Goal: Task Accomplishment & Management: Manage account settings

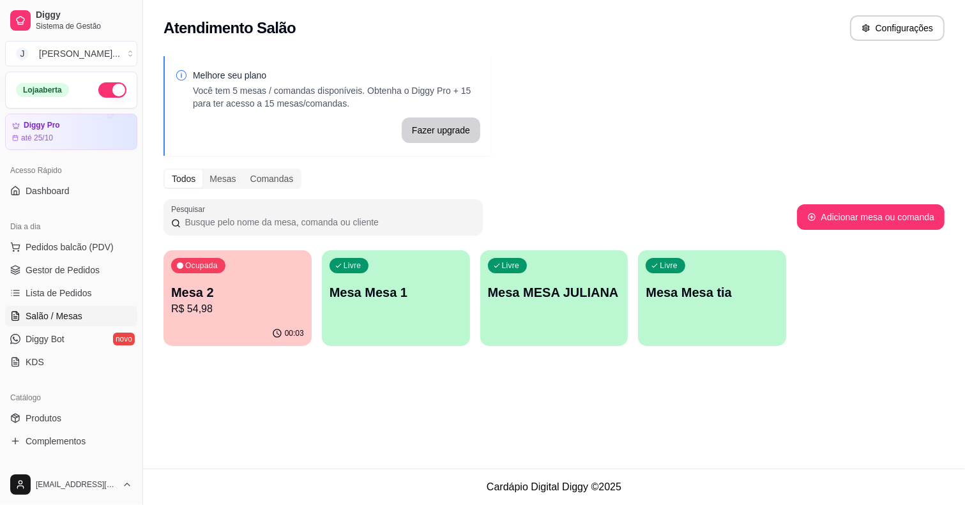
click at [266, 287] on p "Mesa 2" at bounding box center [237, 293] width 133 height 18
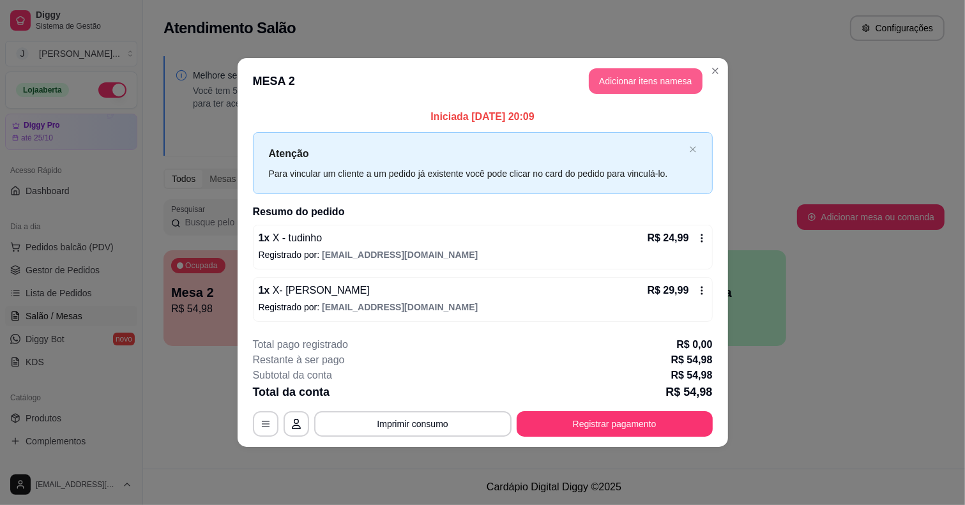
click at [632, 73] on button "Adicionar itens na mesa" at bounding box center [646, 81] width 114 height 26
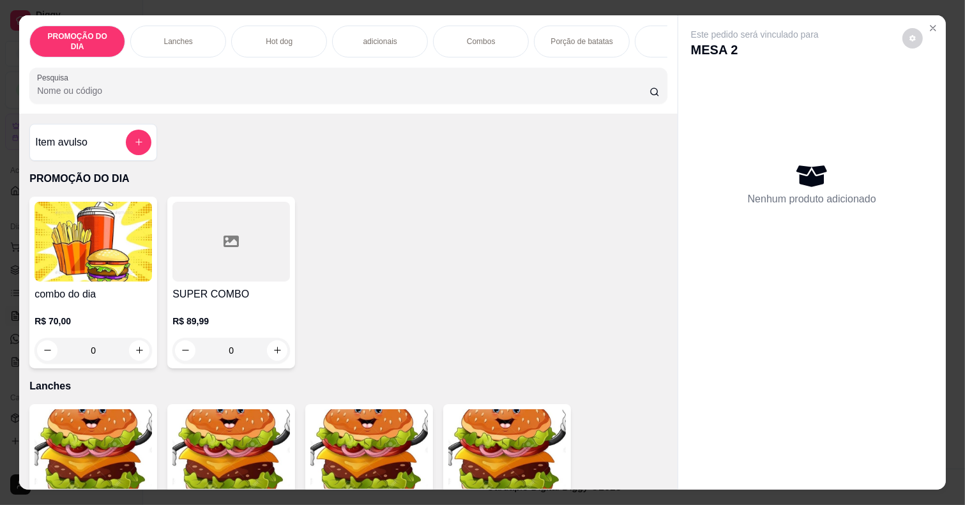
click at [288, 26] on div "Hot dog" at bounding box center [279, 42] width 96 height 32
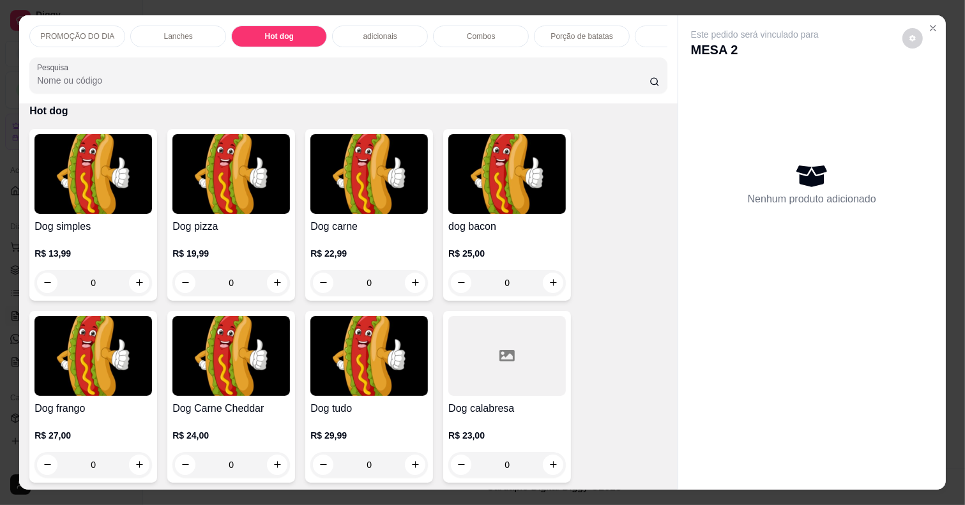
scroll to position [32, 0]
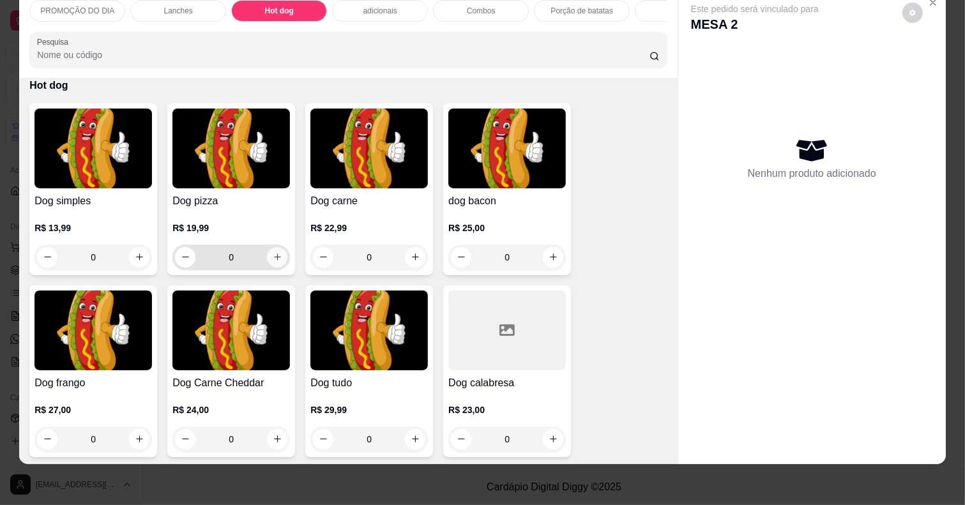
click at [267, 259] on button "increase-product-quantity" at bounding box center [277, 257] width 20 height 20
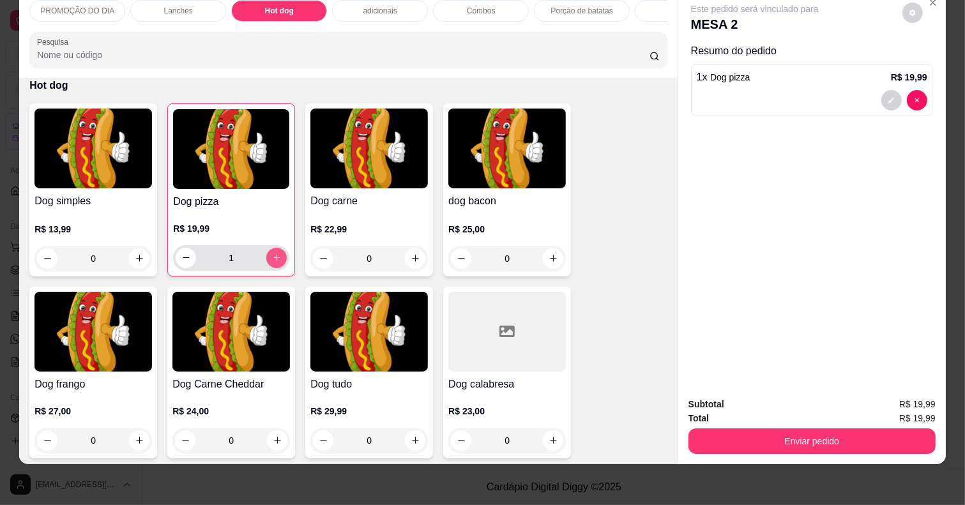
type input "1"
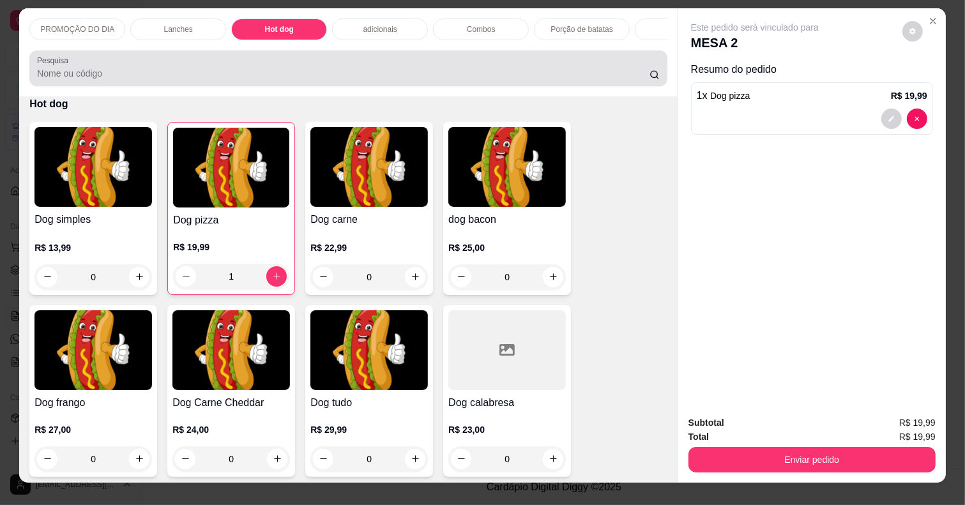
scroll to position [0, 0]
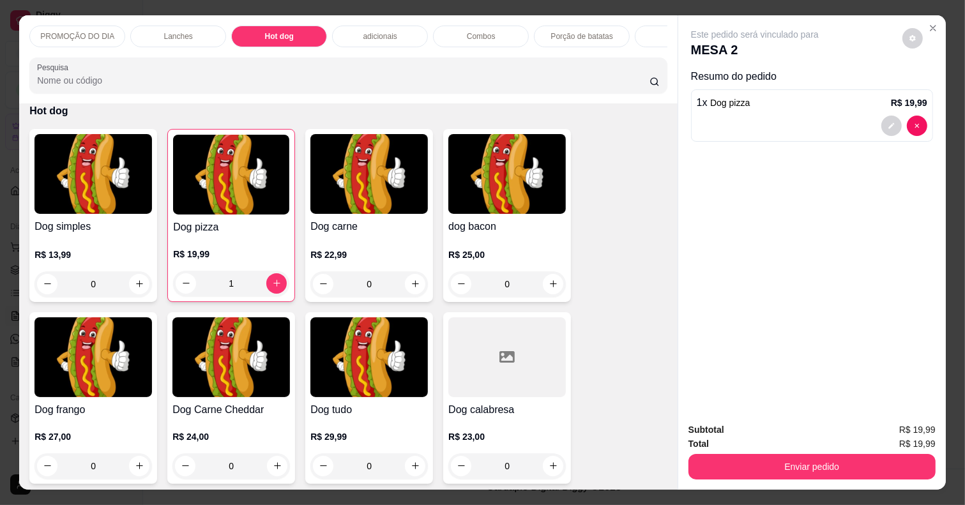
click at [151, 27] on div "Lanches" at bounding box center [178, 37] width 96 height 22
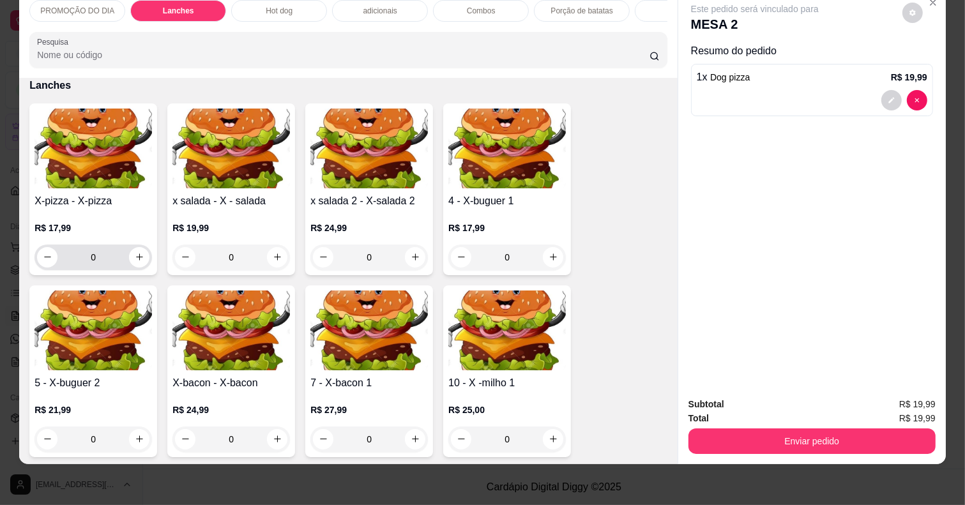
scroll to position [505, 0]
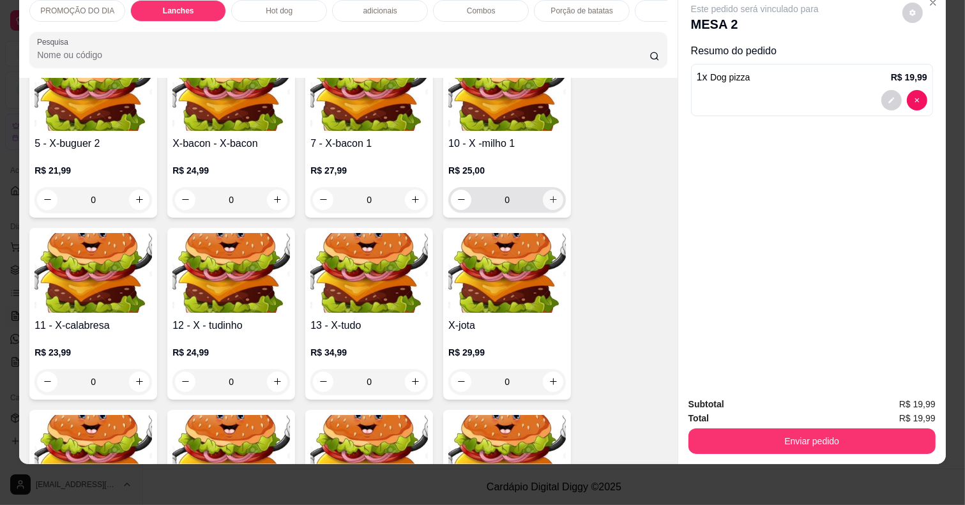
click at [543, 198] on button "increase-product-quantity" at bounding box center [553, 200] width 20 height 20
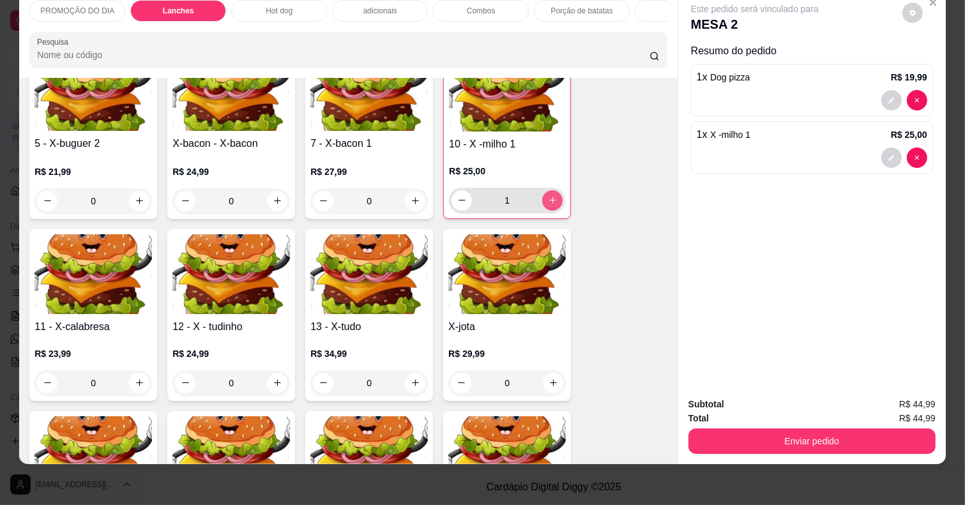
type input "1"
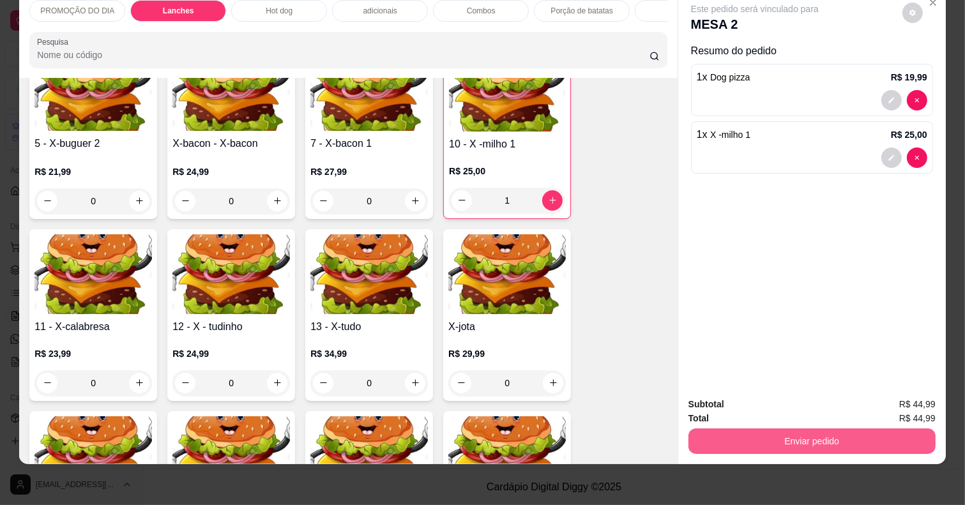
click at [743, 437] on button "Enviar pedido" at bounding box center [811, 442] width 247 height 26
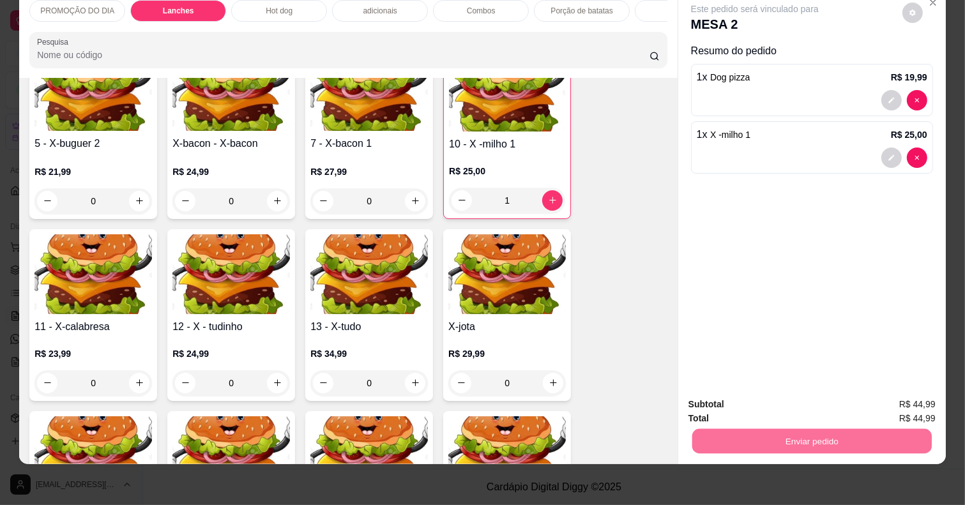
click at [832, 390] on button "Registrar cliente" at bounding box center [816, 398] width 82 height 24
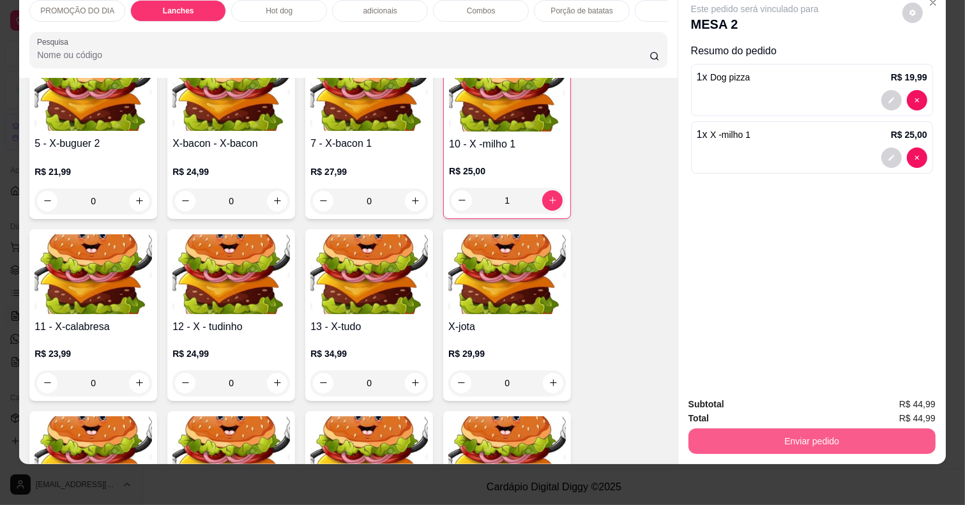
click at [755, 429] on button "Enviar pedido" at bounding box center [811, 442] width 247 height 26
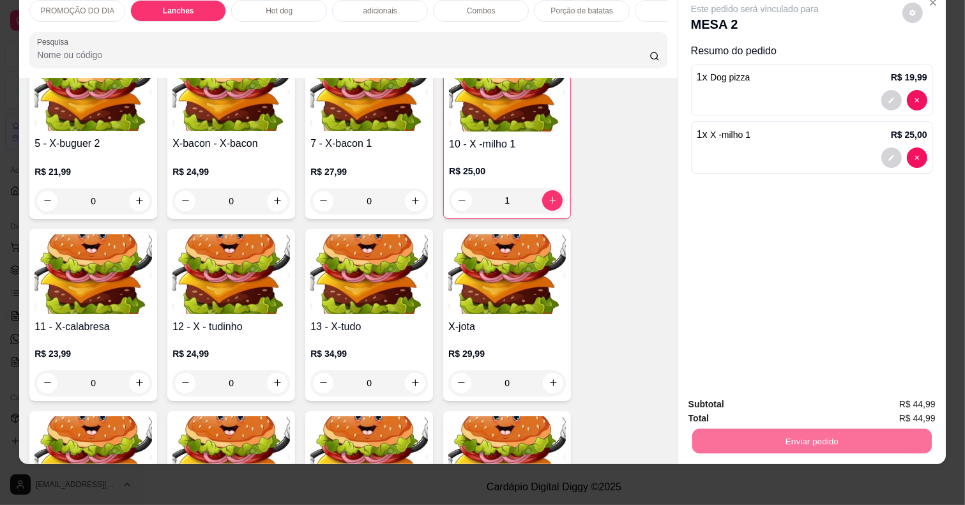
click at [888, 396] on button "Enviar pedido" at bounding box center [901, 398] width 70 height 24
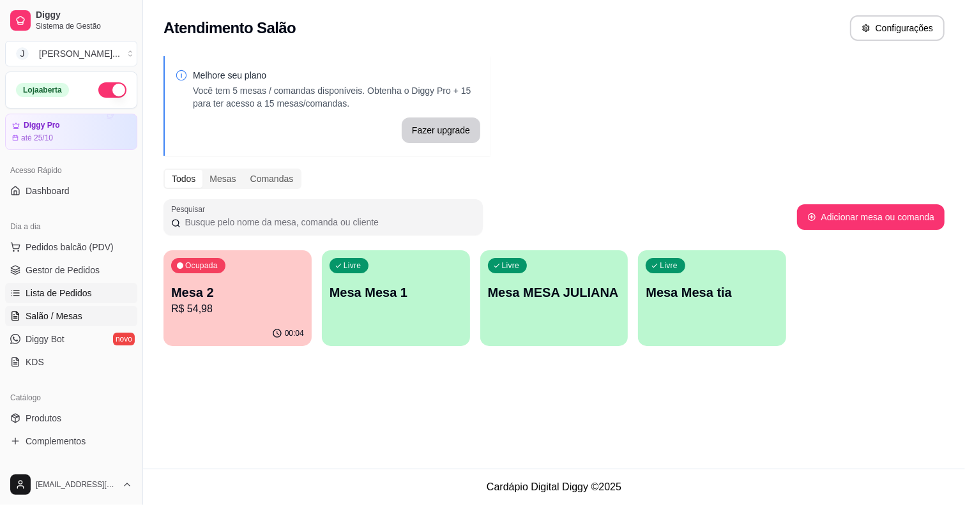
click at [65, 284] on link "Lista de Pedidos" at bounding box center [71, 293] width 132 height 20
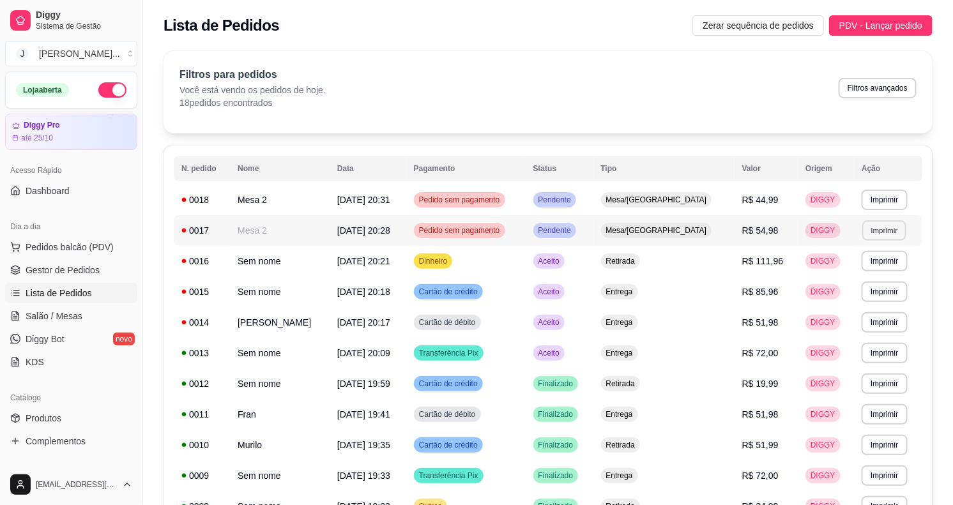
click at [897, 231] on button "Imprimir" at bounding box center [884, 230] width 44 height 20
click at [846, 271] on button "Impressora" at bounding box center [861, 275] width 89 height 20
click at [593, 356] on td "Aceito" at bounding box center [560, 353] width 68 height 31
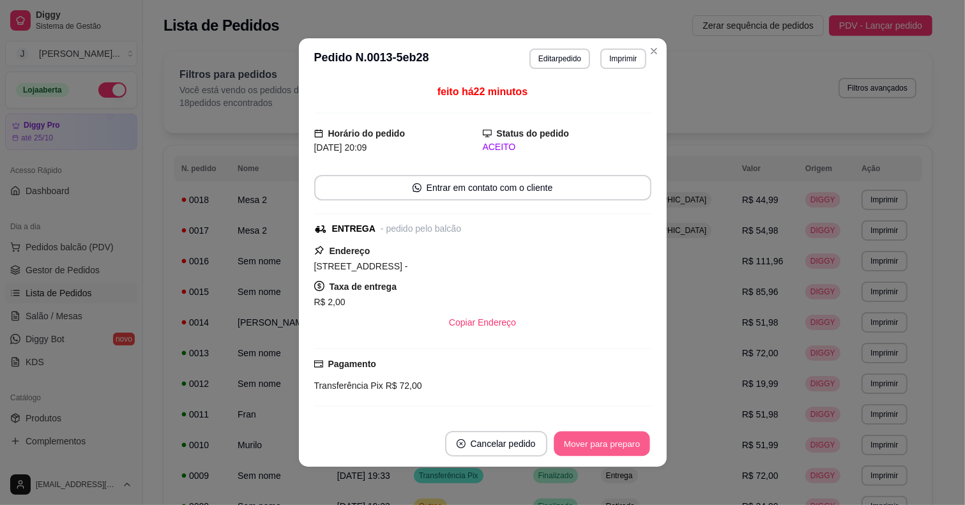
click at [613, 452] on button "Mover para preparo" at bounding box center [602, 444] width 96 height 25
click at [604, 446] on button "Mover para entrega" at bounding box center [601, 444] width 98 height 26
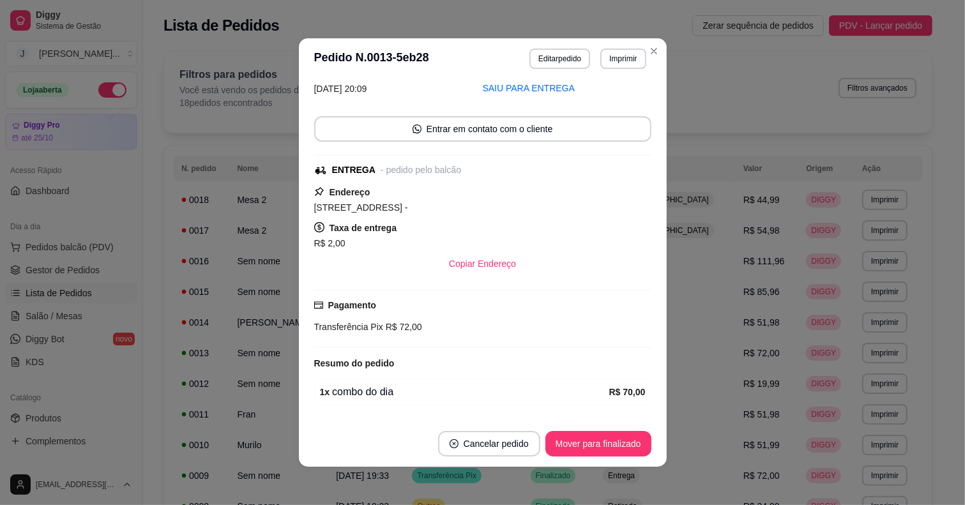
scroll to position [103, 0]
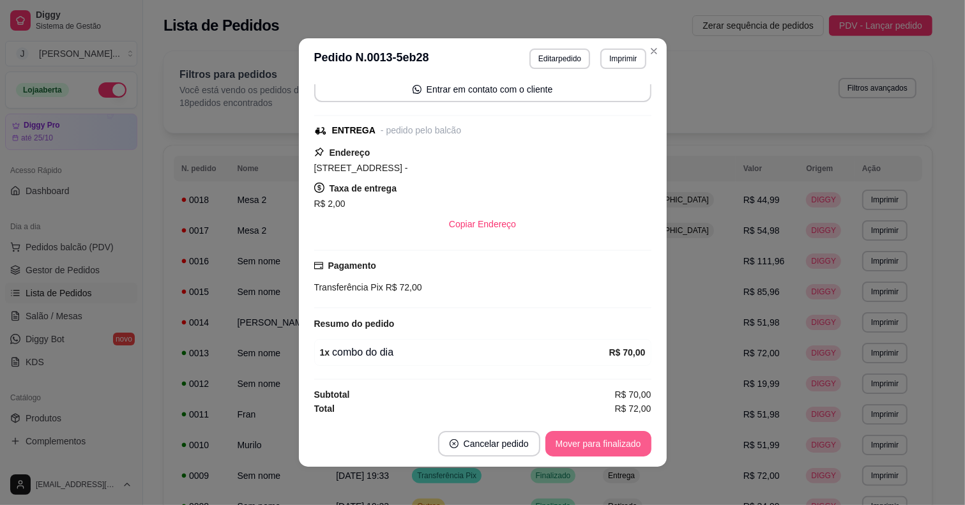
click at [626, 442] on button "Mover para finalizado" at bounding box center [598, 444] width 106 height 26
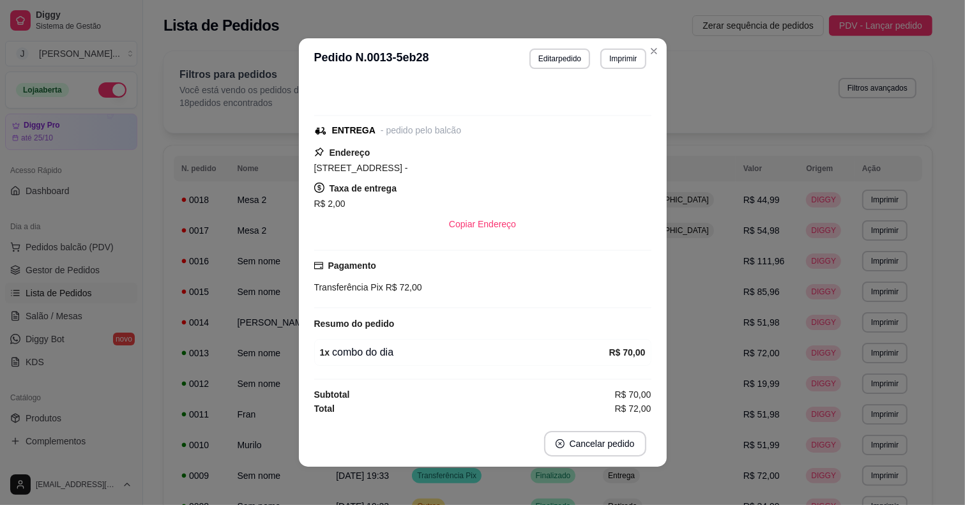
scroll to position [48, 0]
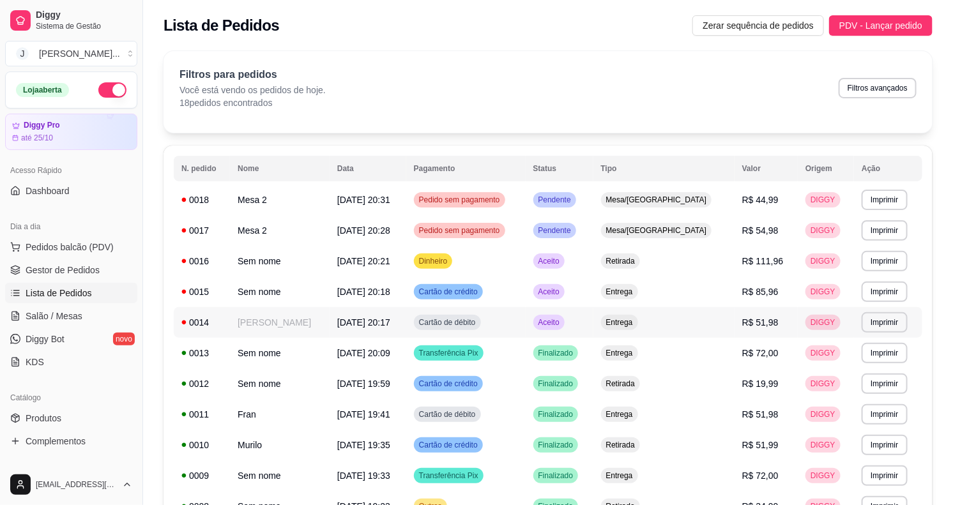
click at [593, 330] on td "Aceito" at bounding box center [560, 322] width 68 height 31
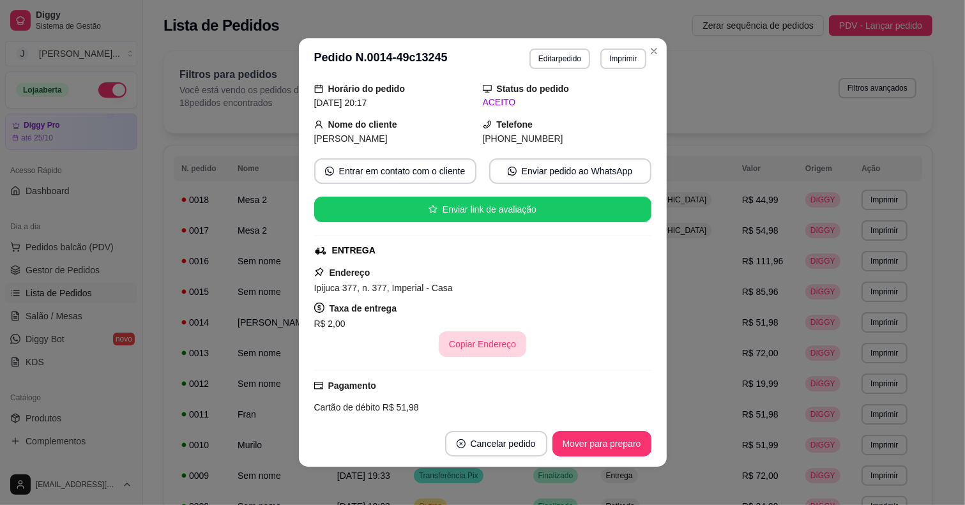
scroll to position [80, 0]
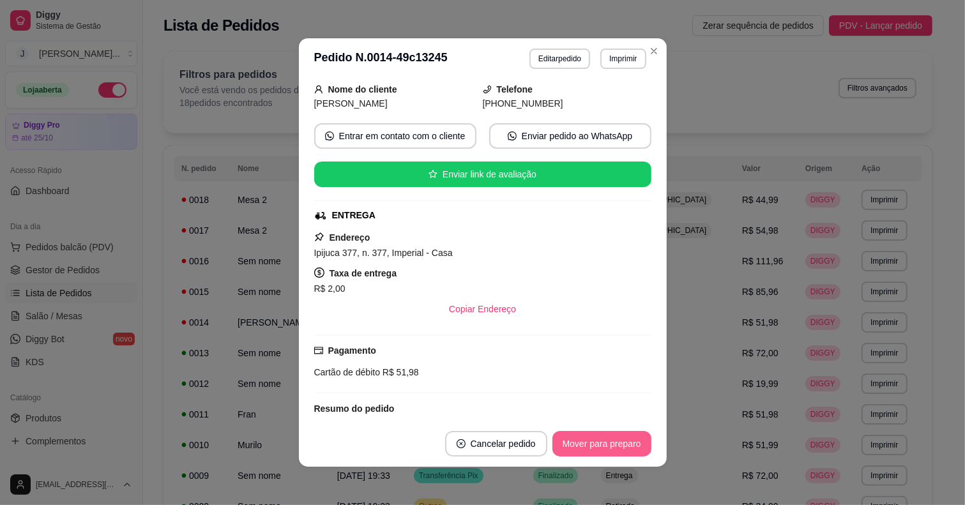
click at [570, 448] on button "Mover para preparo" at bounding box center [601, 444] width 99 height 26
click at [570, 448] on button "Mover para entrega" at bounding box center [601, 444] width 98 height 26
click at [570, 449] on div "Mover para entrega" at bounding box center [593, 444] width 116 height 26
click at [570, 449] on button "Mover para finalizado" at bounding box center [598, 444] width 103 height 25
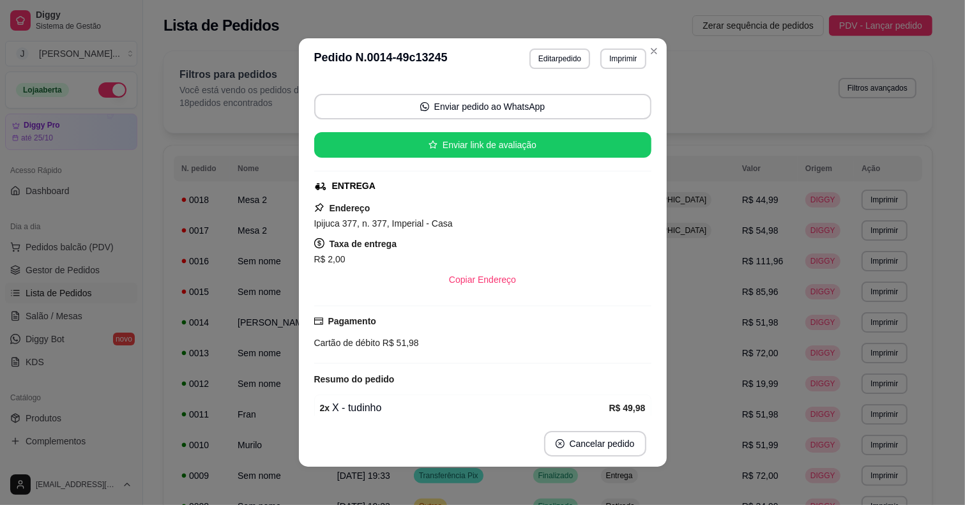
scroll to position [49, 0]
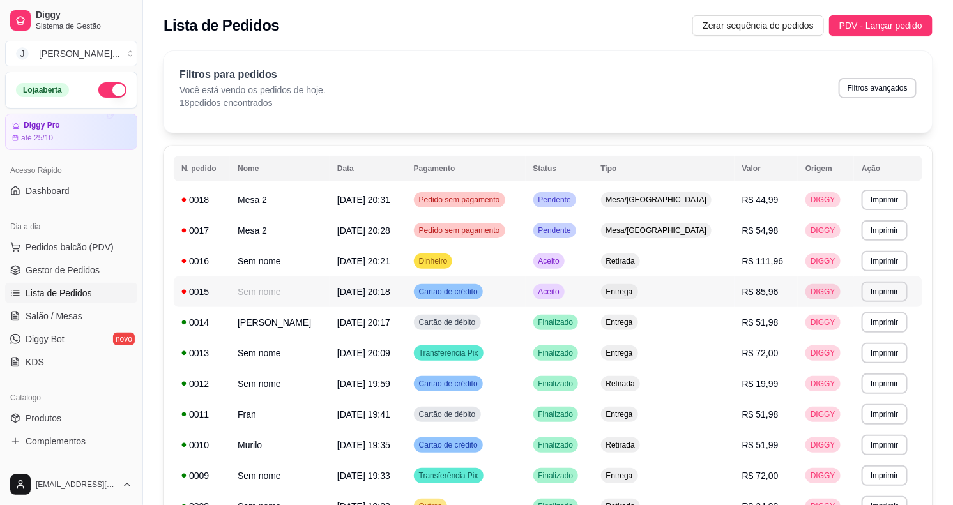
click at [593, 291] on td "Aceito" at bounding box center [560, 292] width 68 height 31
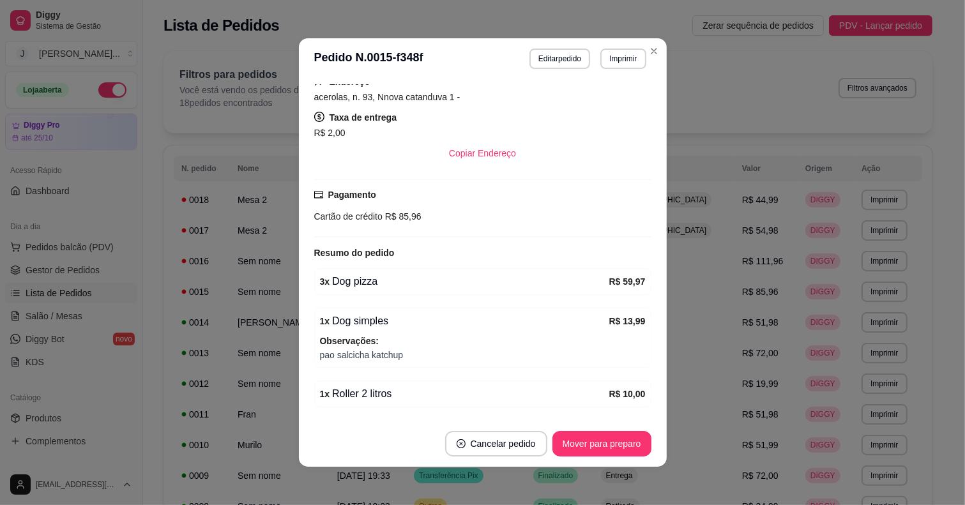
scroll to position [216, 0]
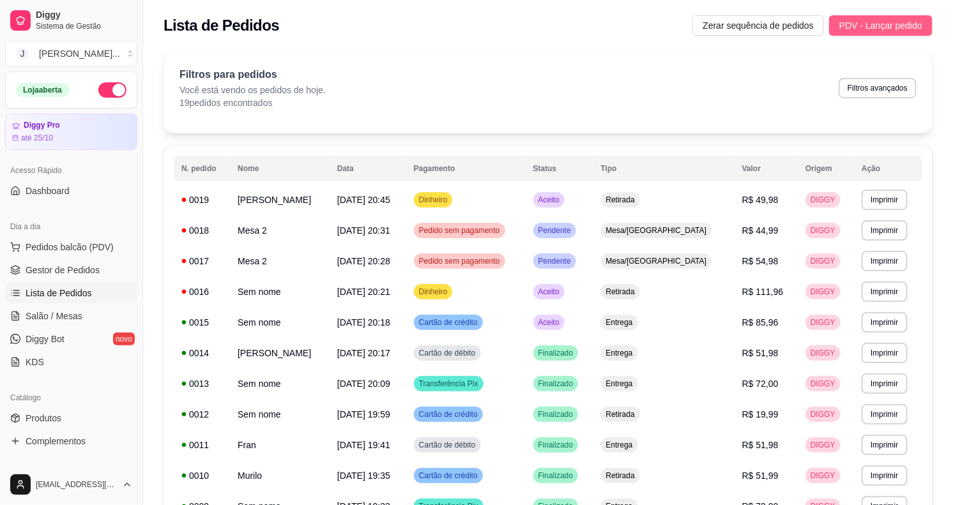
click at [883, 20] on span "PDV - Lançar pedido" at bounding box center [880, 26] width 83 height 14
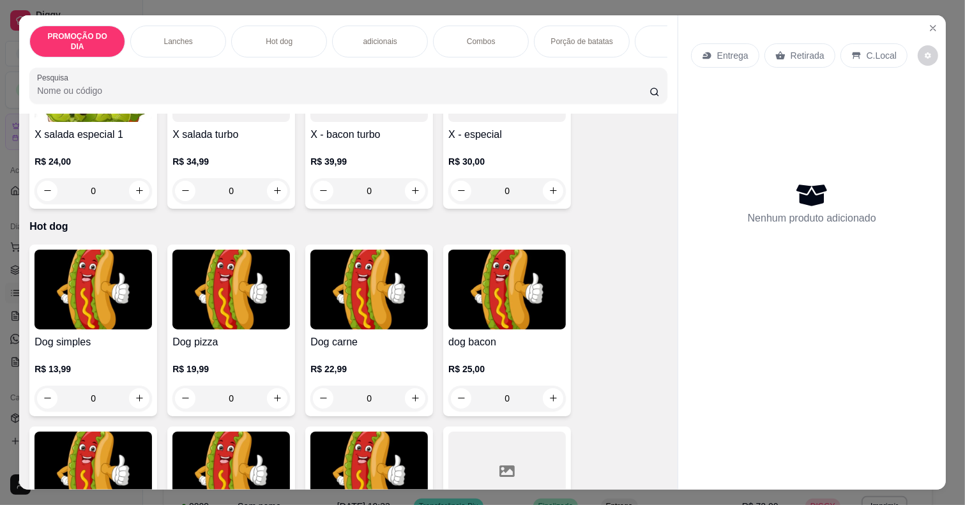
scroll to position [1357, 0]
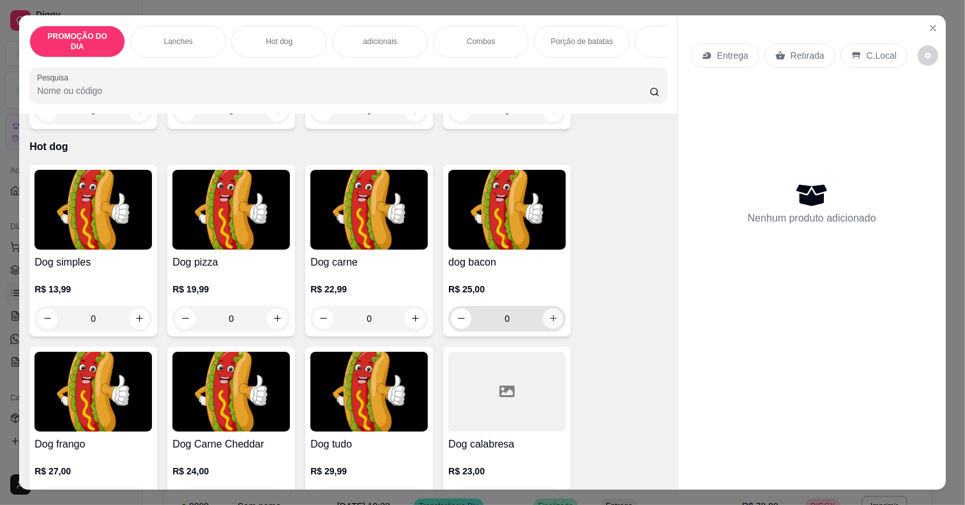
click at [549, 316] on icon "increase-product-quantity" at bounding box center [554, 319] width 10 height 10
type input "1"
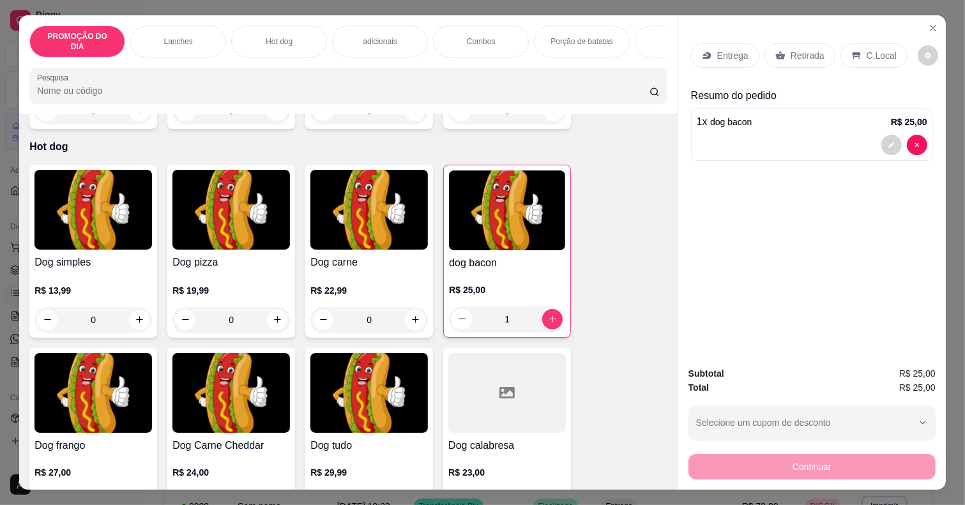
click at [387, 36] on p "adicionais" at bounding box center [380, 41] width 34 height 10
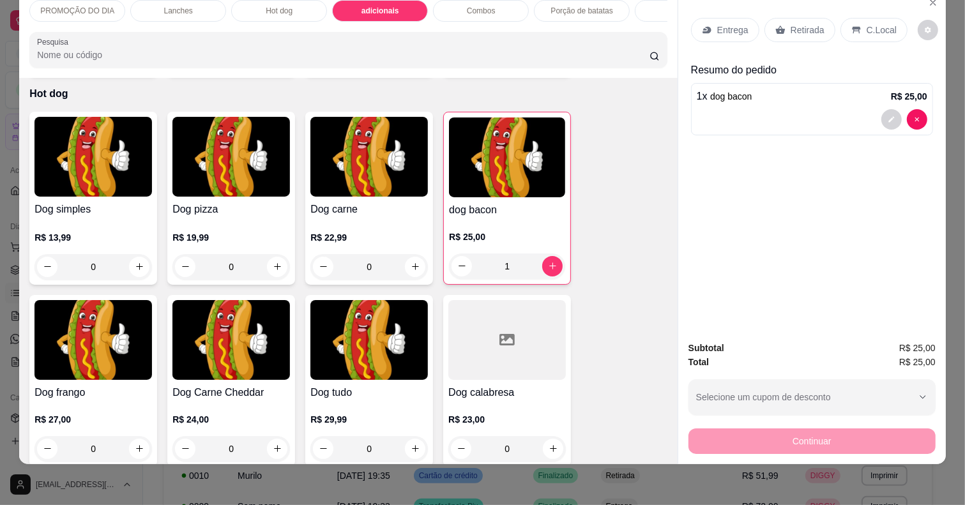
scroll to position [0, 0]
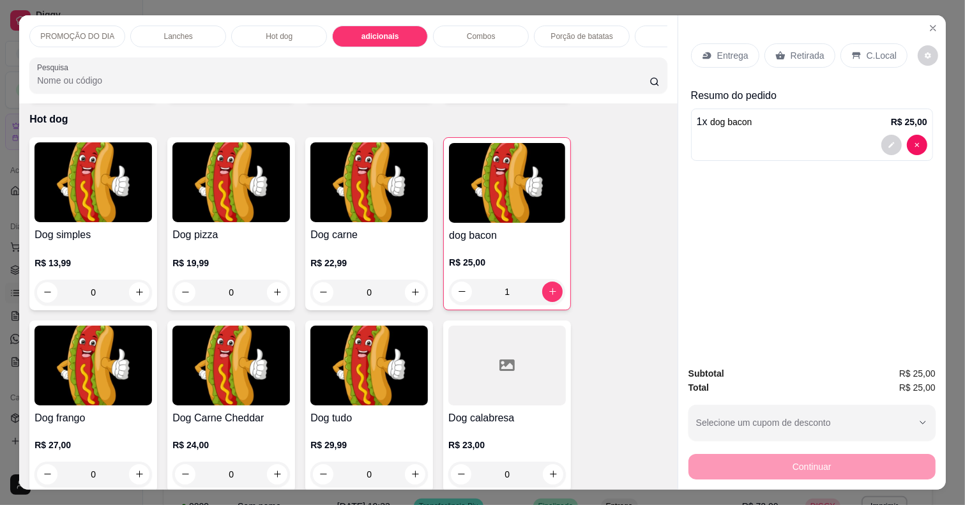
click at [792, 50] on p "Retirada" at bounding box center [808, 55] width 34 height 13
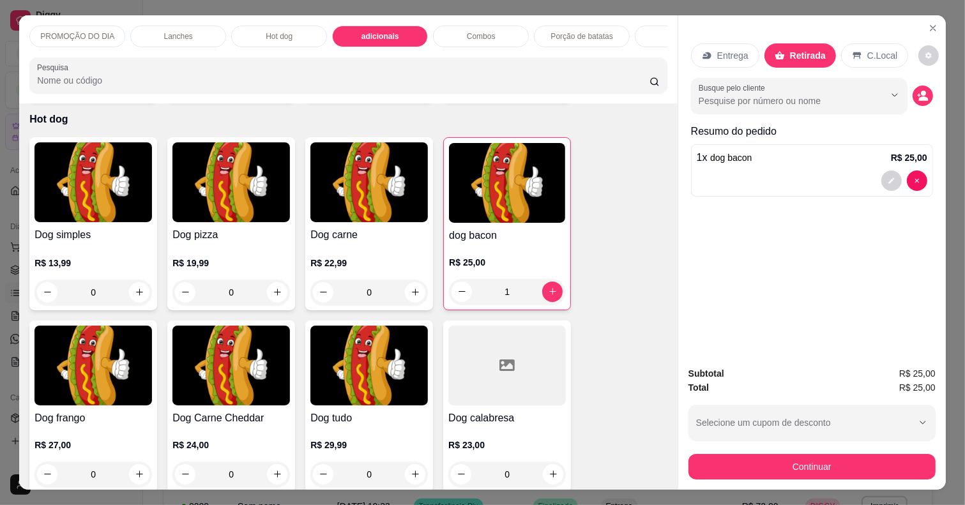
click at [787, 155] on div "1 x dog bacon R$ 25,00" at bounding box center [812, 157] width 231 height 15
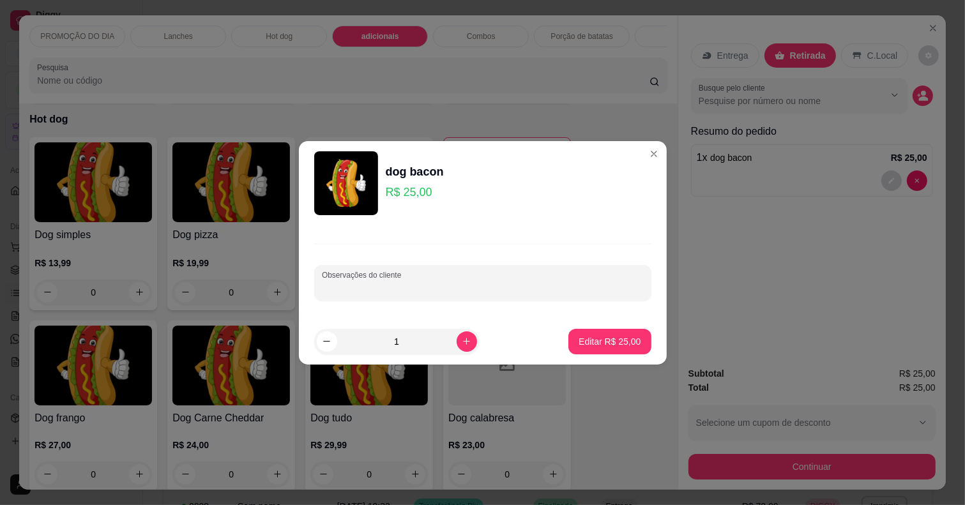
click at [467, 282] on input "Observações do cliente" at bounding box center [483, 288] width 322 height 13
type input "com alface sem milho"
click at [585, 345] on p "Editar R$ 25,00" at bounding box center [610, 341] width 62 height 13
type input "0"
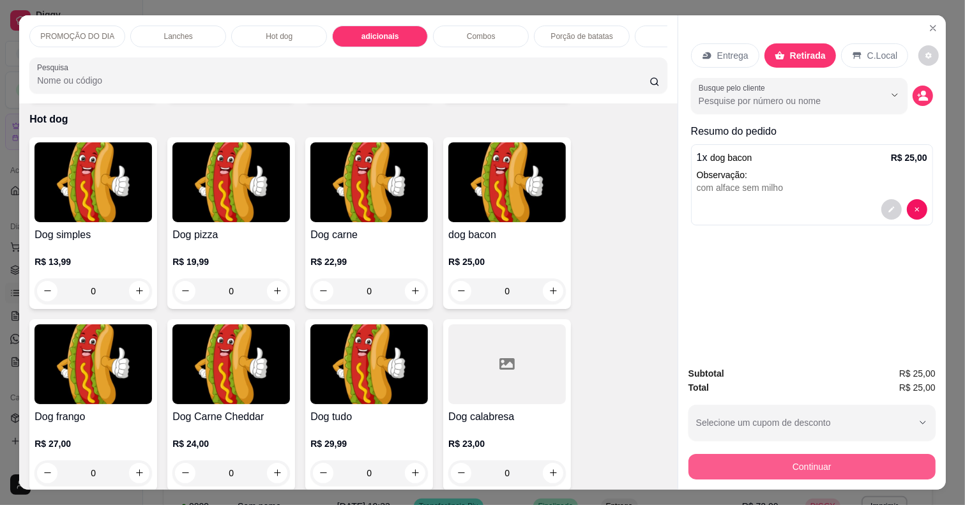
click at [778, 454] on button "Continuar" at bounding box center [811, 467] width 247 height 26
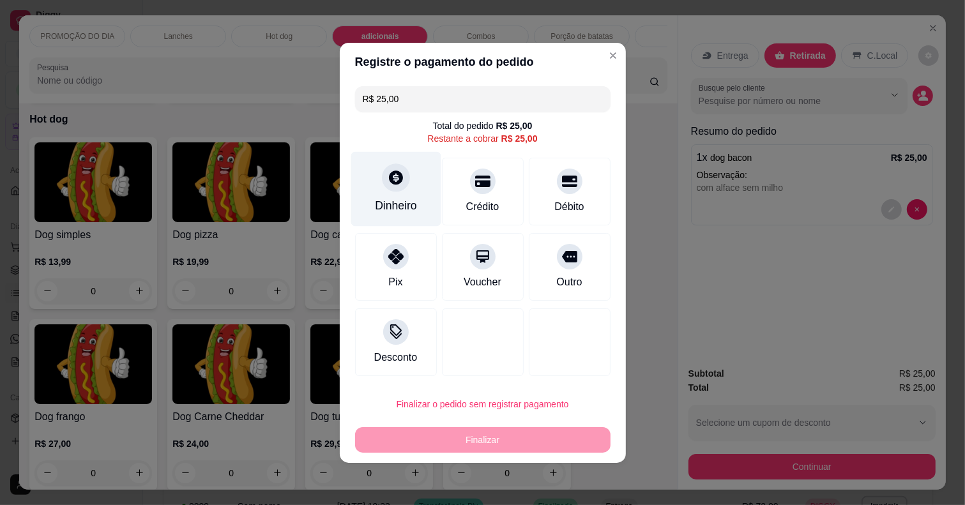
click at [416, 197] on div "Dinheiro" at bounding box center [396, 188] width 90 height 75
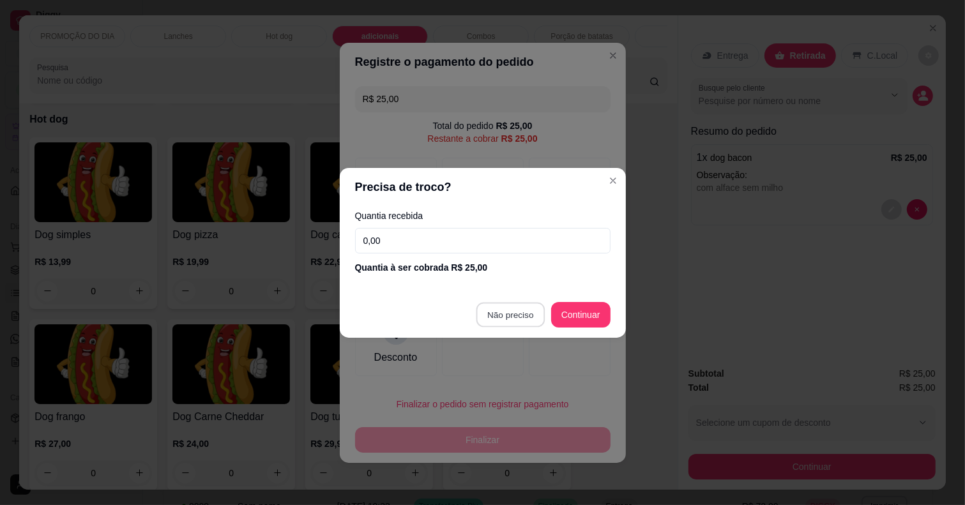
type input "R$ 0,00"
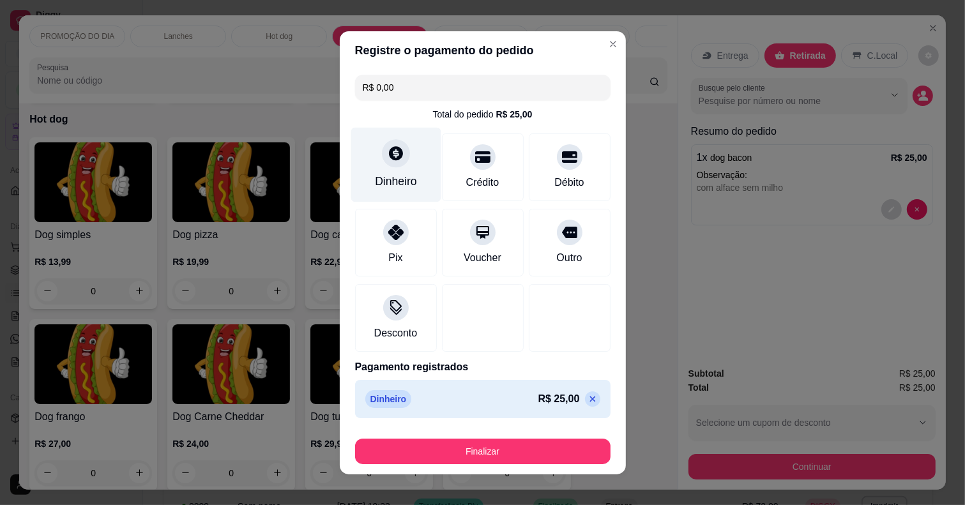
click at [401, 173] on div "Dinheiro" at bounding box center [396, 181] width 42 height 17
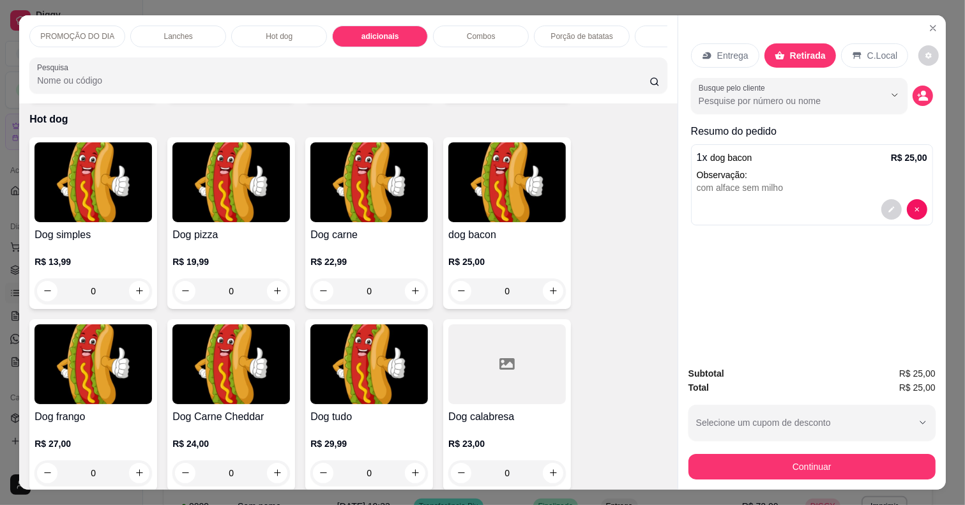
click at [869, 169] on p "Observação:" at bounding box center [812, 175] width 231 height 13
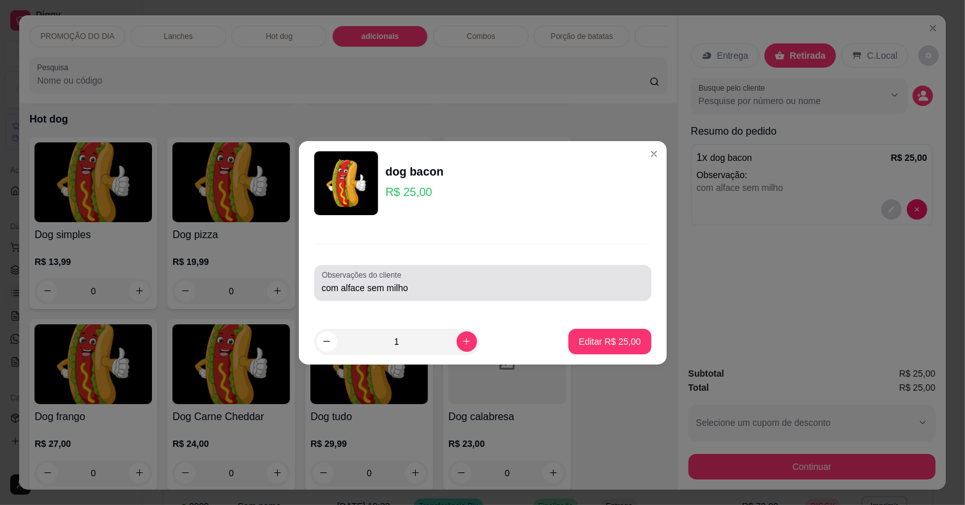
click at [444, 289] on input "com alface sem milho" at bounding box center [483, 288] width 322 height 13
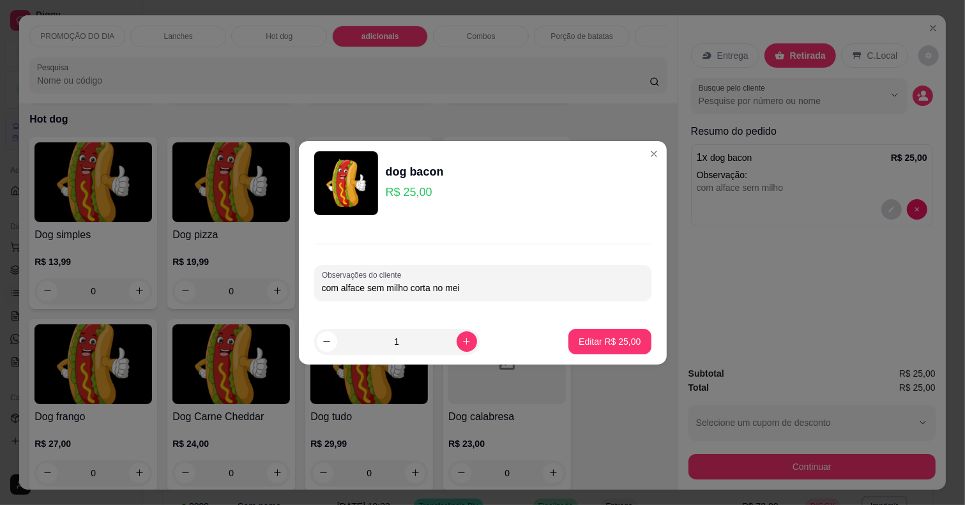
type input "com alface sem milho corta no meio"
click at [623, 337] on p "Editar R$ 25,00" at bounding box center [610, 341] width 62 height 13
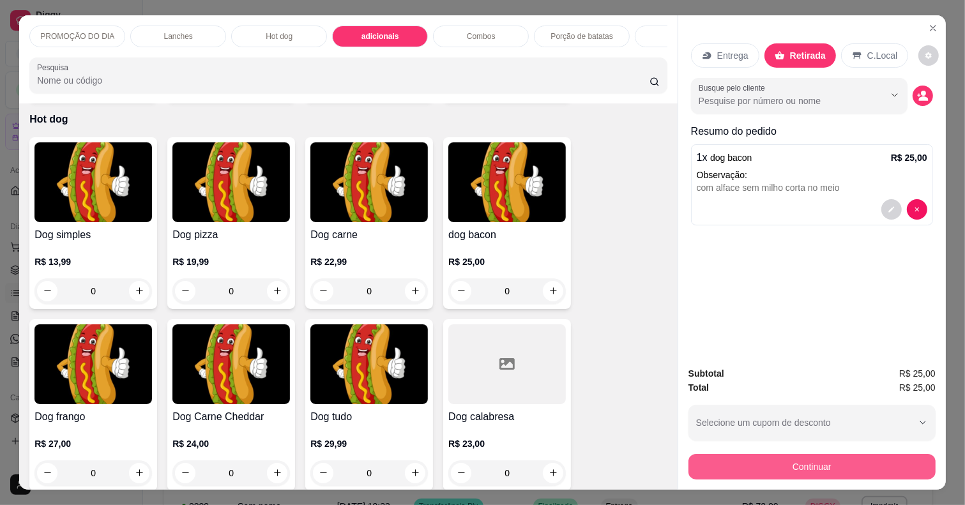
click at [764, 455] on button "Continuar" at bounding box center [811, 467] width 247 height 26
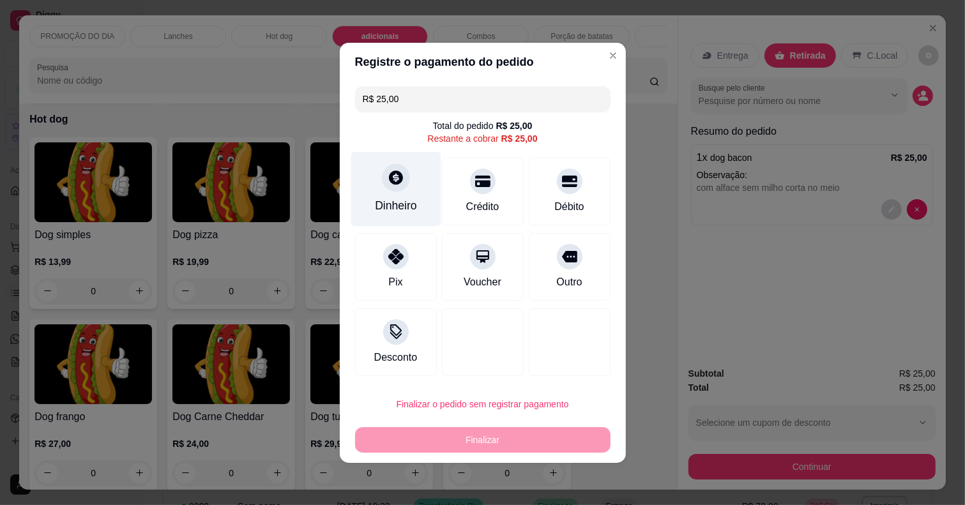
click at [393, 193] on div "Dinheiro" at bounding box center [396, 188] width 90 height 75
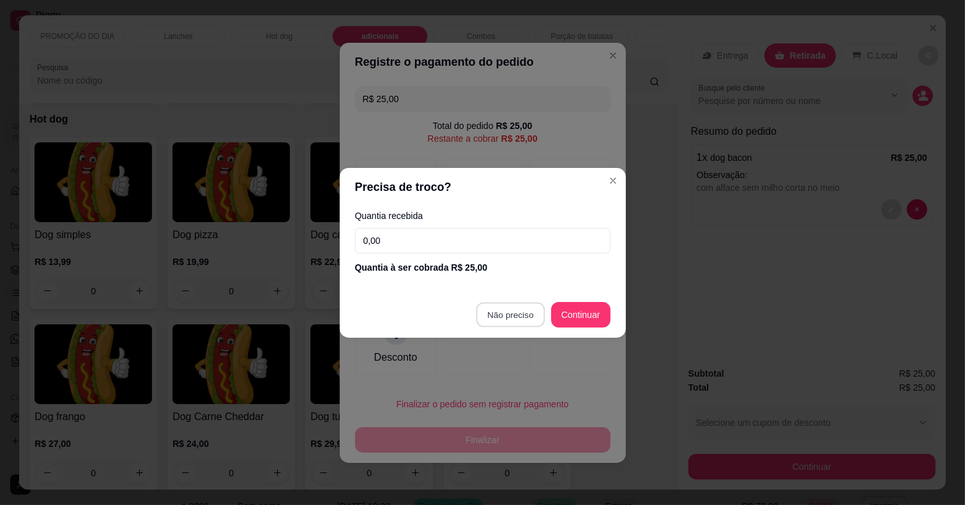
type input "R$ 0,00"
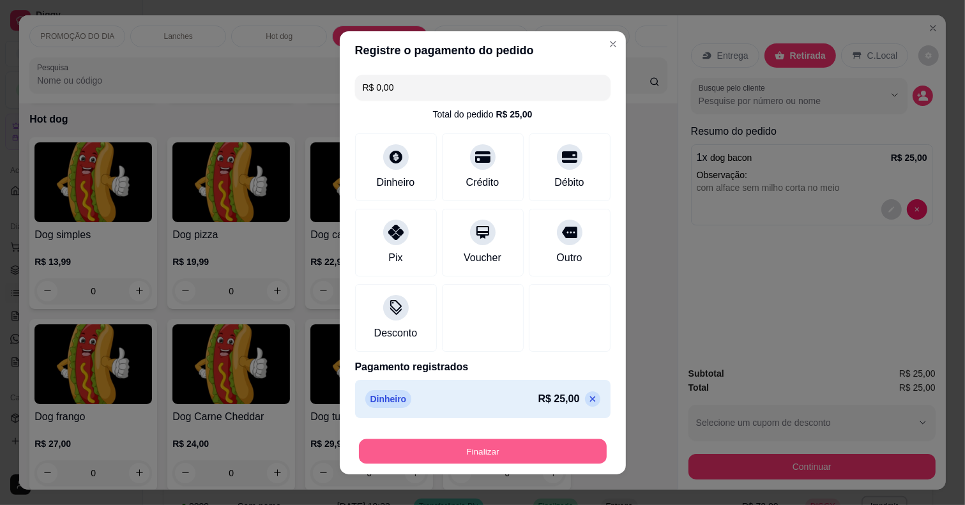
click at [480, 455] on button "Finalizar" at bounding box center [483, 451] width 248 height 25
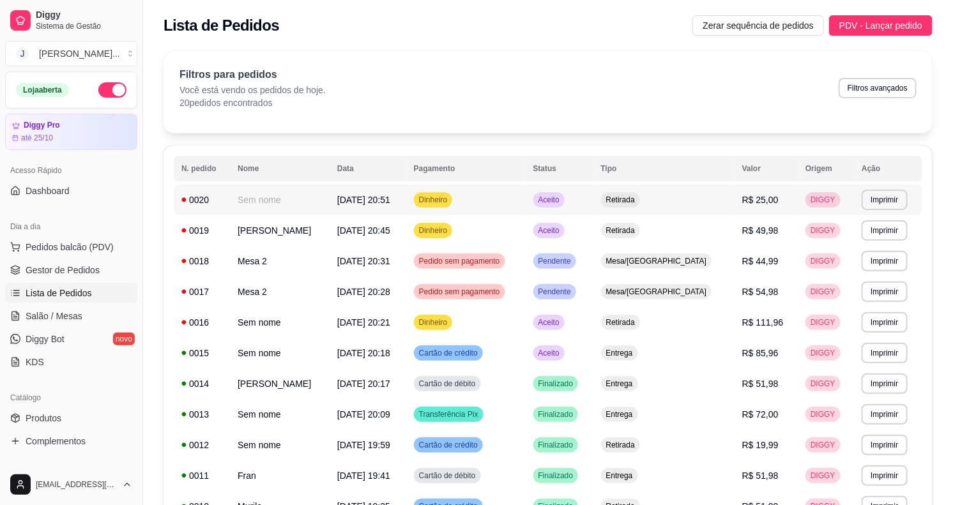
click at [390, 199] on span "[DATE] 20:51" at bounding box center [363, 200] width 53 height 10
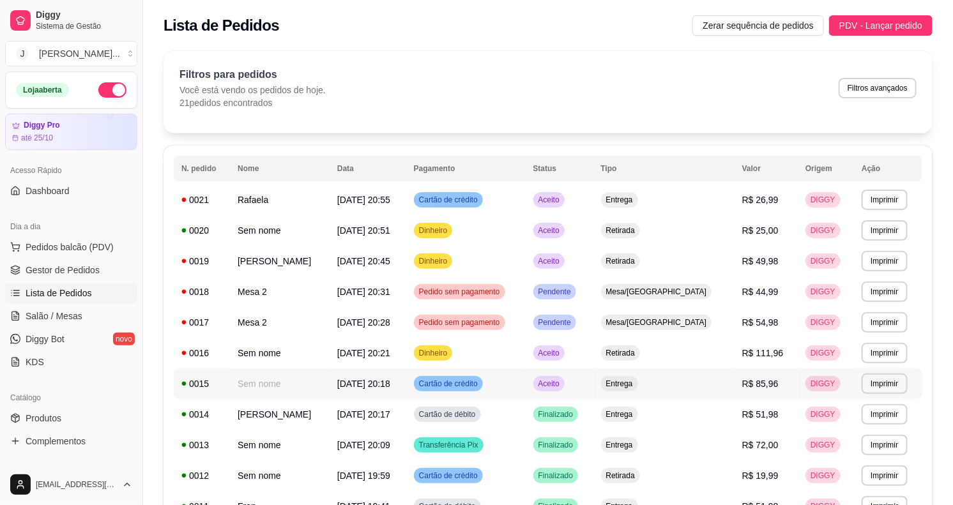
click at [593, 390] on td "Aceito" at bounding box center [560, 384] width 68 height 31
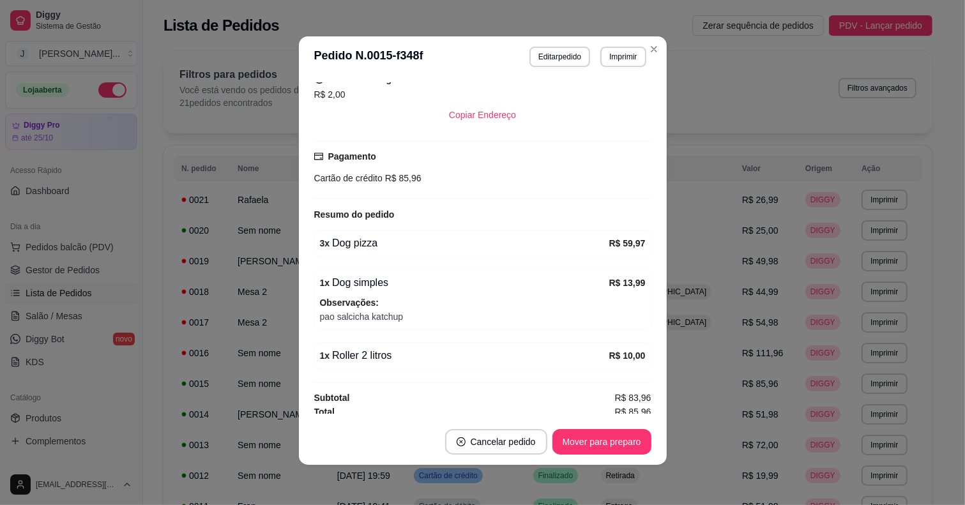
scroll to position [216, 0]
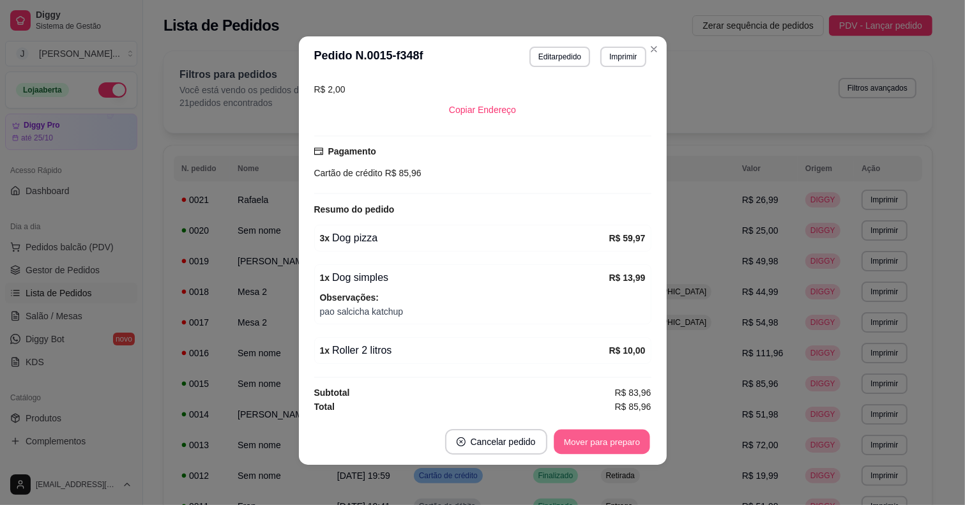
click at [632, 439] on button "Mover para preparo" at bounding box center [602, 442] width 96 height 25
click at [596, 441] on button "Mover para entrega" at bounding box center [601, 442] width 98 height 26
click at [594, 444] on button "Mover para finalizado" at bounding box center [598, 442] width 106 height 26
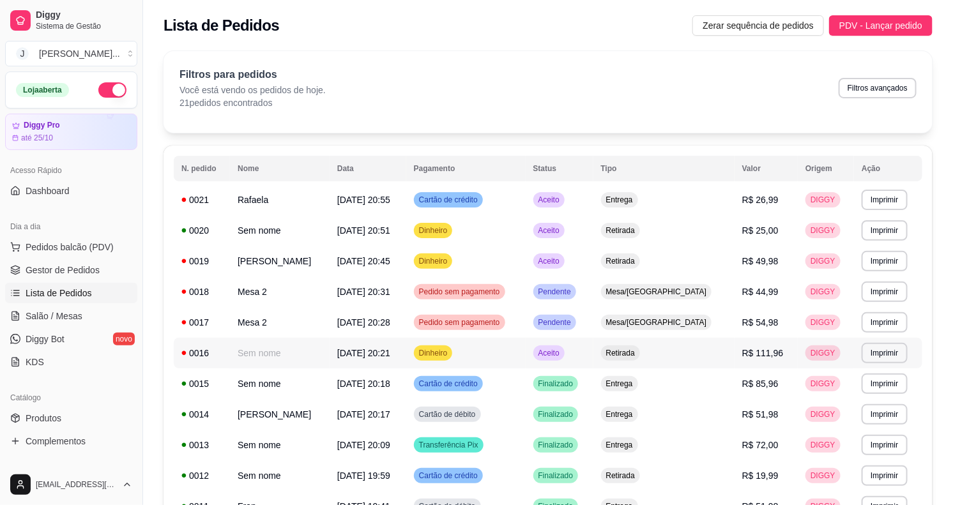
click at [593, 340] on td "Aceito" at bounding box center [560, 353] width 68 height 31
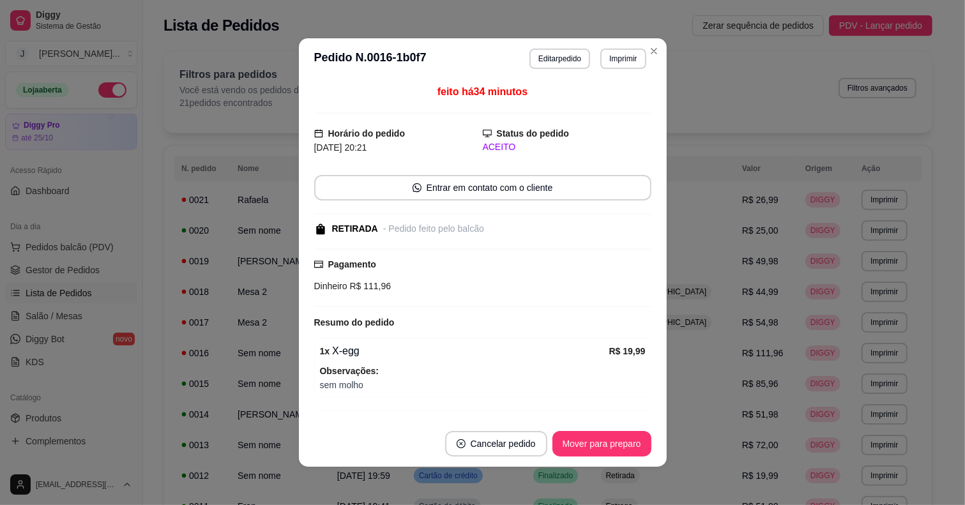
scroll to position [222, 0]
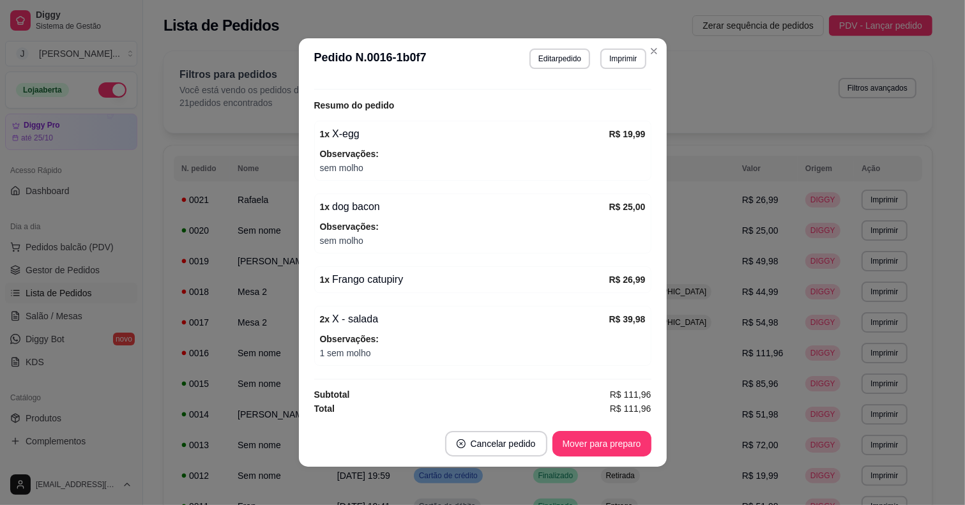
click at [585, 460] on footer "Cancelar pedido Mover para preparo" at bounding box center [483, 444] width 368 height 46
click at [614, 434] on button "Mover para preparo" at bounding box center [602, 444] width 96 height 25
click at [614, 442] on button "Mover para retirada disponível" at bounding box center [580, 444] width 141 height 26
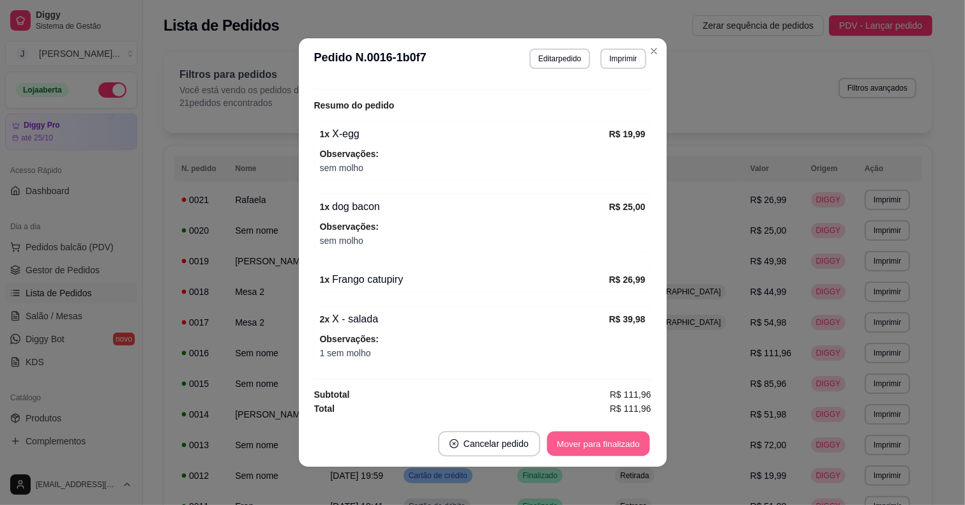
click at [614, 441] on button "Mover para finalizado" at bounding box center [598, 444] width 103 height 25
click at [614, 441] on button "Cancelar pedido" at bounding box center [594, 444] width 99 height 25
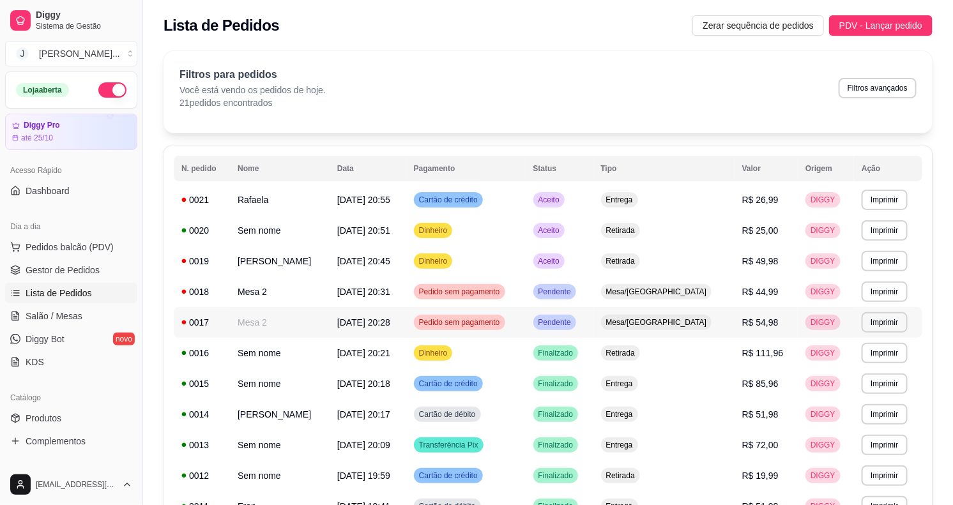
click at [593, 317] on td "Pendente" at bounding box center [560, 322] width 68 height 31
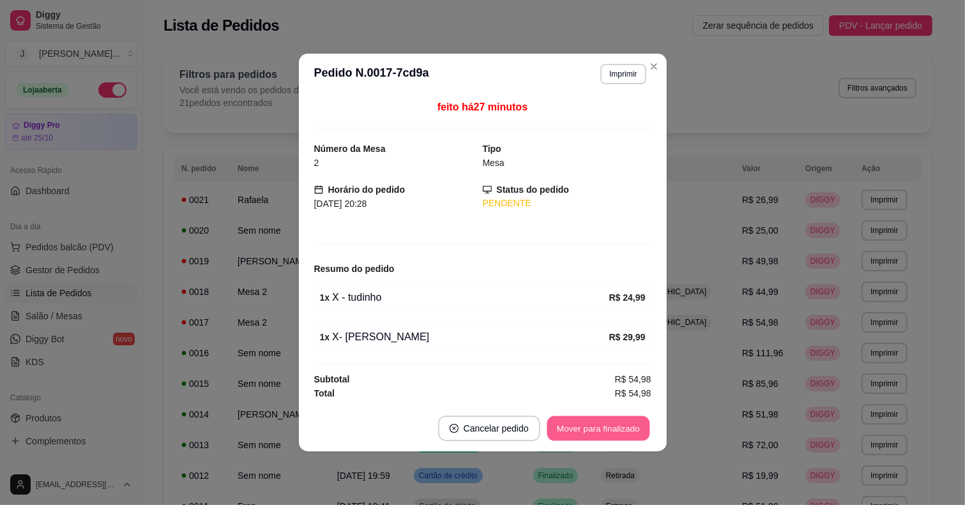
click at [591, 432] on button "Mover para finalizado" at bounding box center [598, 428] width 103 height 25
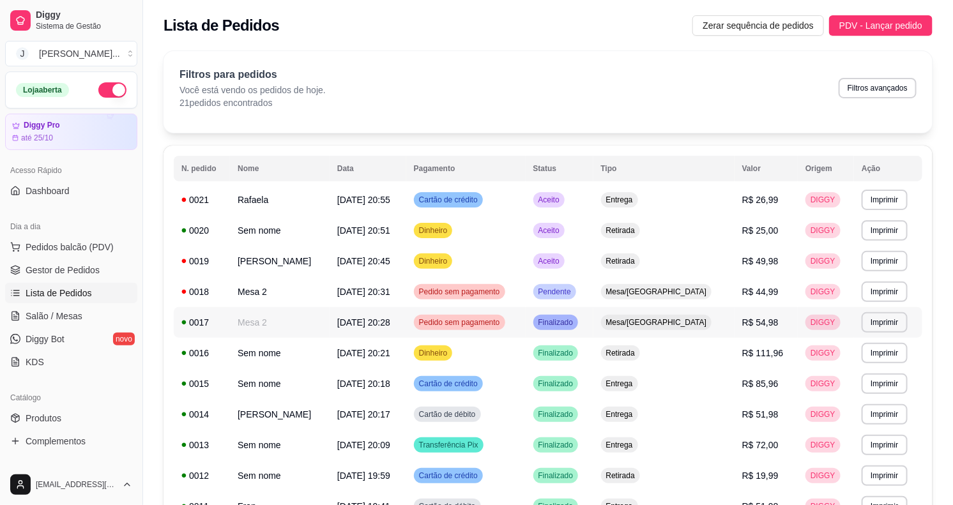
click at [650, 321] on td "Mesa/[GEOGRAPHIC_DATA]" at bounding box center [663, 322] width 141 height 31
click at [593, 295] on td "Pendente" at bounding box center [560, 292] width 68 height 31
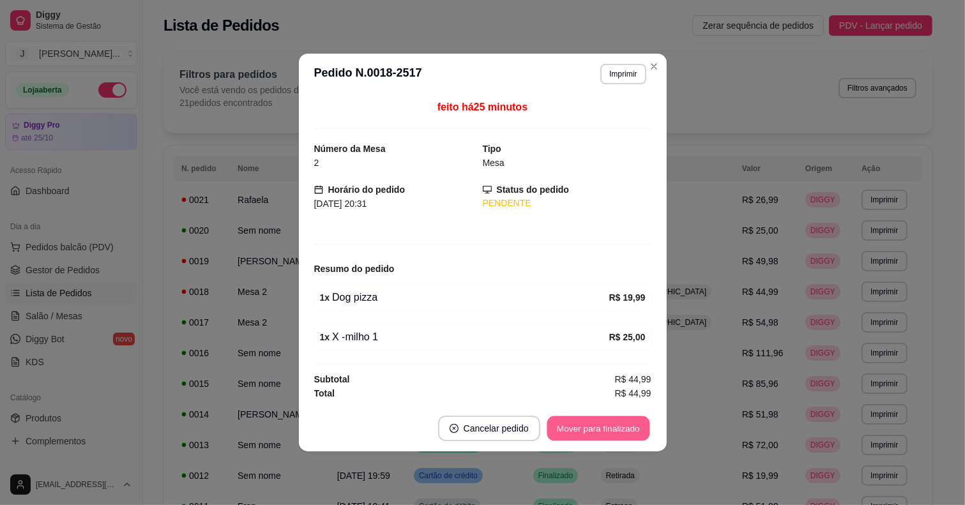
click at [567, 422] on button "Mover para finalizado" at bounding box center [598, 428] width 103 height 25
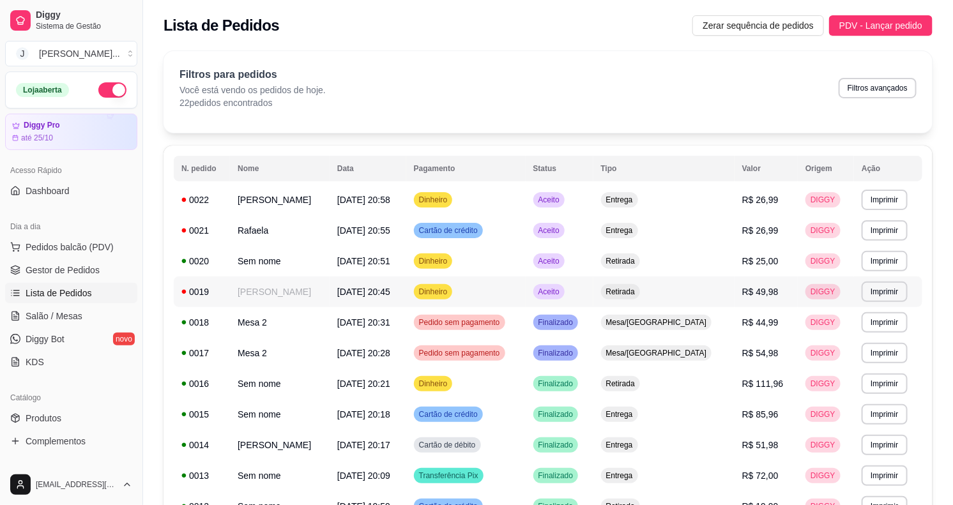
click at [593, 296] on td "Aceito" at bounding box center [560, 292] width 68 height 31
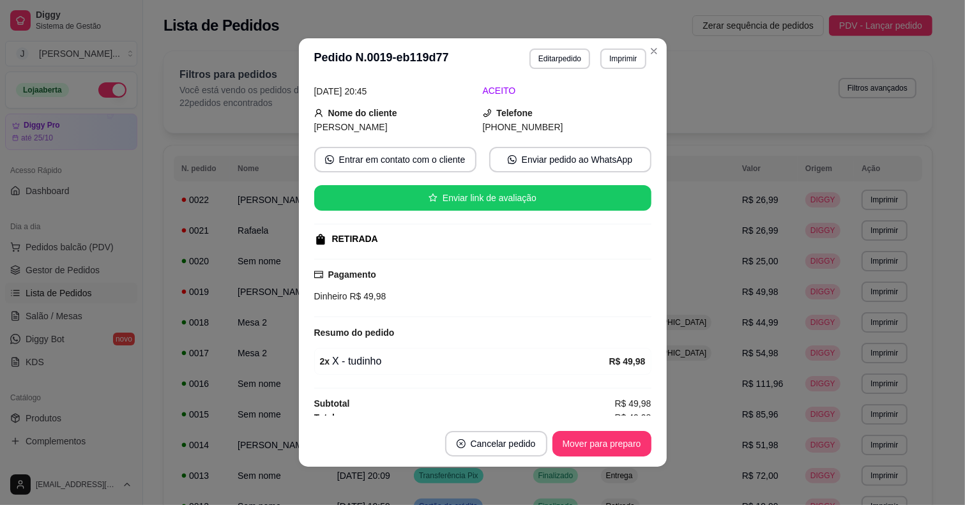
scroll to position [68, 0]
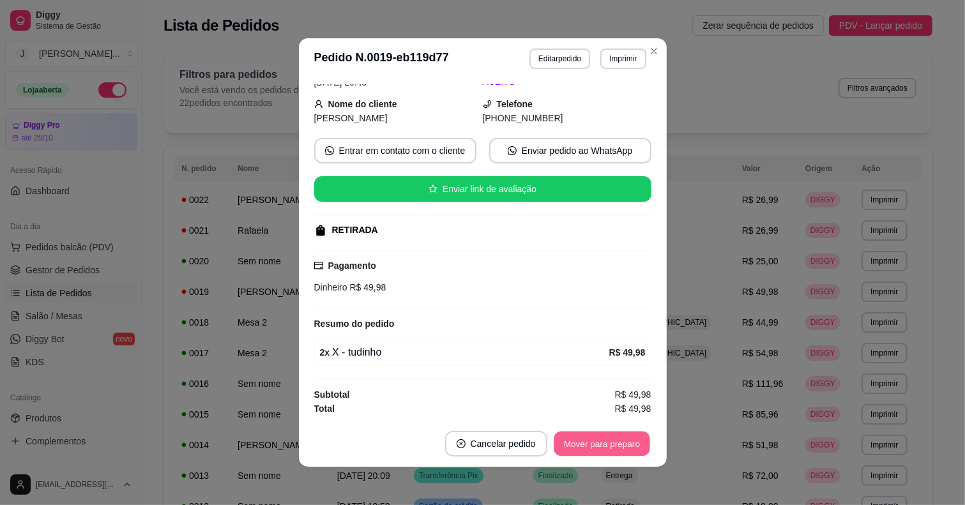
click at [586, 433] on button "Mover para preparo" at bounding box center [602, 444] width 96 height 25
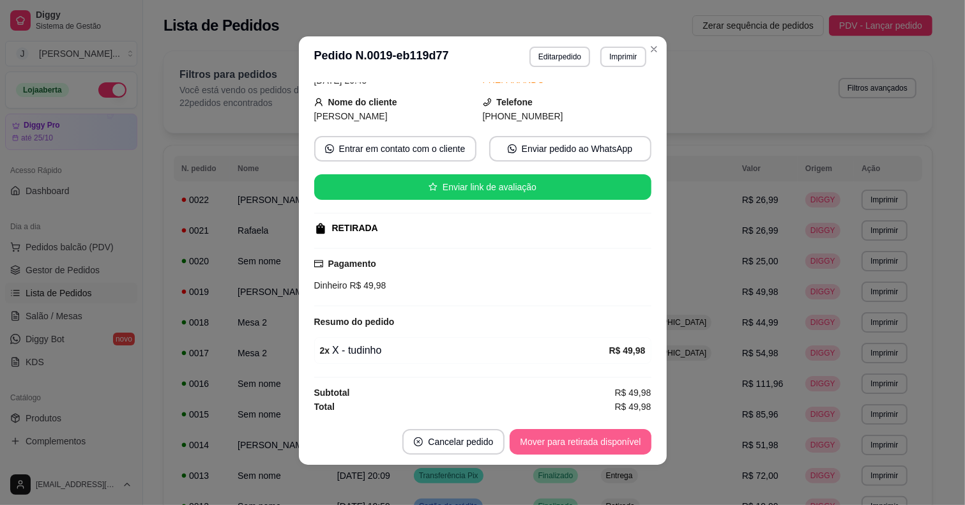
click at [594, 441] on button "Mover para retirada disponível" at bounding box center [580, 442] width 141 height 26
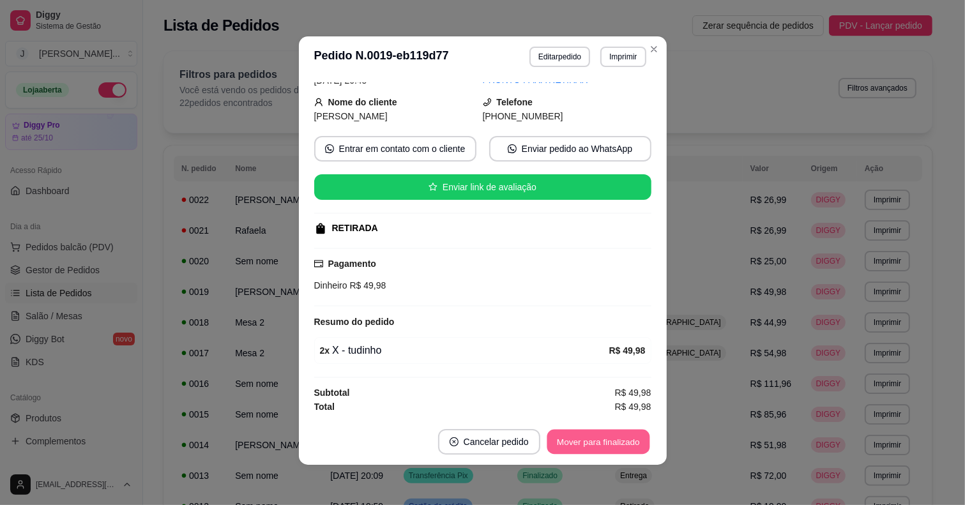
click at [586, 443] on button "Mover para finalizado" at bounding box center [598, 442] width 103 height 25
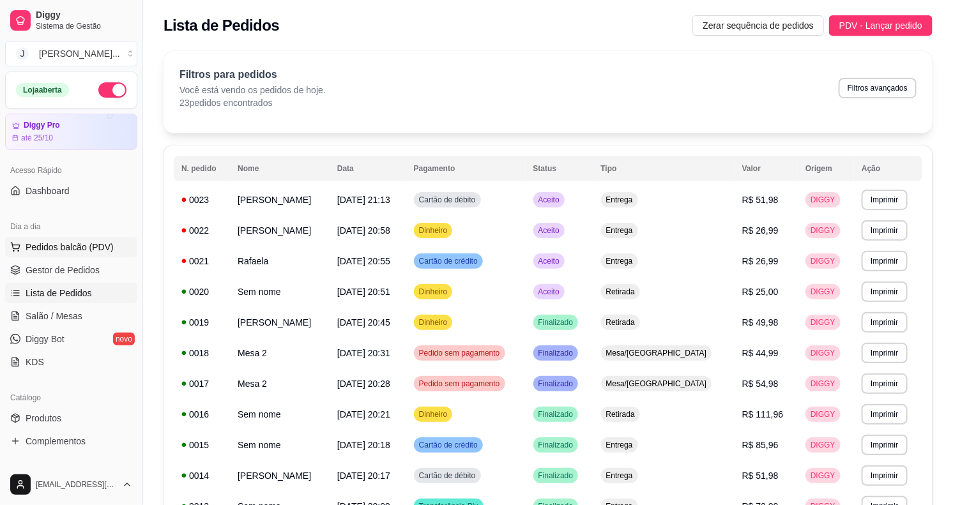
click at [73, 254] on span "Pedidos balcão (PDV)" at bounding box center [70, 247] width 88 height 13
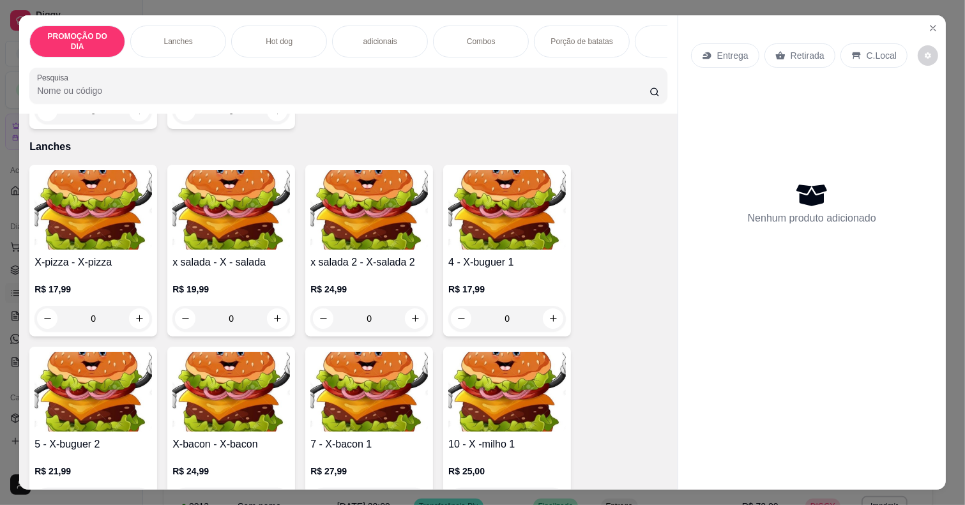
scroll to position [559, 0]
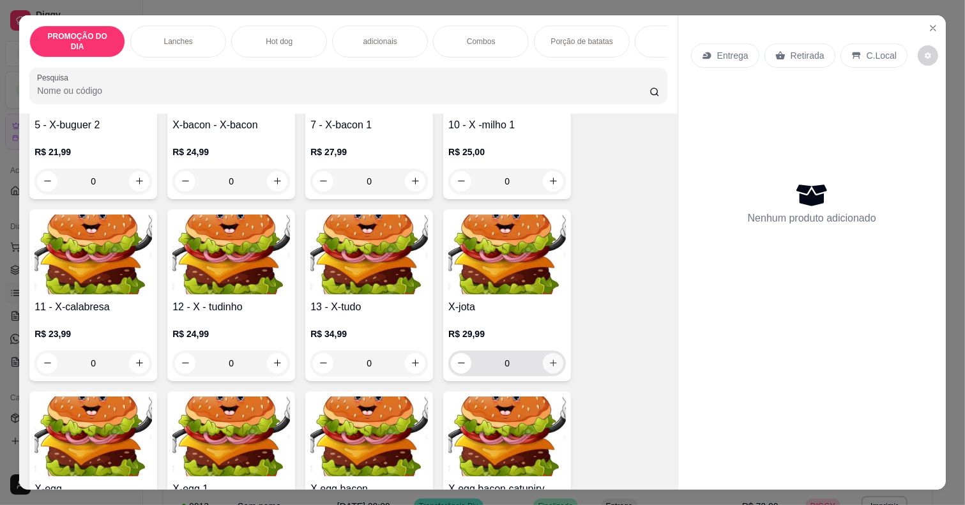
click at [549, 358] on icon "increase-product-quantity" at bounding box center [554, 363] width 10 height 10
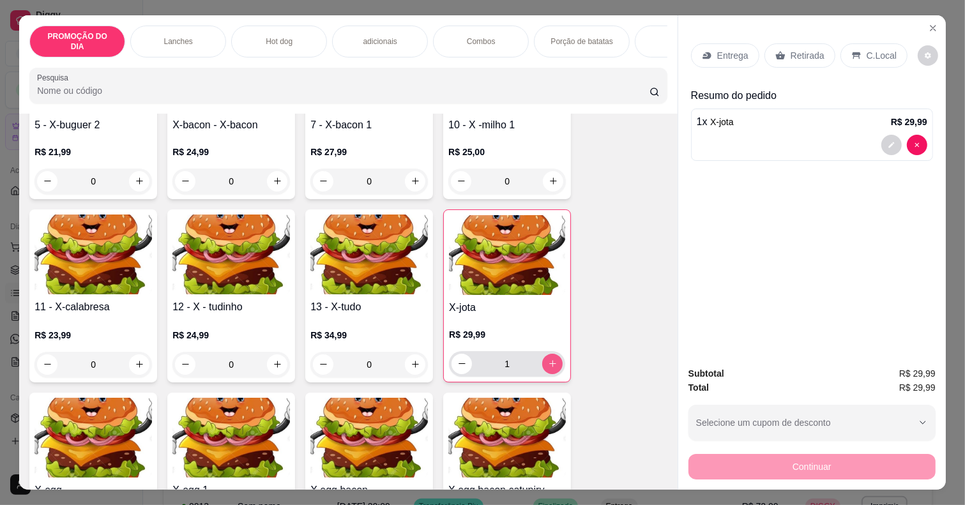
type input "1"
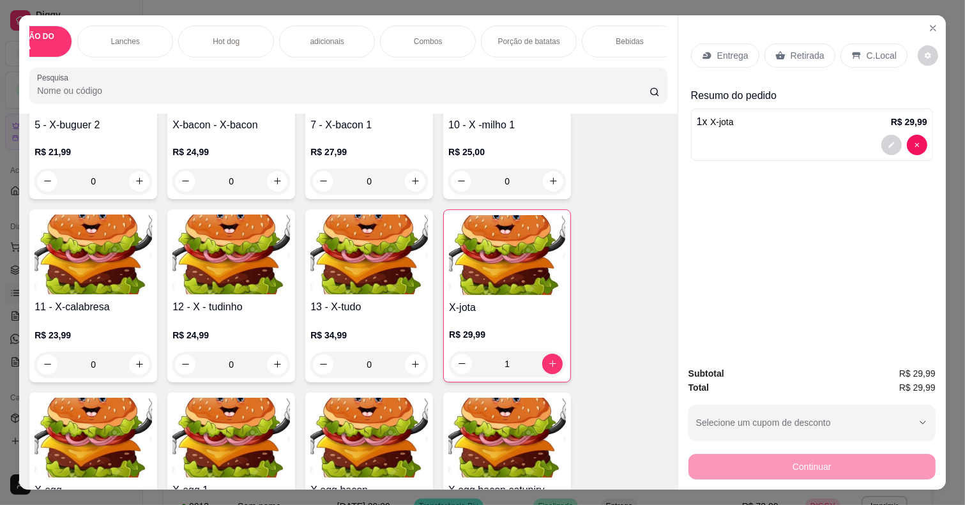
scroll to position [0, 109]
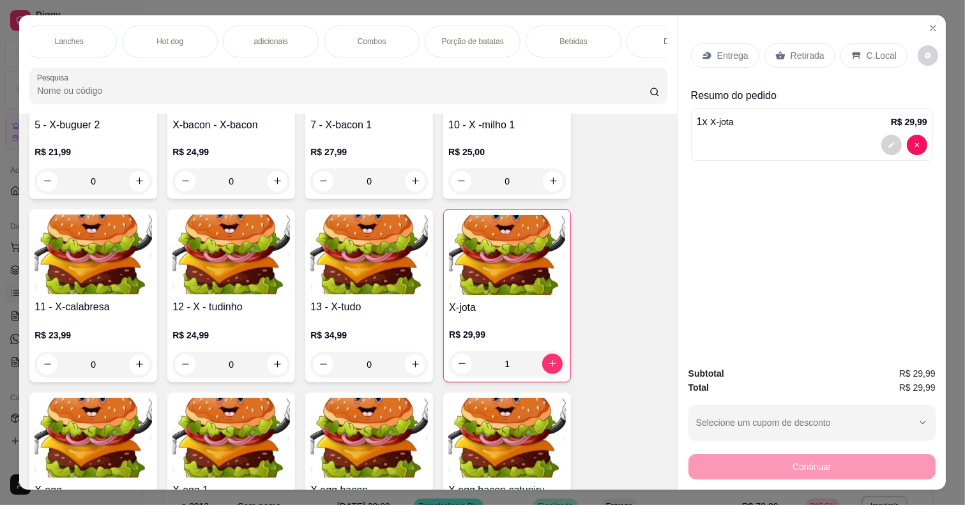
click at [550, 33] on div "Bebidas" at bounding box center [574, 42] width 96 height 32
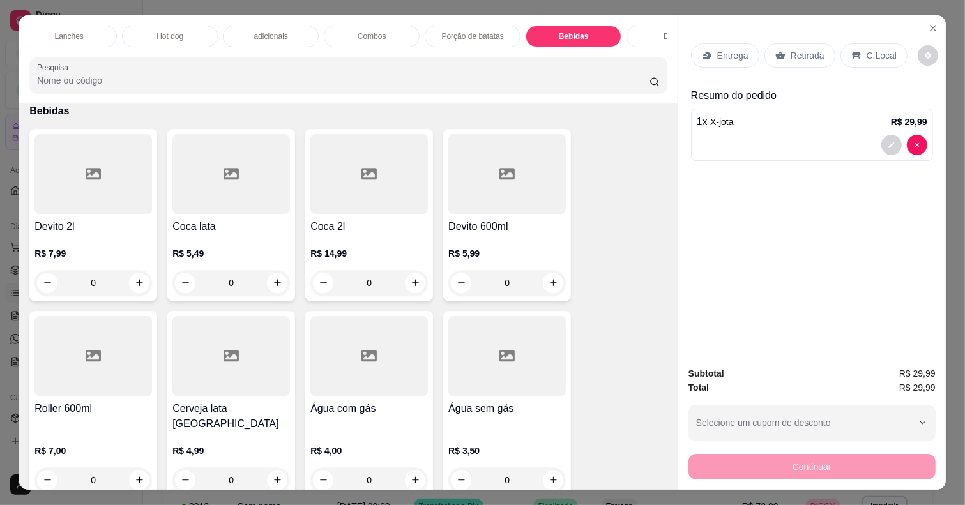
scroll to position [32, 0]
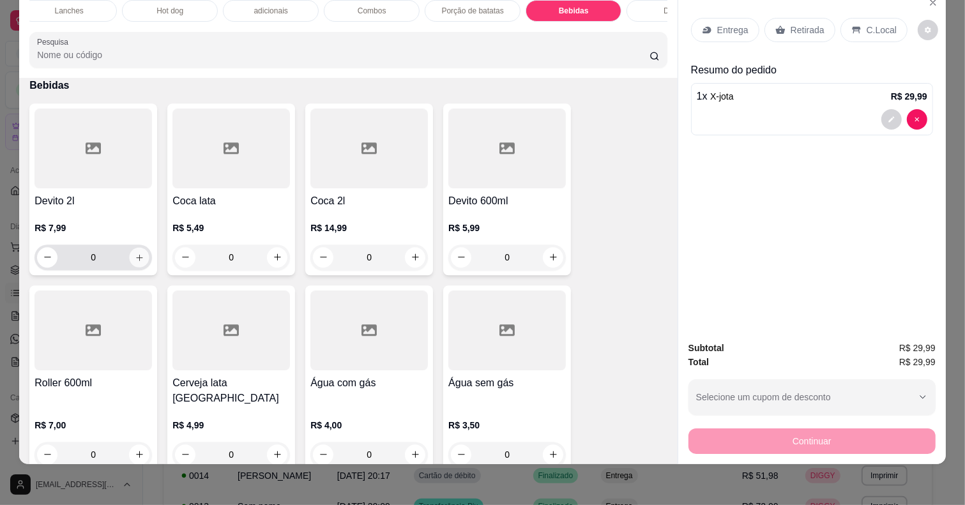
click at [130, 247] on button "increase-product-quantity" at bounding box center [140, 257] width 20 height 20
type input "1"
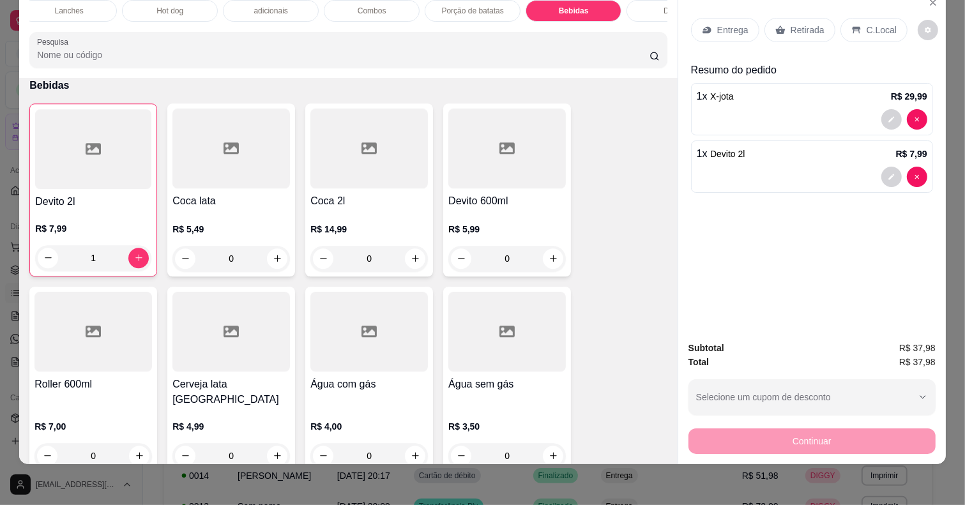
click at [717, 18] on div "Entrega" at bounding box center [725, 30] width 68 height 24
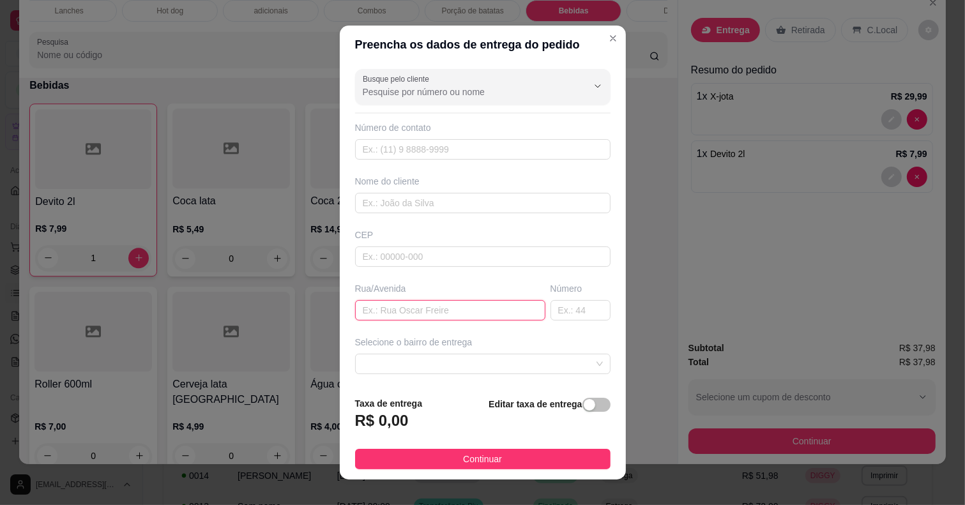
click at [404, 305] on input "text" at bounding box center [450, 310] width 190 height 20
type input "camanducaia"
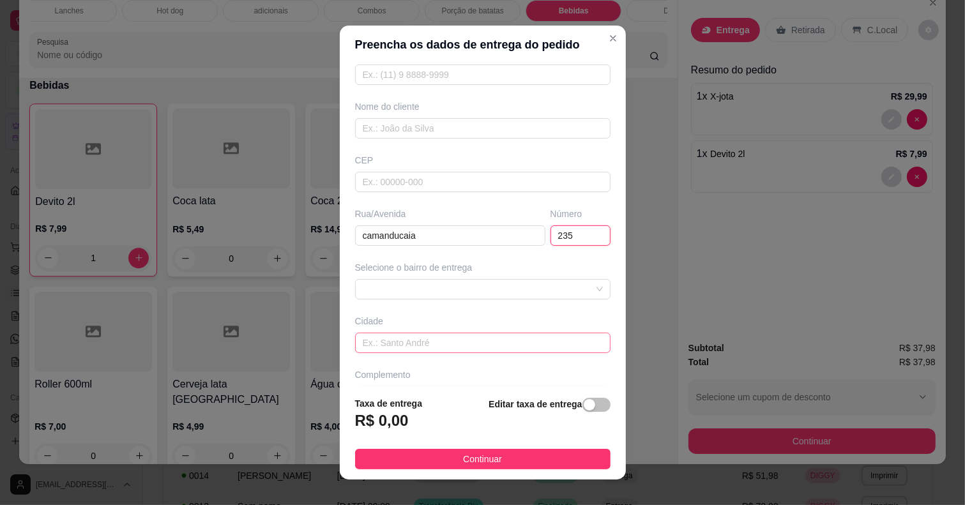
scroll to position [109, 0]
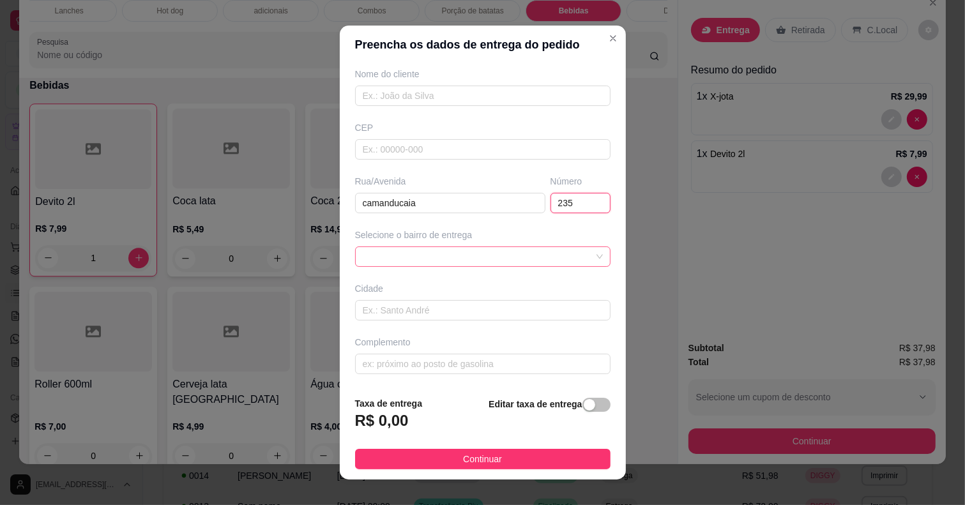
click at [420, 250] on span at bounding box center [483, 256] width 240 height 19
type input "235"
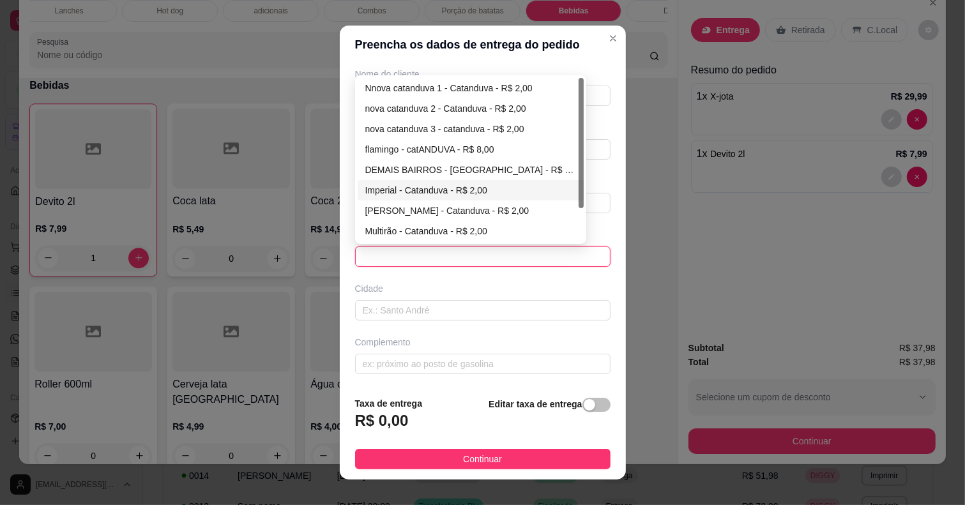
click at [418, 186] on div "Imperial - Catanduva - R$ 2,00" at bounding box center [470, 190] width 211 height 14
type input "Catanduva"
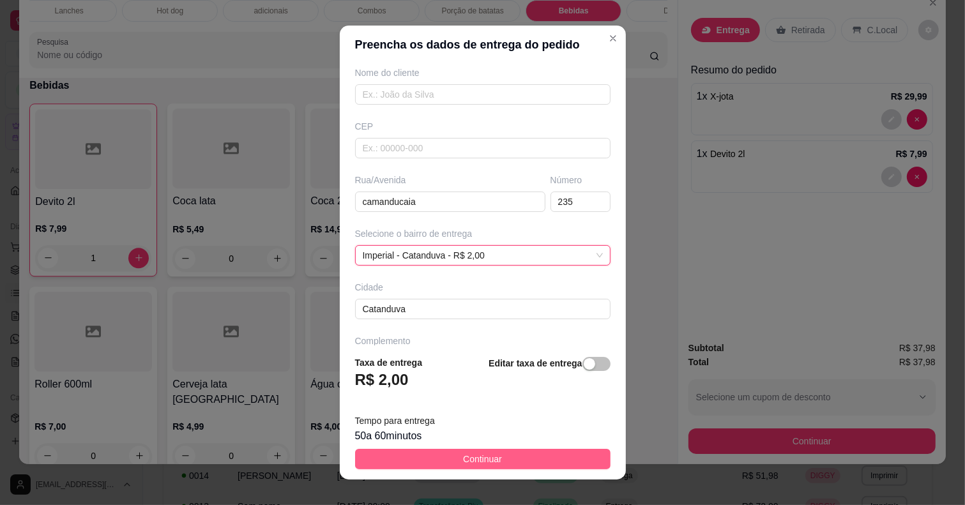
click at [508, 452] on button "Continuar" at bounding box center [482, 459] width 255 height 20
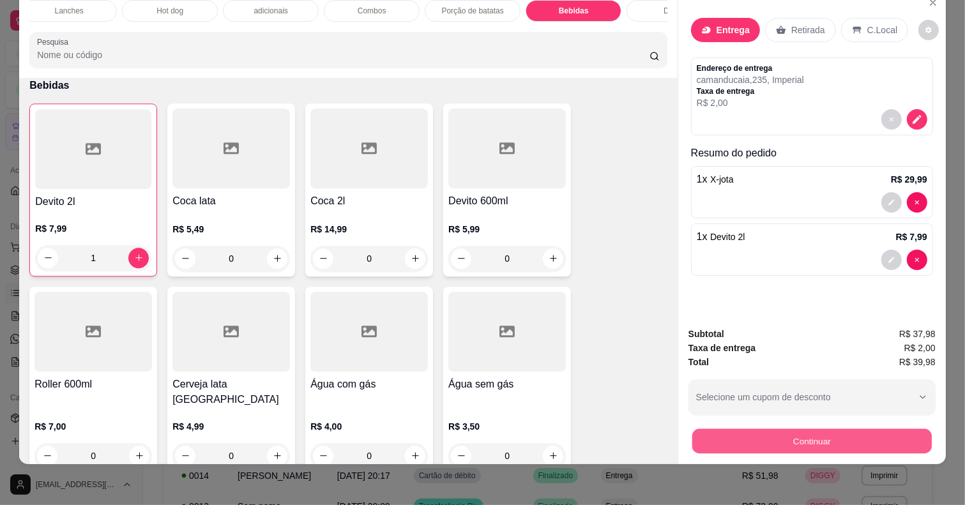
click at [787, 429] on button "Continuar" at bounding box center [811, 441] width 239 height 25
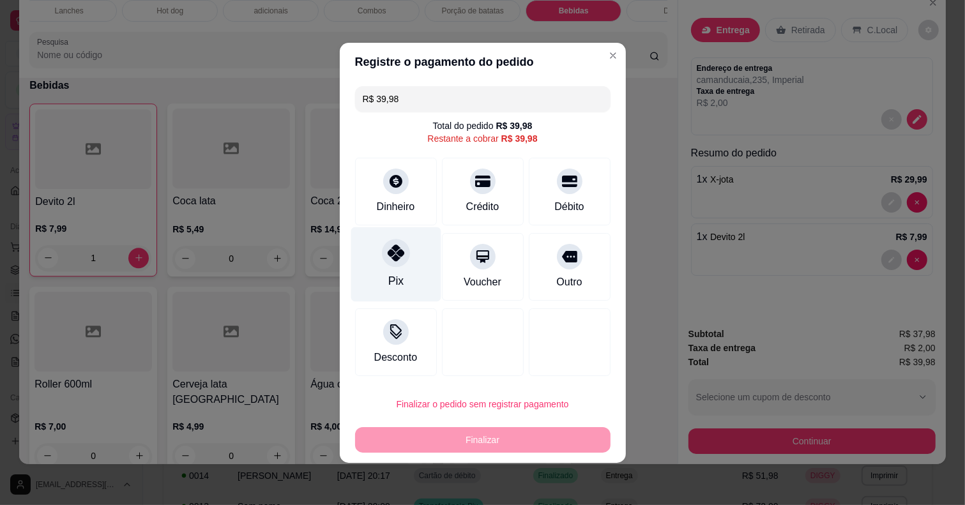
click at [407, 252] on div at bounding box center [396, 253] width 28 height 28
type input "R$ 0,00"
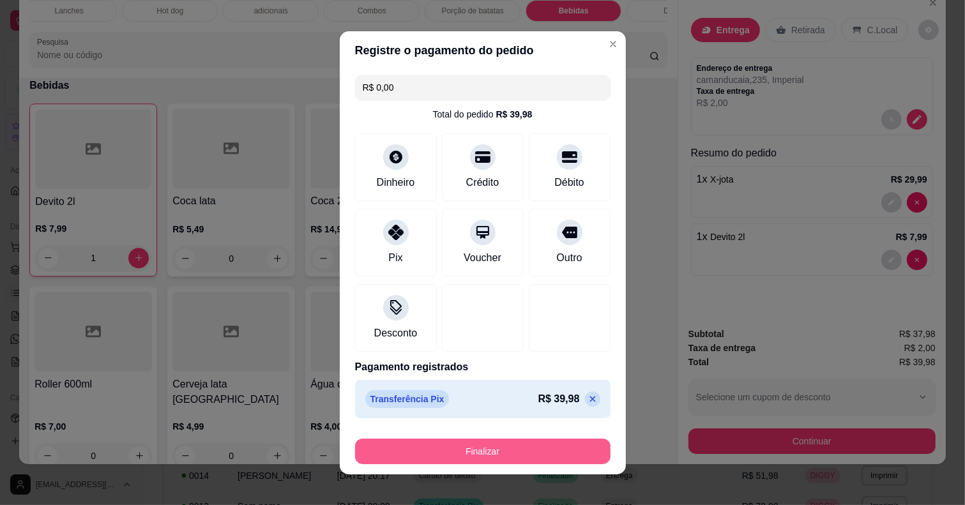
click at [562, 452] on button "Finalizar" at bounding box center [482, 452] width 255 height 26
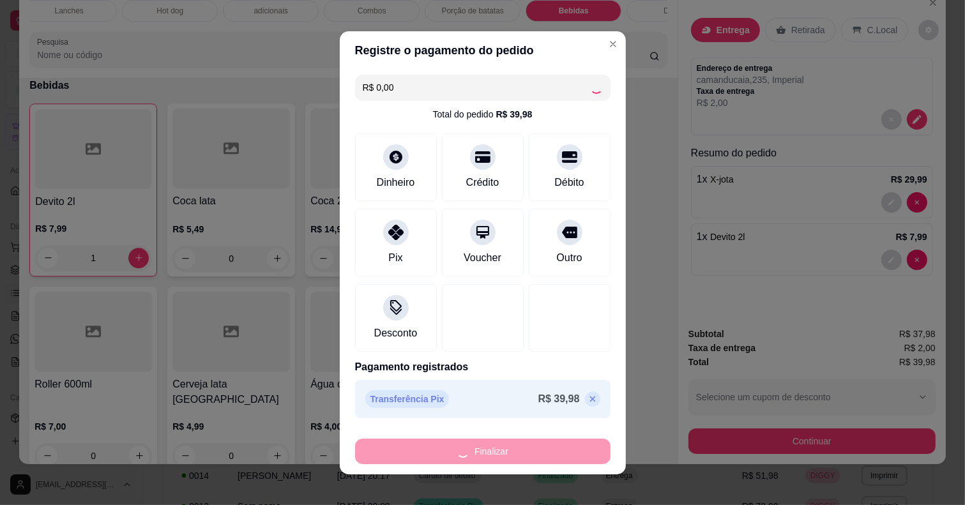
type input "0"
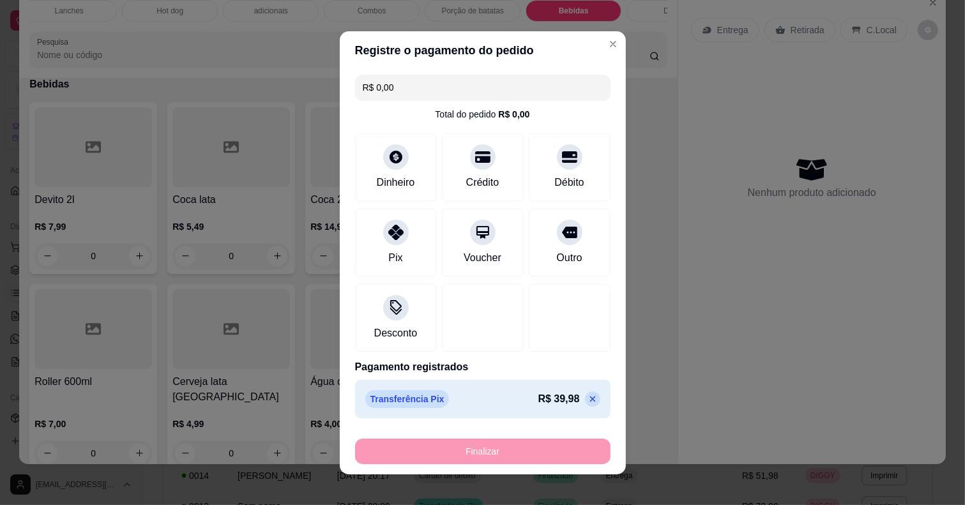
type input "-R$ 39,98"
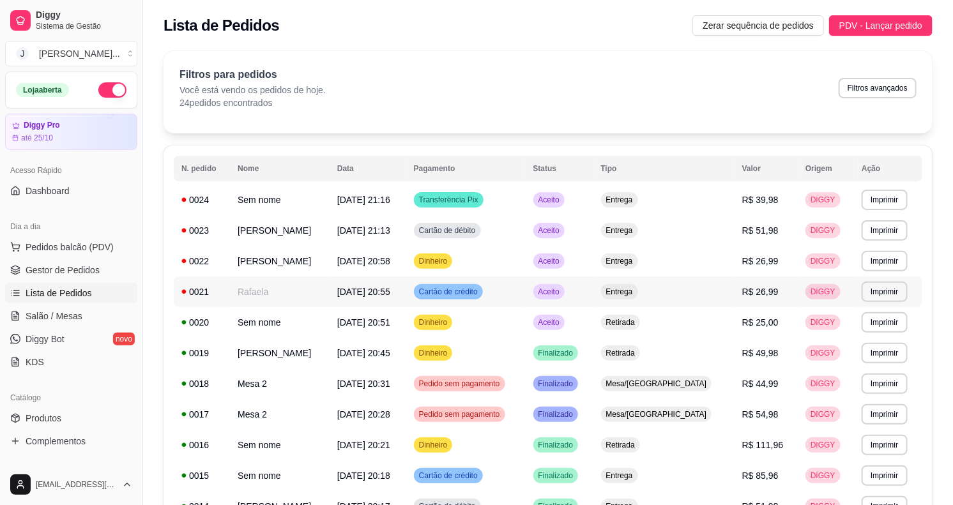
click at [593, 288] on td "Aceito" at bounding box center [560, 292] width 68 height 31
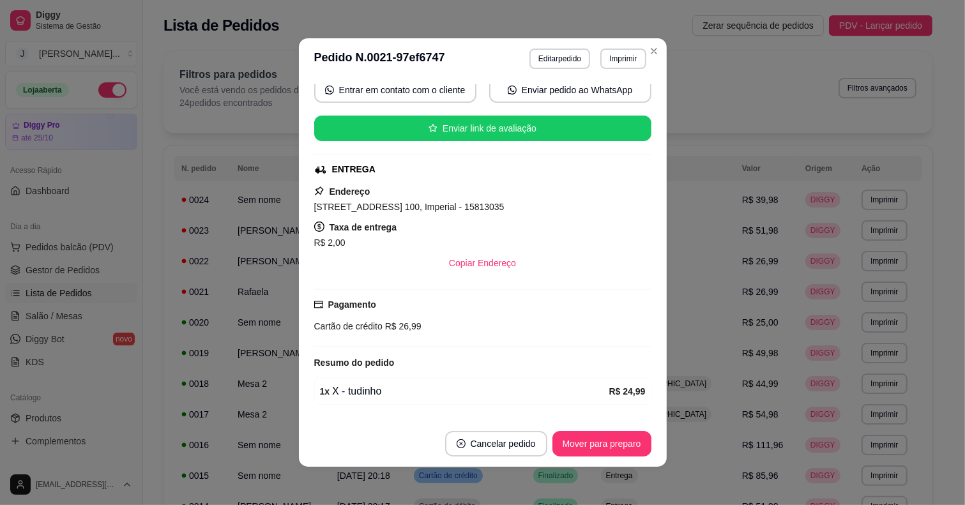
scroll to position [169, 0]
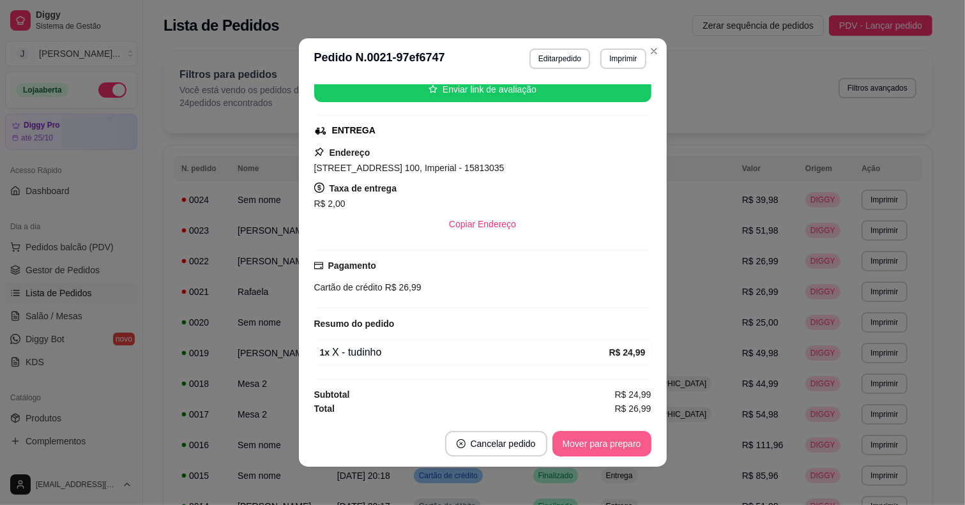
click at [602, 438] on button "Mover para preparo" at bounding box center [601, 444] width 99 height 26
click at [602, 445] on button "Mover para entrega" at bounding box center [602, 444] width 96 height 25
click at [615, 441] on button "Mover para finalizado" at bounding box center [598, 444] width 106 height 26
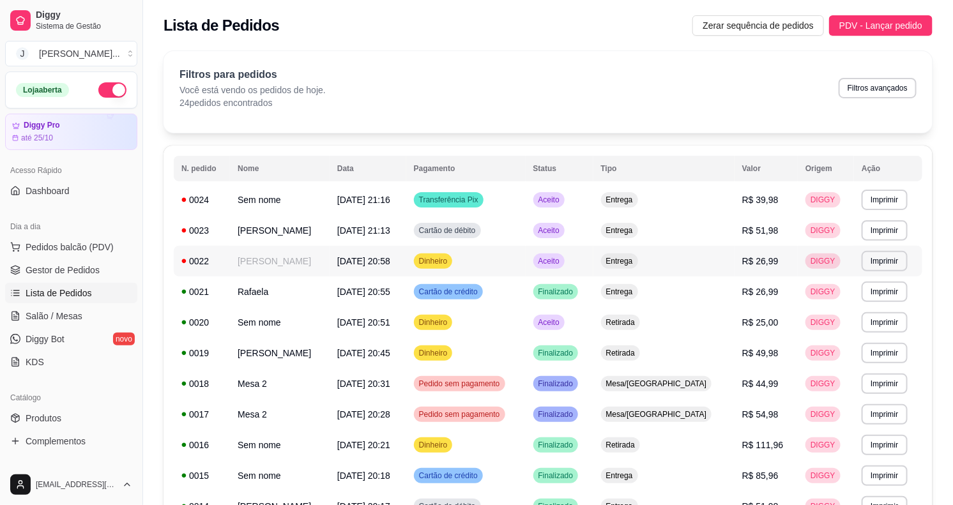
click at [593, 262] on td "Aceito" at bounding box center [560, 261] width 68 height 31
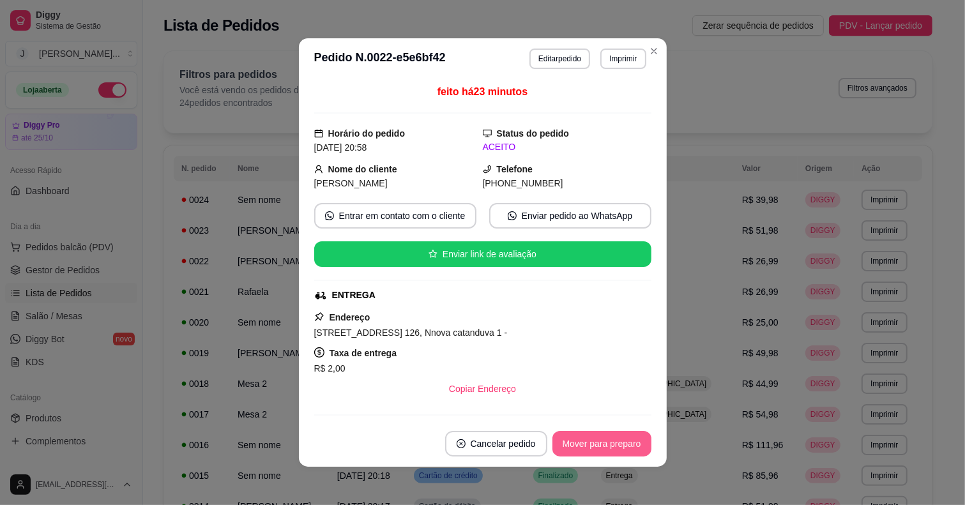
click at [604, 436] on button "Mover para preparo" at bounding box center [601, 444] width 99 height 26
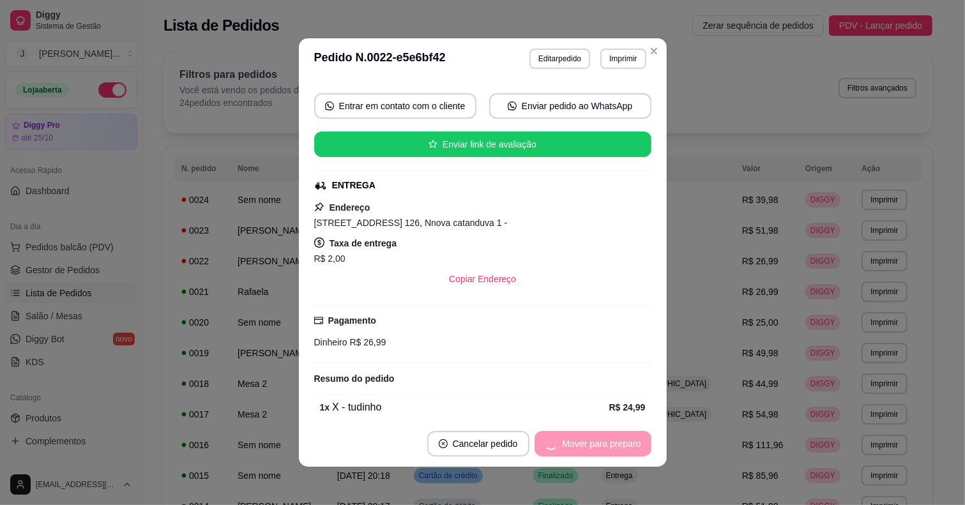
scroll to position [160, 0]
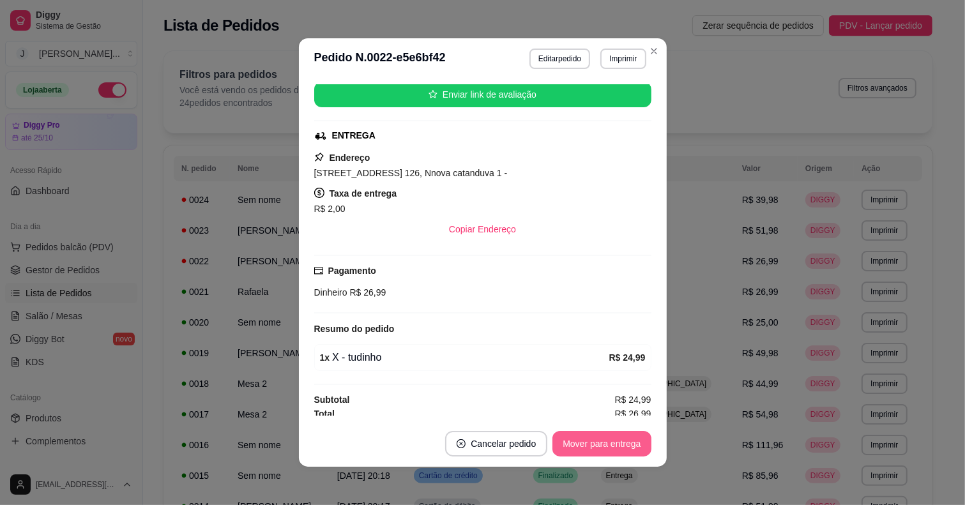
click at [602, 447] on button "Mover para entrega" at bounding box center [601, 444] width 98 height 26
click at [605, 435] on button "Mover para finalizado" at bounding box center [598, 444] width 106 height 26
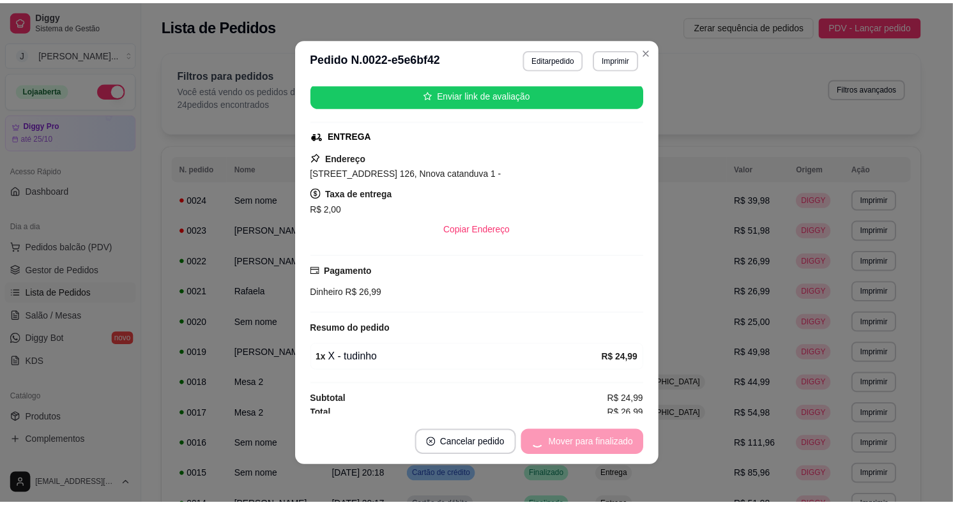
scroll to position [130, 0]
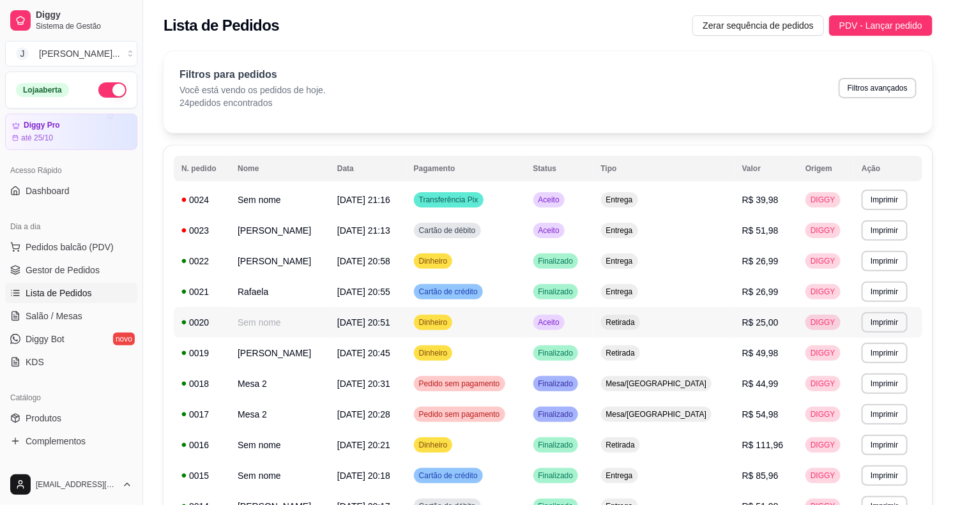
click at [593, 328] on td "Aceito" at bounding box center [560, 322] width 68 height 31
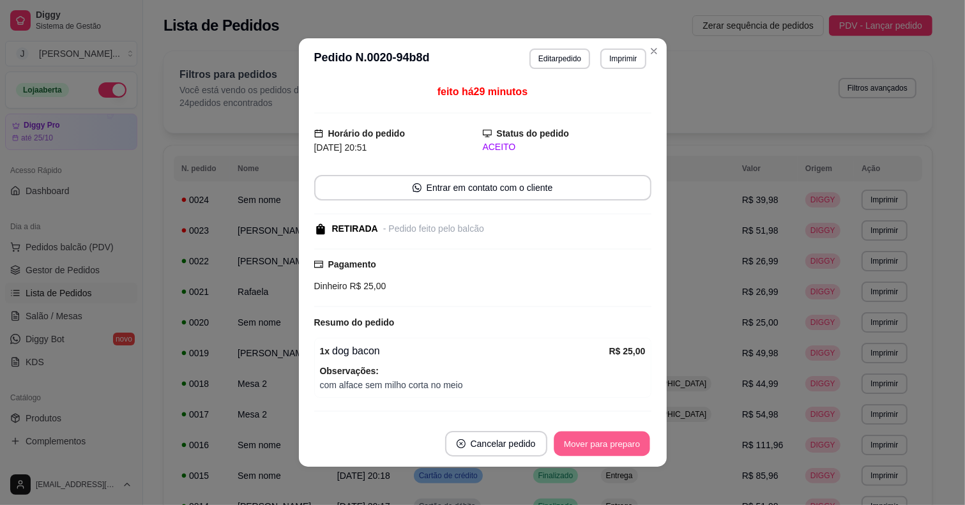
click at [612, 444] on button "Mover para preparo" at bounding box center [602, 444] width 96 height 25
click at [612, 444] on button "Mover para retirada disponível" at bounding box center [580, 444] width 137 height 25
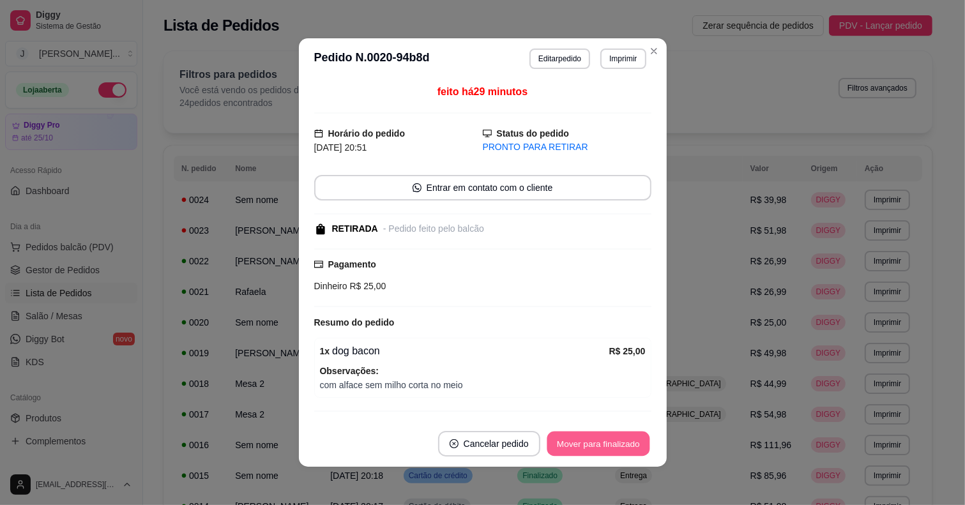
click at [611, 445] on button "Mover para finalizado" at bounding box center [598, 444] width 103 height 25
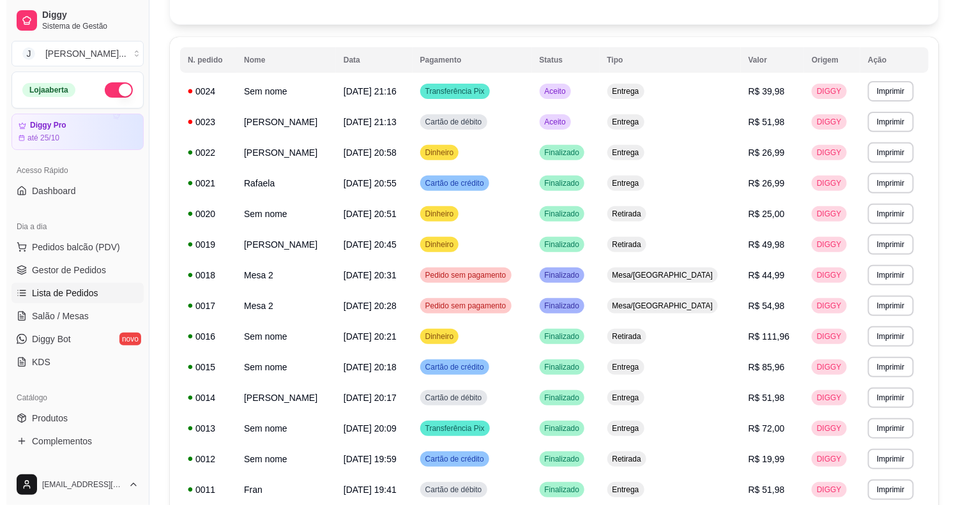
scroll to position [0, 0]
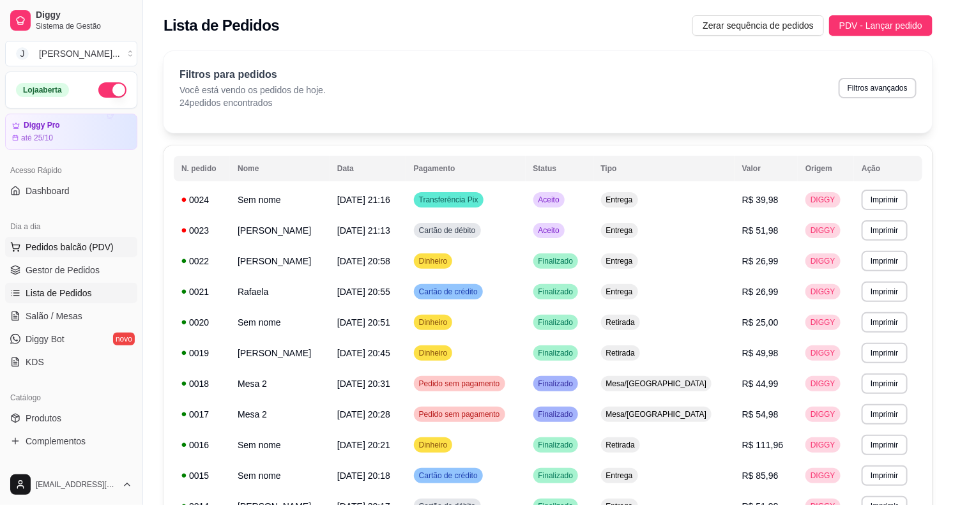
click at [26, 247] on span "Pedidos balcão (PDV)" at bounding box center [70, 247] width 88 height 13
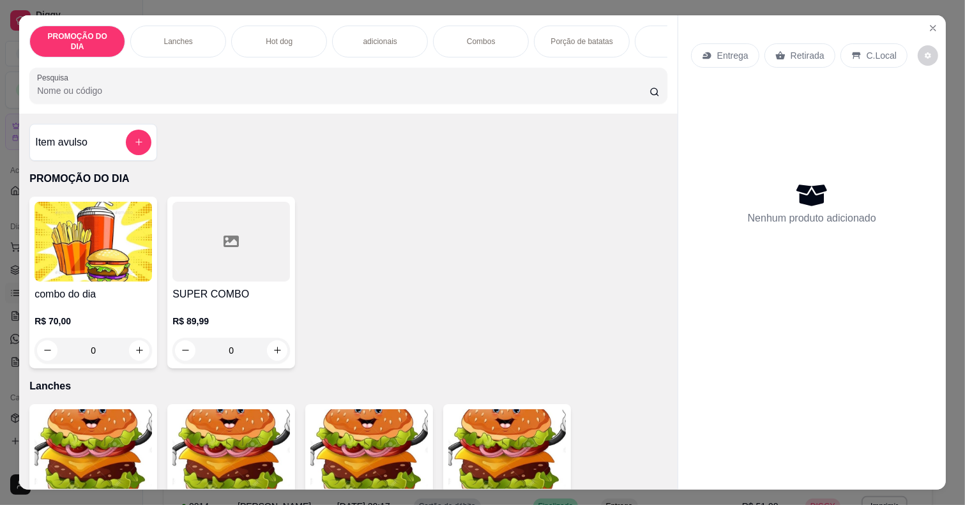
click at [471, 36] on p "Combos" at bounding box center [481, 41] width 29 height 10
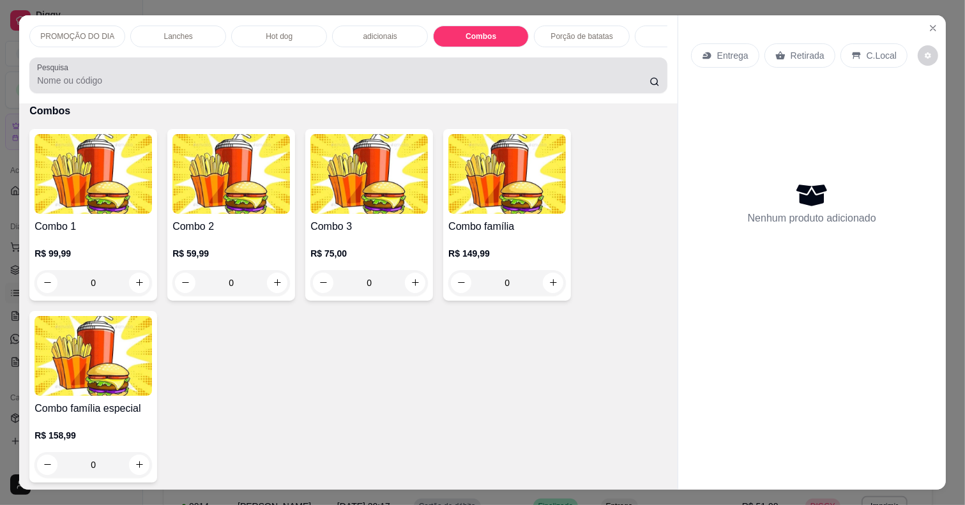
scroll to position [32, 0]
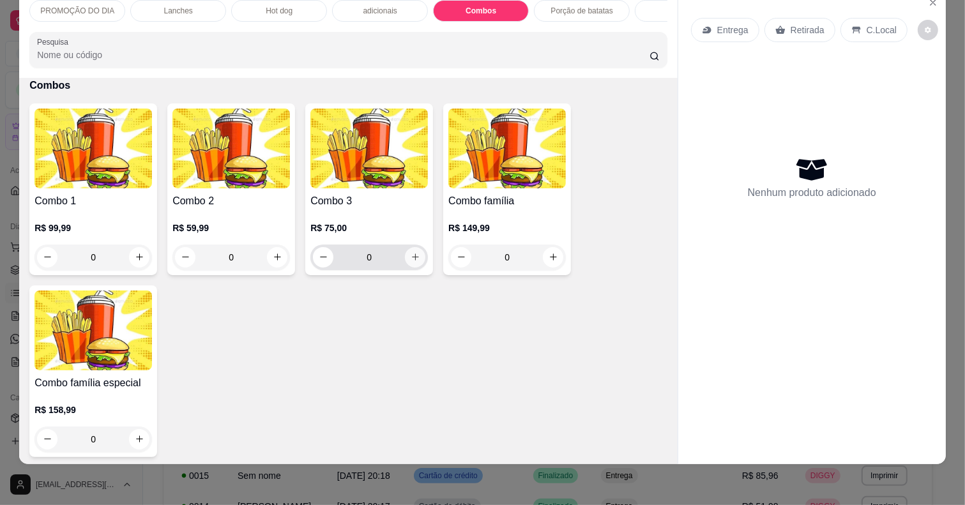
click at [405, 257] on button "increase-product-quantity" at bounding box center [415, 257] width 20 height 20
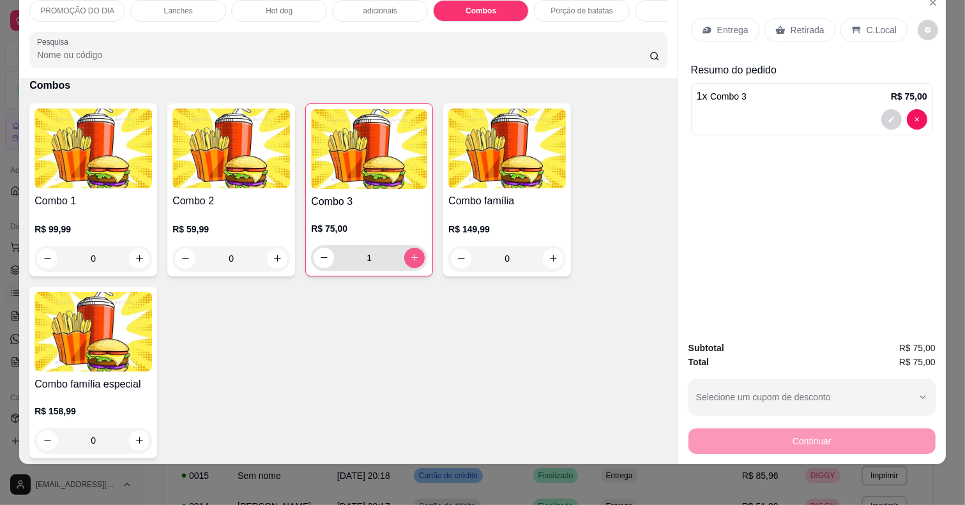
type input "1"
click at [881, 109] on button "decrease-product-quantity" at bounding box center [891, 119] width 20 height 20
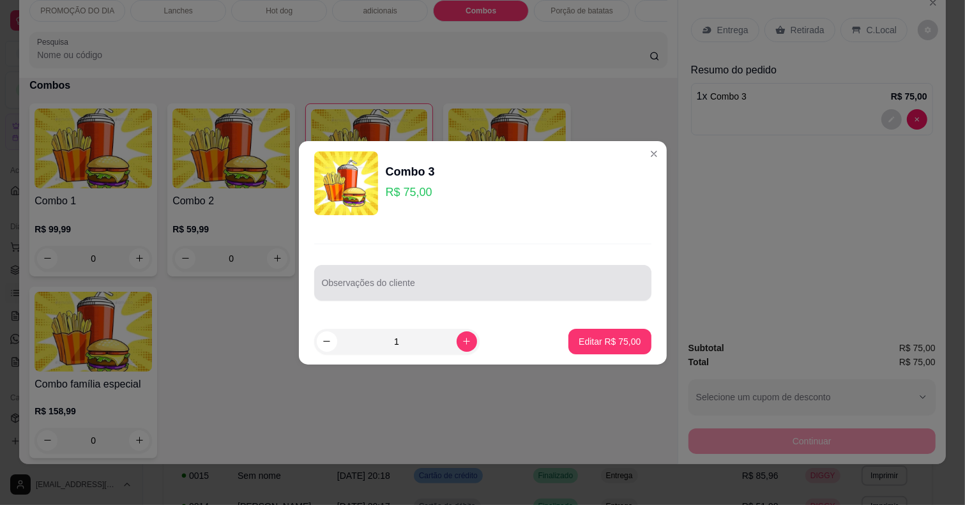
click at [490, 287] on input "Observações do cliente" at bounding box center [483, 288] width 322 height 13
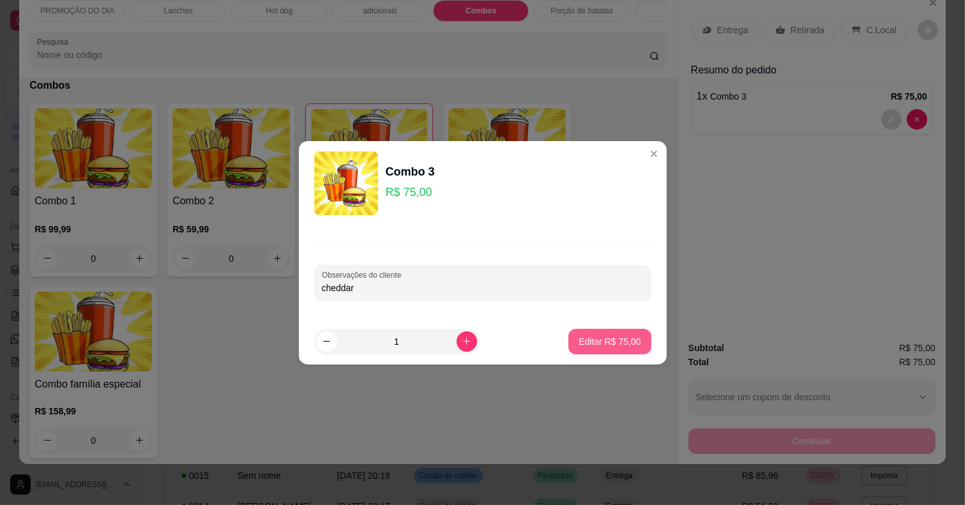
type input "cheddar"
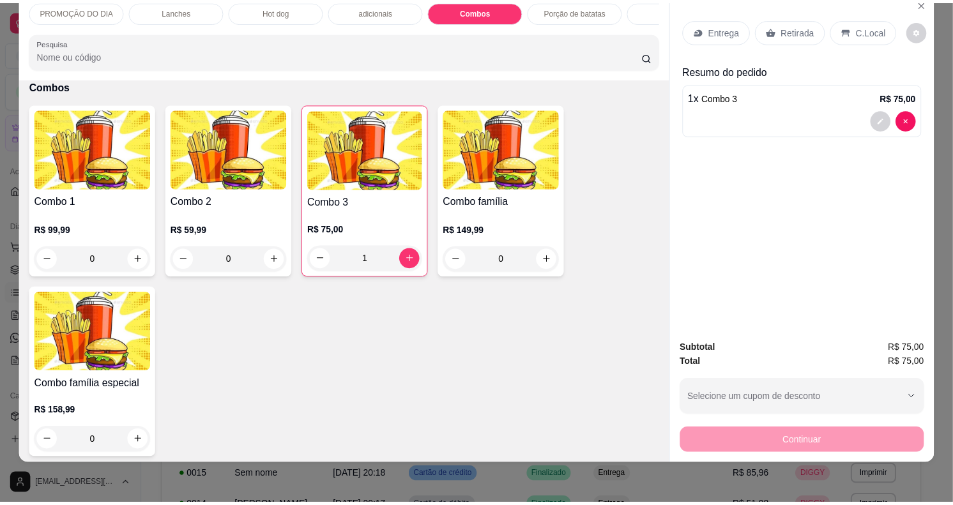
scroll to position [0, 0]
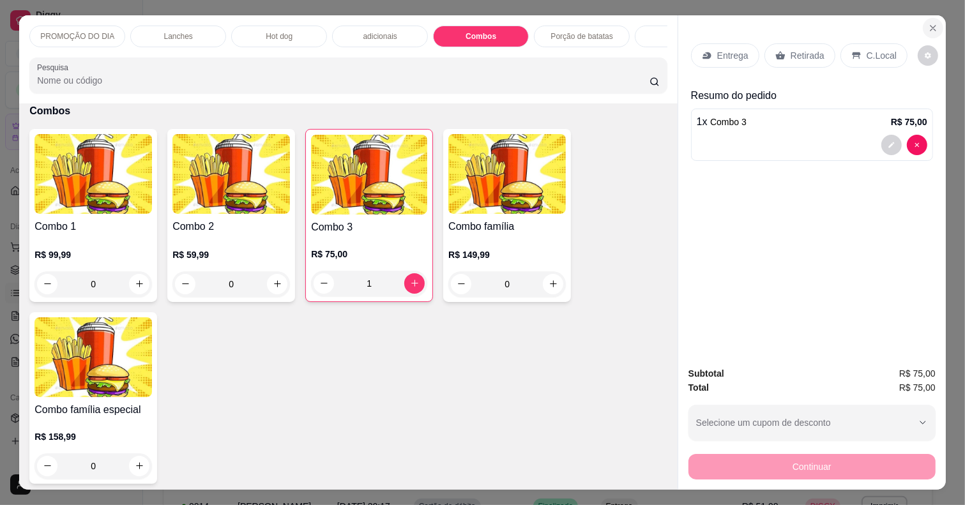
click at [928, 23] on icon "Close" at bounding box center [933, 28] width 10 height 10
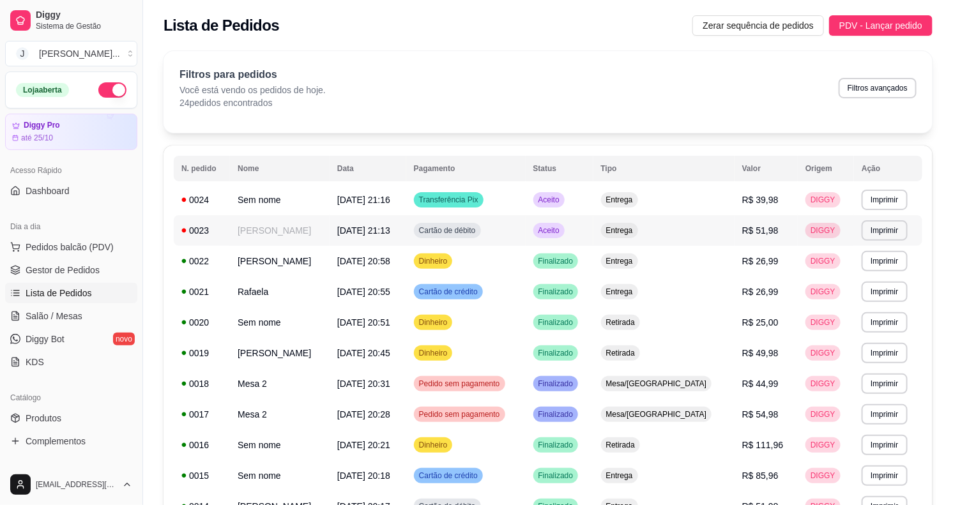
click at [638, 233] on div "Entrega" at bounding box center [619, 230] width 37 height 15
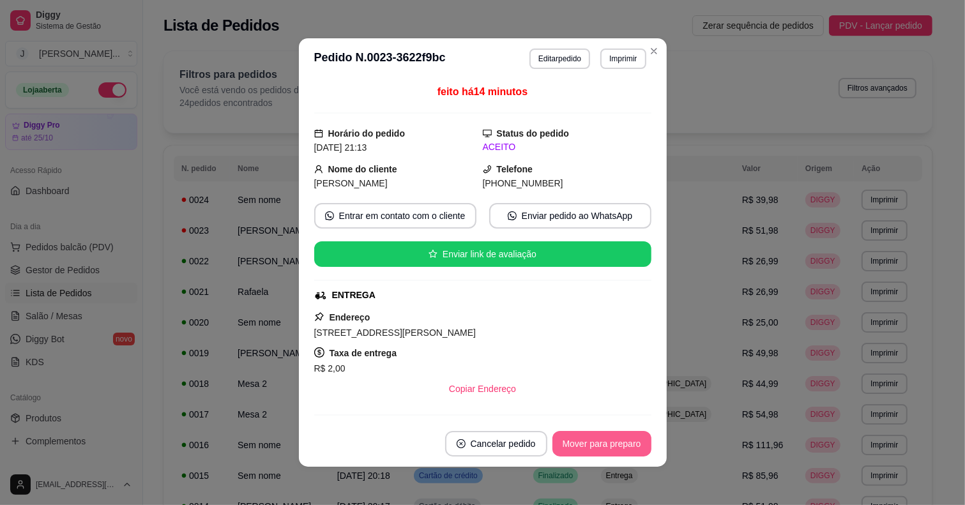
click at [629, 432] on button "Mover para preparo" at bounding box center [601, 444] width 99 height 26
click at [613, 445] on button "Mover para entrega" at bounding box center [601, 444] width 98 height 26
click at [630, 451] on button "Mover para finalizado" at bounding box center [598, 444] width 106 height 26
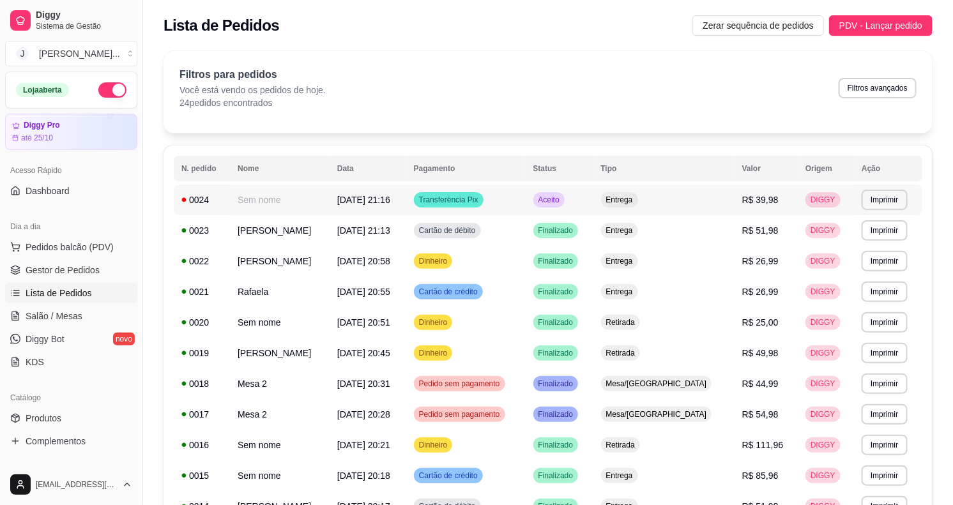
click at [593, 197] on td "Aceito" at bounding box center [560, 200] width 68 height 31
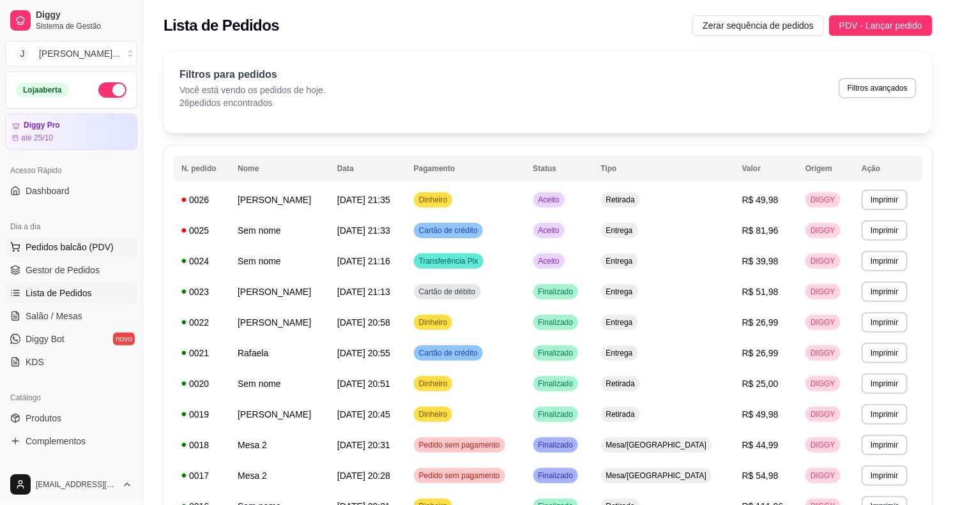
click at [50, 251] on span "Pedidos balcão (PDV)" at bounding box center [70, 247] width 88 height 13
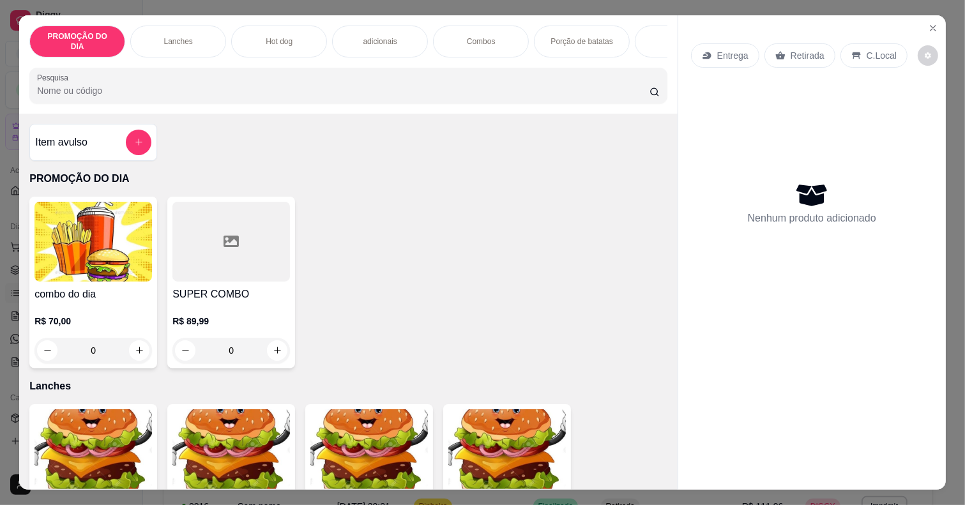
click at [929, 23] on icon "Close" at bounding box center [933, 28] width 10 height 10
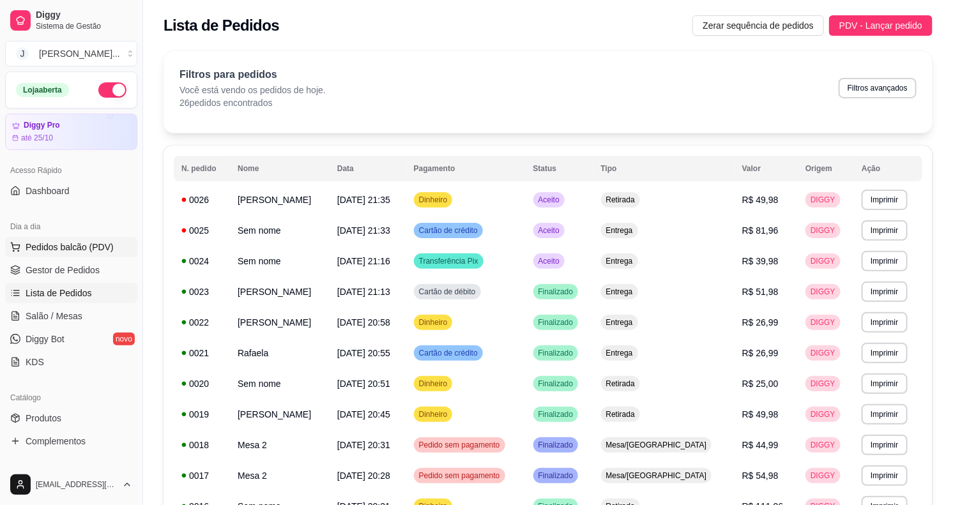
click at [98, 241] on span "Pedidos balcão (PDV)" at bounding box center [70, 247] width 88 height 13
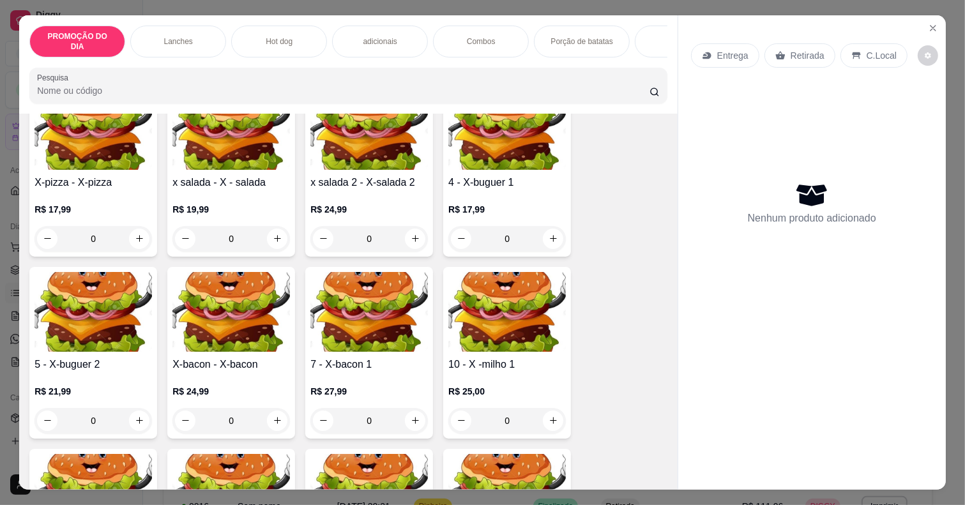
scroll to position [0, 116]
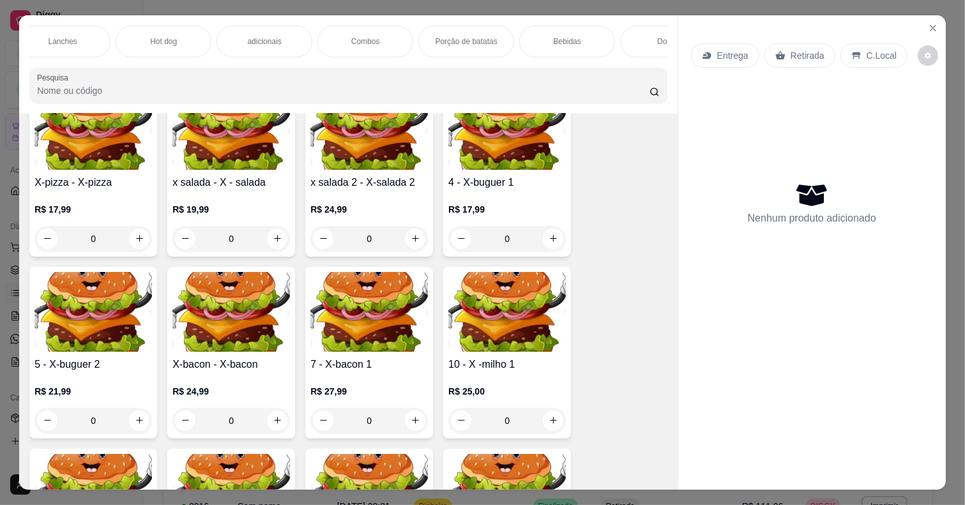
click at [547, 35] on div "Bebidas" at bounding box center [567, 42] width 96 height 32
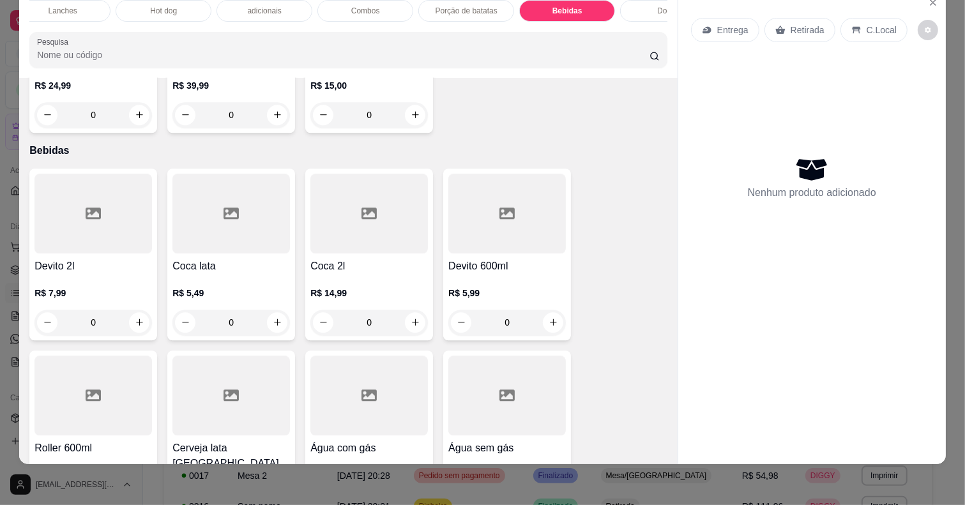
scroll to position [2679, 0]
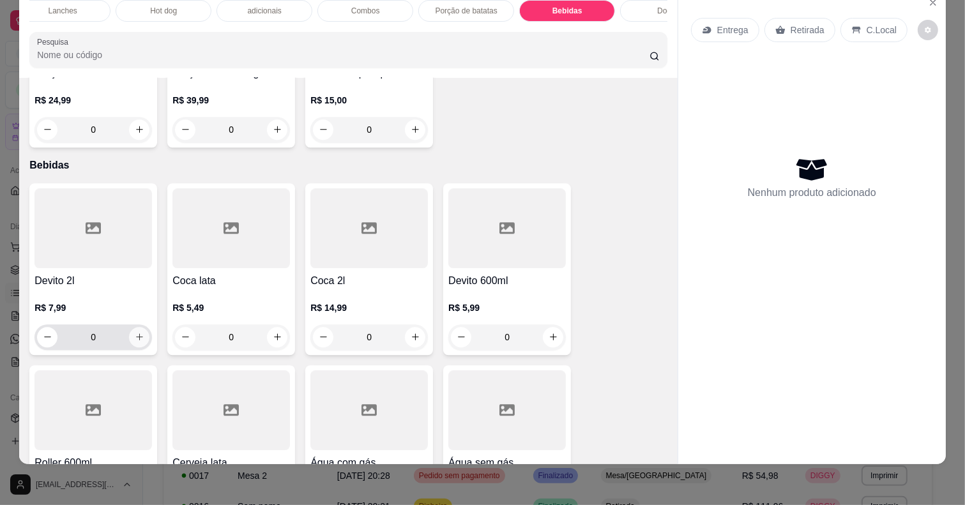
click at [136, 337] on icon "increase-product-quantity" at bounding box center [139, 336] width 7 height 7
type input "1"
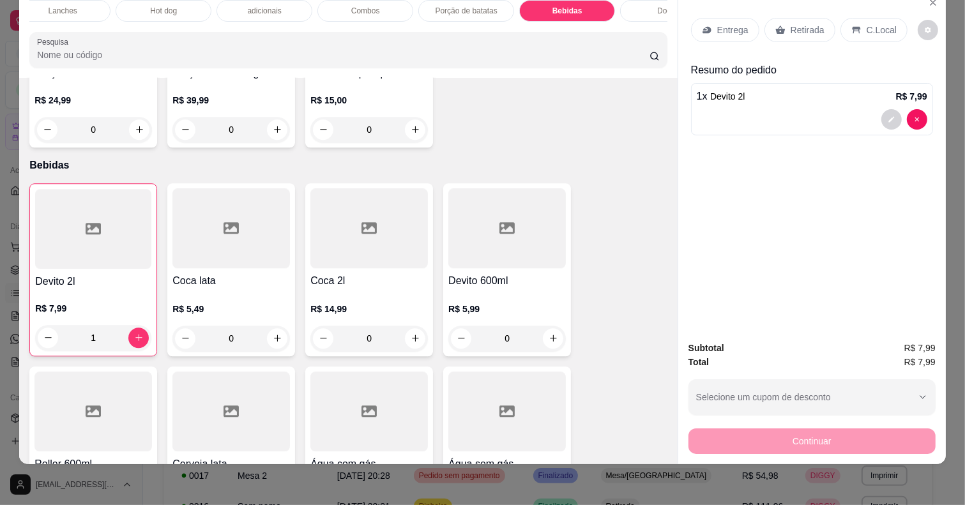
click at [781, 24] on div "Retirada" at bounding box center [799, 30] width 71 height 24
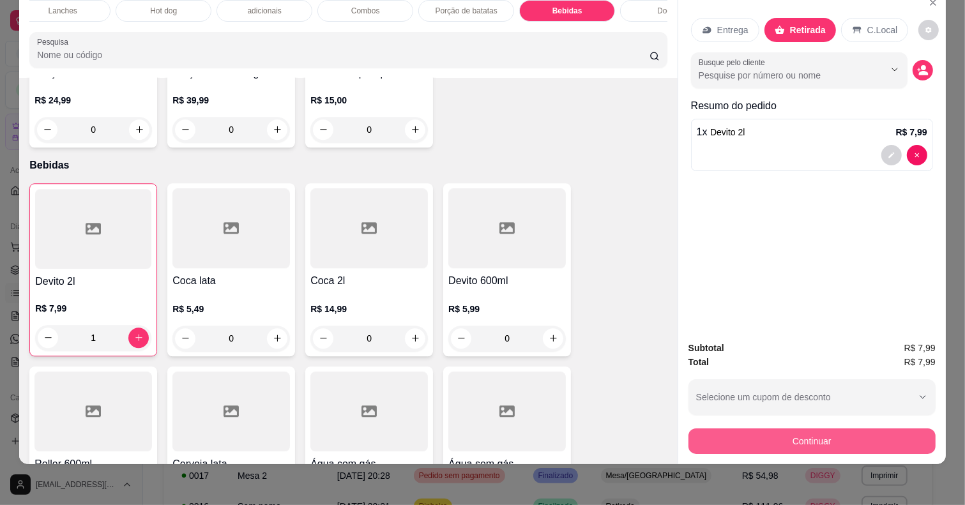
click at [763, 429] on button "Continuar" at bounding box center [811, 442] width 247 height 26
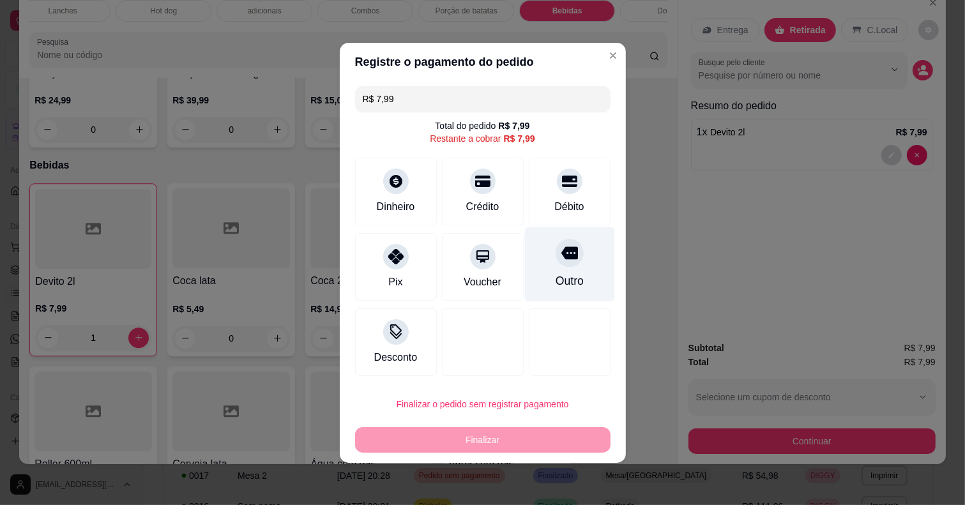
click at [556, 268] on div "Outro" at bounding box center [569, 264] width 90 height 75
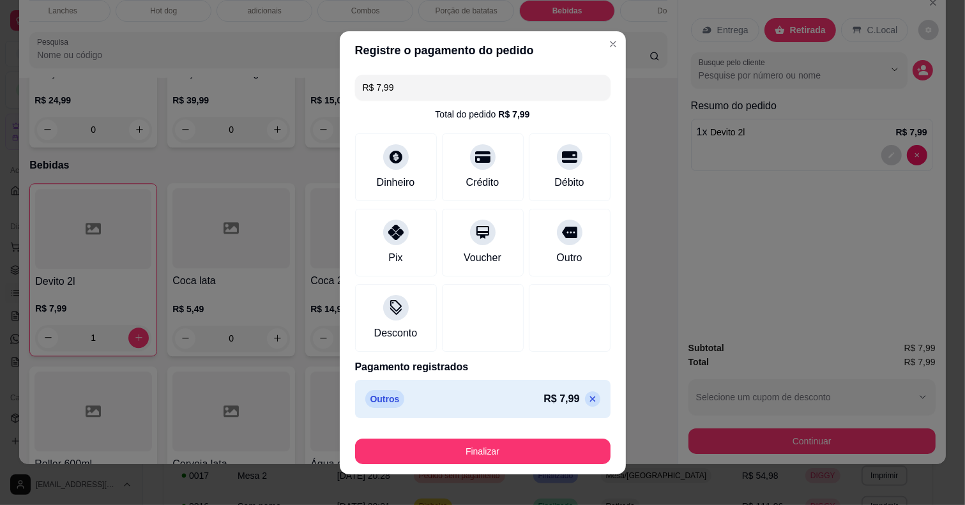
type input "R$ 0,00"
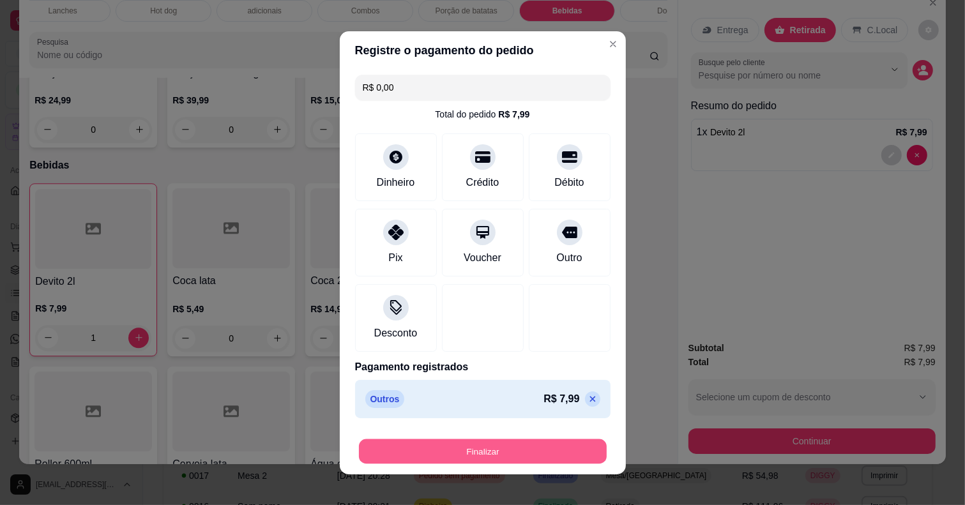
click at [501, 447] on button "Finalizar" at bounding box center [483, 451] width 248 height 25
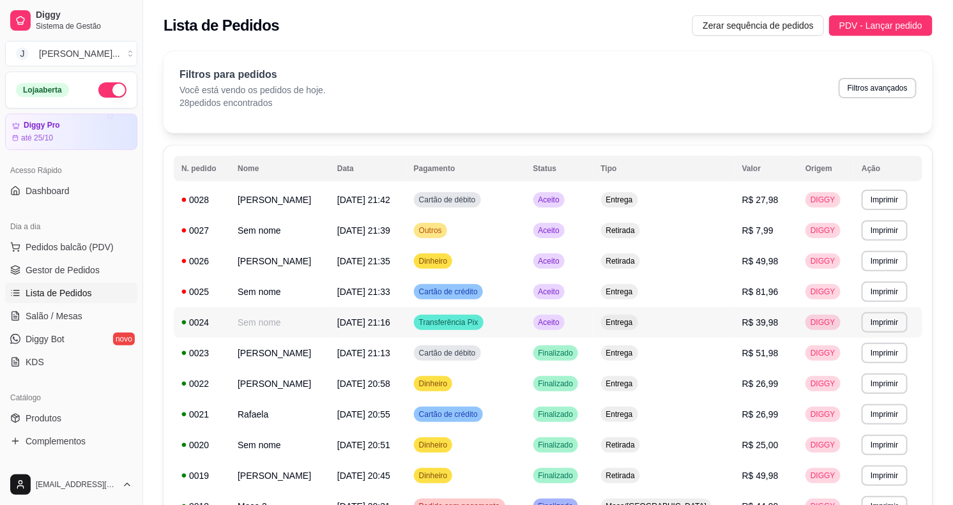
click at [593, 326] on td "Aceito" at bounding box center [560, 322] width 68 height 31
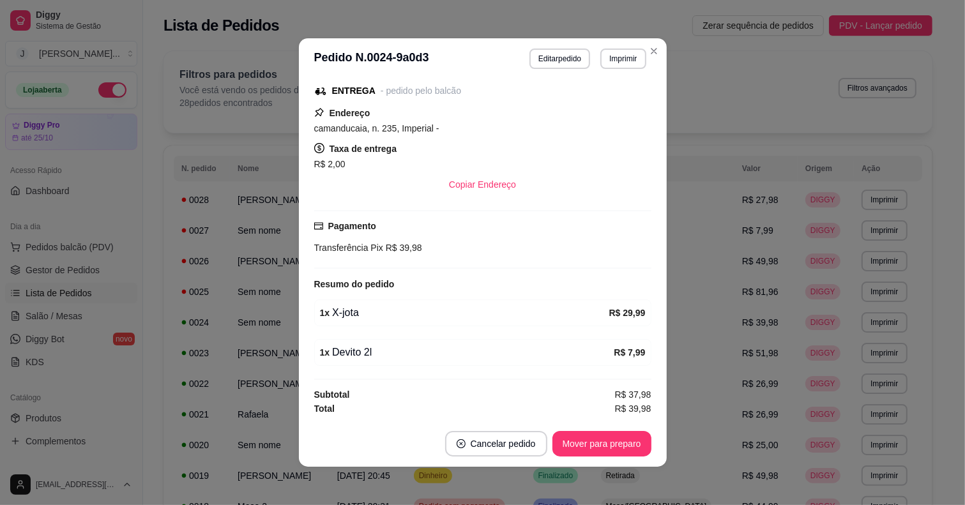
scroll to position [142, 0]
click at [578, 439] on button "Mover para preparo" at bounding box center [601, 444] width 99 height 26
click at [596, 445] on button "Mover para entrega" at bounding box center [601, 444] width 98 height 26
click at [596, 445] on button "Mover para finalizado" at bounding box center [598, 444] width 106 height 26
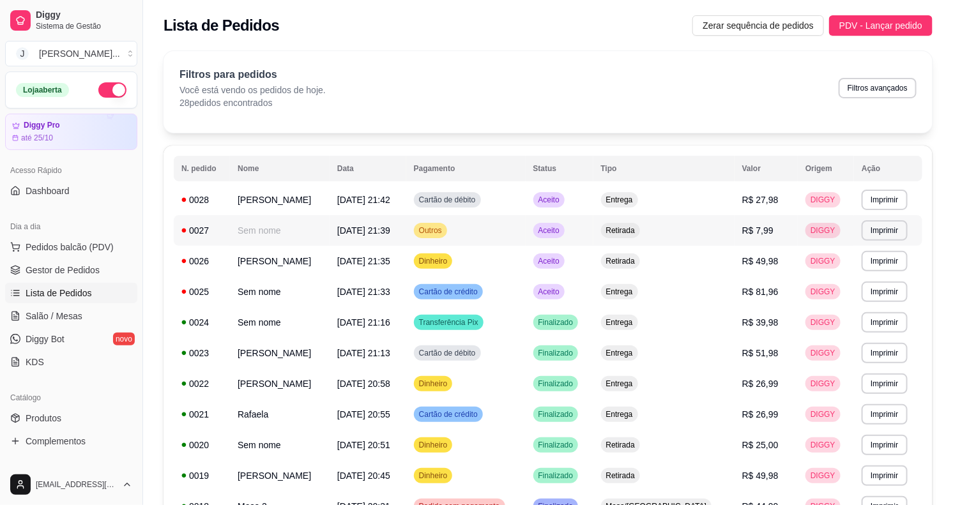
click at [593, 234] on td "Aceito" at bounding box center [560, 230] width 68 height 31
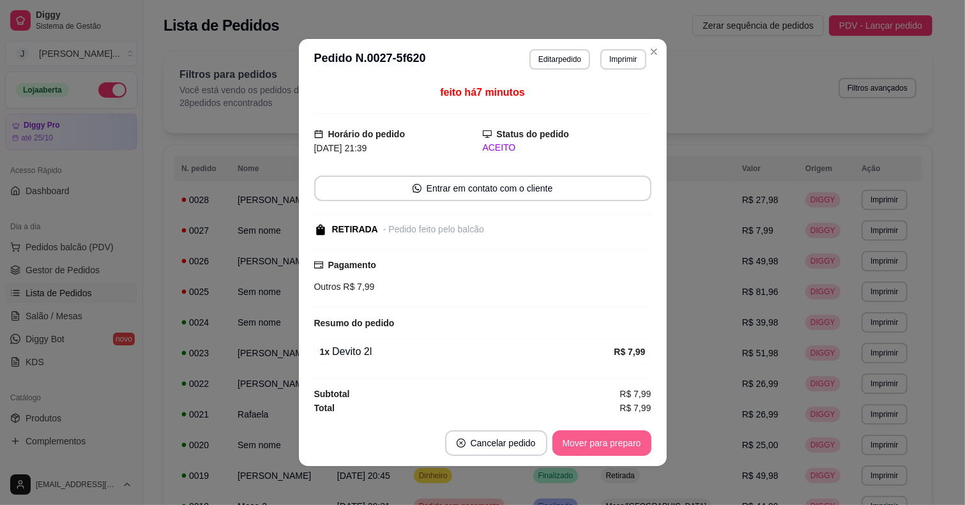
click at [582, 435] on button "Mover para preparo" at bounding box center [601, 443] width 99 height 26
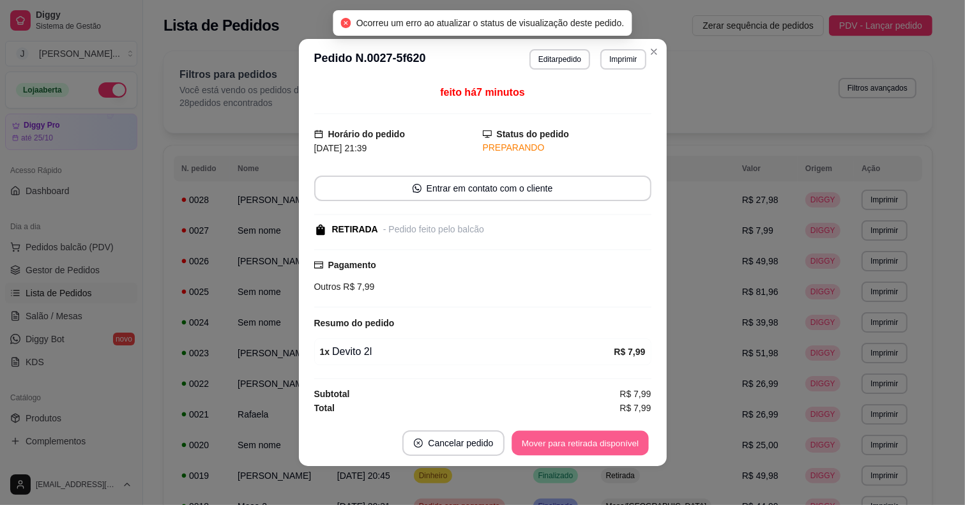
click at [582, 436] on button "Mover para retirada disponível" at bounding box center [580, 443] width 137 height 25
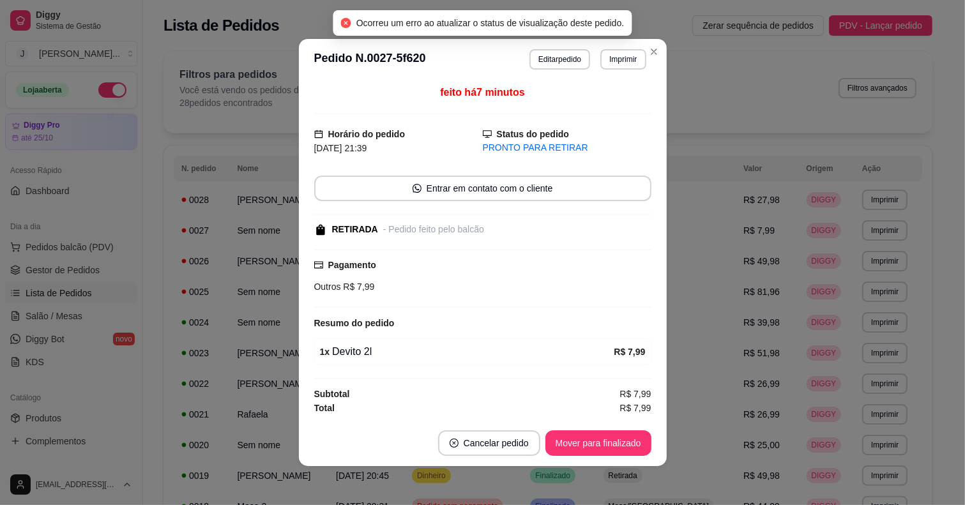
click at [582, 436] on button "Mover para finalizado" at bounding box center [598, 443] width 106 height 26
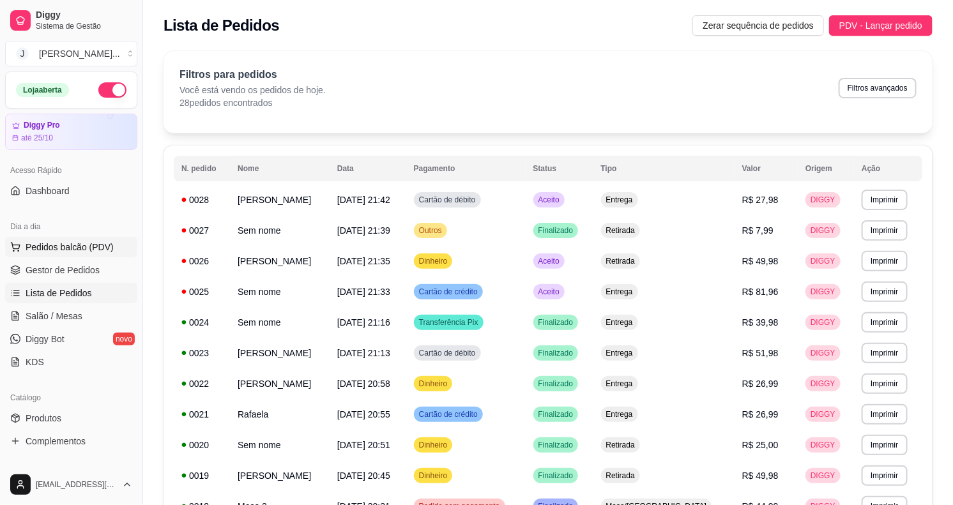
click at [58, 248] on span "Pedidos balcão (PDV)" at bounding box center [70, 247] width 88 height 13
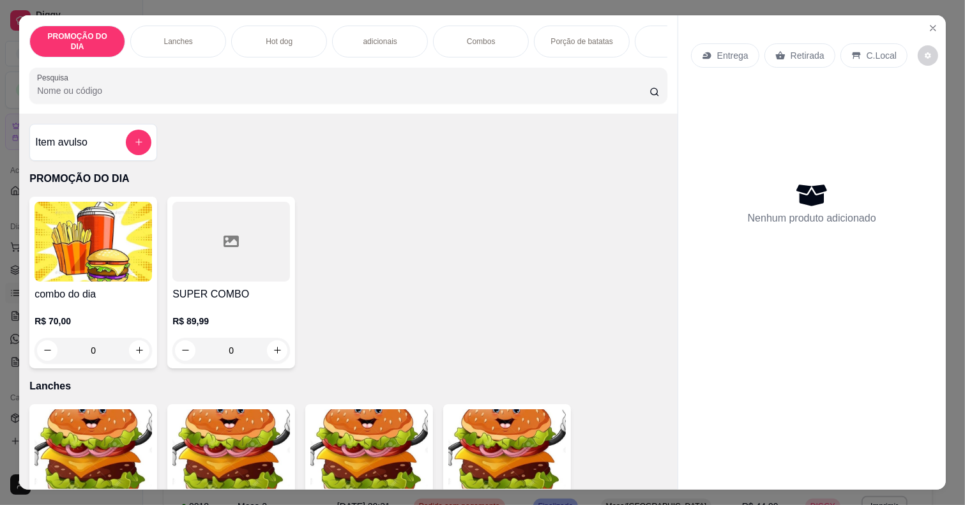
click at [467, 36] on p "Combos" at bounding box center [481, 41] width 29 height 10
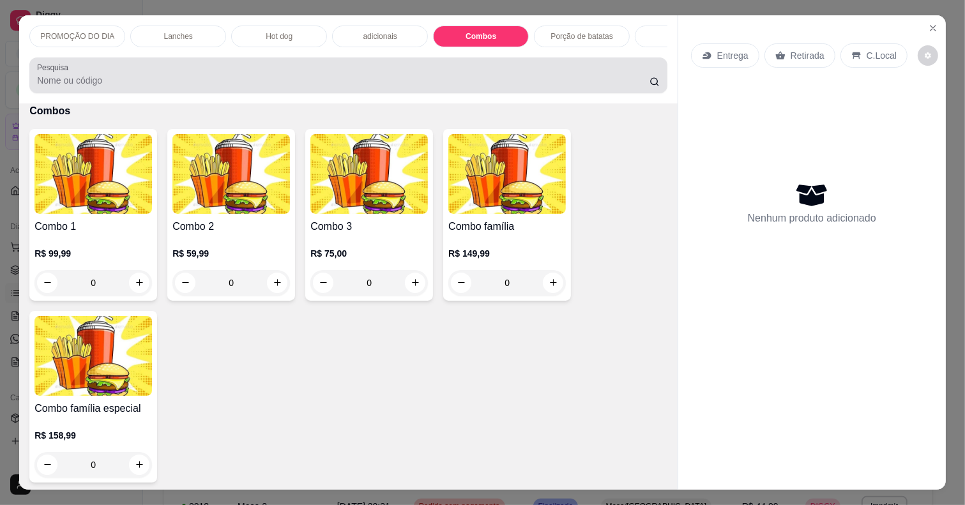
scroll to position [32, 0]
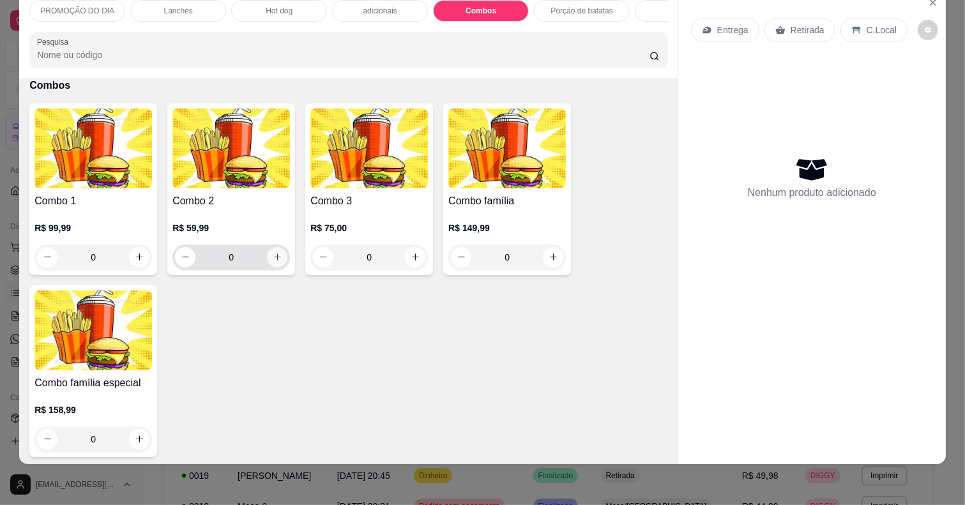
click at [273, 259] on icon "increase-product-quantity" at bounding box center [278, 257] width 10 height 10
type input "1"
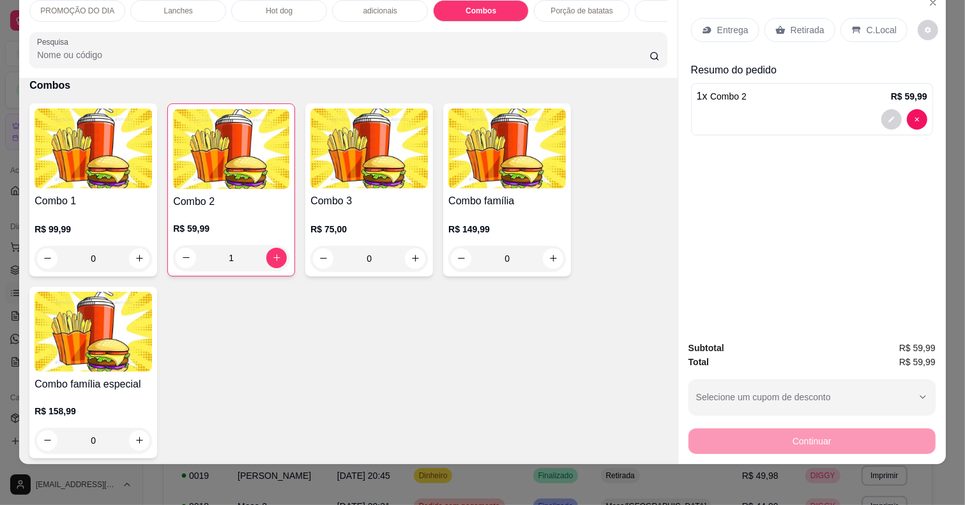
click at [724, 24] on p "Entrega" at bounding box center [732, 30] width 31 height 13
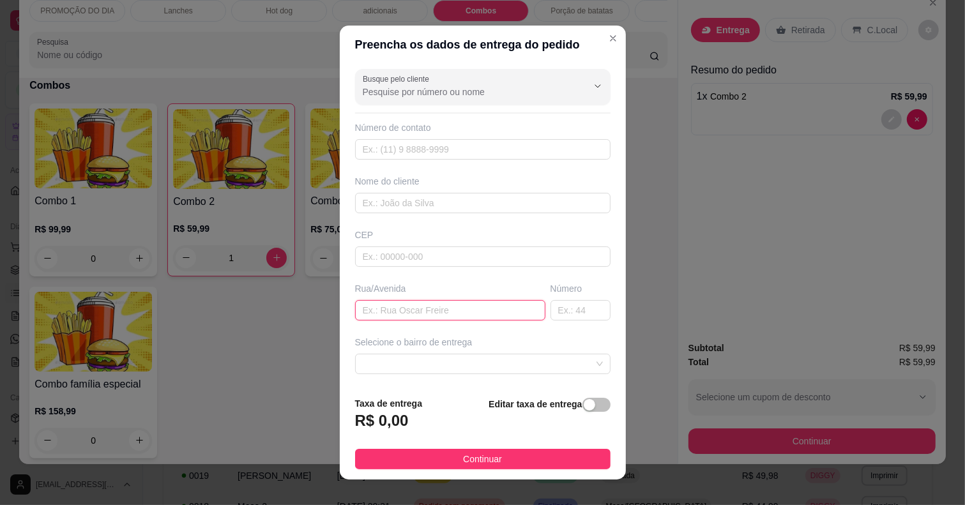
click at [361, 305] on input "text" at bounding box center [450, 310] width 190 height 20
type input "[PERSON_NAME]"
click at [560, 314] on input "text" at bounding box center [581, 310] width 60 height 20
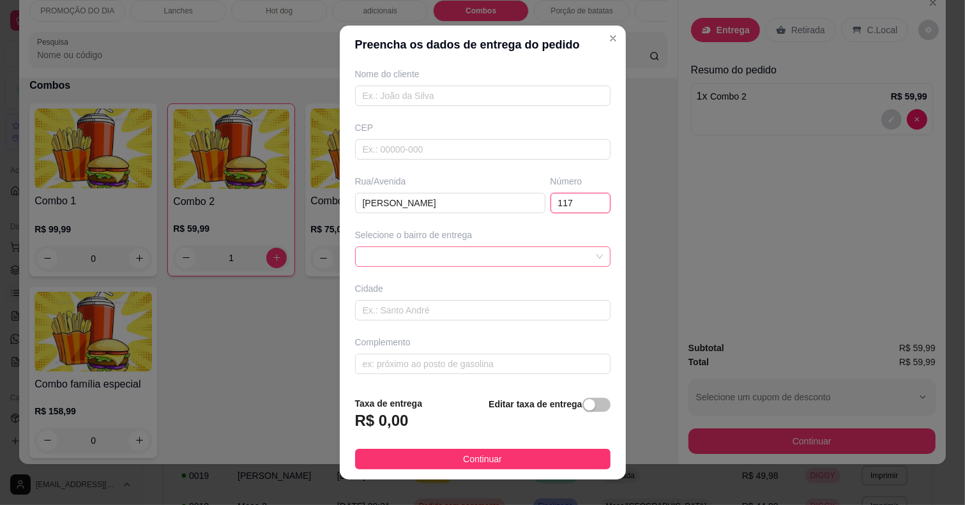
click at [436, 252] on span at bounding box center [483, 256] width 240 height 19
type input "117"
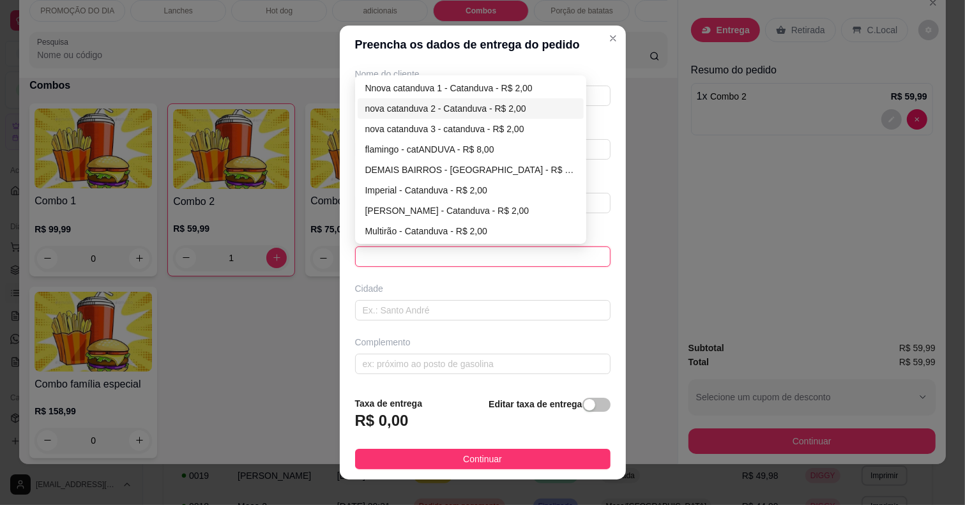
click at [428, 107] on div "nova catanduva 2 - Catanduva - R$ 2,00" at bounding box center [470, 109] width 211 height 14
type input "Catanduva"
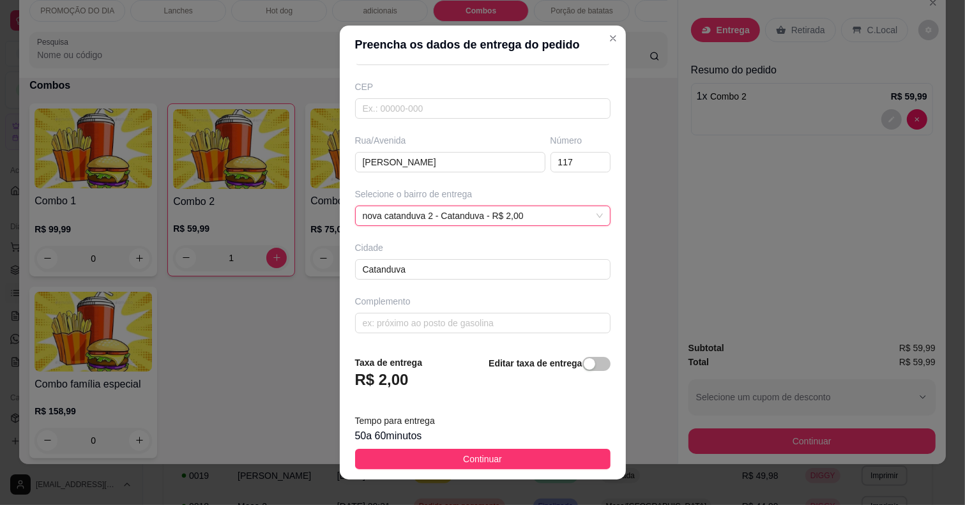
scroll to position [150, 0]
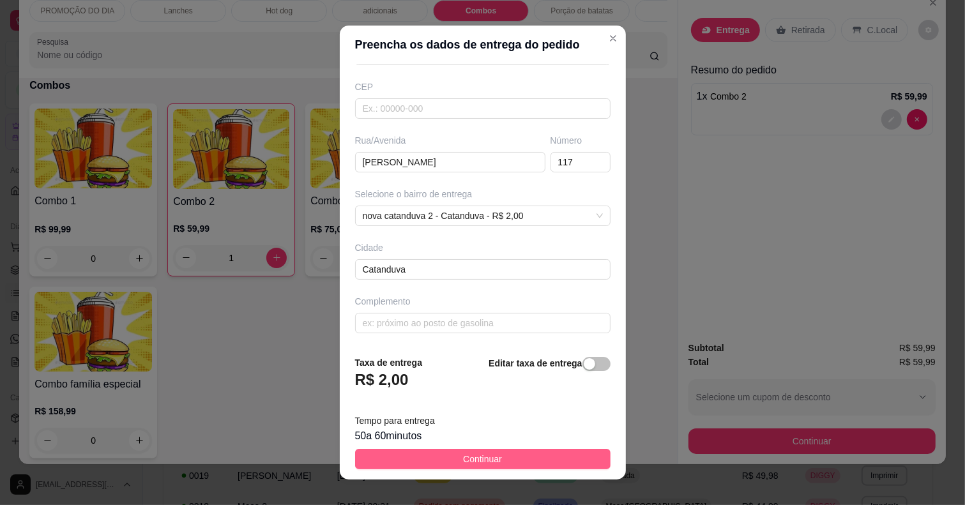
click at [497, 463] on button "Continuar" at bounding box center [482, 459] width 255 height 20
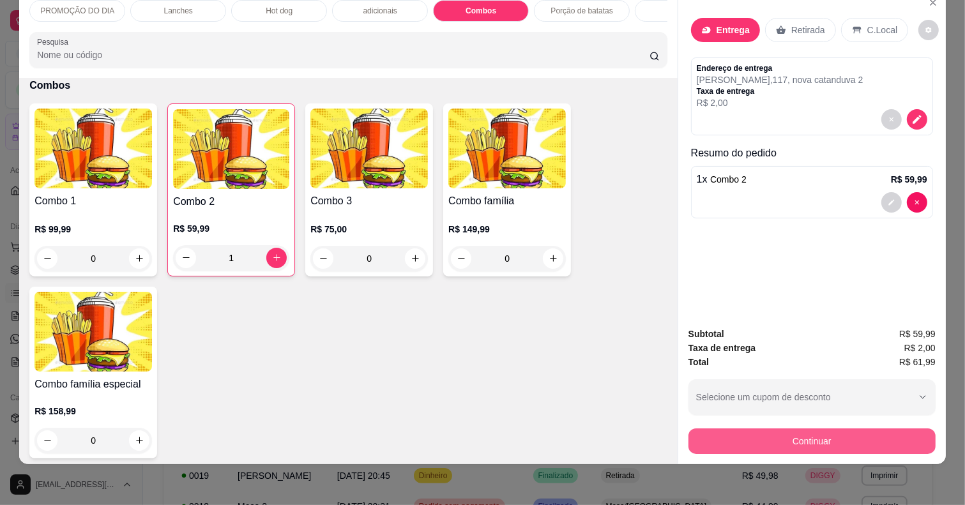
click at [783, 438] on button "Continuar" at bounding box center [811, 442] width 247 height 26
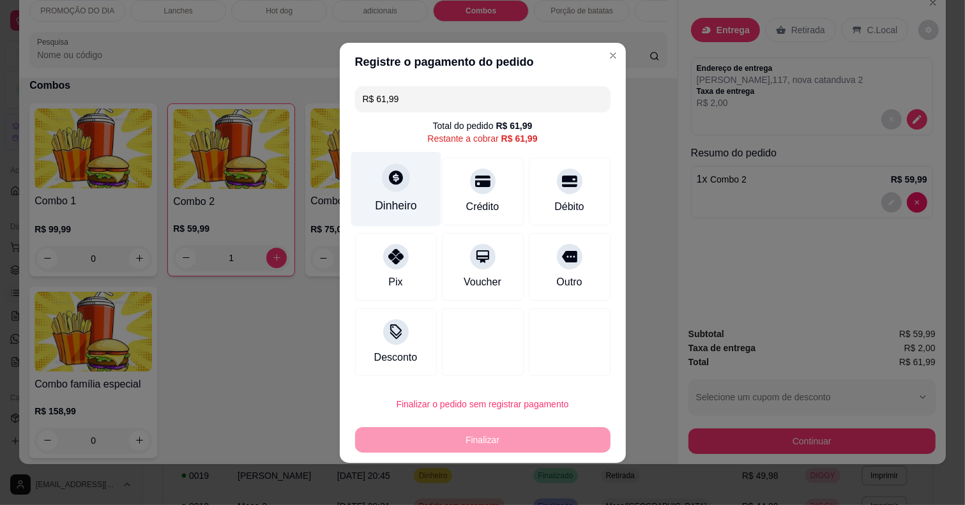
click at [404, 196] on div "Dinheiro" at bounding box center [396, 188] width 90 height 75
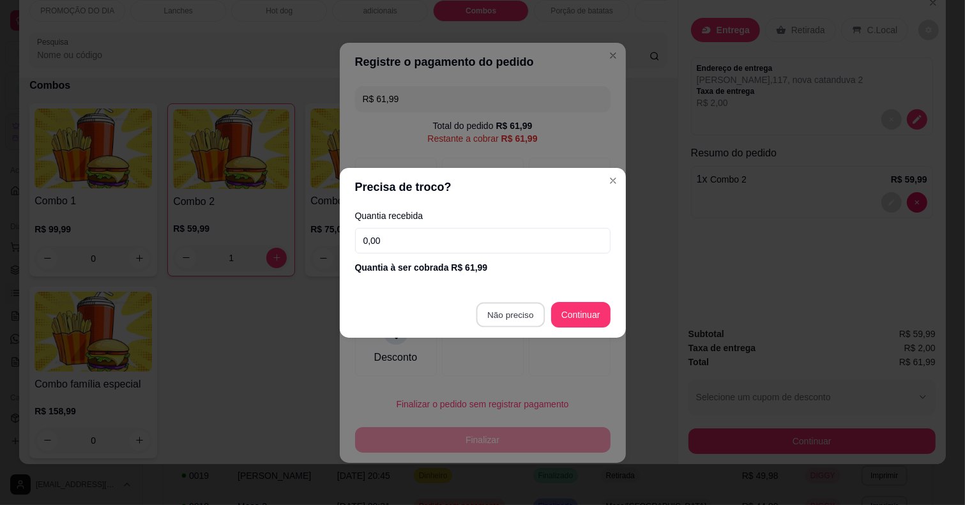
type input "R$ 0,00"
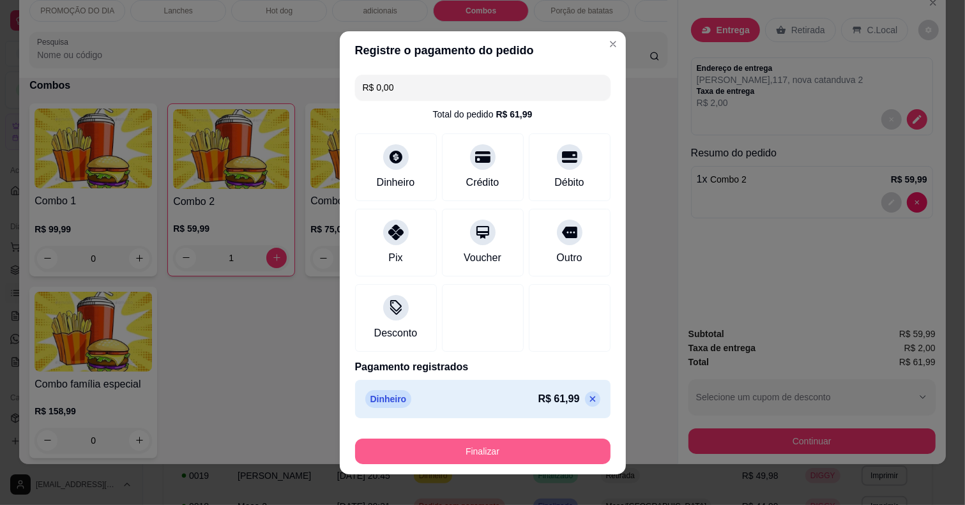
click at [543, 455] on button "Finalizar" at bounding box center [482, 452] width 255 height 26
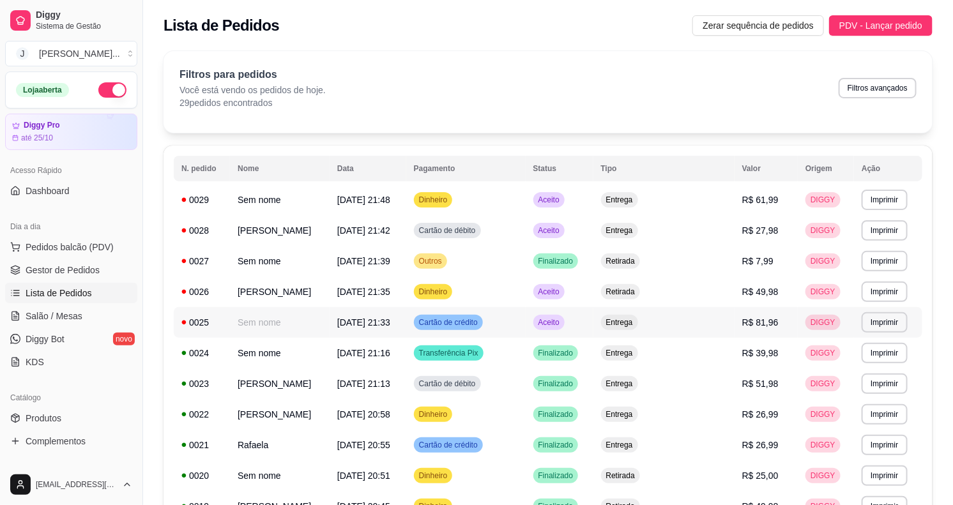
click at [593, 324] on td "Aceito" at bounding box center [560, 322] width 68 height 31
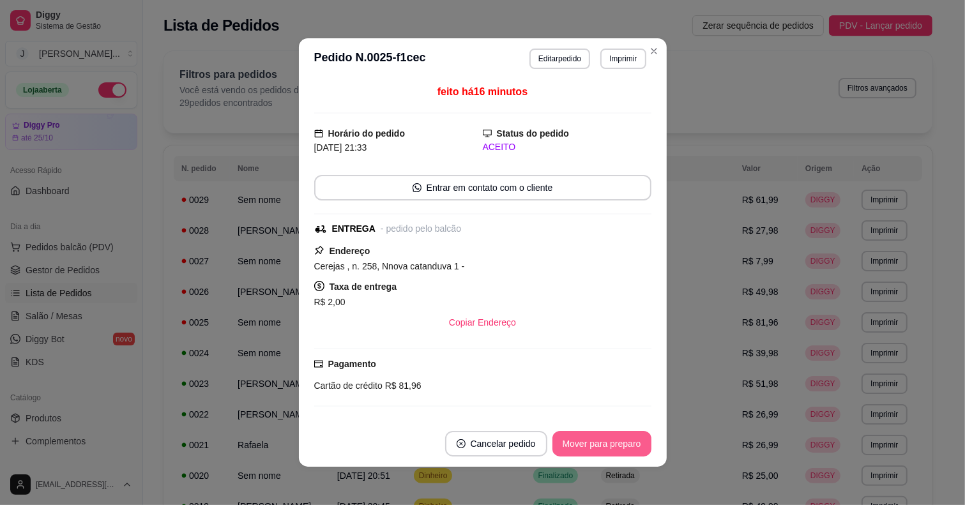
click at [600, 452] on button "Mover para preparo" at bounding box center [601, 444] width 99 height 26
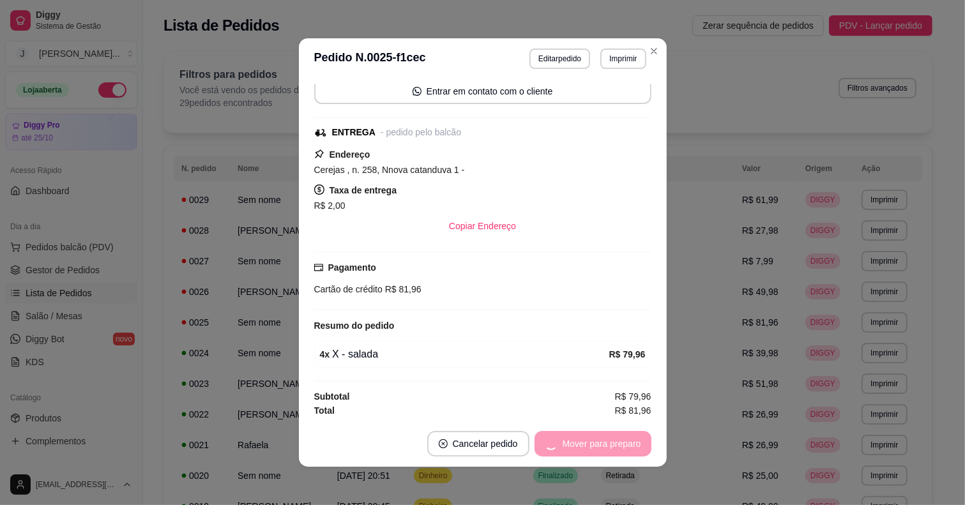
scroll to position [103, 0]
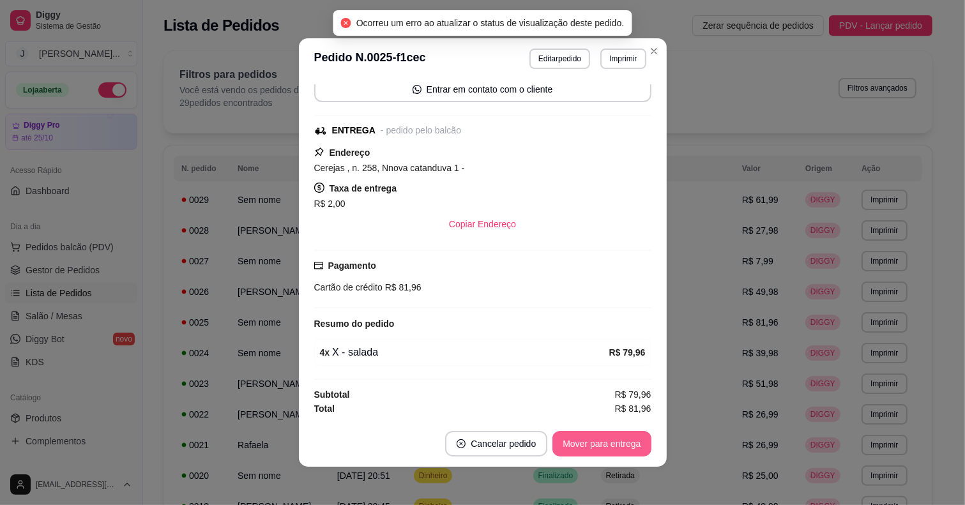
click at [583, 441] on button "Mover para entrega" at bounding box center [601, 444] width 98 height 26
click at [591, 441] on div "Mover para entrega" at bounding box center [601, 444] width 98 height 26
click at [589, 444] on button "Mover para finalizado" at bounding box center [598, 444] width 106 height 26
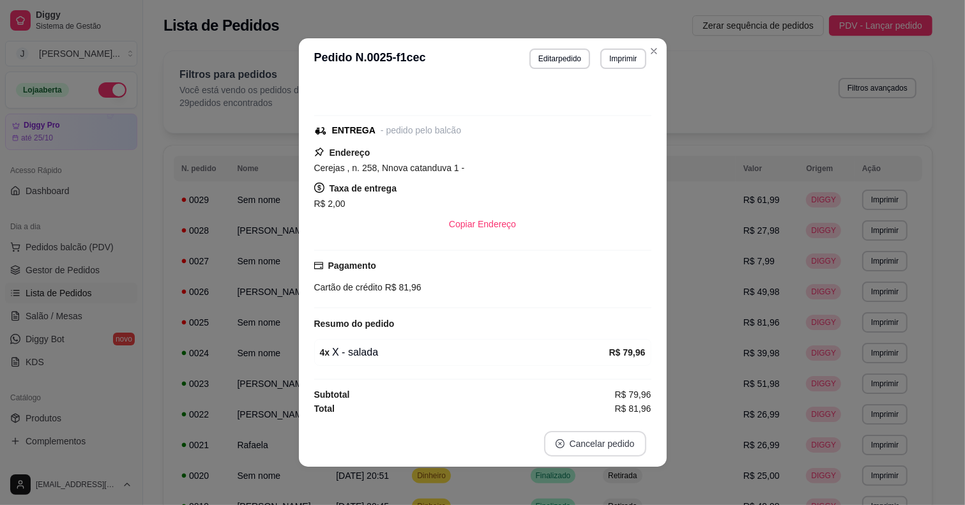
scroll to position [48, 0]
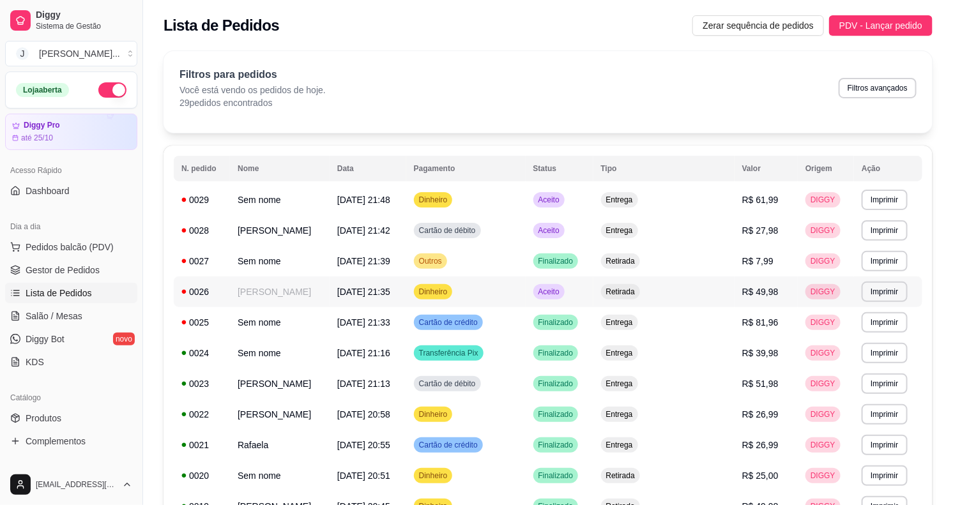
click at [593, 285] on td "Aceito" at bounding box center [560, 292] width 68 height 31
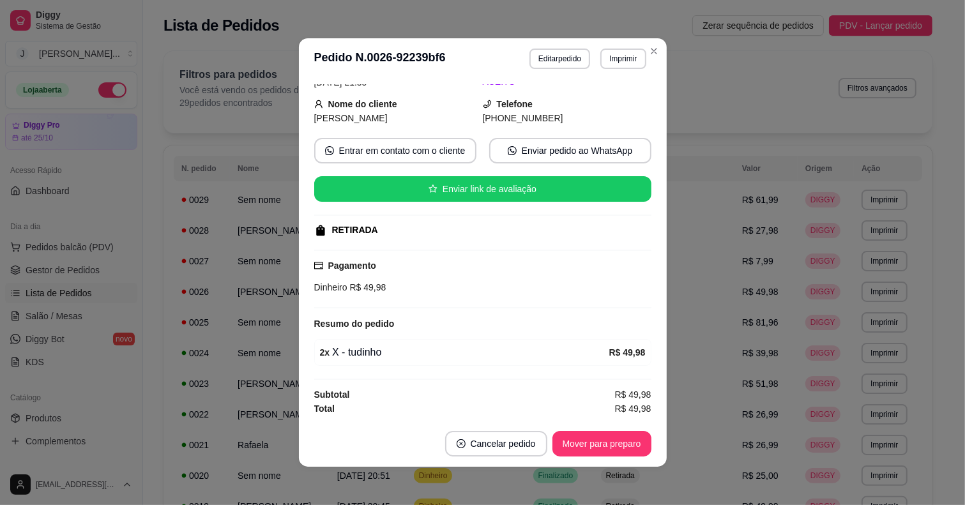
scroll to position [68, 0]
click at [582, 445] on button "Mover para preparo" at bounding box center [602, 444] width 96 height 25
click at [592, 448] on button "Mover para retirada disponível" at bounding box center [580, 444] width 141 height 26
click at [595, 444] on div "Mover para retirada disponível" at bounding box center [580, 444] width 141 height 26
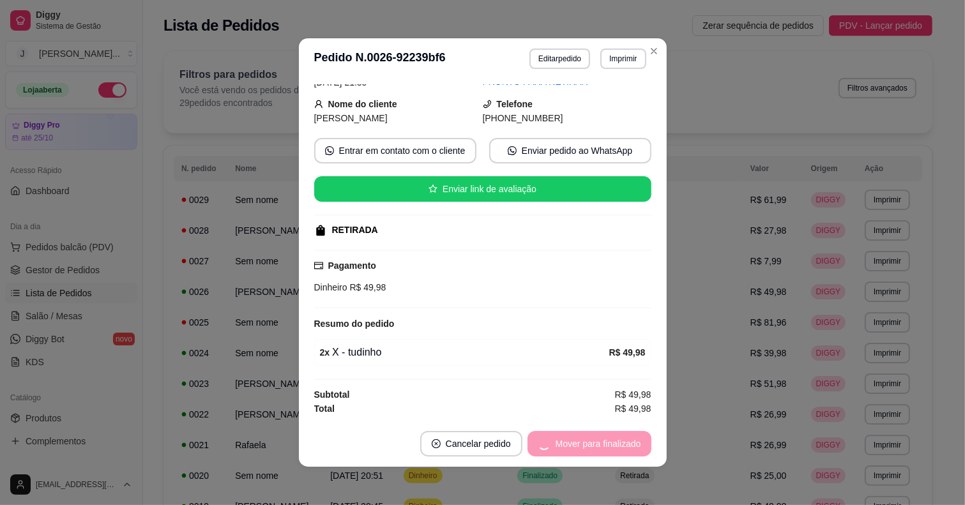
scroll to position [39, 0]
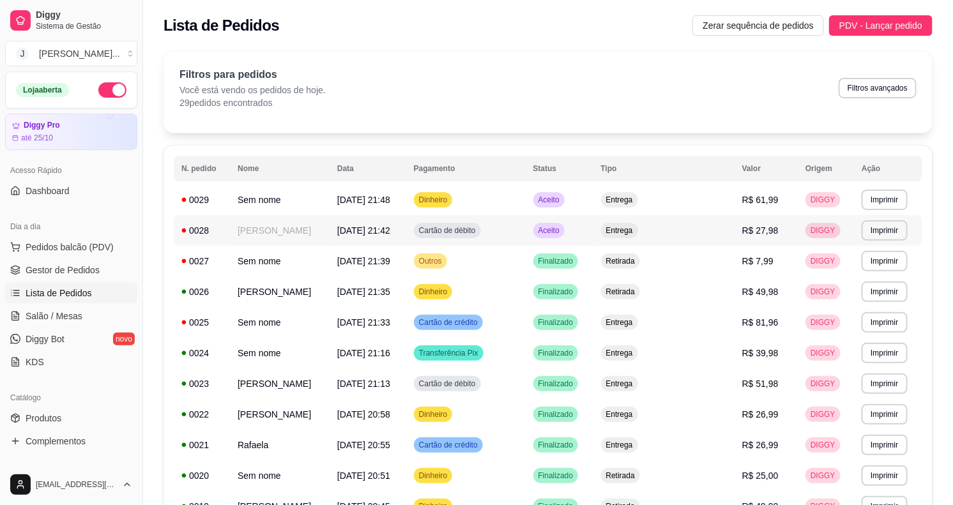
click at [593, 235] on td "Aceito" at bounding box center [560, 230] width 68 height 31
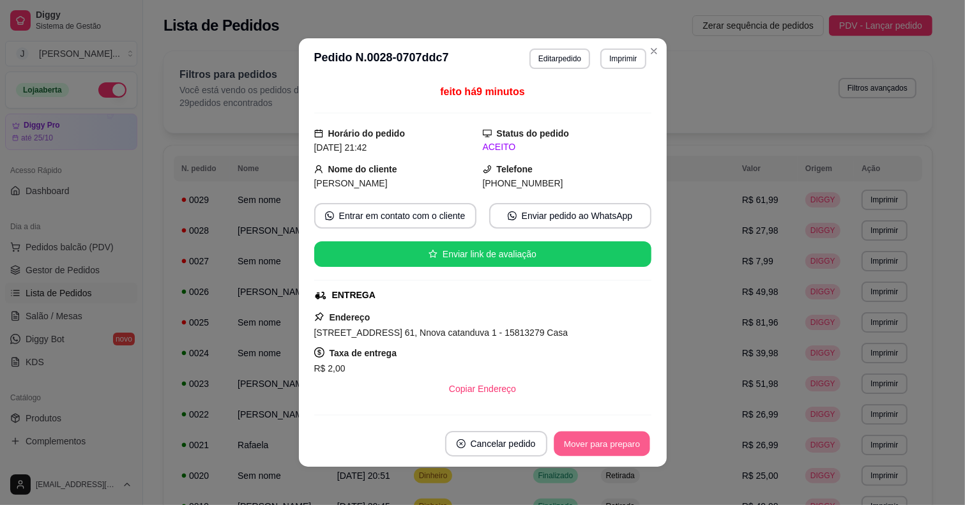
click at [602, 446] on button "Mover para preparo" at bounding box center [602, 444] width 96 height 25
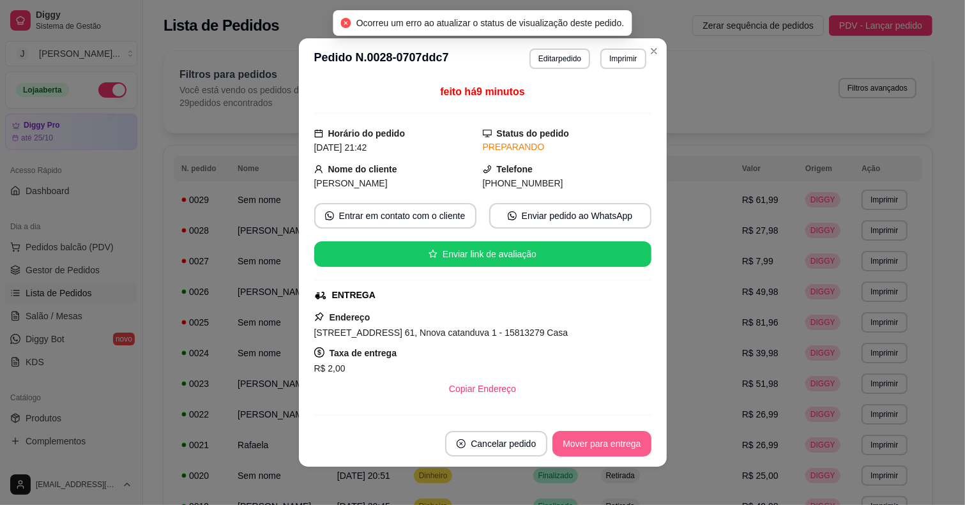
click at [602, 445] on button "Mover para entrega" at bounding box center [601, 444] width 98 height 26
click at [604, 445] on button "Mover para finalizado" at bounding box center [598, 444] width 106 height 26
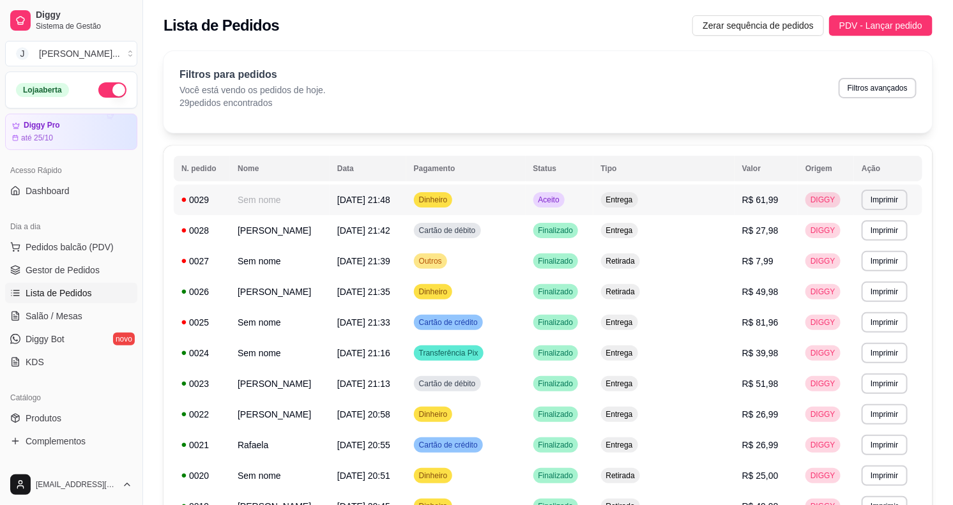
click at [722, 197] on td "Entrega" at bounding box center [663, 200] width 141 height 31
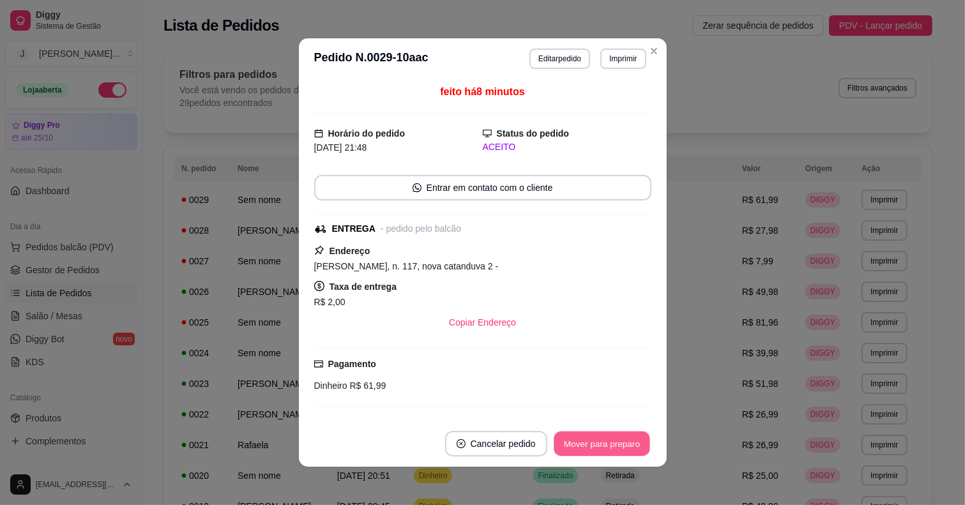
click at [627, 434] on button "Mover para preparo" at bounding box center [602, 444] width 96 height 25
click at [594, 448] on button "Mover para entrega" at bounding box center [602, 444] width 96 height 25
click at [594, 446] on button "Mover para finalizado" at bounding box center [598, 444] width 106 height 26
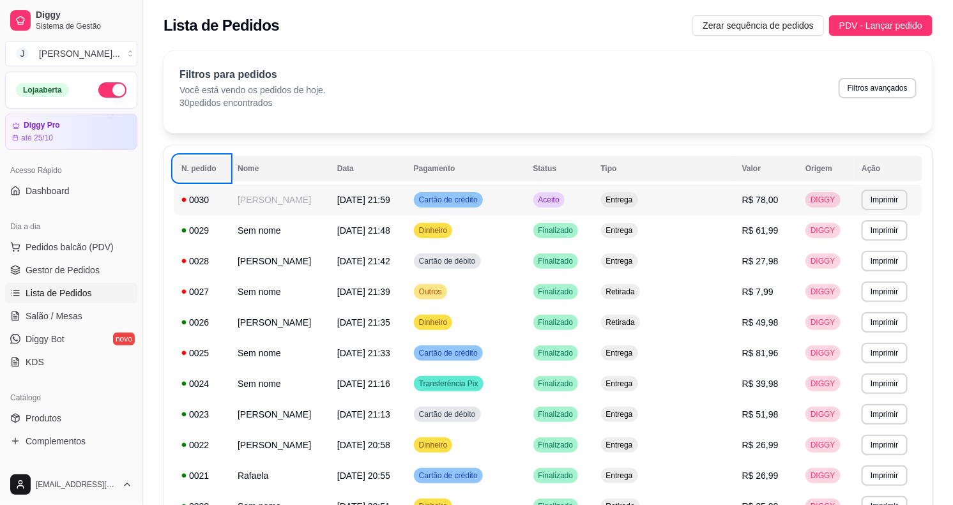
click at [526, 197] on td "Cartão de crédito" at bounding box center [465, 200] width 119 height 31
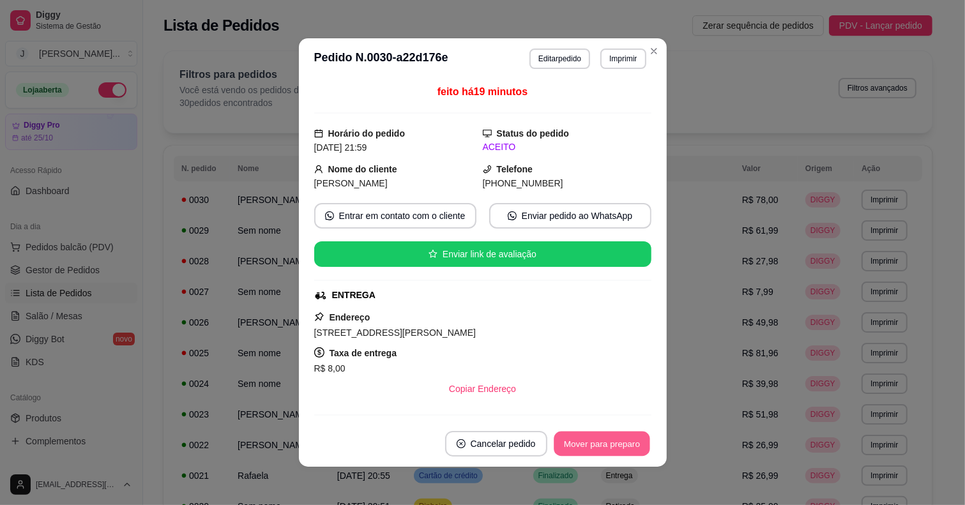
click at [633, 434] on button "Mover para preparo" at bounding box center [602, 444] width 96 height 25
click at [624, 443] on button "Mover para entrega" at bounding box center [602, 444] width 96 height 25
click at [628, 448] on div "Mover para entrega" at bounding box center [601, 444] width 98 height 26
click at [627, 452] on button "Mover para finalizado" at bounding box center [598, 444] width 103 height 25
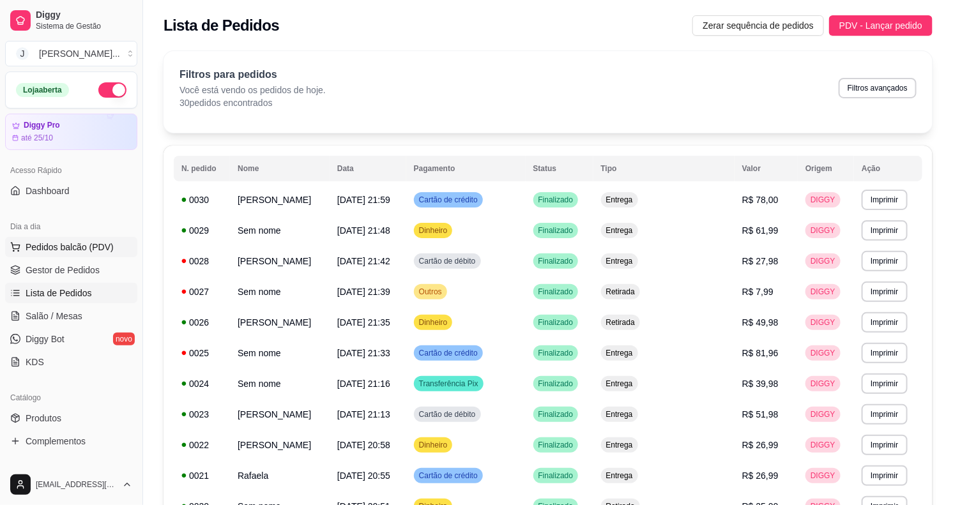
click at [87, 245] on span "Pedidos balcão (PDV)" at bounding box center [70, 247] width 88 height 13
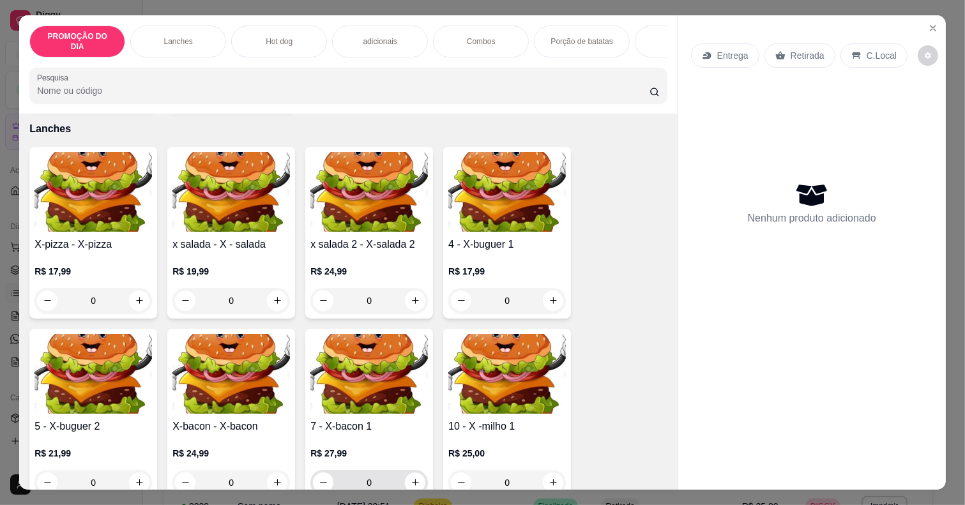
scroll to position [399, 0]
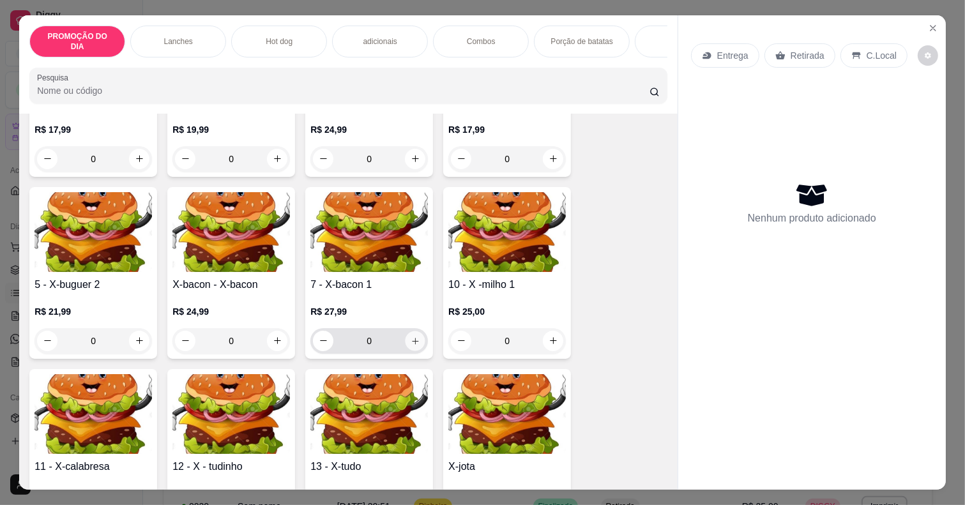
click at [406, 337] on button "increase-product-quantity" at bounding box center [416, 341] width 20 height 20
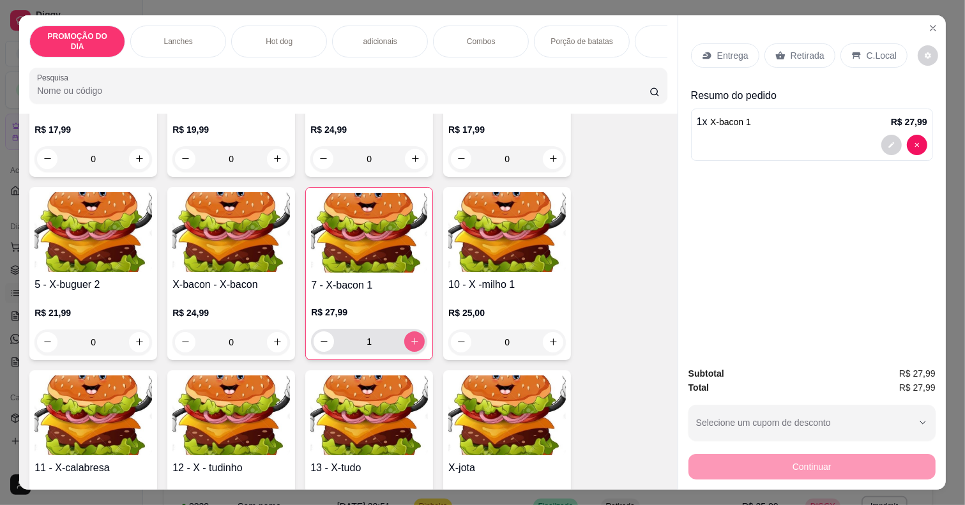
type input "1"
click at [278, 332] on button "increase-product-quantity" at bounding box center [277, 342] width 20 height 20
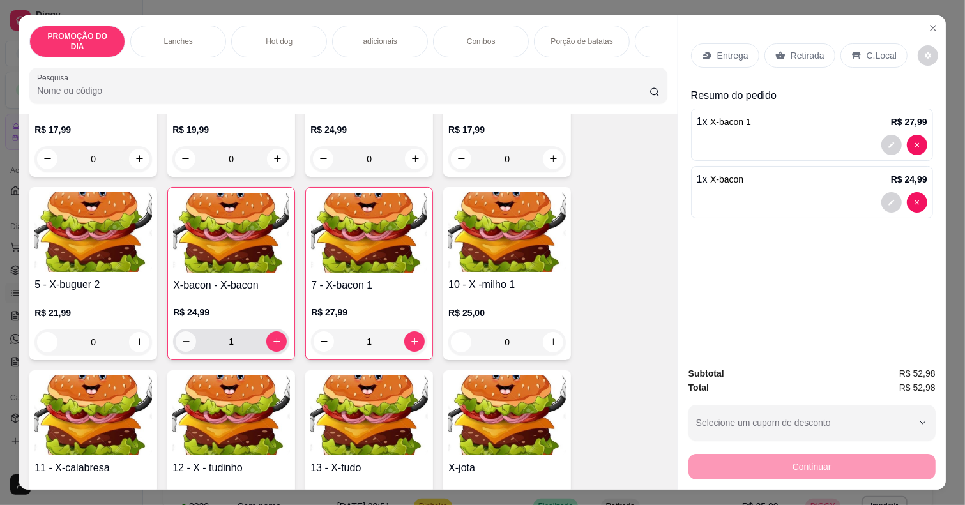
click at [181, 331] on button "decrease-product-quantity" at bounding box center [186, 341] width 20 height 20
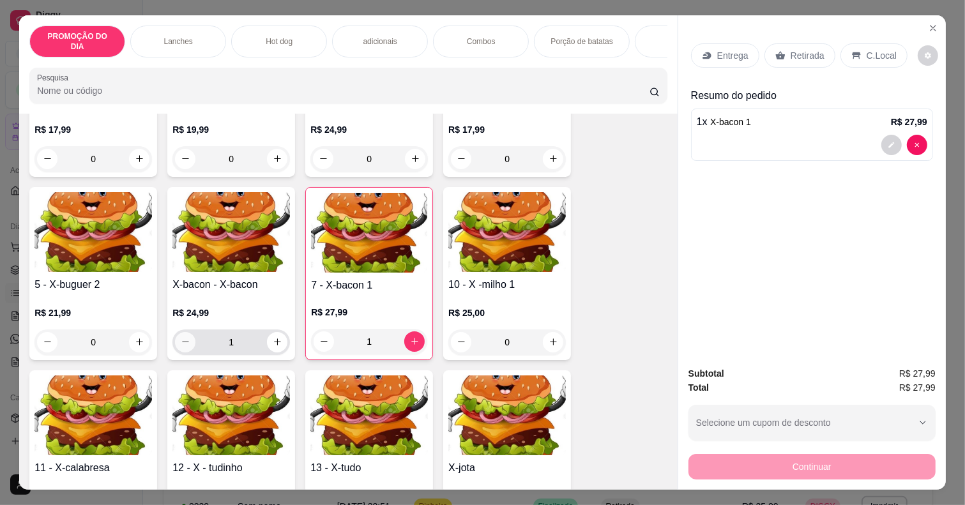
type input "0"
click at [318, 331] on button "decrease-product-quantity" at bounding box center [324, 341] width 20 height 20
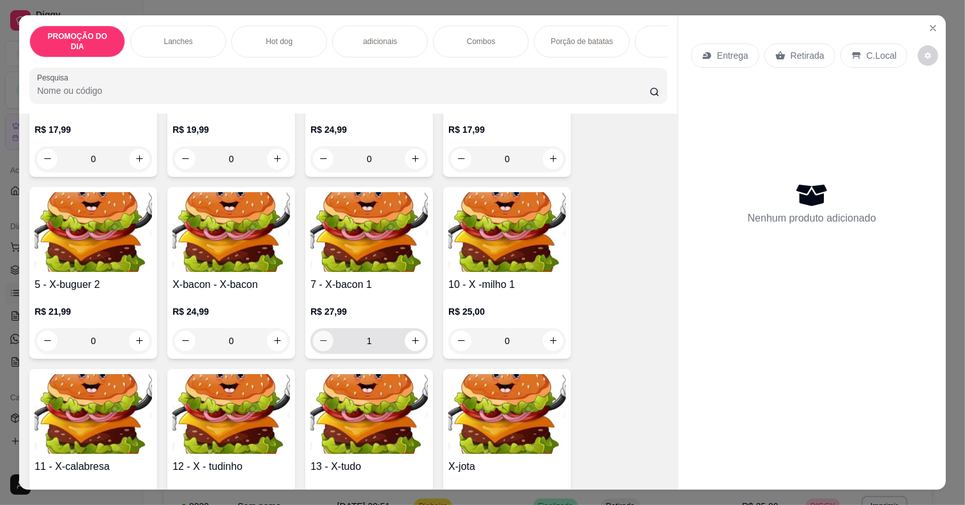
type input "0"
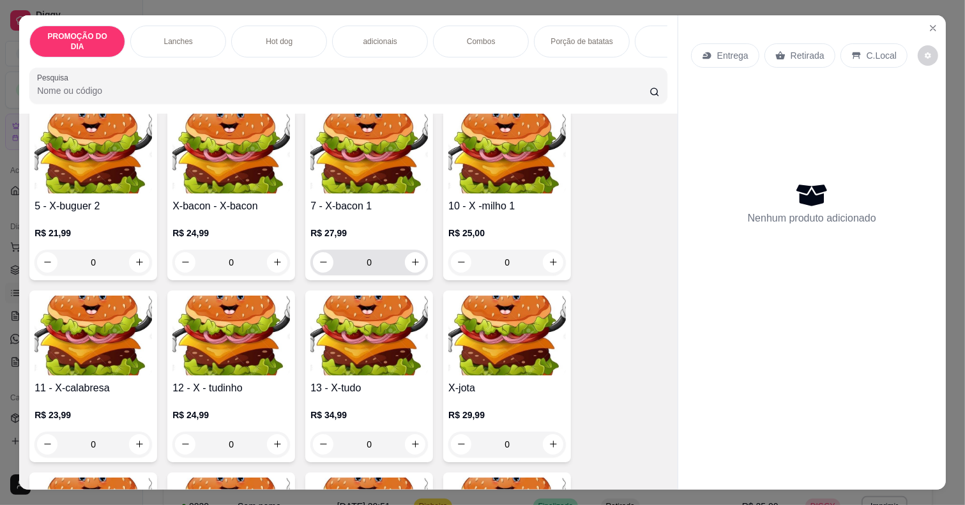
scroll to position [479, 0]
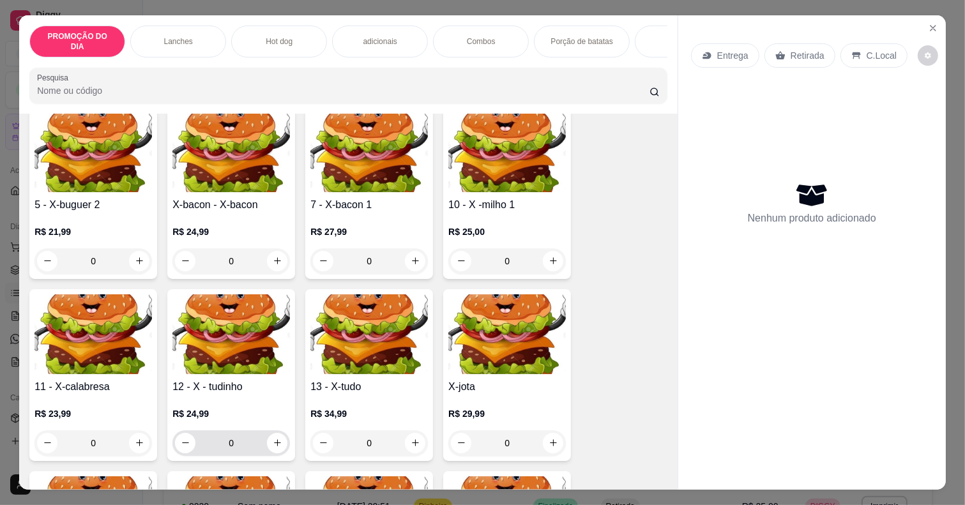
click at [273, 430] on div "0" at bounding box center [231, 443] width 112 height 26
click at [273, 438] on icon "increase-product-quantity" at bounding box center [278, 443] width 10 height 10
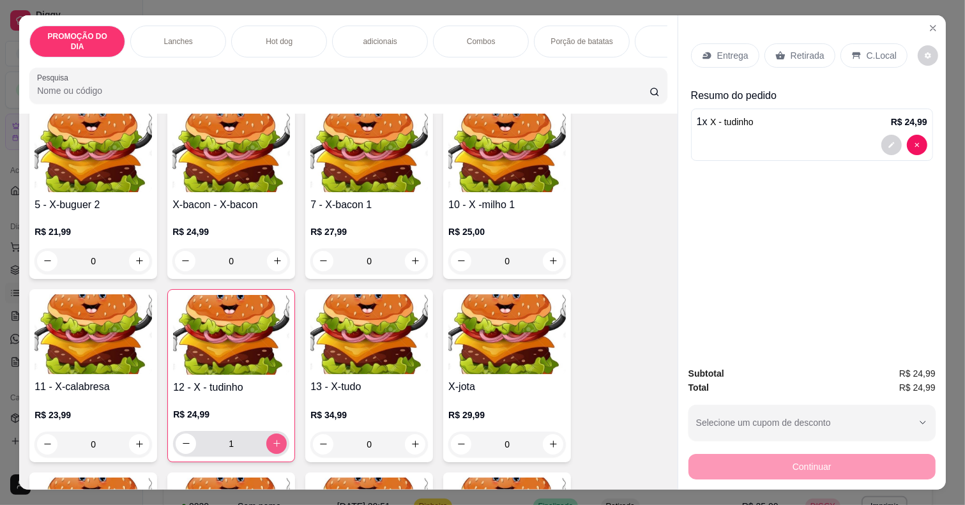
click at [273, 444] on icon "increase-product-quantity" at bounding box center [277, 444] width 10 height 10
type input "2"
click at [723, 49] on p "Entrega" at bounding box center [732, 55] width 31 height 13
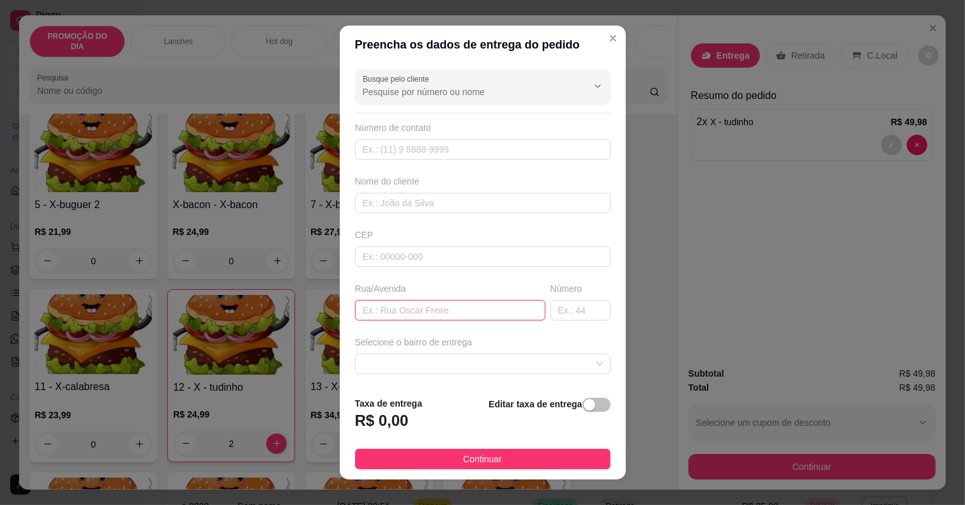
click at [400, 307] on input "text" at bounding box center [450, 310] width 190 height 20
type input "a"
type input "lico"
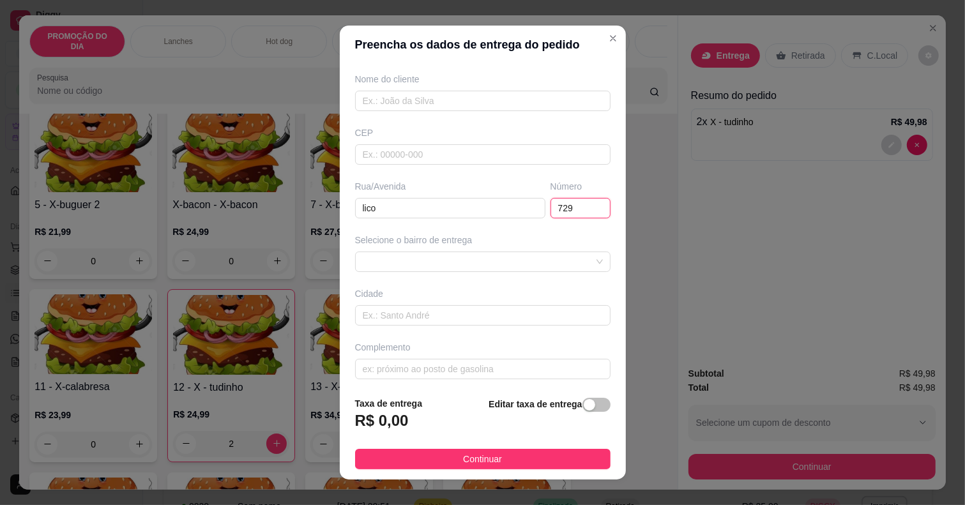
scroll to position [109, 0]
click at [439, 262] on span at bounding box center [483, 256] width 240 height 19
type input "729"
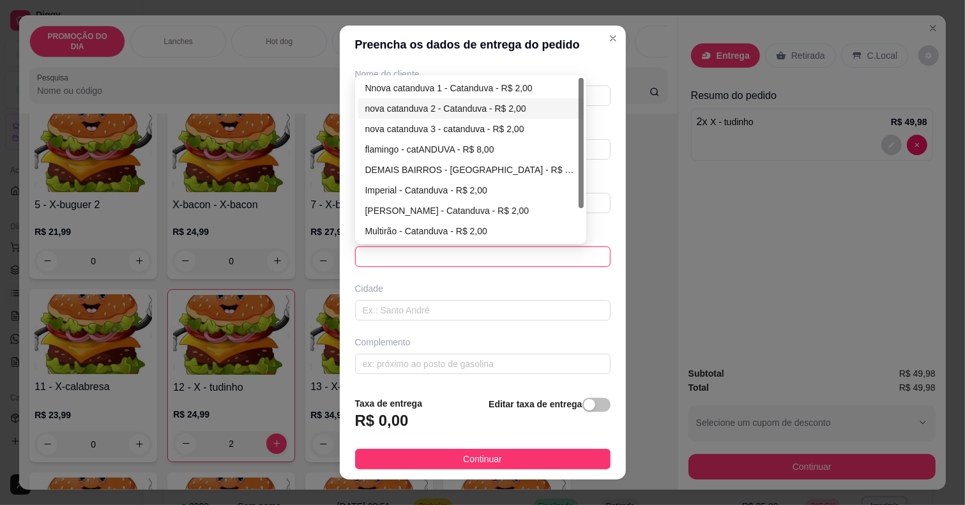
click at [441, 104] on div "nova catanduva 2 - Catanduva - R$ 2,00" at bounding box center [470, 109] width 211 height 14
type input "Catanduva"
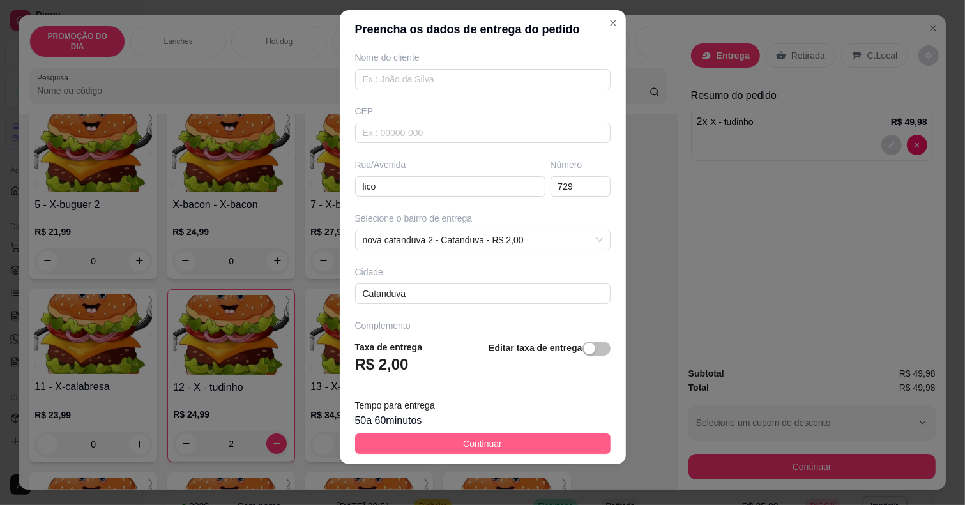
click at [463, 444] on span "Continuar" at bounding box center [482, 444] width 39 height 14
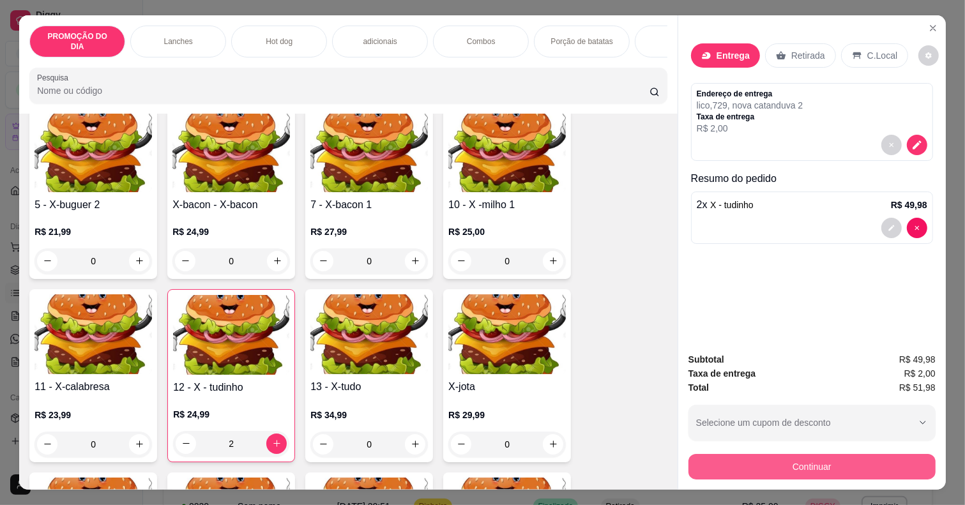
click at [749, 455] on button "Continuar" at bounding box center [811, 467] width 247 height 26
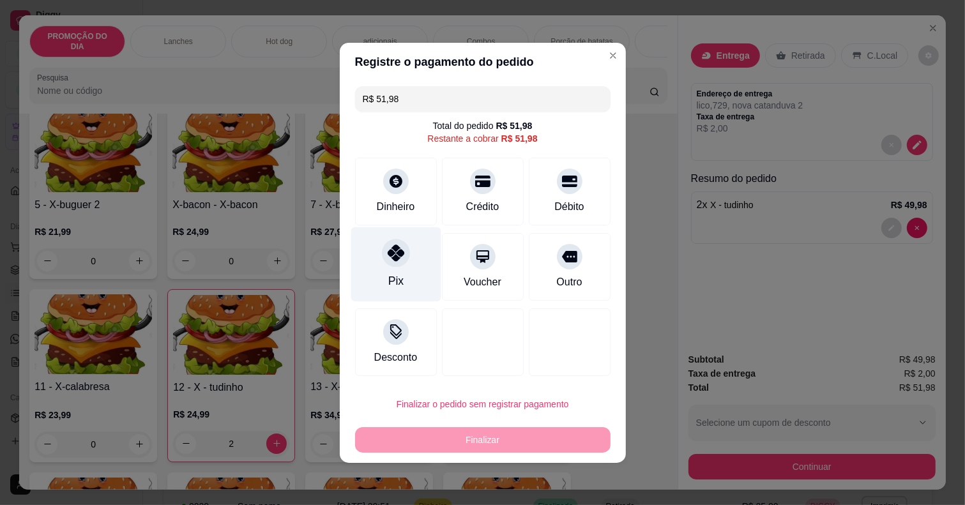
click at [378, 266] on div "Pix" at bounding box center [396, 264] width 90 height 75
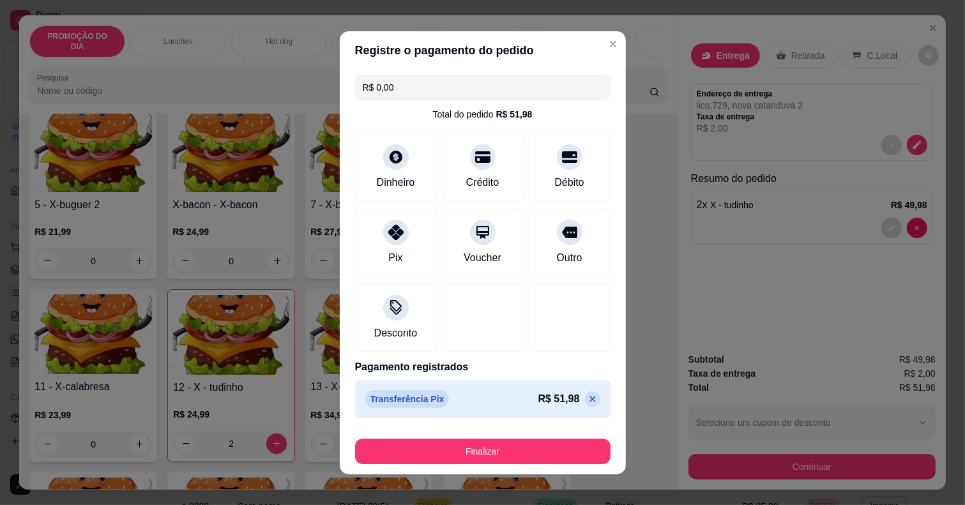
type input "R$ 0,00"
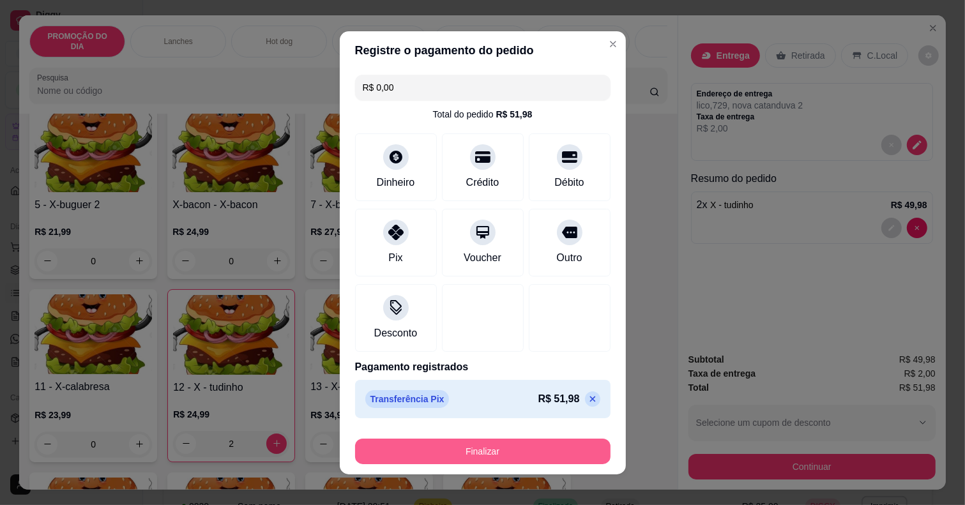
click at [540, 453] on button "Finalizar" at bounding box center [482, 452] width 255 height 26
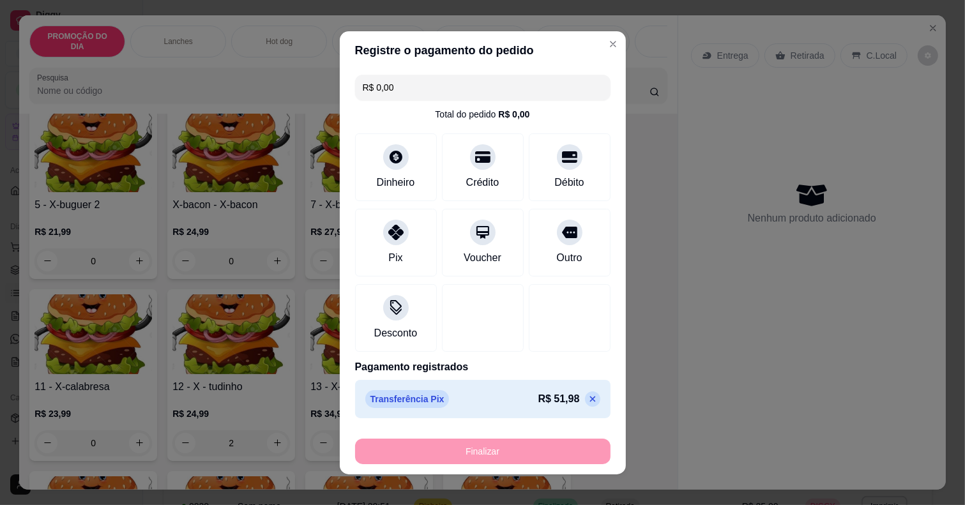
type input "0"
type input "-R$ 51,98"
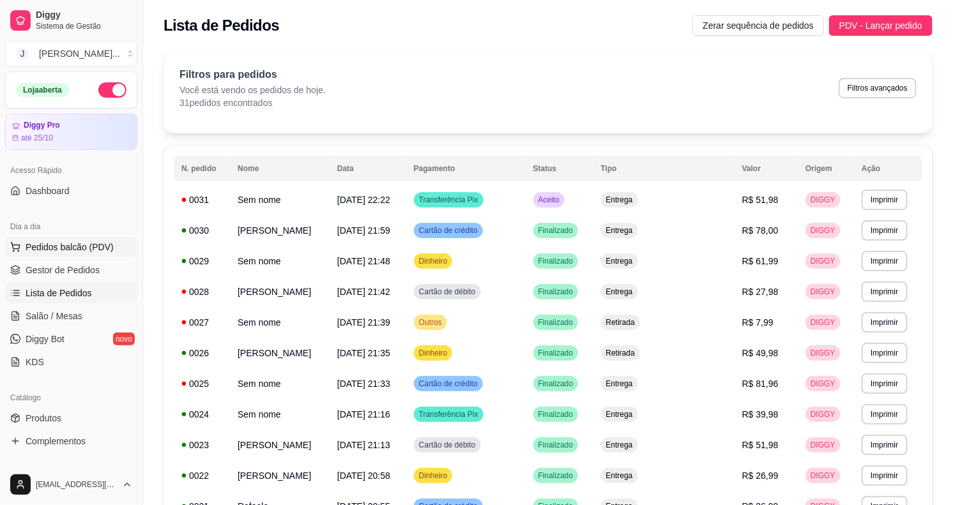
click at [19, 254] on button "Pedidos balcão (PDV)" at bounding box center [71, 247] width 132 height 20
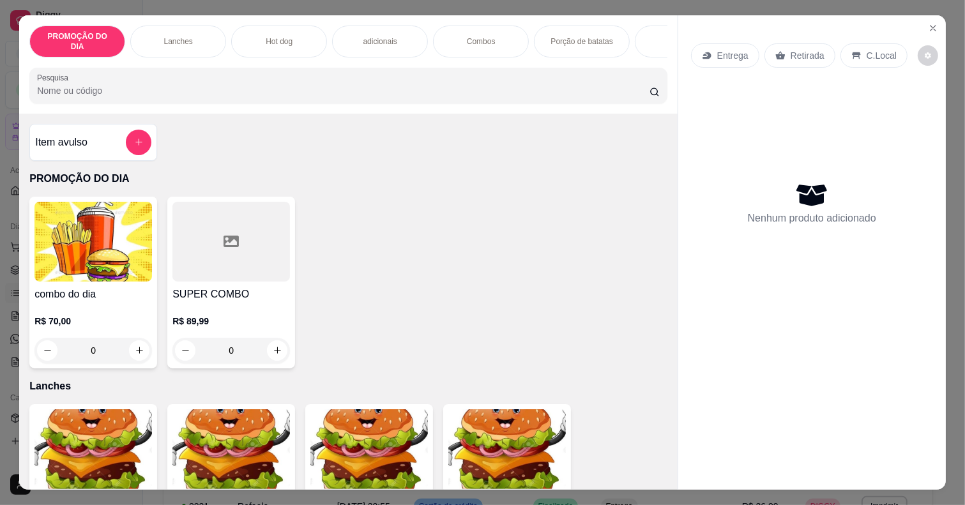
scroll to position [319, 0]
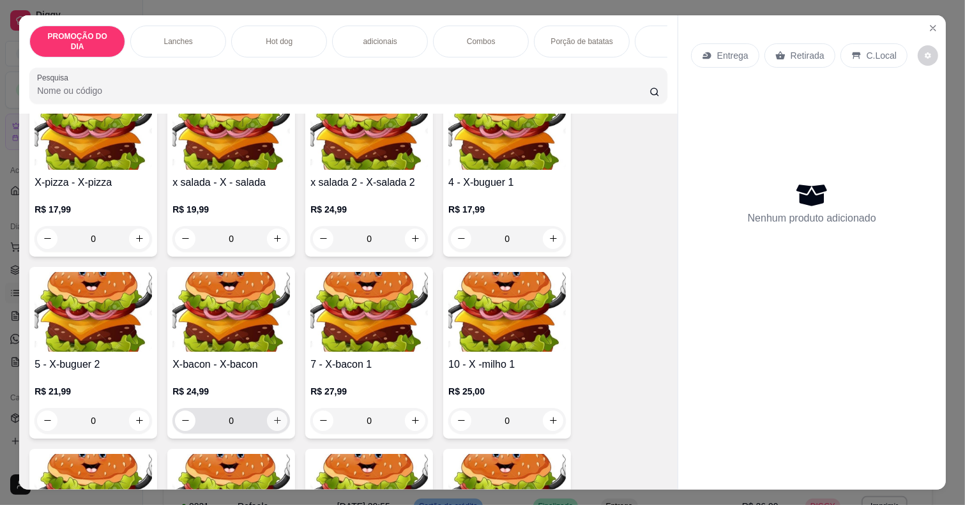
click at [273, 416] on icon "increase-product-quantity" at bounding box center [278, 421] width 10 height 10
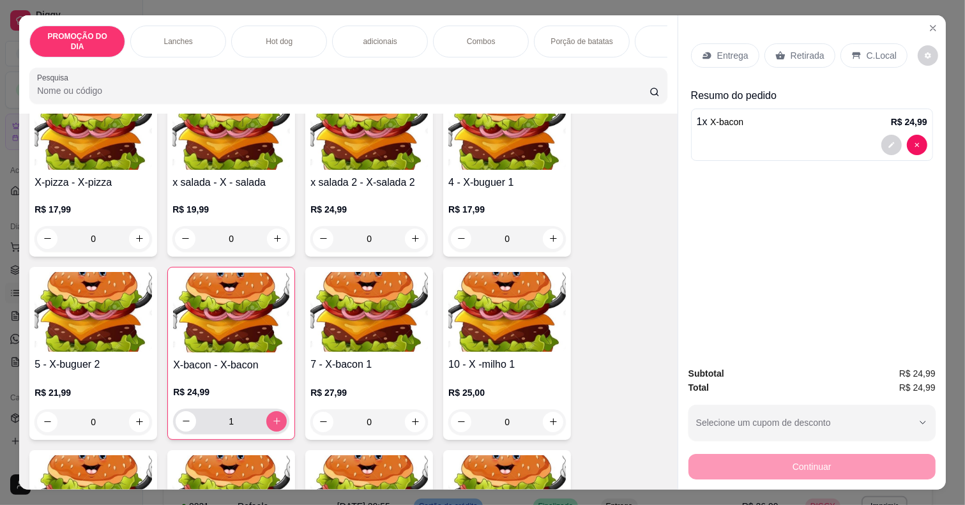
type input "1"
click at [546, 229] on button "increase-product-quantity" at bounding box center [553, 239] width 20 height 20
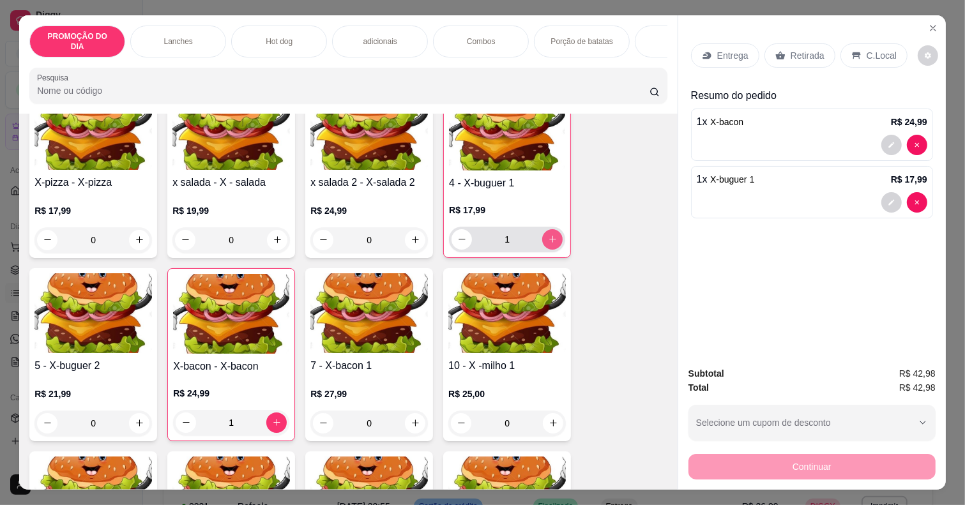
type input "1"
click at [781, 43] on div "Retirada" at bounding box center [799, 55] width 71 height 24
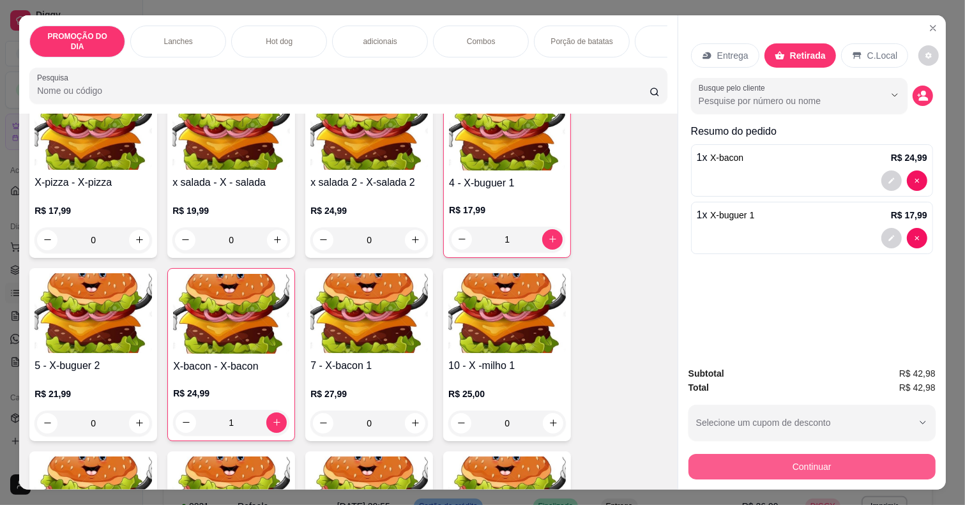
click at [787, 474] on div "Subtotal R$ 42,98 Total R$ 42,98 Selecione um cupom de desconto Selecione um cu…" at bounding box center [812, 422] width 268 height 133
click at [704, 454] on button "Continuar" at bounding box center [811, 467] width 247 height 26
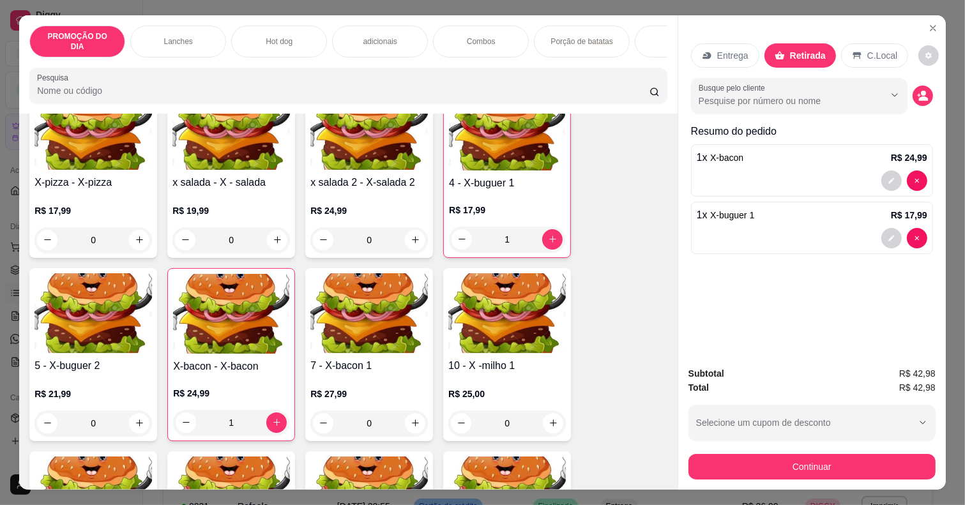
click at [568, 275] on div "Outro" at bounding box center [569, 282] width 26 height 15
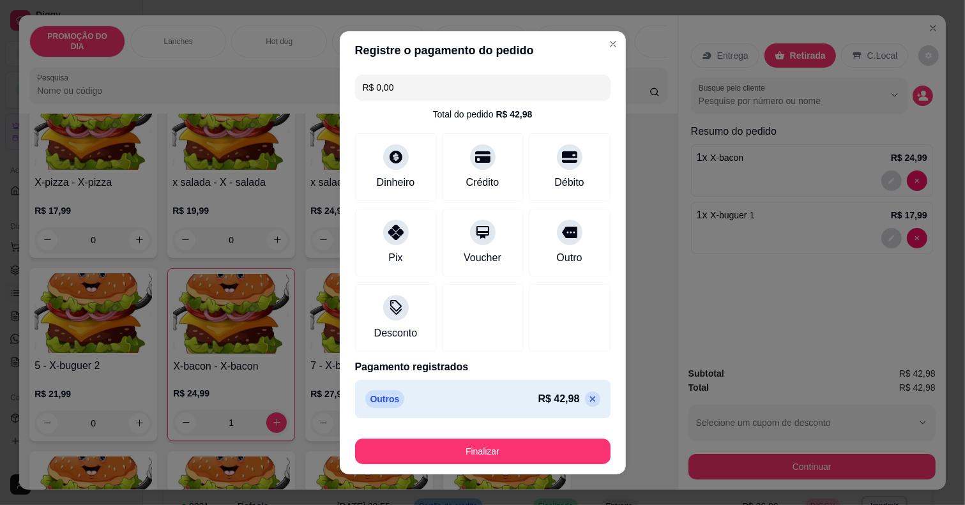
type input "R$ 0,00"
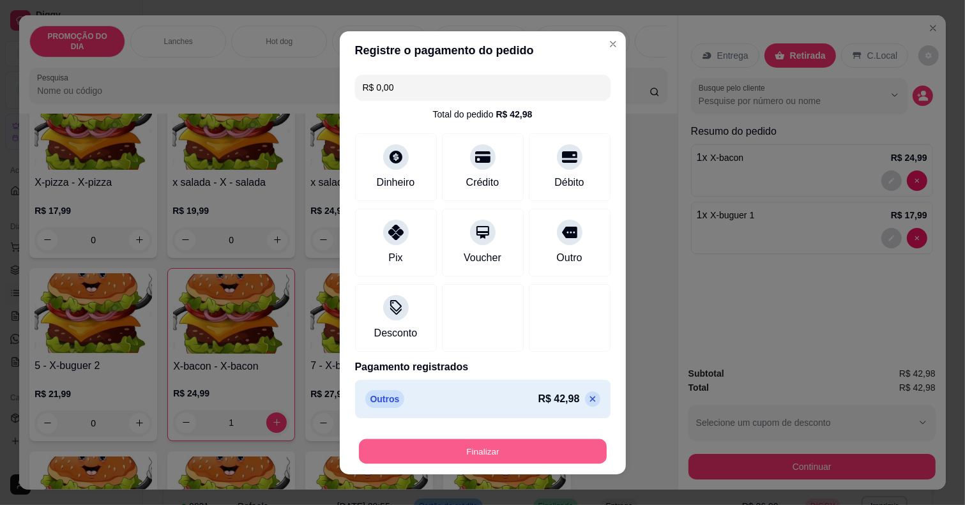
click at [538, 445] on button "Finalizar" at bounding box center [483, 451] width 248 height 25
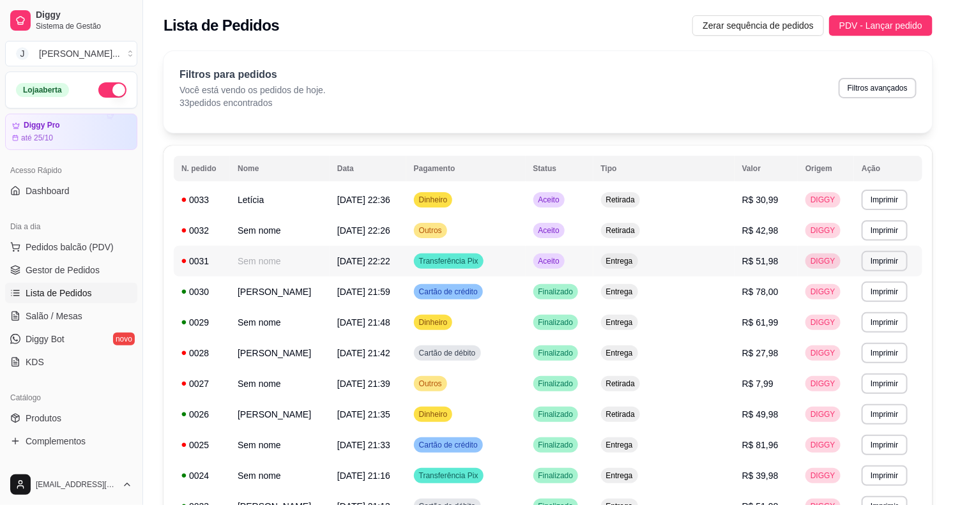
click at [712, 261] on td "Entrega" at bounding box center [663, 261] width 141 height 31
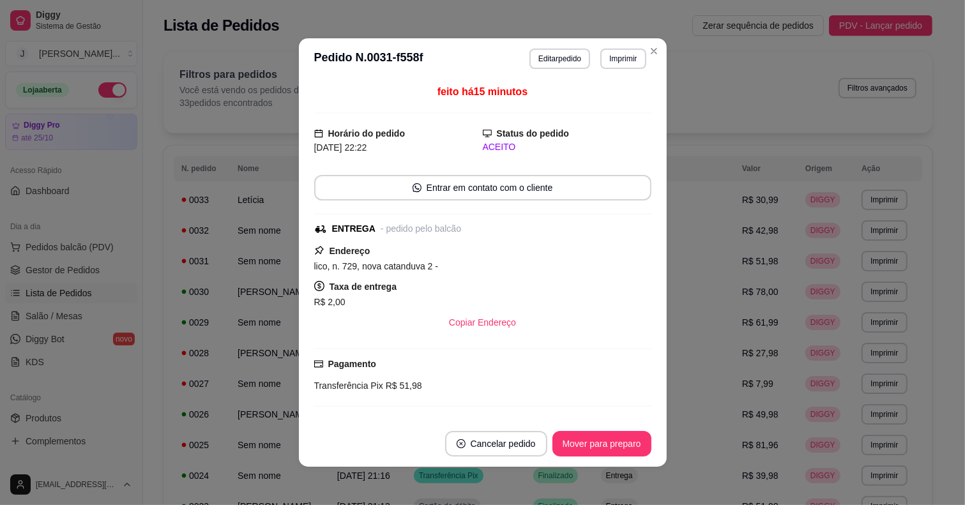
scroll to position [103, 0]
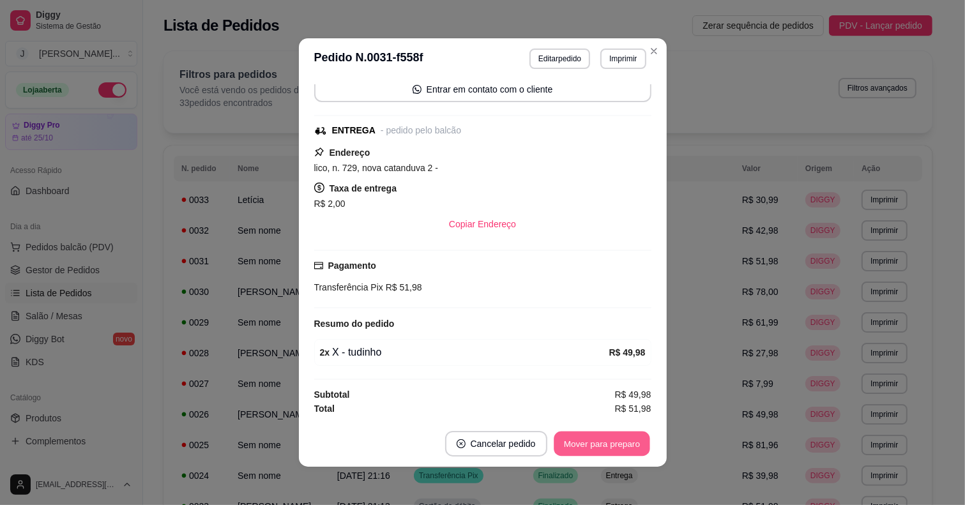
click at [615, 444] on button "Mover para preparo" at bounding box center [602, 444] width 96 height 25
click at [621, 444] on button "Mover para preparo" at bounding box center [602, 444] width 96 height 25
click at [607, 446] on button "Mover para entrega" at bounding box center [601, 444] width 98 height 26
click at [589, 444] on button "Mover para finalizado" at bounding box center [598, 444] width 106 height 26
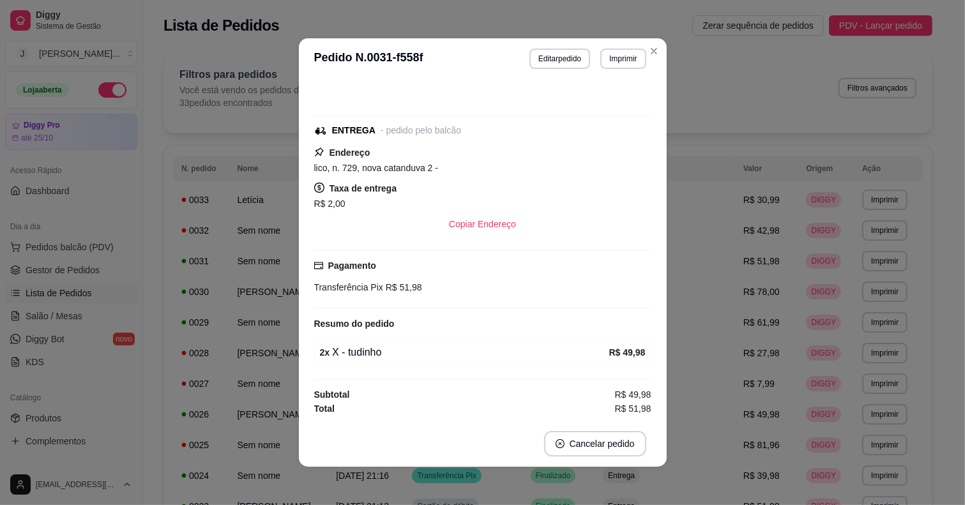
scroll to position [0, 0]
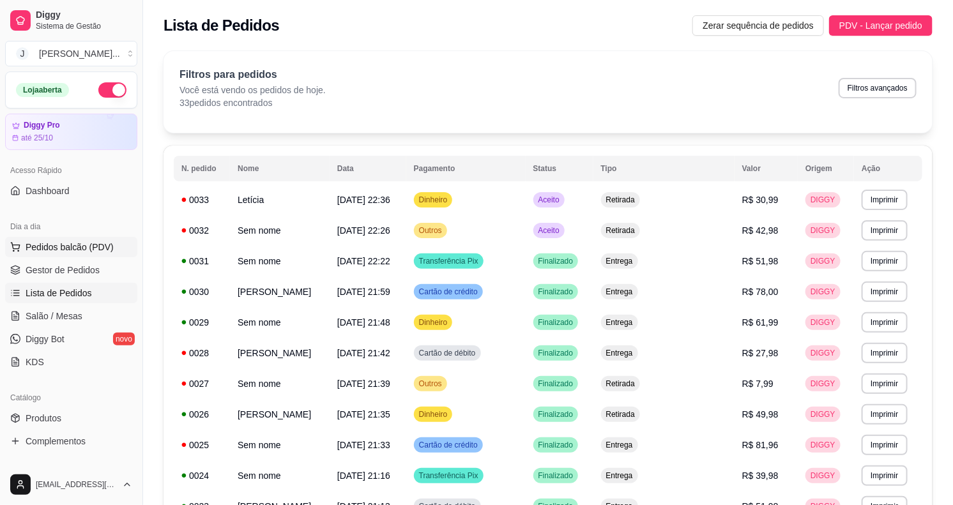
click at [51, 250] on span "Pedidos balcão (PDV)" at bounding box center [70, 247] width 88 height 13
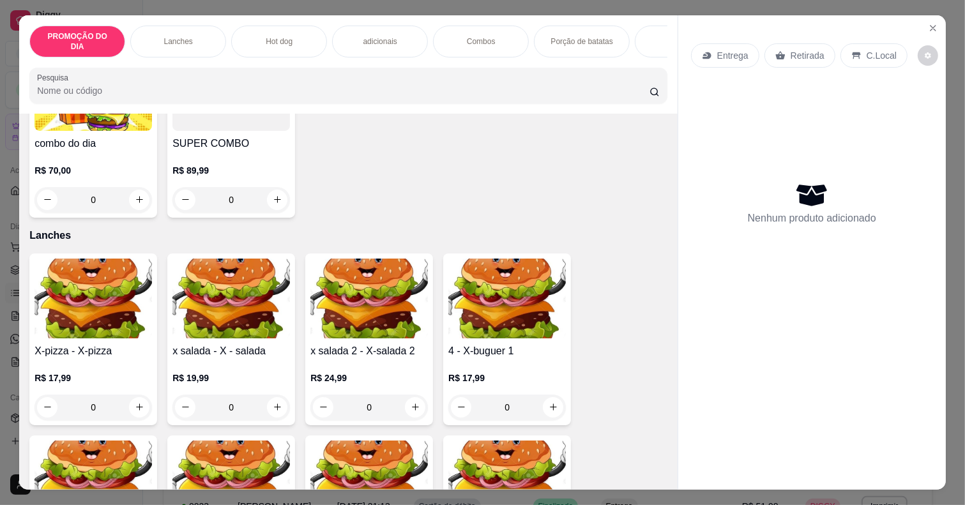
scroll to position [160, 0]
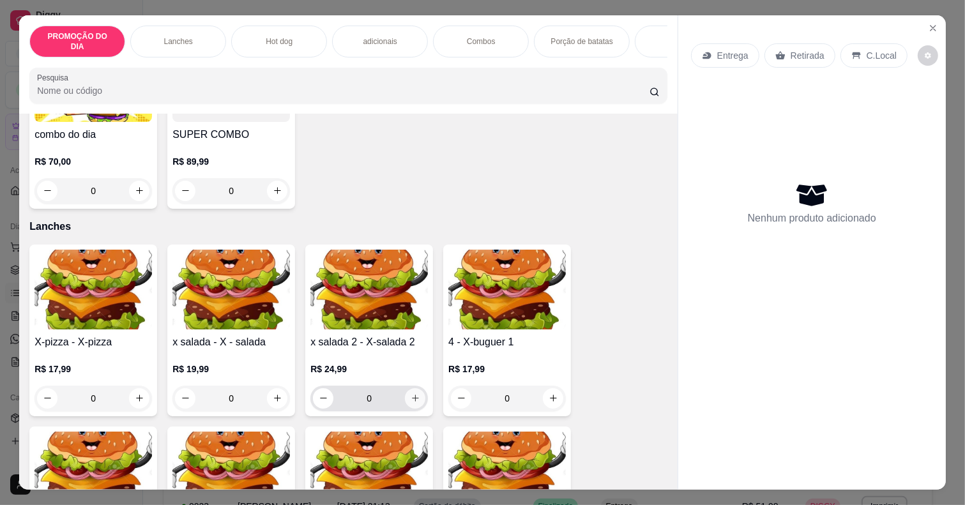
click at [411, 393] on icon "increase-product-quantity" at bounding box center [416, 398] width 10 height 10
type input "1"
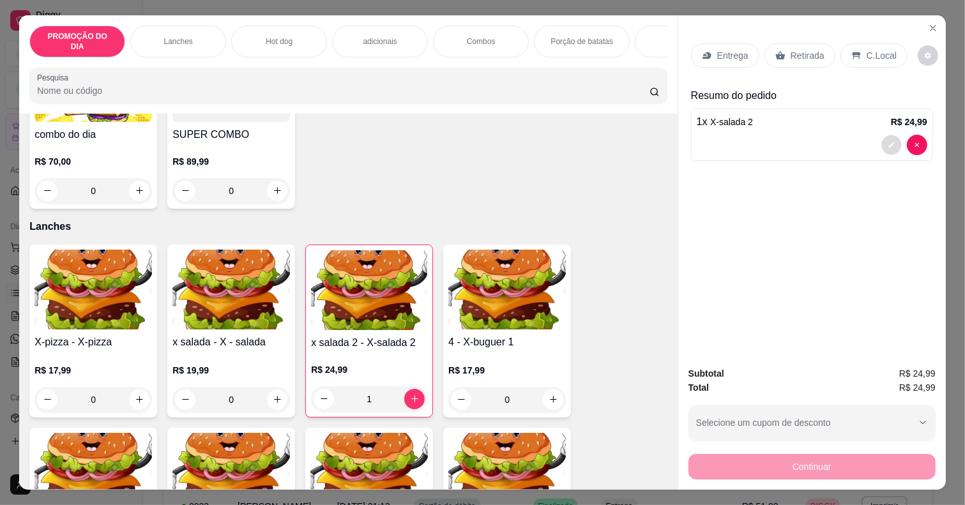
click at [881, 135] on button "decrease-product-quantity" at bounding box center [891, 145] width 20 height 20
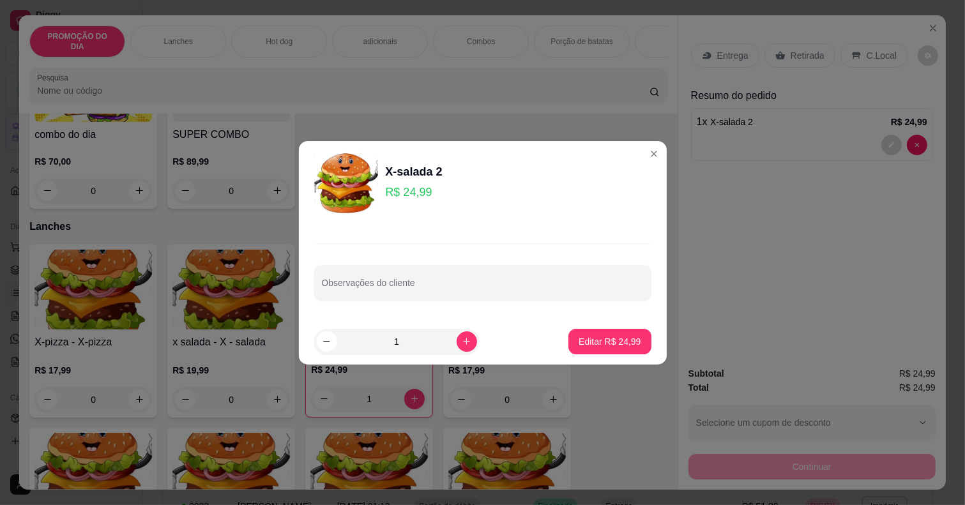
click at [355, 279] on div at bounding box center [482, 283] width 322 height 26
type input "sem salada cortado"
click at [614, 339] on p "Editar R$ 24,99" at bounding box center [610, 341] width 62 height 13
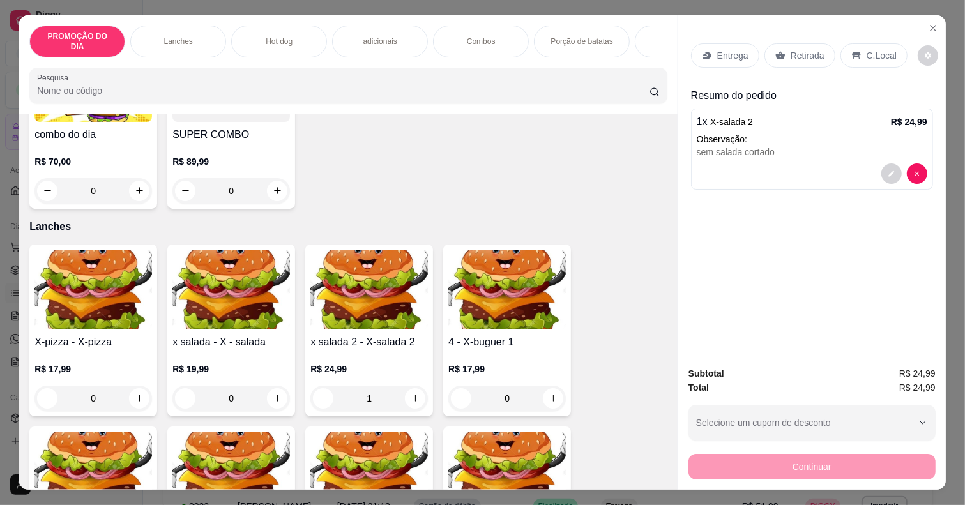
type input "0"
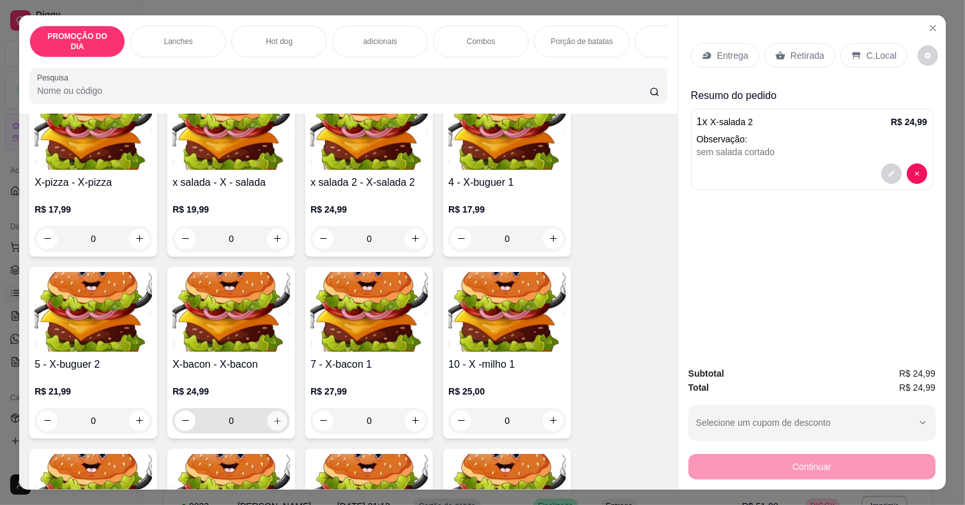
click at [270, 411] on button "increase-product-quantity" at bounding box center [278, 421] width 20 height 20
type input "1"
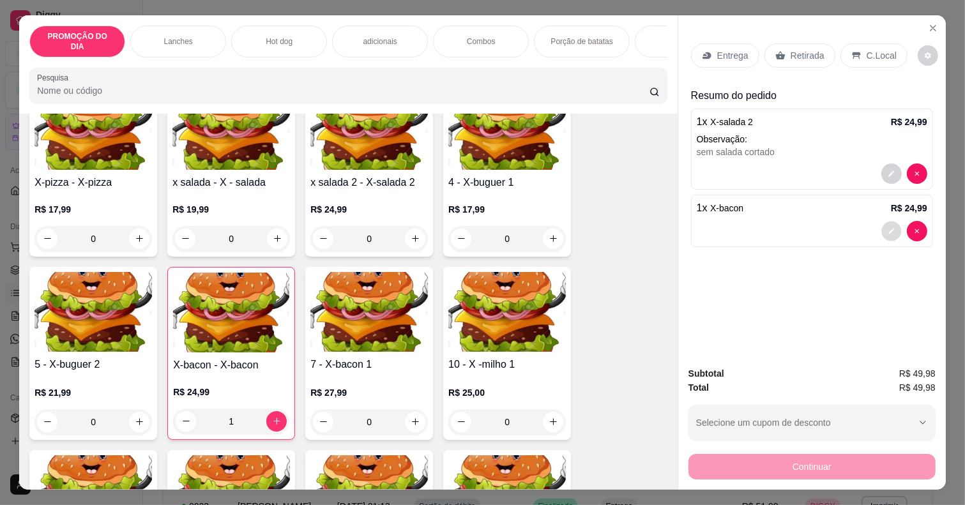
click at [888, 228] on icon "decrease-product-quantity" at bounding box center [891, 231] width 6 height 6
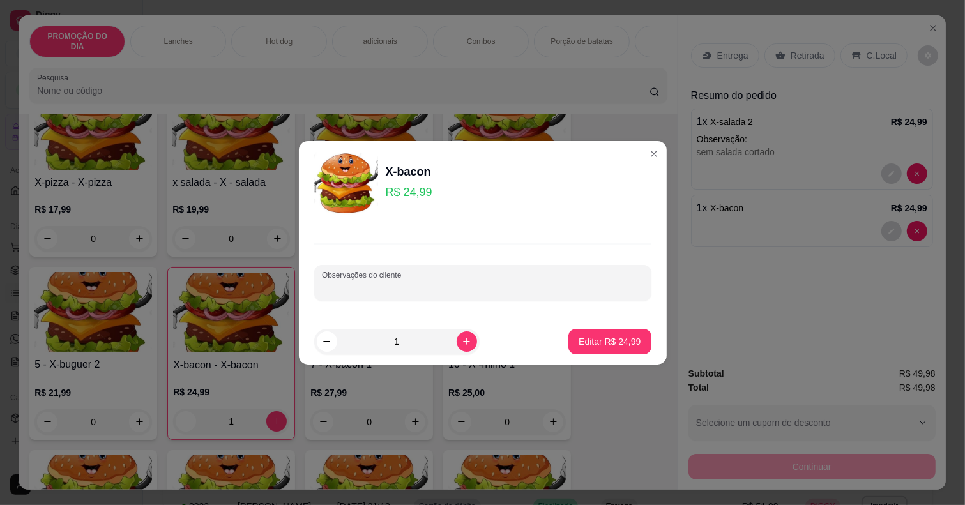
click at [396, 287] on input "Observações do cliente" at bounding box center [483, 288] width 322 height 13
type input "sem salada cortado"
click at [605, 337] on p "Editar R$ 24,99" at bounding box center [610, 341] width 62 height 13
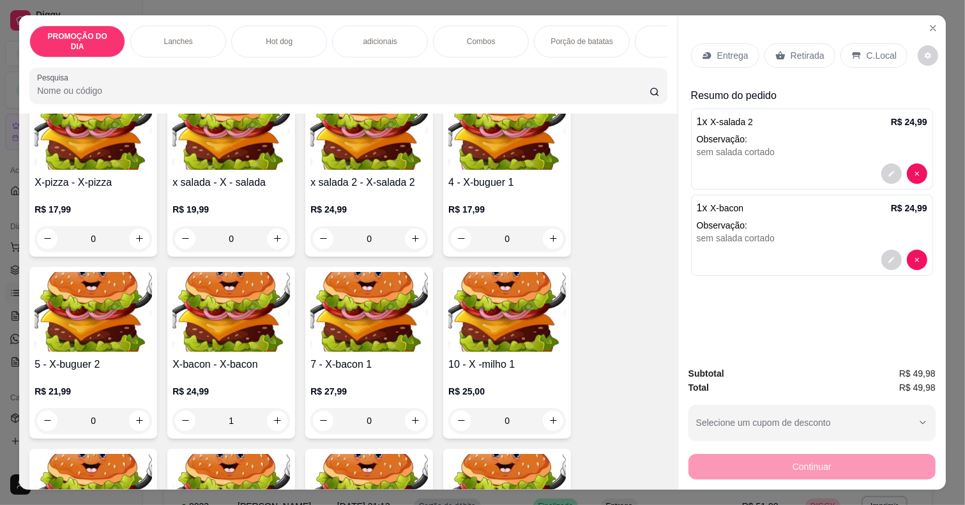
type input "0"
drag, startPoint x: 786, startPoint y: 43, endPoint x: 911, endPoint y: 371, distance: 351.0
click at [791, 49] on p "Retirada" at bounding box center [808, 55] width 34 height 13
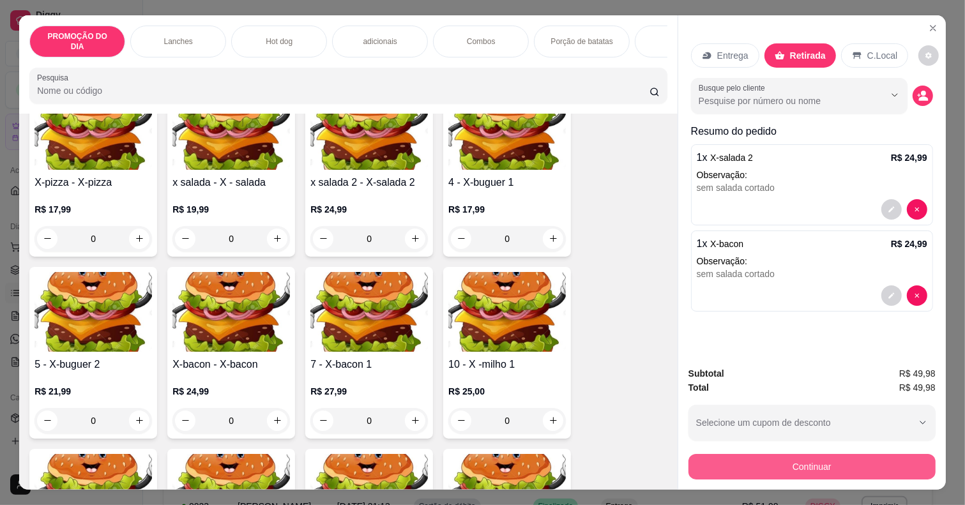
click at [766, 455] on button "Continuar" at bounding box center [811, 467] width 247 height 26
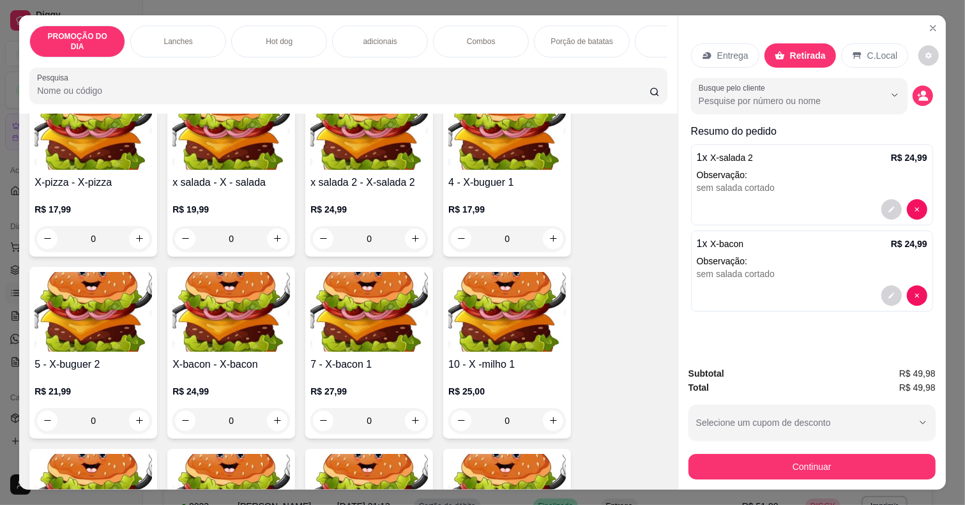
click at [562, 261] on icon at bounding box center [569, 256] width 15 height 15
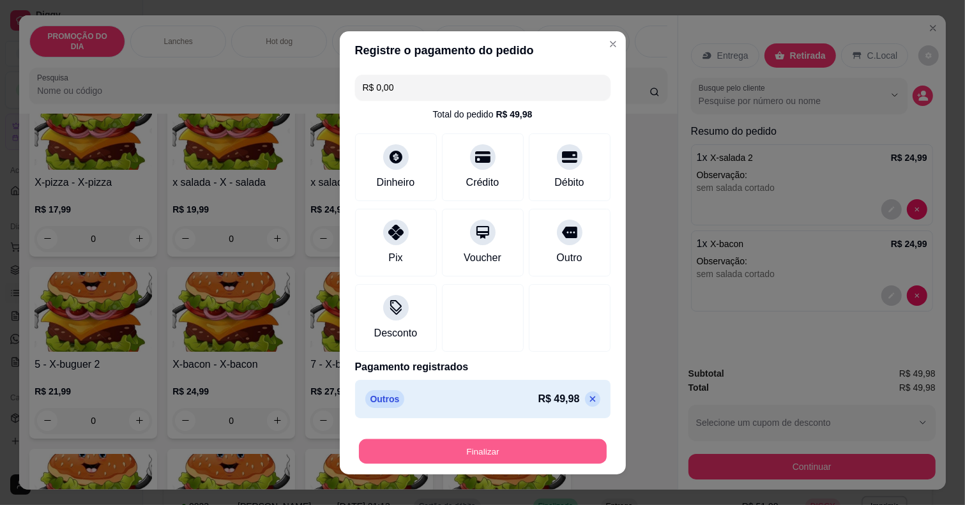
click at [512, 441] on button "Finalizar" at bounding box center [483, 451] width 248 height 25
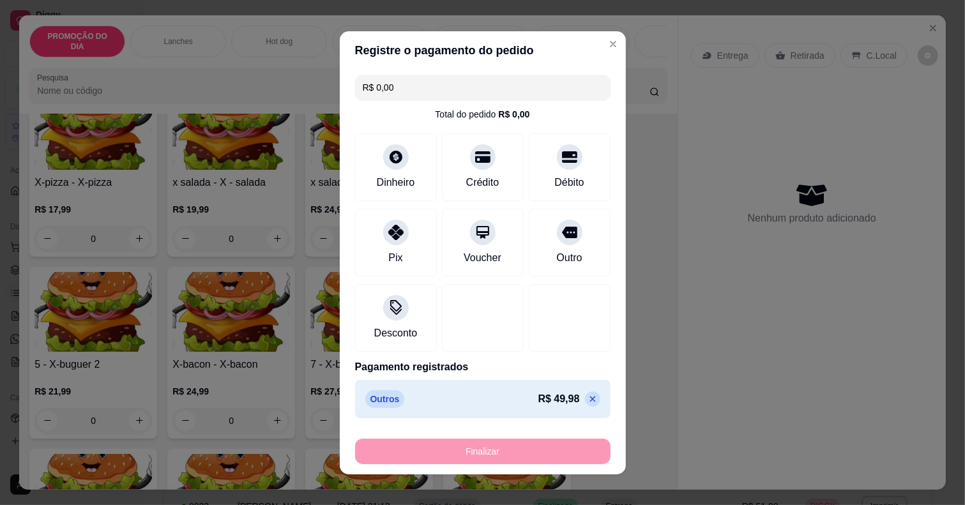
type input "-R$ 49,98"
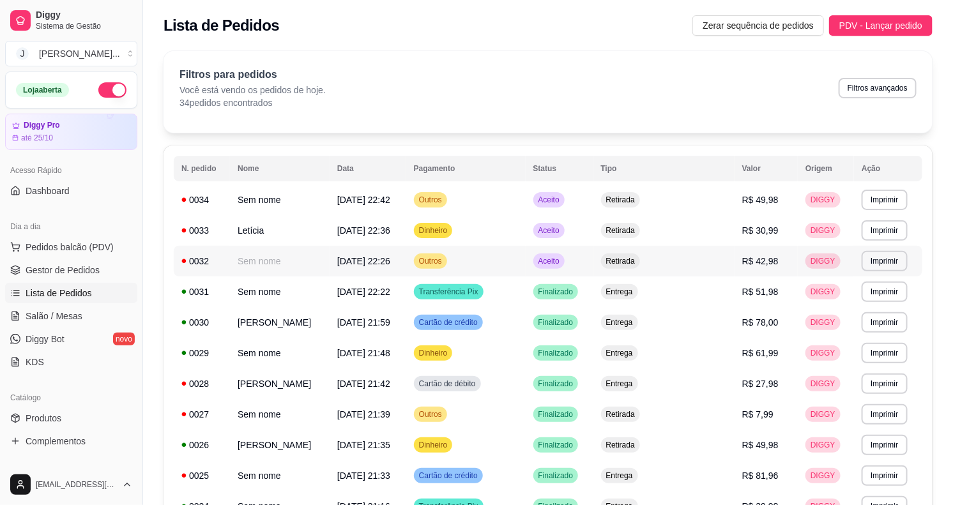
click at [710, 266] on td "Retirada" at bounding box center [663, 261] width 141 height 31
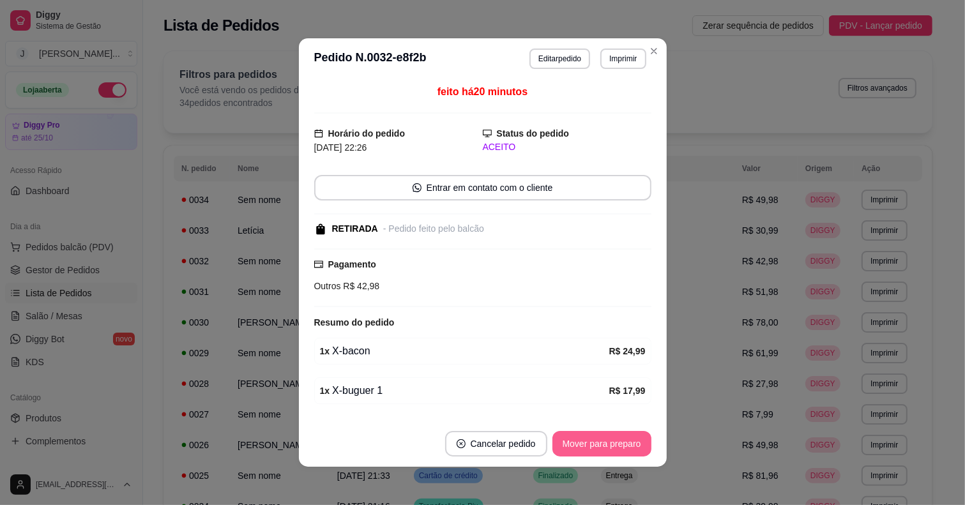
click at [611, 446] on button "Mover para preparo" at bounding box center [601, 444] width 99 height 26
click at [615, 445] on button "Mover para retirada disponível" at bounding box center [580, 444] width 141 height 26
click at [615, 445] on div "Mover para retirada disponível" at bounding box center [580, 444] width 141 height 26
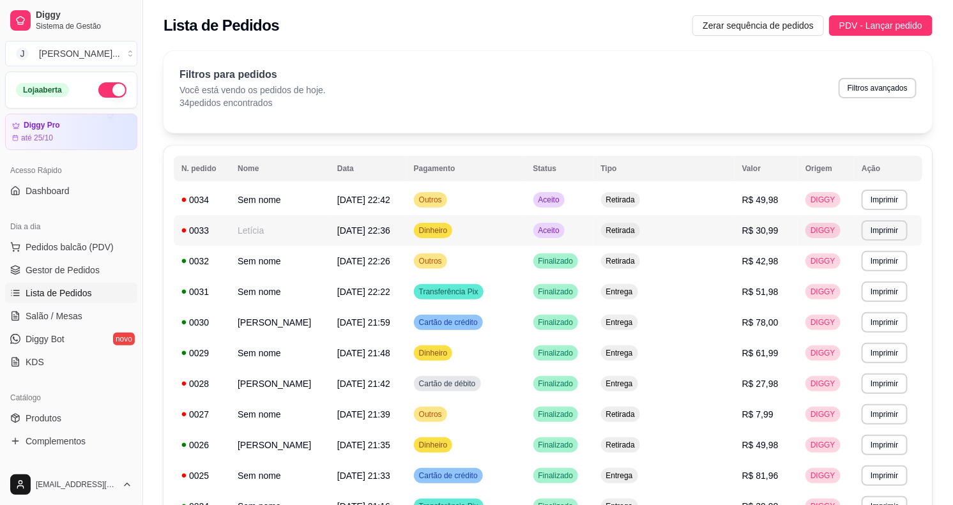
click at [593, 228] on td "Aceito" at bounding box center [560, 230] width 68 height 31
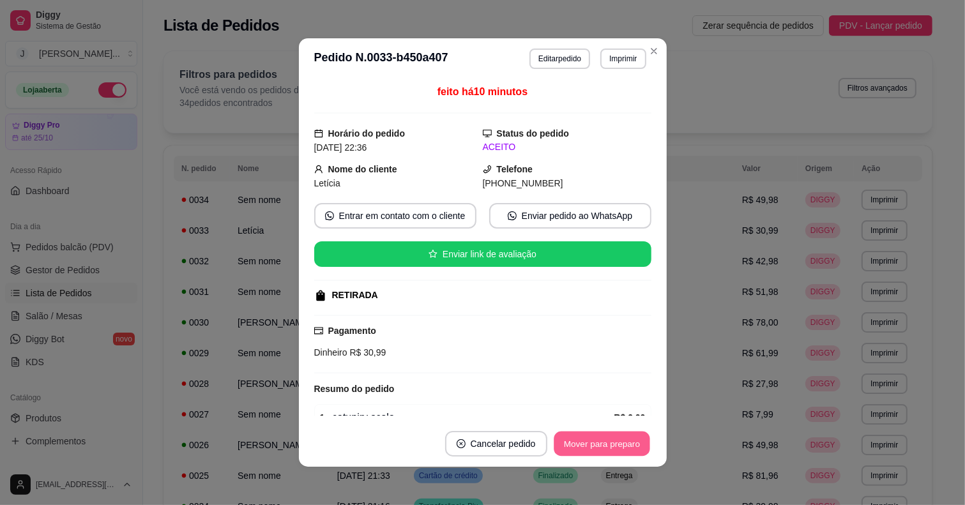
click at [610, 432] on button "Mover para preparo" at bounding box center [602, 444] width 96 height 25
click at [596, 437] on button "Mover para retirada disponível" at bounding box center [580, 444] width 141 height 26
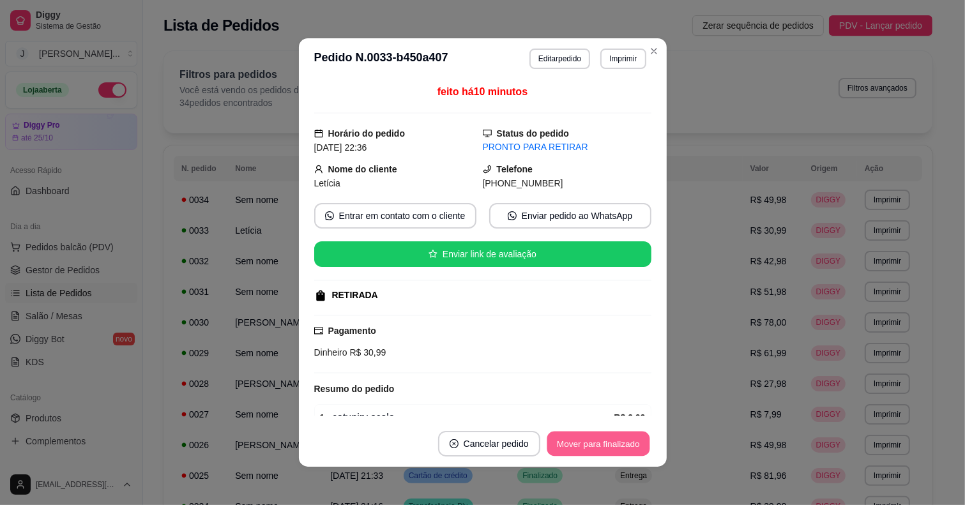
click at [583, 449] on button "Mover para finalizado" at bounding box center [598, 444] width 103 height 25
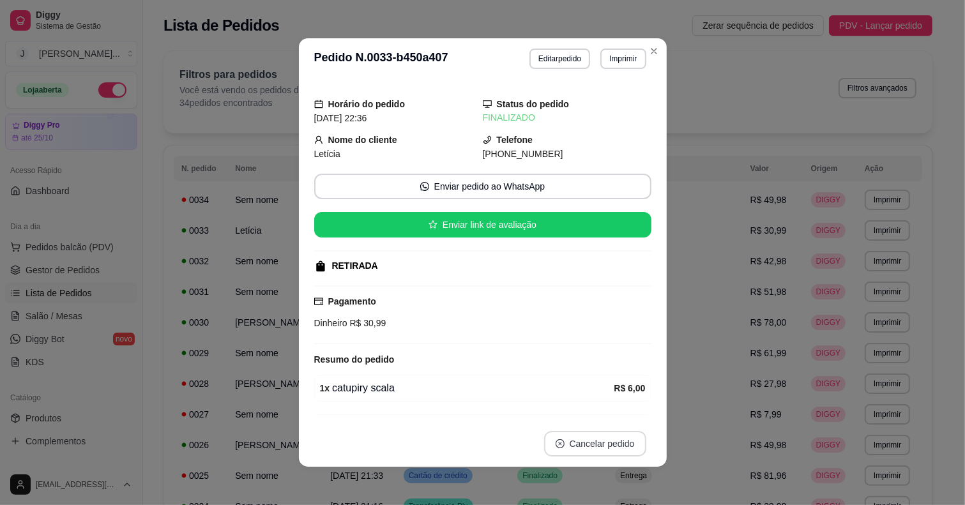
click at [584, 445] on button "Cancelar pedido" at bounding box center [595, 444] width 102 height 26
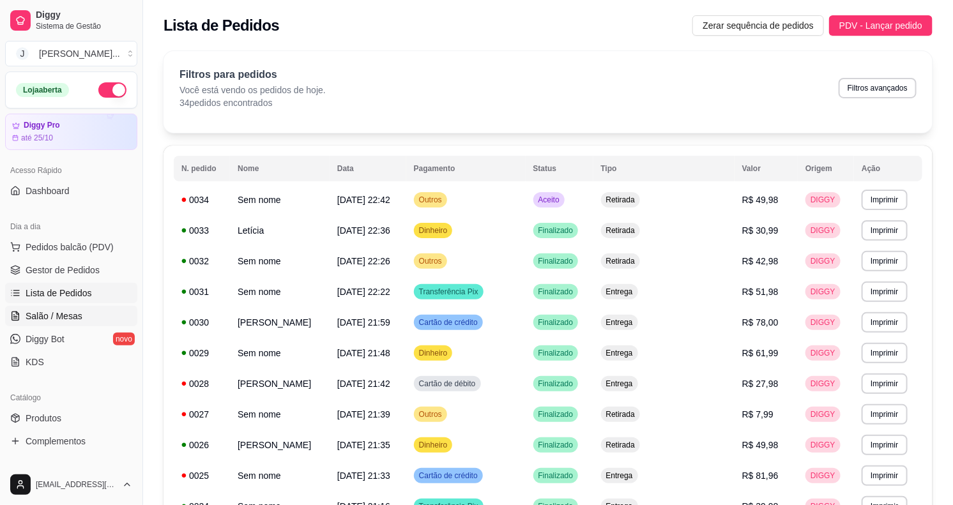
click at [86, 314] on link "Salão / Mesas" at bounding box center [71, 316] width 132 height 20
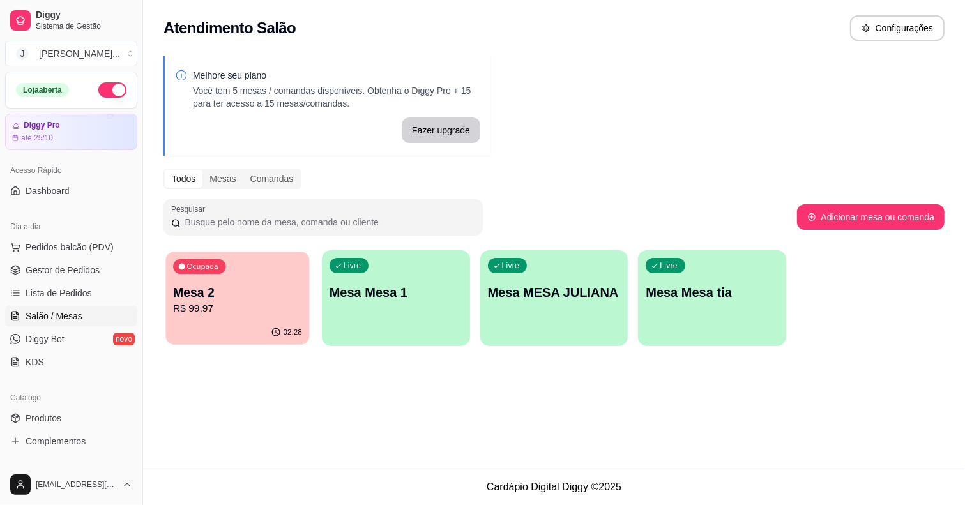
click at [222, 297] on p "Mesa 2" at bounding box center [237, 292] width 129 height 17
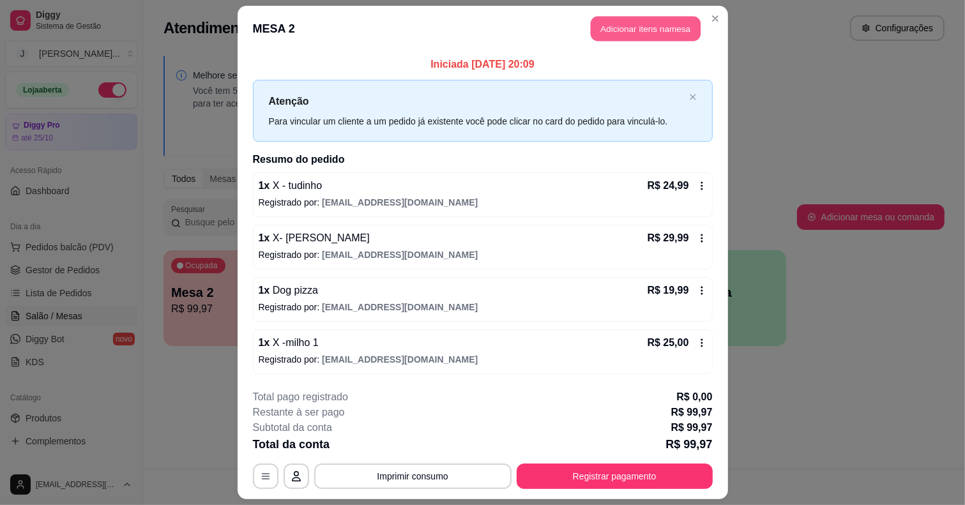
click at [611, 23] on button "Adicionar itens na mesa" at bounding box center [646, 29] width 110 height 25
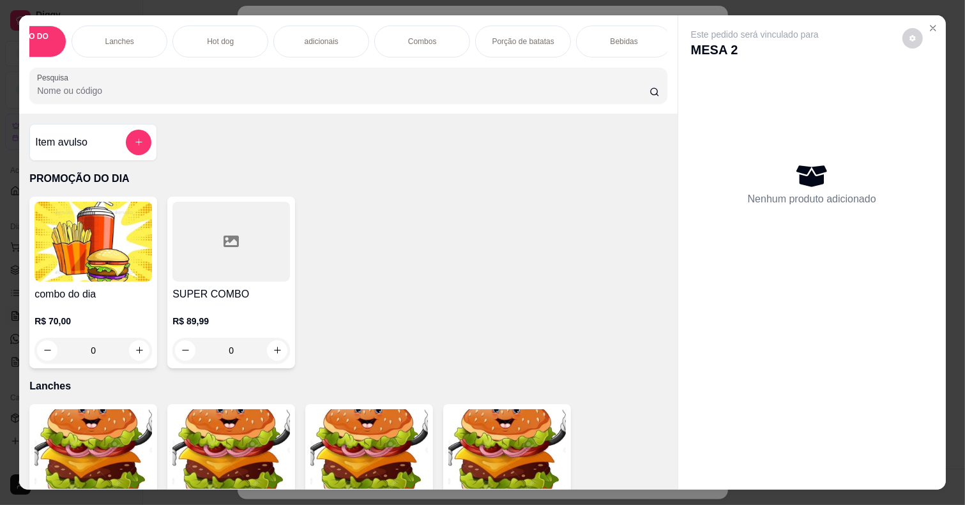
scroll to position [0, 114]
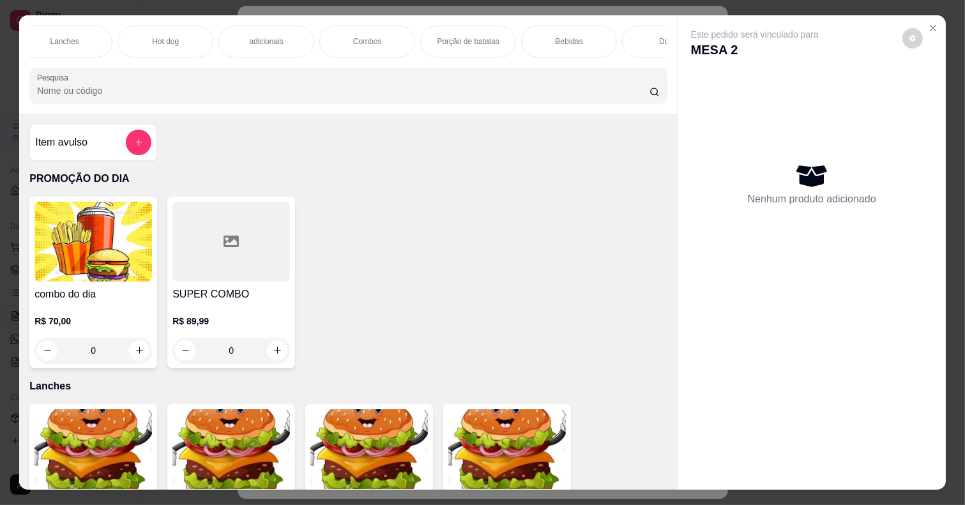
click at [588, 26] on div "Bebidas" at bounding box center [569, 42] width 96 height 32
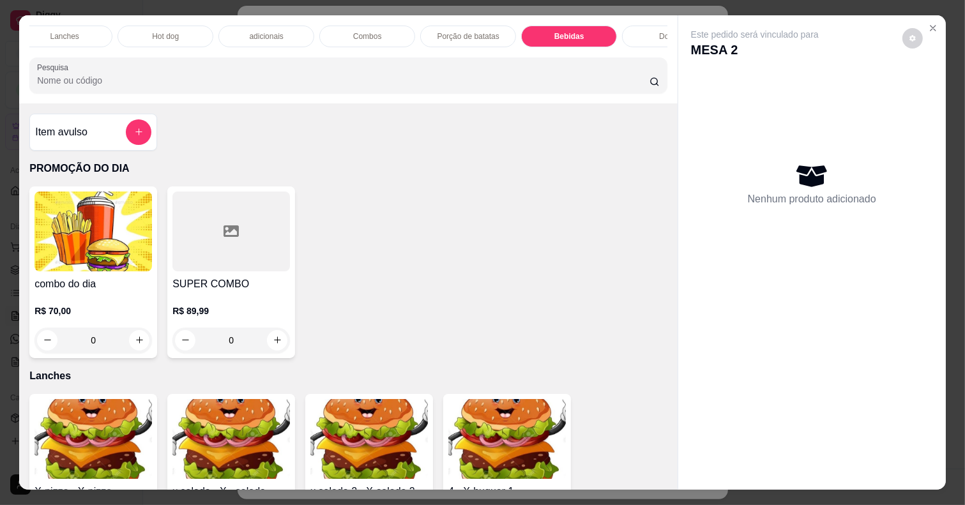
scroll to position [32, 0]
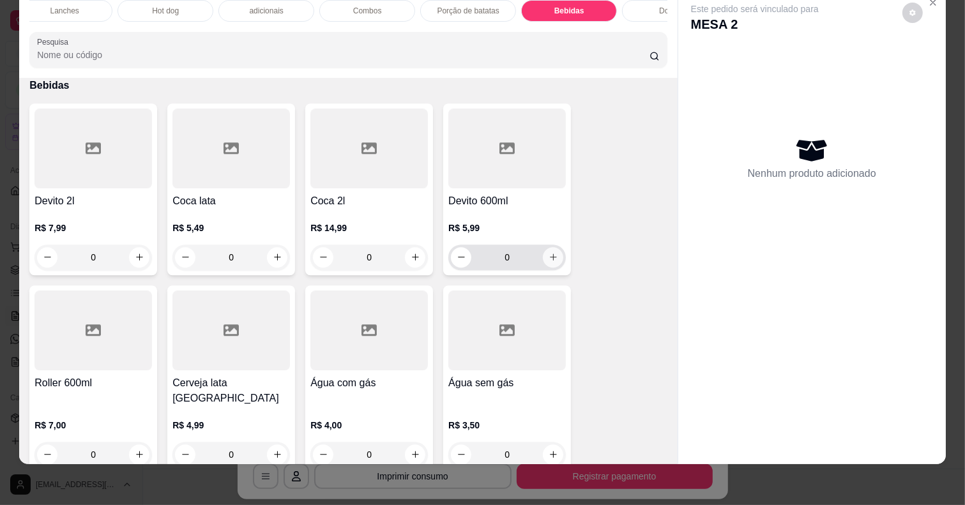
click at [554, 253] on button "increase-product-quantity" at bounding box center [553, 257] width 20 height 20
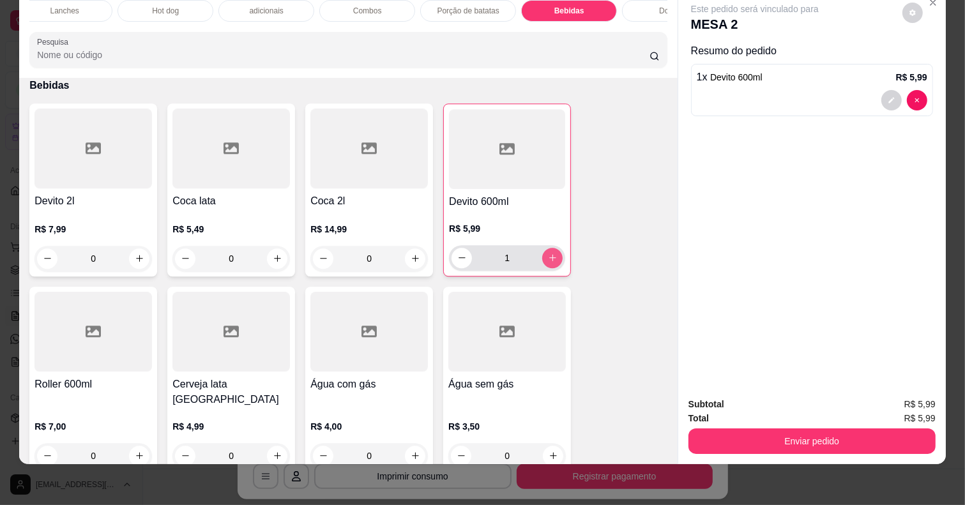
type input "1"
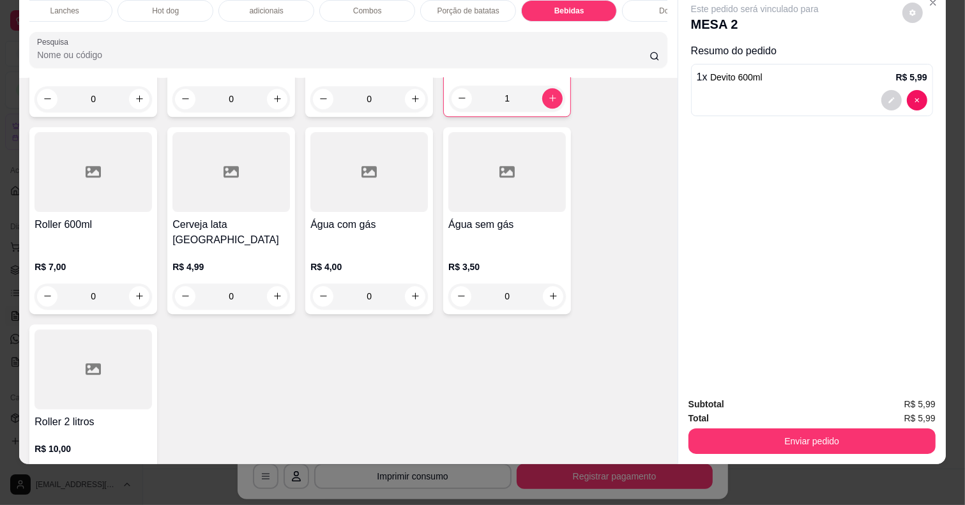
scroll to position [2998, 0]
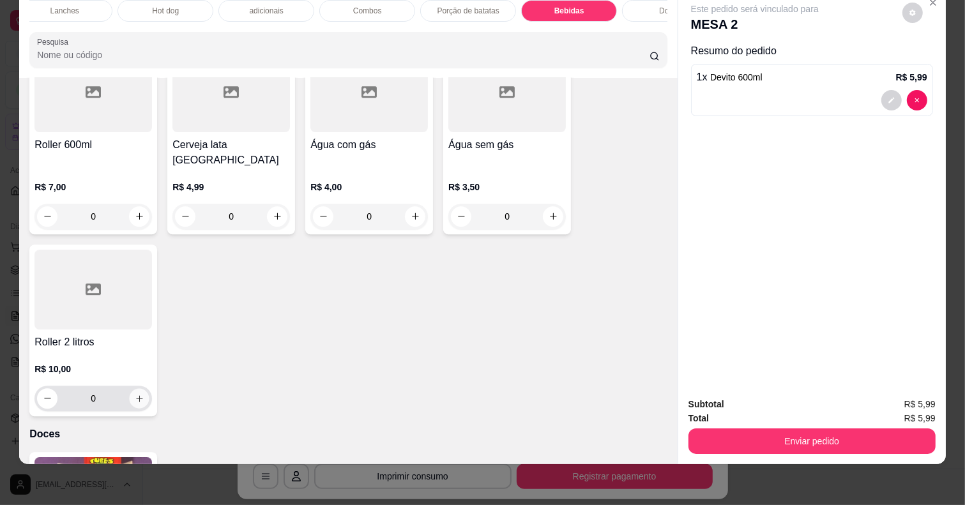
click at [139, 388] on button "increase-product-quantity" at bounding box center [140, 398] width 20 height 20
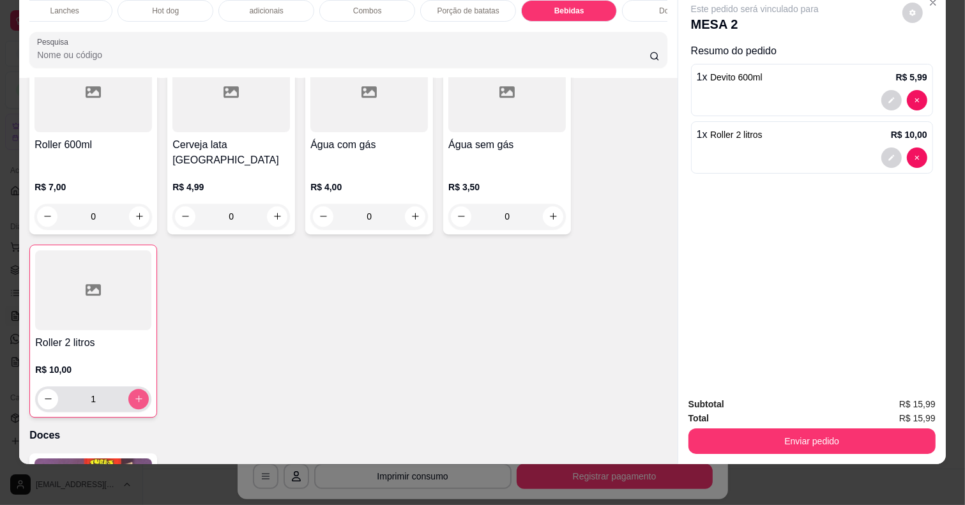
type input "1"
click at [867, 447] on div "Subtotal R$ 15,99 Total R$ 15,99 Enviar pedido" at bounding box center [812, 425] width 268 height 77
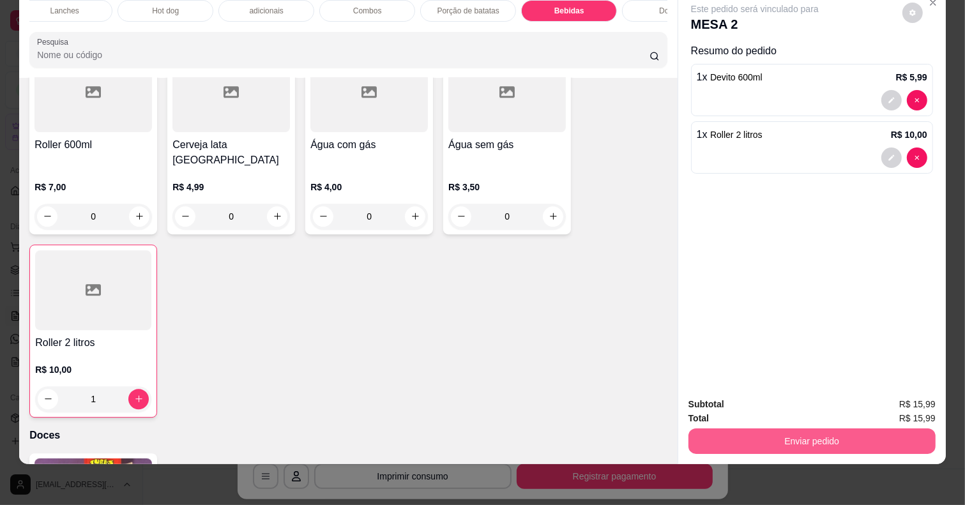
click at [860, 434] on button "Enviar pedido" at bounding box center [811, 442] width 247 height 26
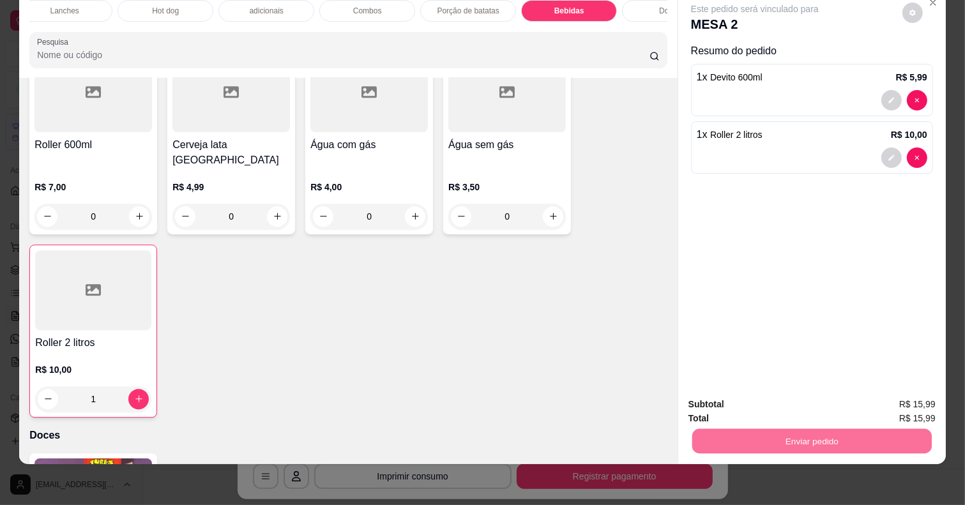
click at [800, 397] on button "Registrar cliente" at bounding box center [816, 398] width 82 height 24
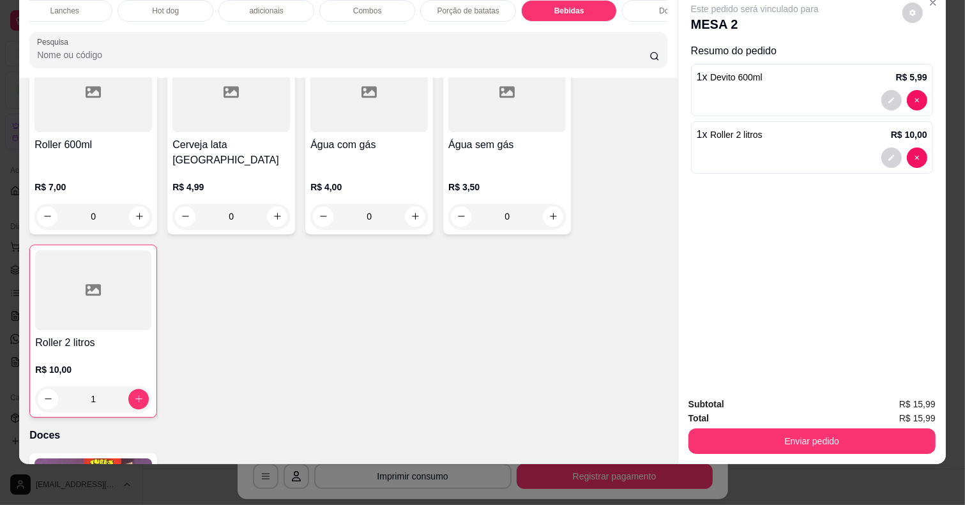
click at [800, 429] on button "Enviar pedido" at bounding box center [811, 442] width 247 height 26
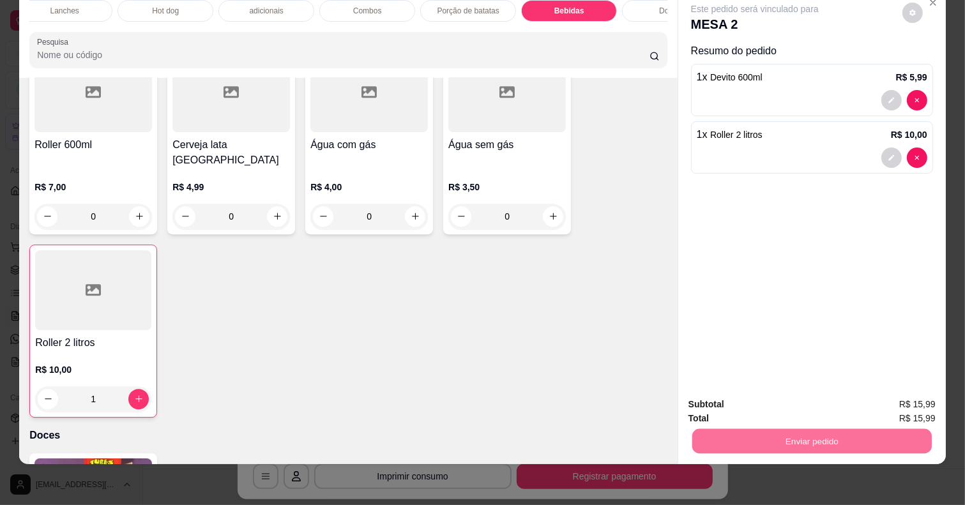
click at [888, 388] on button "Enviar pedido" at bounding box center [901, 398] width 70 height 24
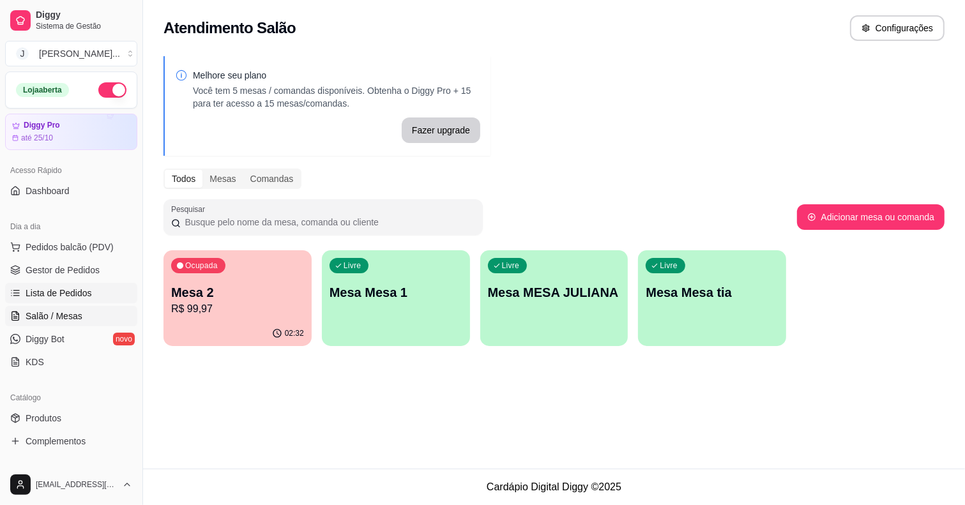
click at [26, 299] on span "Lista de Pedidos" at bounding box center [59, 293] width 66 height 13
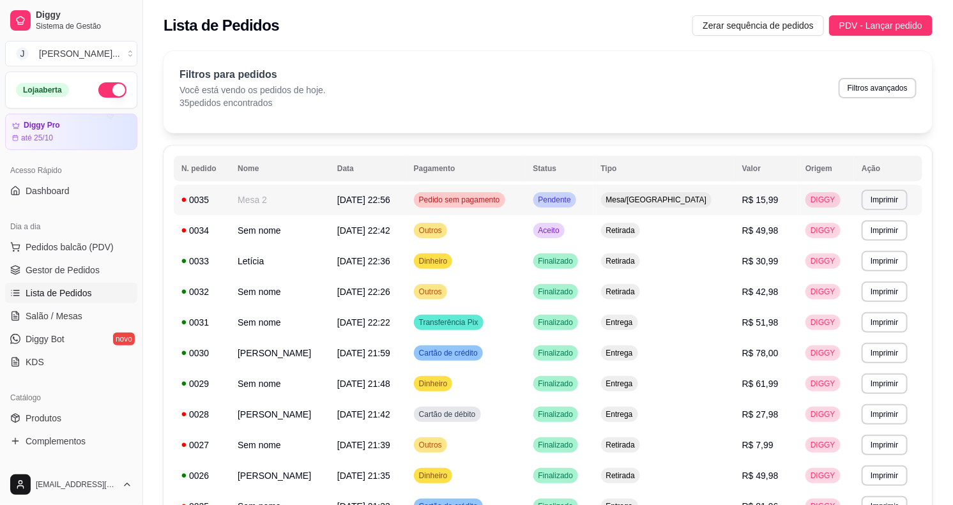
click at [576, 199] on div "Pendente" at bounding box center [554, 199] width 43 height 15
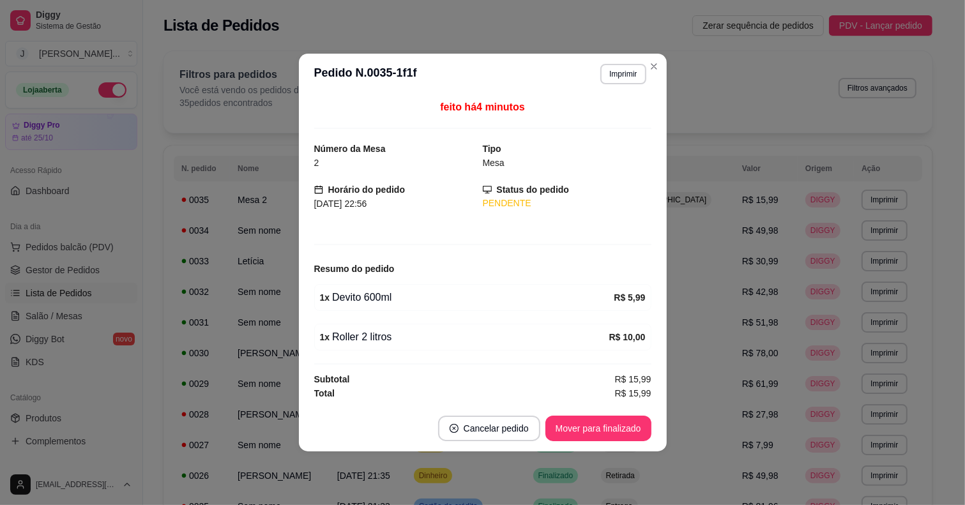
click at [586, 419] on button "Mover para finalizado" at bounding box center [598, 429] width 106 height 26
click at [583, 426] on button "Mover para finalizado" at bounding box center [598, 429] width 106 height 26
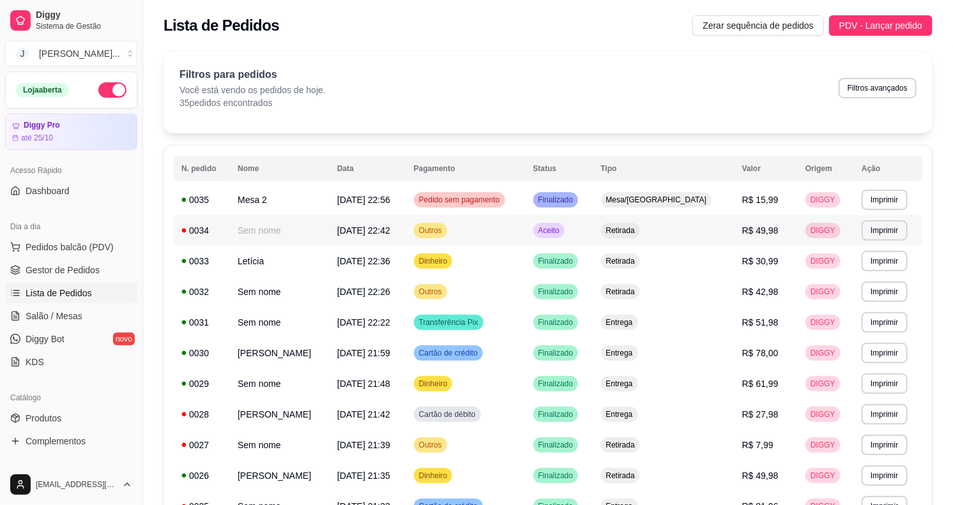
click at [526, 230] on td "Outros" at bounding box center [465, 230] width 119 height 31
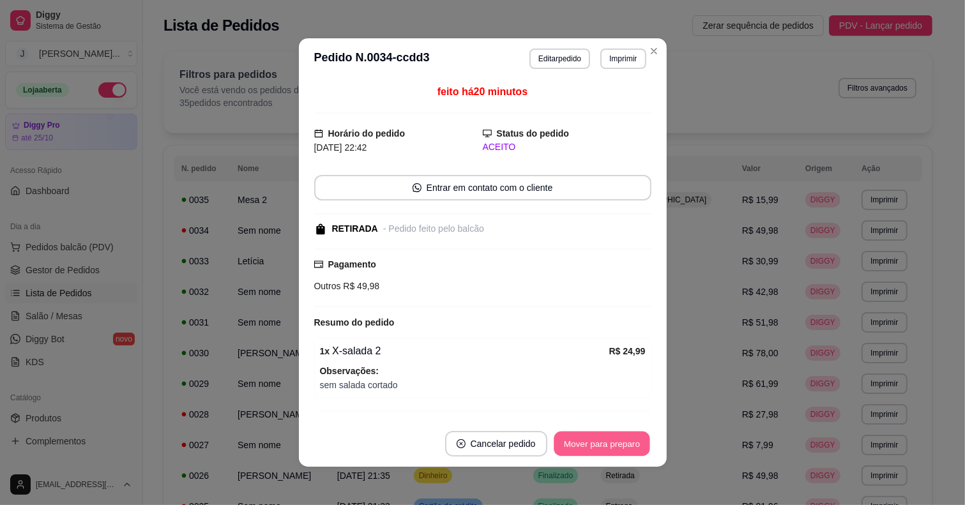
click at [567, 441] on button "Mover para preparo" at bounding box center [602, 444] width 96 height 25
click at [567, 438] on button "Mover para retirada disponível" at bounding box center [580, 444] width 137 height 25
click at [628, 438] on button "Mover para finalizado" at bounding box center [598, 444] width 106 height 26
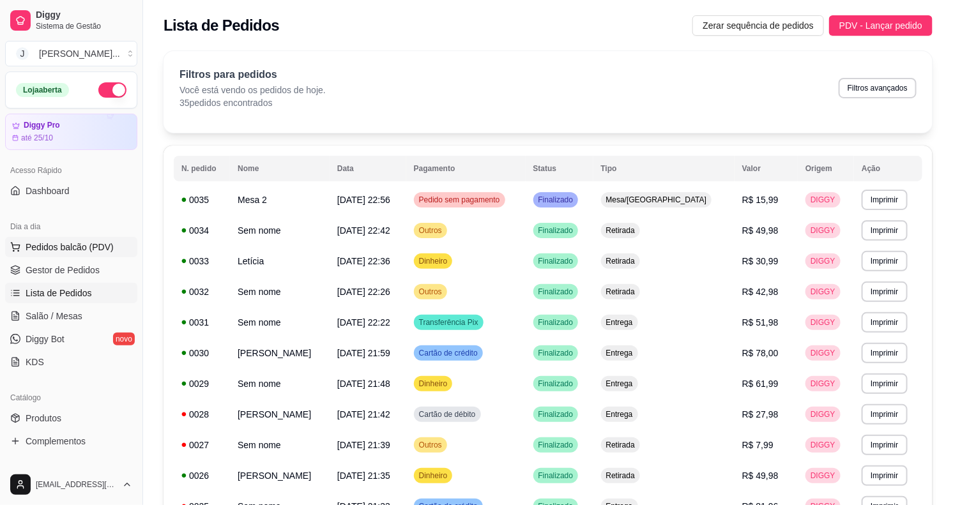
click at [58, 241] on span "Pedidos balcão (PDV)" at bounding box center [70, 247] width 88 height 13
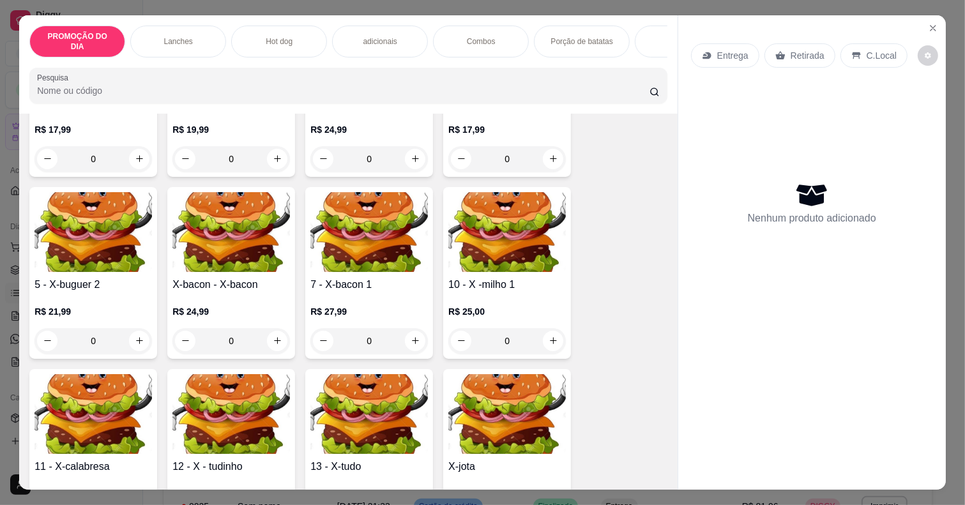
scroll to position [559, 0]
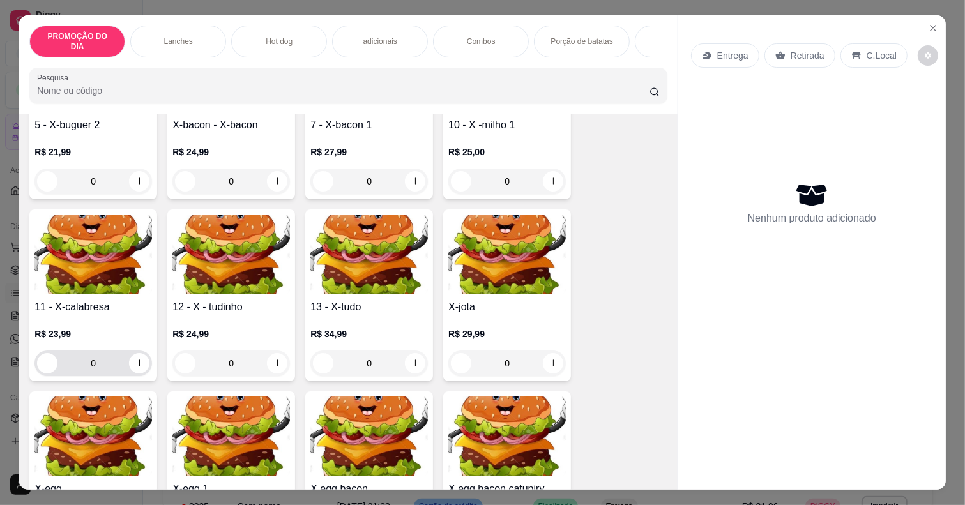
click at [112, 354] on input "0" at bounding box center [93, 364] width 72 height 26
click at [131, 365] on button "increase-product-quantity" at bounding box center [140, 363] width 20 height 20
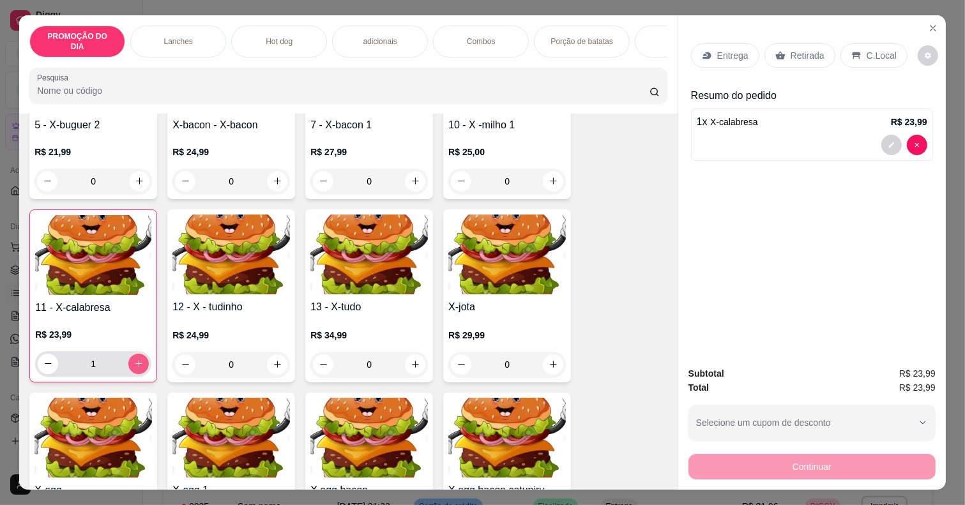
type input "1"
click at [800, 49] on p "Retirada" at bounding box center [808, 55] width 34 height 13
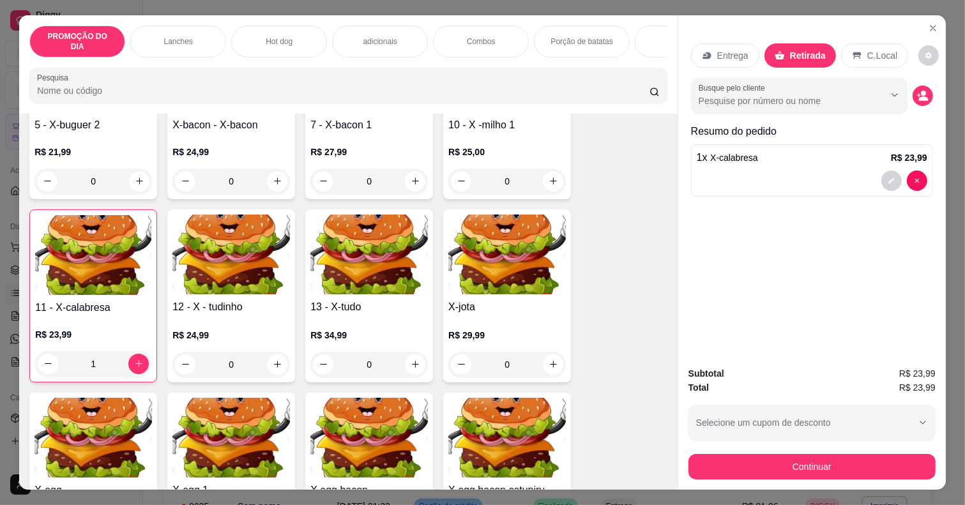
click at [710, 43] on div "Entrega" at bounding box center [725, 55] width 68 height 24
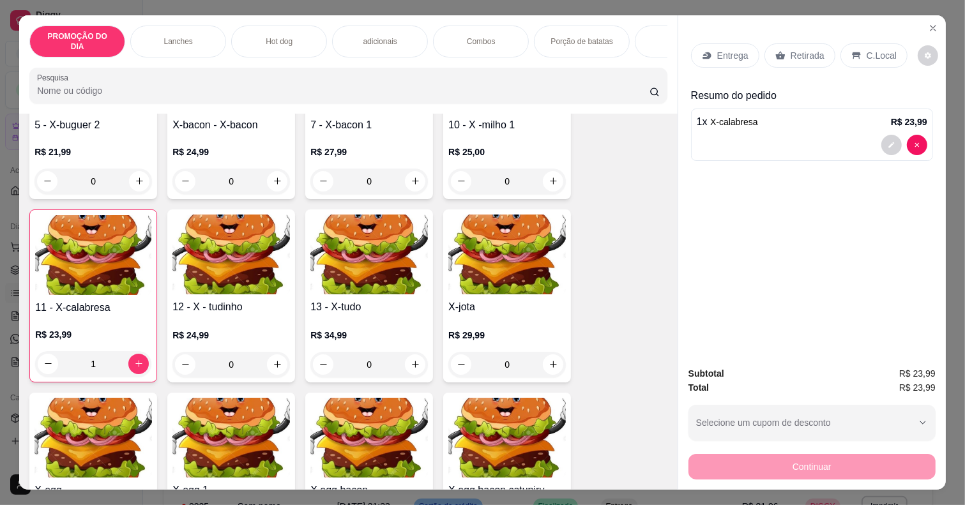
click at [794, 49] on p "Retirada" at bounding box center [808, 55] width 34 height 13
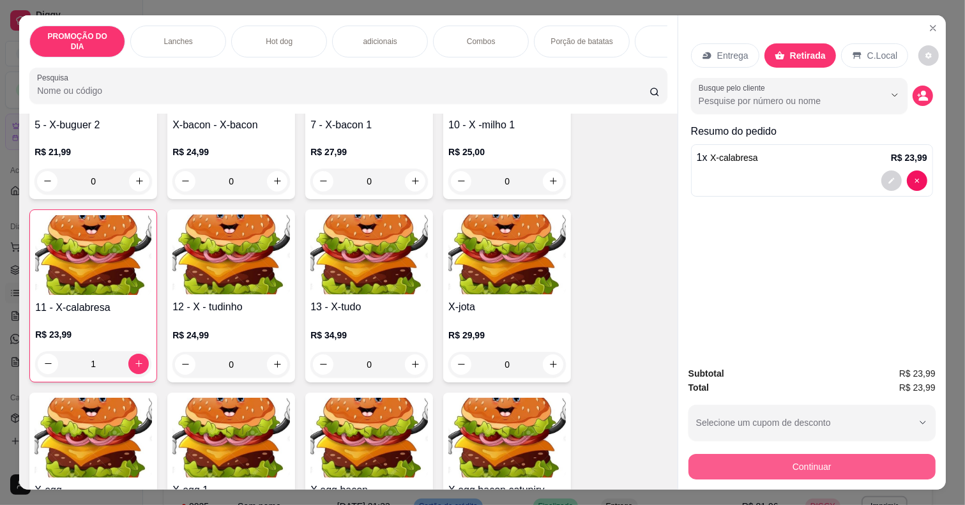
click at [800, 462] on button "Continuar" at bounding box center [811, 467] width 247 height 26
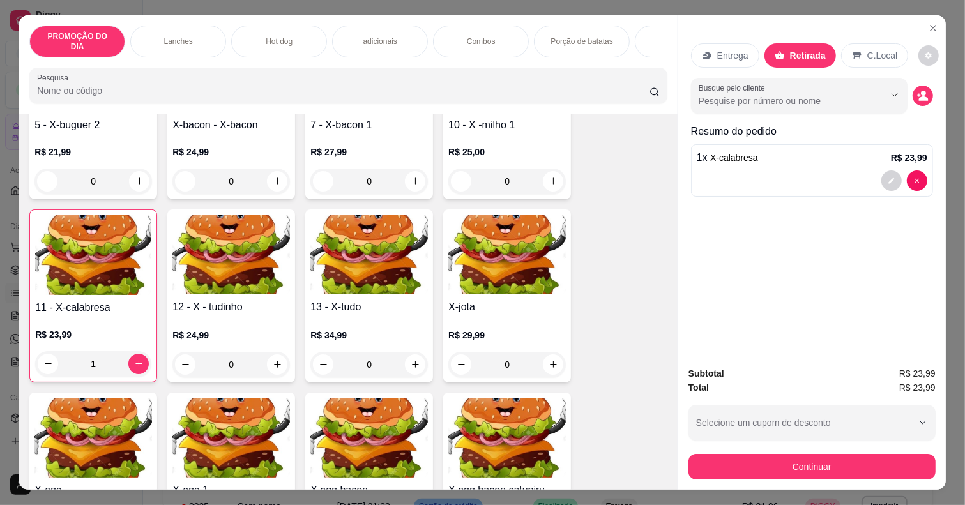
click at [563, 259] on icon at bounding box center [569, 253] width 17 height 13
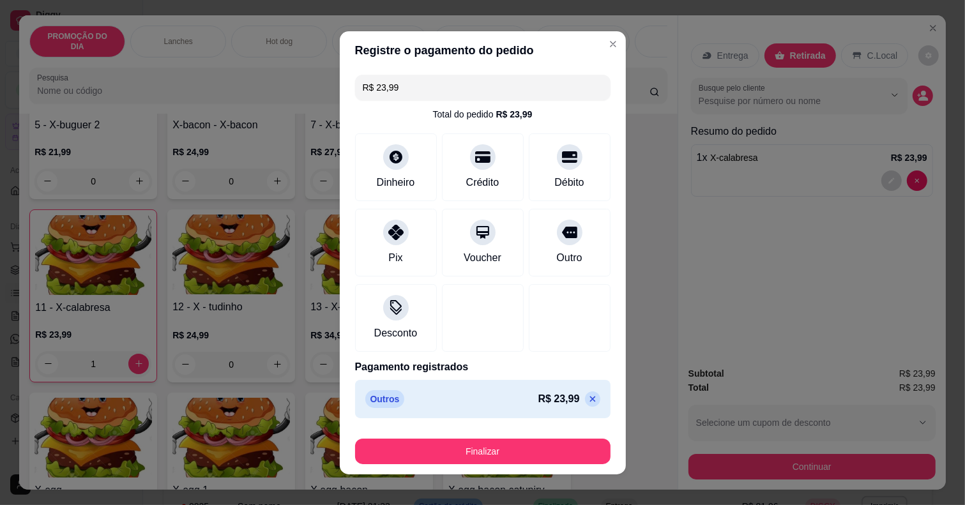
type input "R$ 0,00"
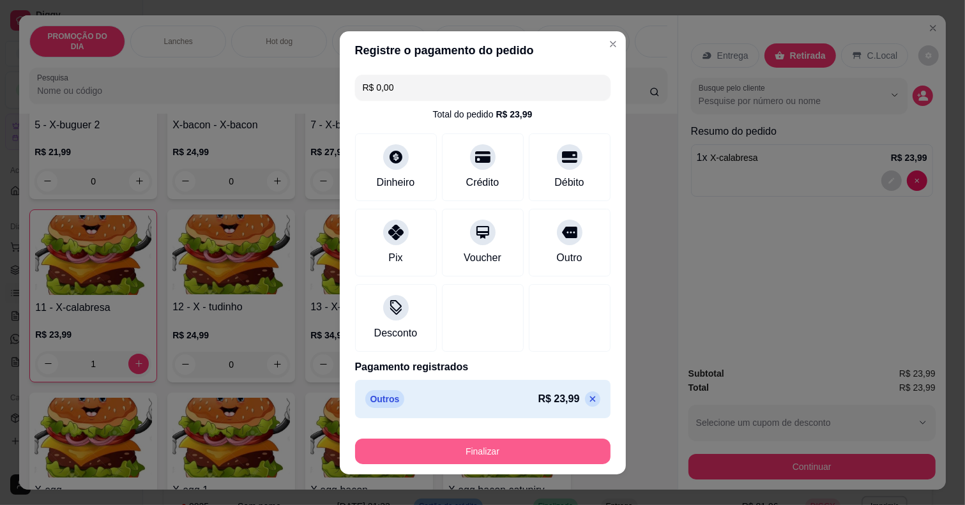
click at [531, 444] on button "Finalizar" at bounding box center [482, 452] width 255 height 26
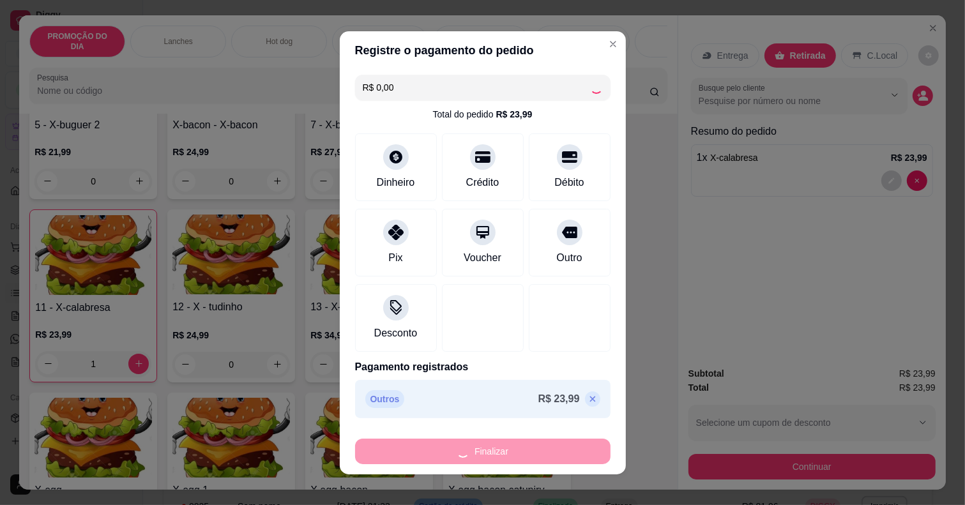
type input "0"
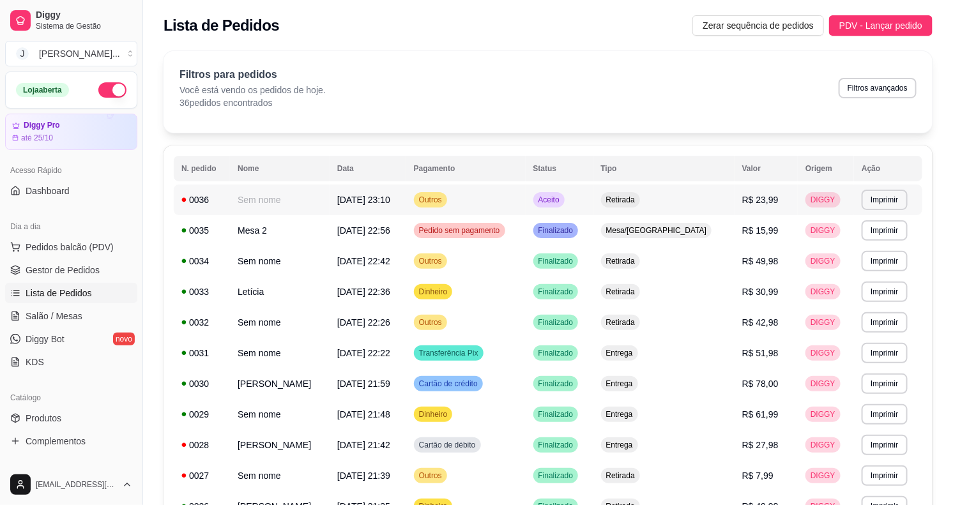
click at [593, 202] on td "Aceito" at bounding box center [560, 200] width 68 height 31
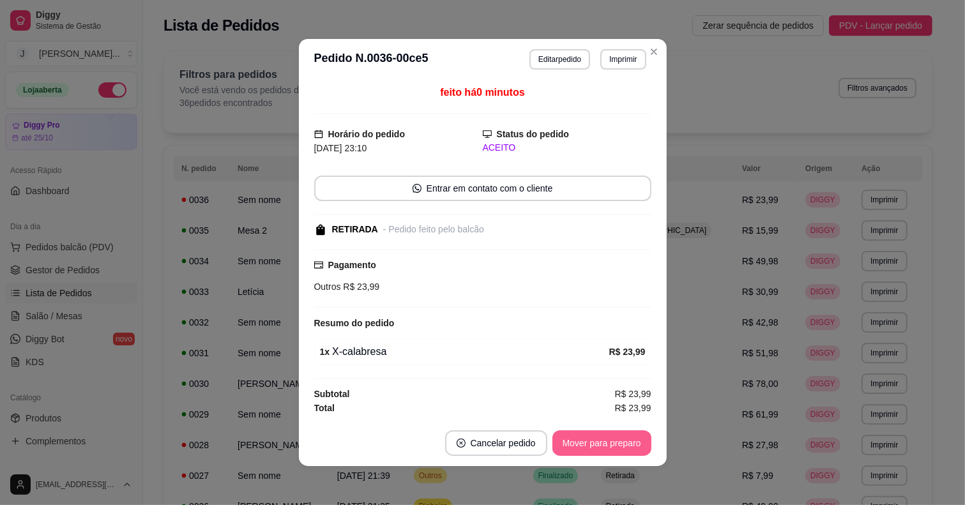
click at [579, 437] on button "Mover para preparo" at bounding box center [601, 443] width 99 height 26
click at [579, 445] on button "Mover para preparo" at bounding box center [602, 443] width 96 height 25
click at [580, 438] on button "Mover para retirada disponível" at bounding box center [580, 443] width 141 height 26
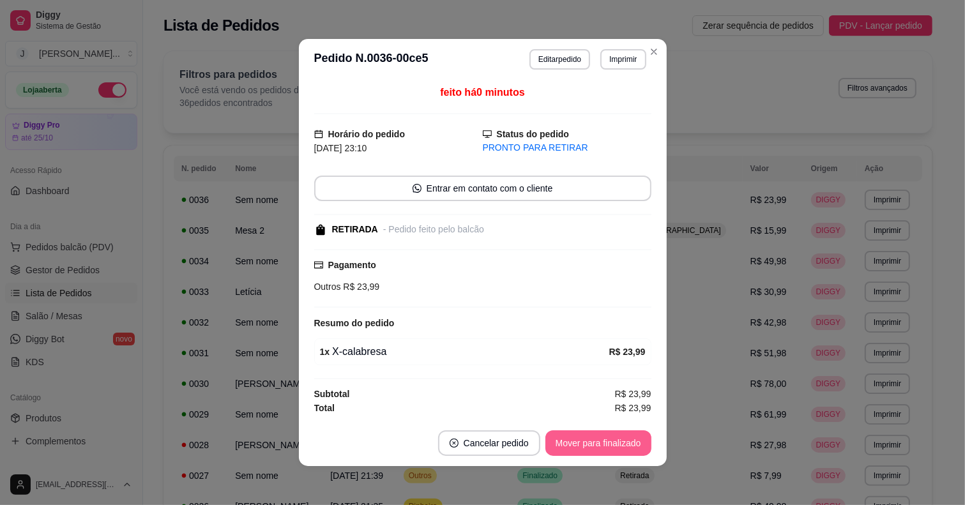
click at [574, 442] on button "Mover para finalizado" at bounding box center [598, 443] width 106 height 26
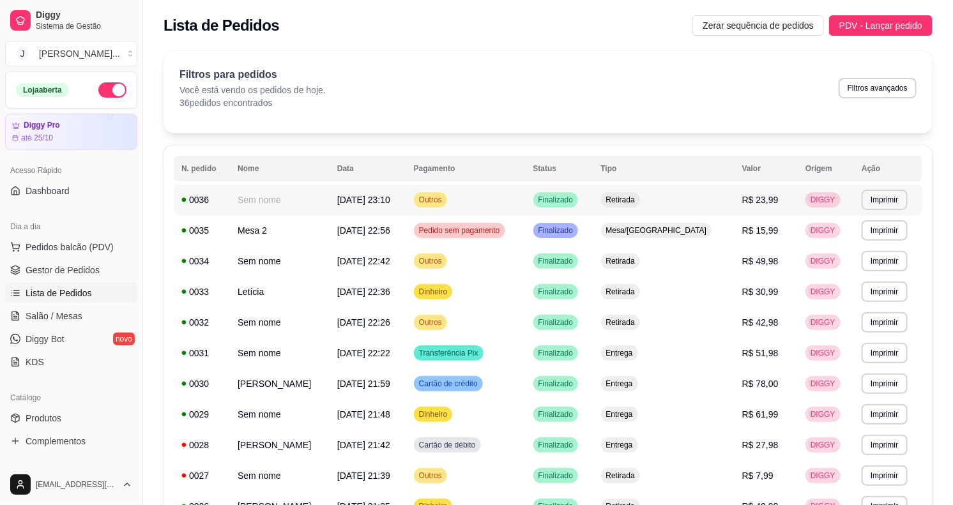
click at [524, 194] on td "Outros" at bounding box center [465, 200] width 119 height 31
click at [506, 264] on td "Outros" at bounding box center [465, 261] width 119 height 31
click at [390, 293] on span "[DATE] 22:36" at bounding box center [363, 292] width 53 height 10
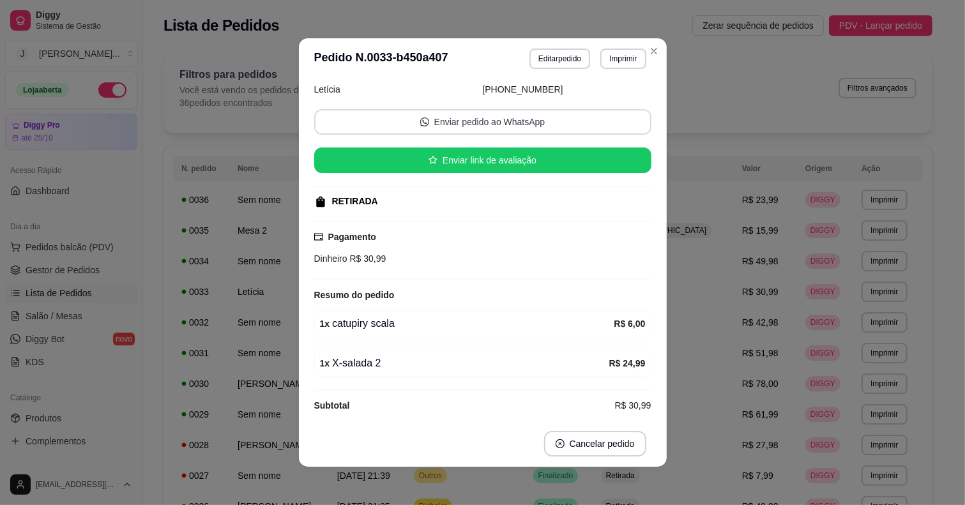
scroll to position [79, 0]
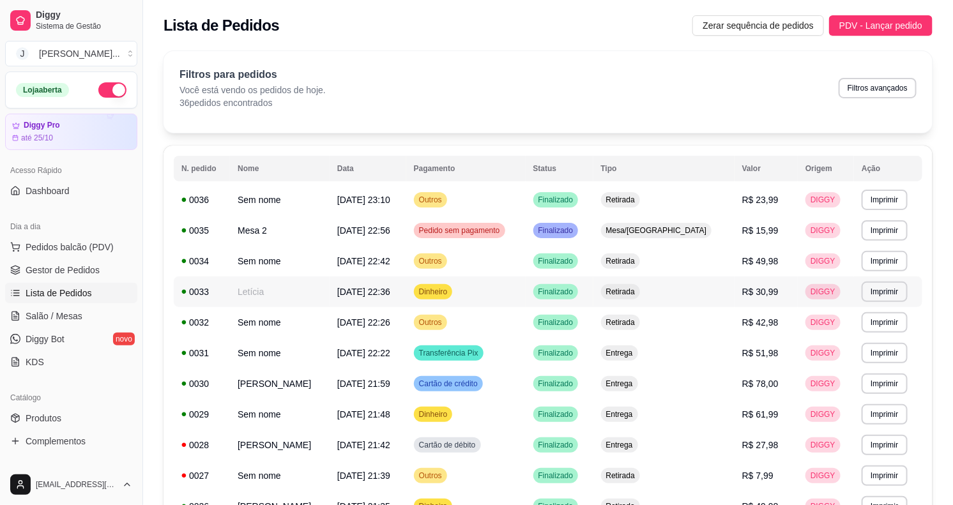
click at [287, 293] on td "Letícia" at bounding box center [280, 292] width 100 height 31
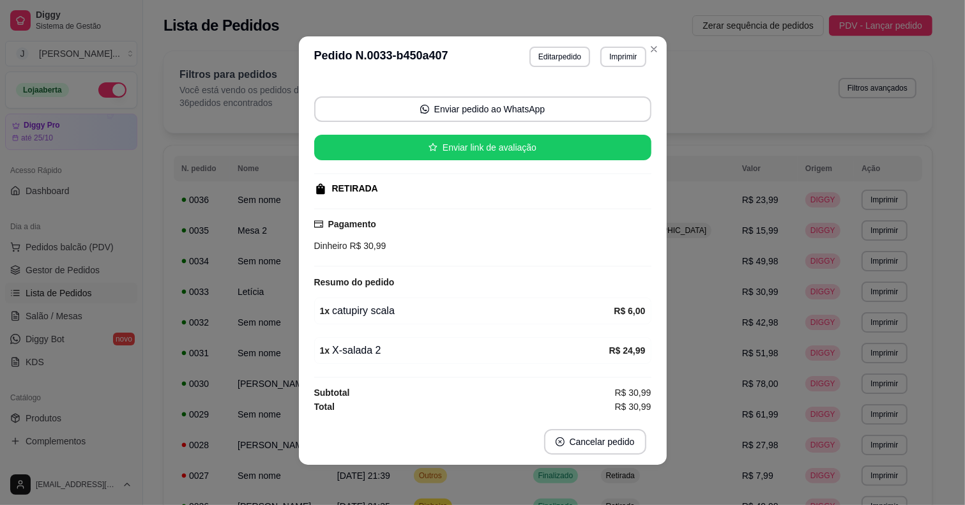
scroll to position [0, 0]
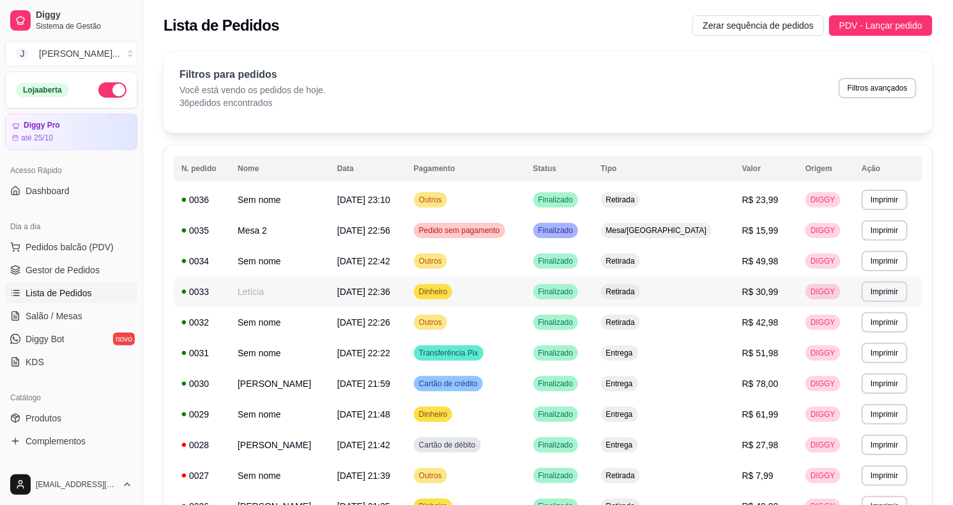
click at [310, 284] on td "Letícia" at bounding box center [280, 292] width 100 height 31
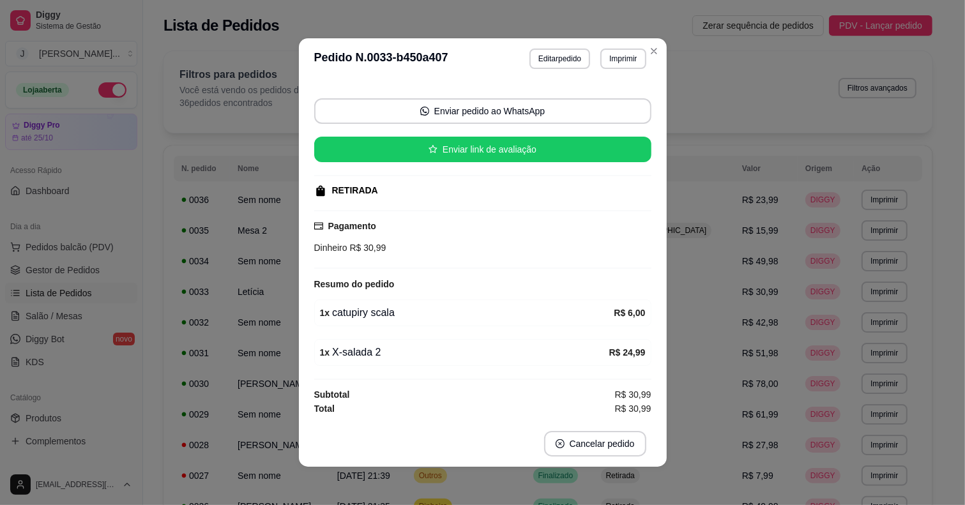
scroll to position [2, 0]
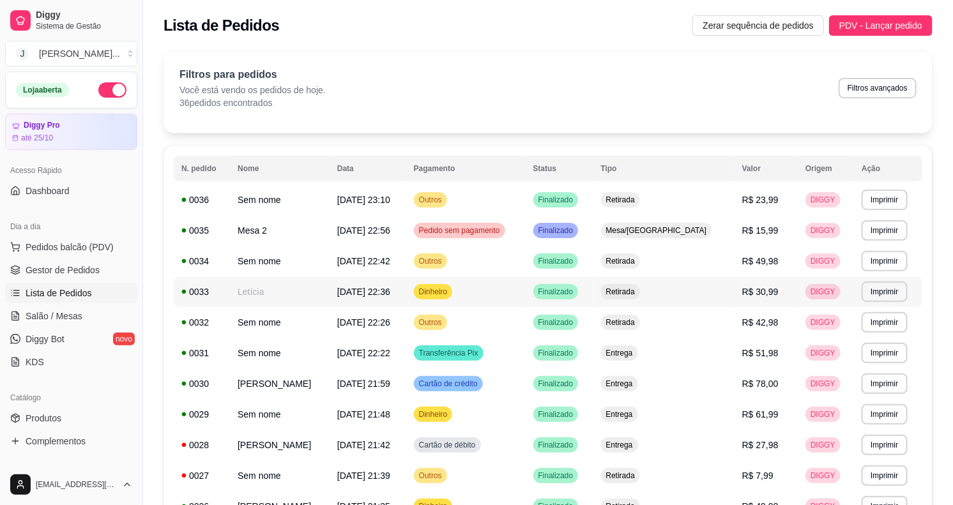
click at [261, 288] on td "Letícia" at bounding box center [280, 292] width 100 height 31
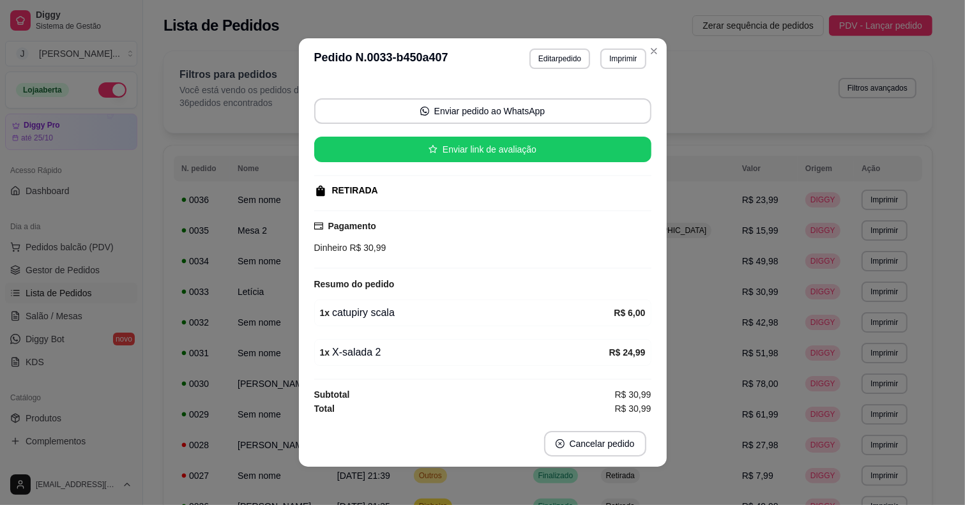
scroll to position [0, 0]
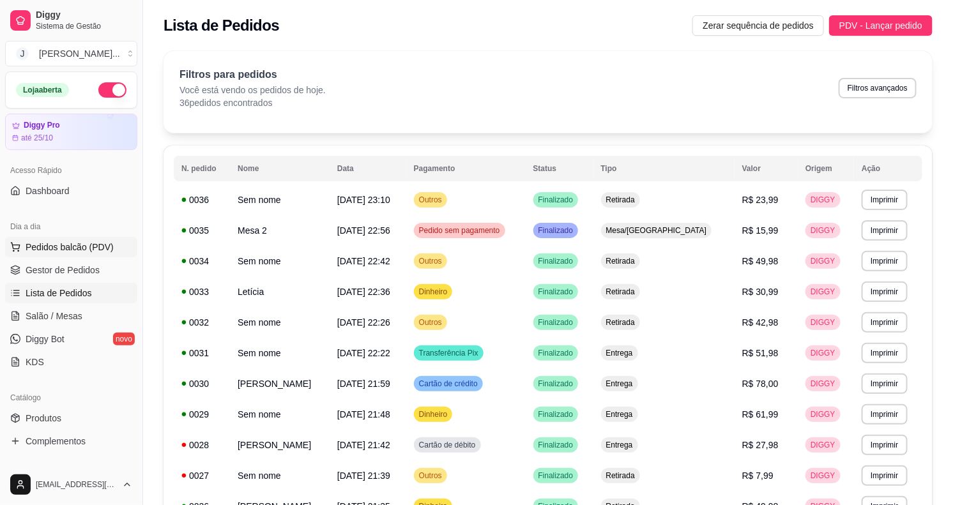
click at [26, 252] on span "Pedidos balcão (PDV)" at bounding box center [70, 247] width 88 height 13
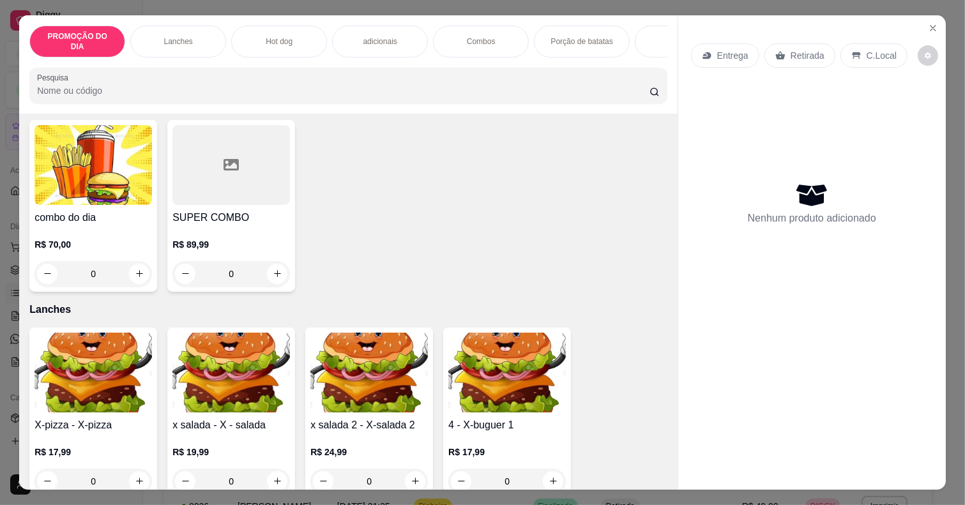
scroll to position [80, 0]
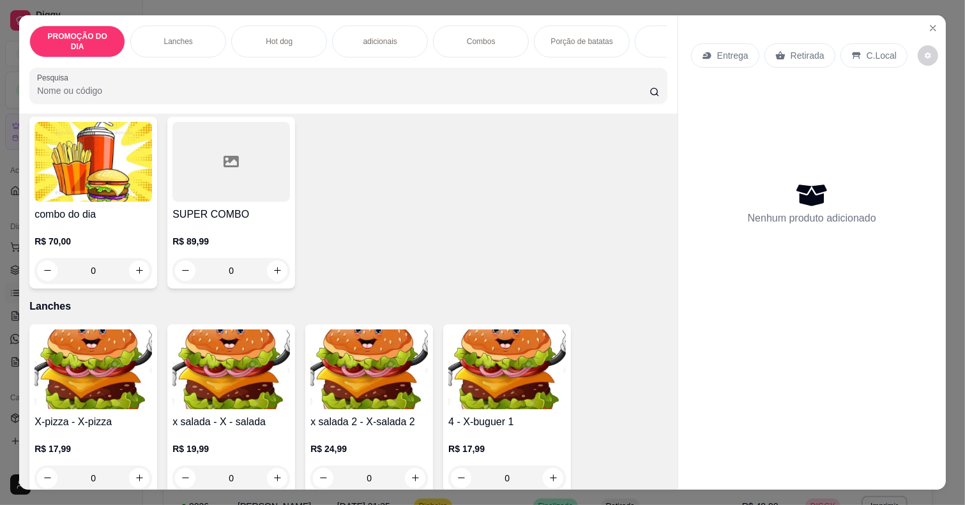
click at [475, 36] on p "Combos" at bounding box center [481, 41] width 29 height 10
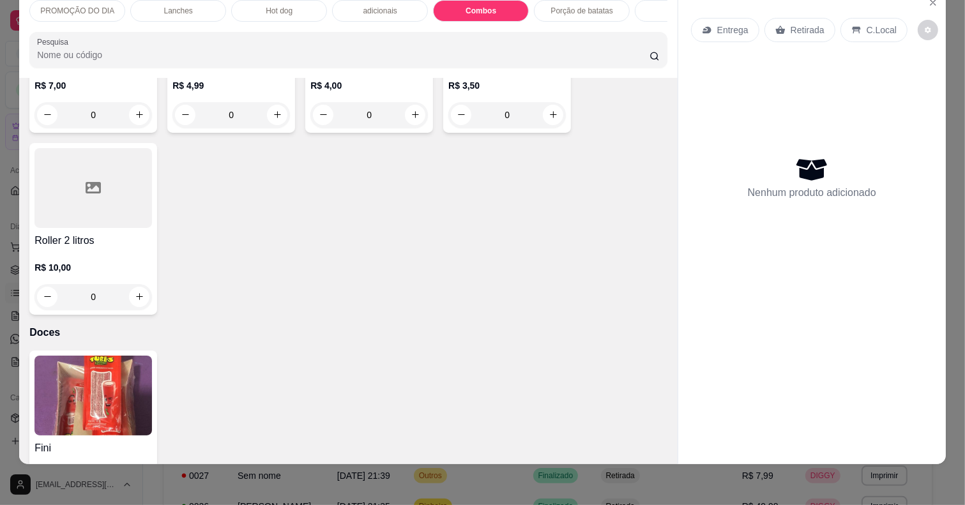
scroll to position [3019, 0]
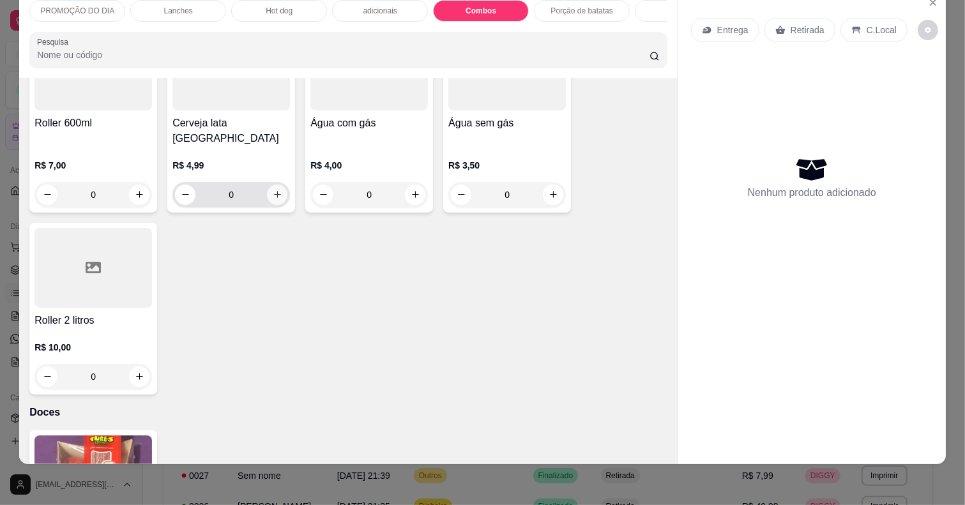
click at [277, 185] on button "increase-product-quantity" at bounding box center [277, 195] width 20 height 20
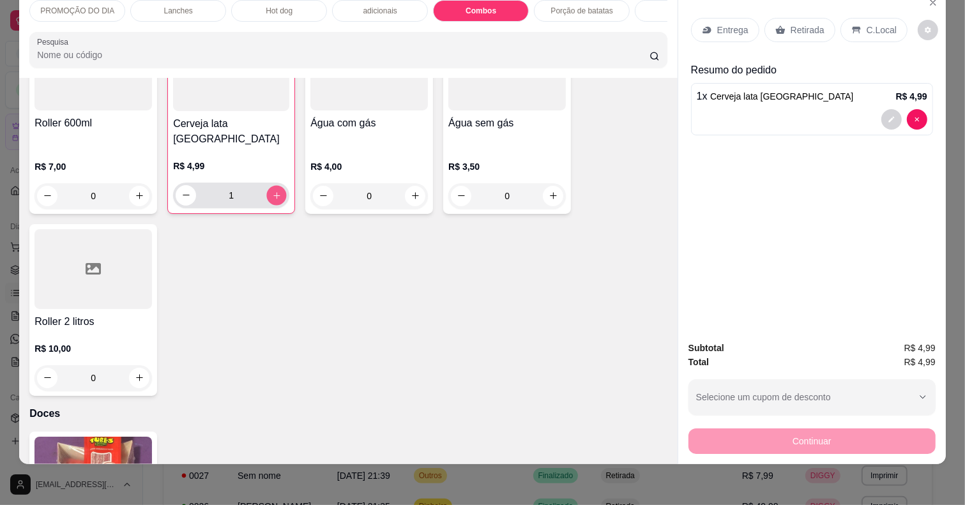
click at [277, 185] on button "increase-product-quantity" at bounding box center [277, 195] width 20 height 20
type input "2"
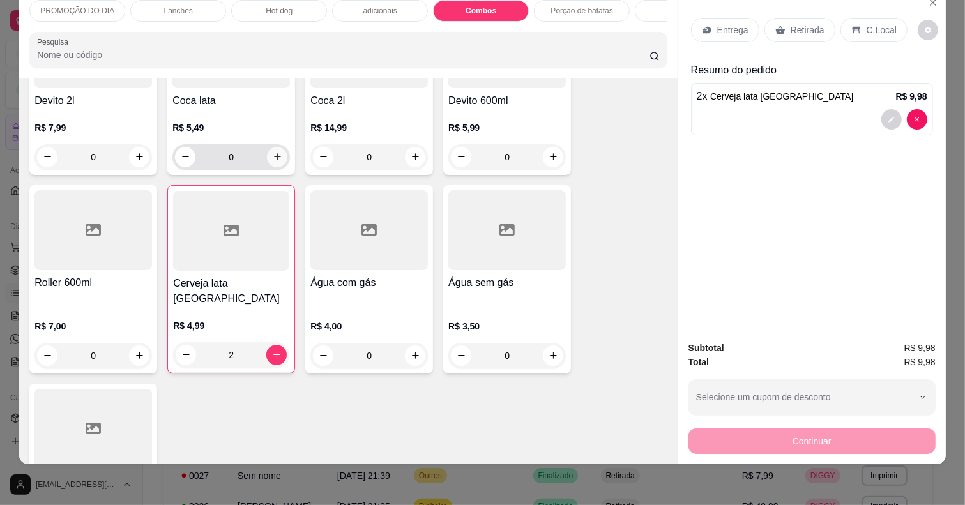
click at [273, 160] on icon "increase-product-quantity" at bounding box center [278, 157] width 10 height 10
type input "1"
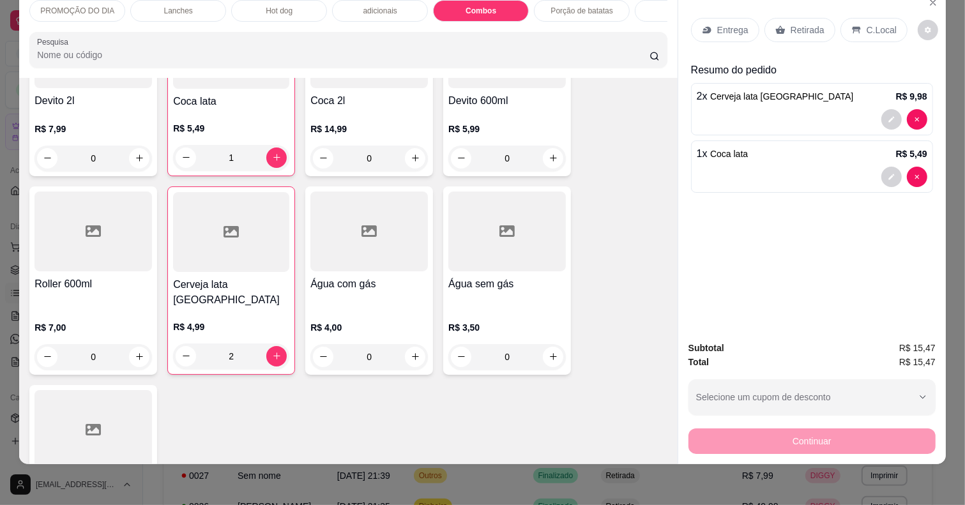
click at [805, 24] on p "Retirada" at bounding box center [808, 30] width 34 height 13
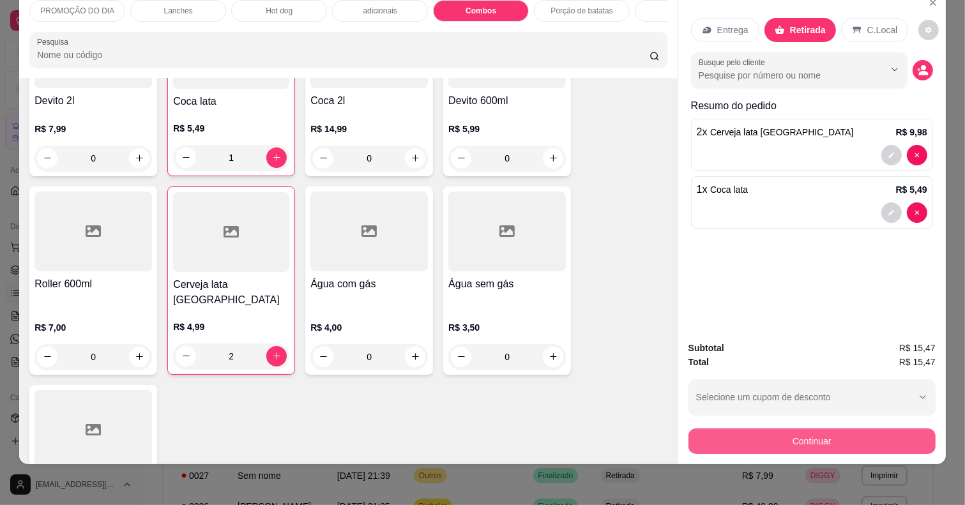
click at [704, 429] on button "Continuar" at bounding box center [811, 442] width 247 height 26
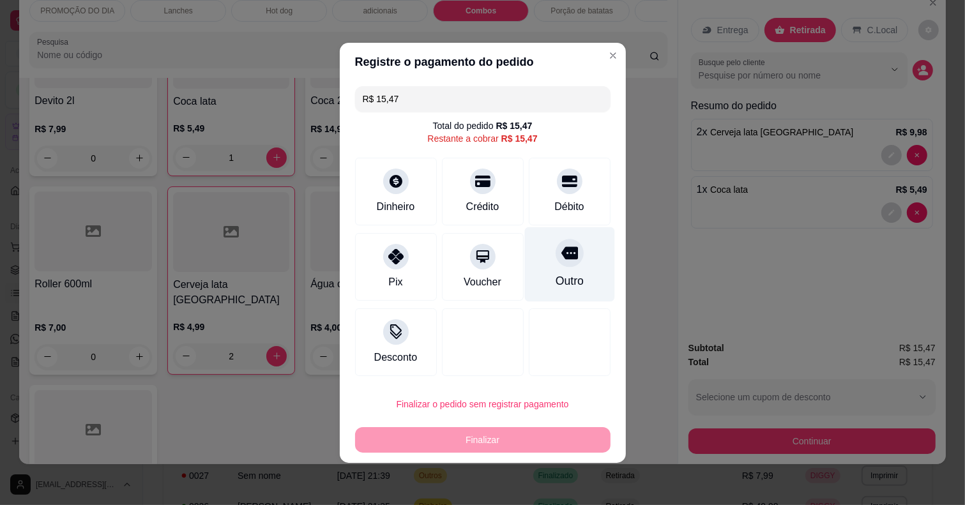
click at [556, 252] on div at bounding box center [570, 253] width 28 height 28
type input "R$ 0,00"
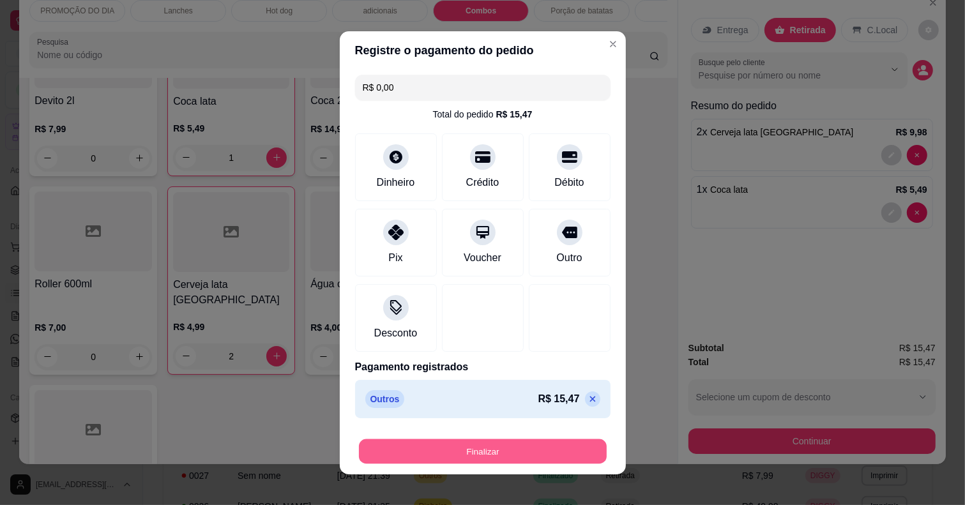
click at [480, 449] on button "Finalizar" at bounding box center [483, 451] width 248 height 25
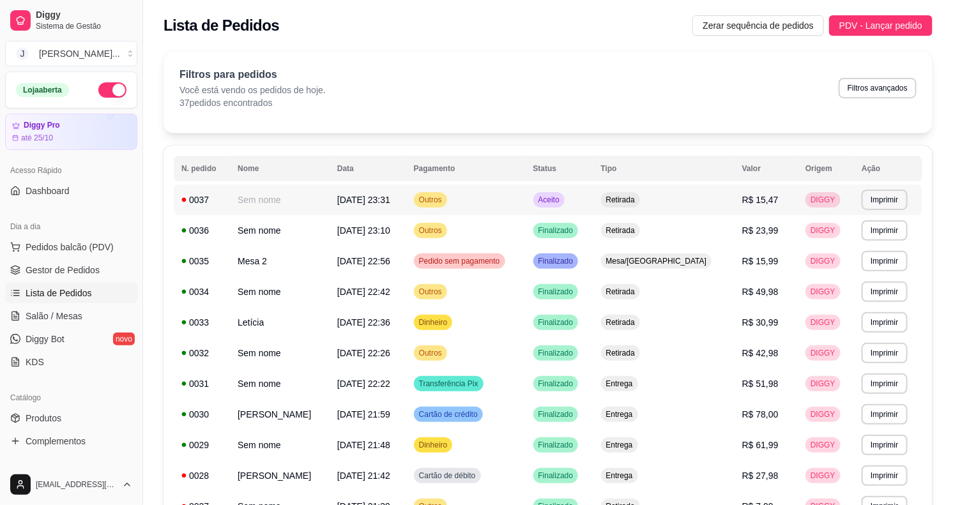
click at [665, 194] on tr "**********" at bounding box center [548, 200] width 749 height 31
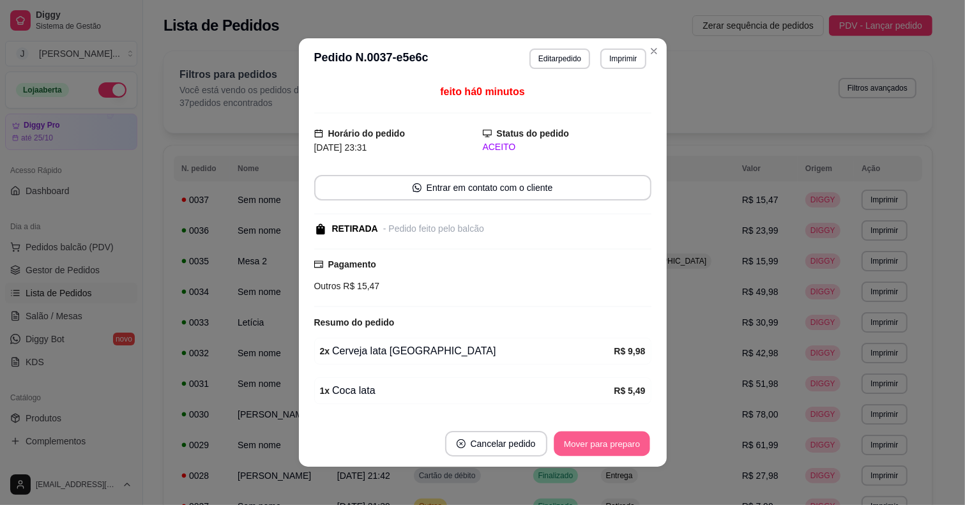
click at [572, 434] on button "Mover para preparo" at bounding box center [602, 444] width 96 height 25
click at [563, 436] on button "Mover para retirada disponível" at bounding box center [580, 444] width 137 height 25
click at [576, 438] on button "Mover para finalizado" at bounding box center [598, 444] width 106 height 26
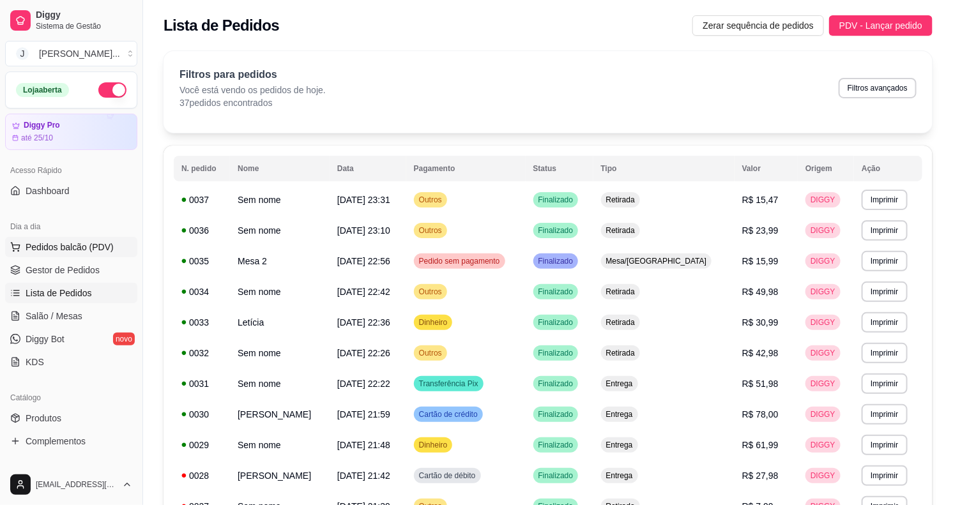
click at [101, 244] on span "Pedidos balcão (PDV)" at bounding box center [70, 247] width 88 height 13
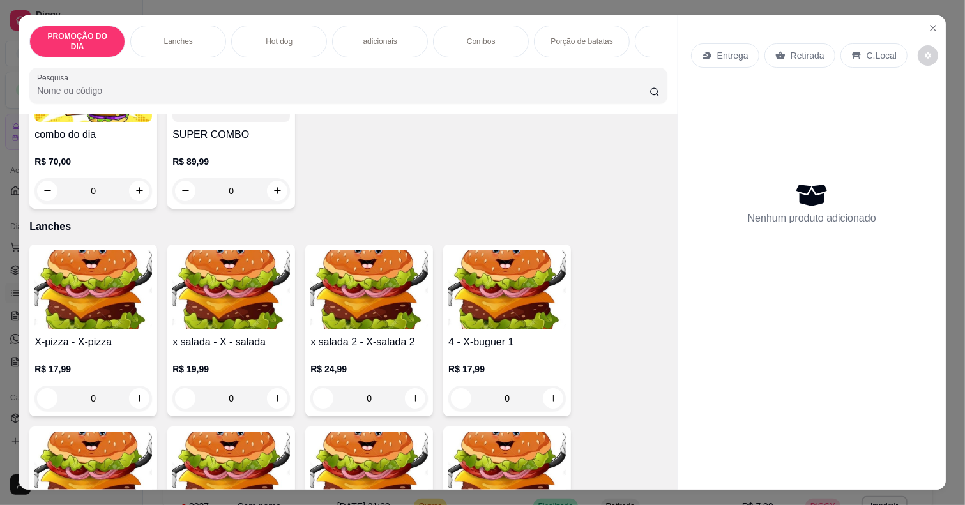
scroll to position [239, 0]
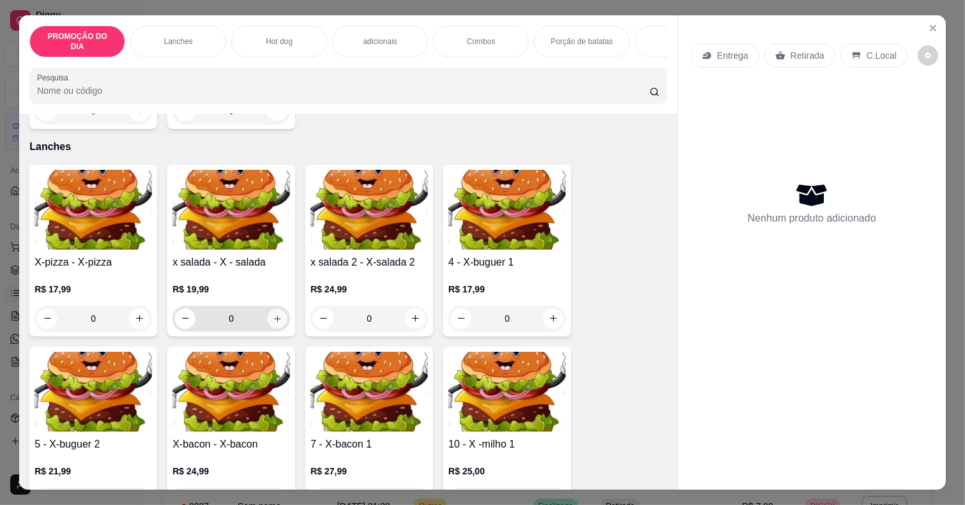
click at [273, 308] on button "increase-product-quantity" at bounding box center [278, 318] width 20 height 20
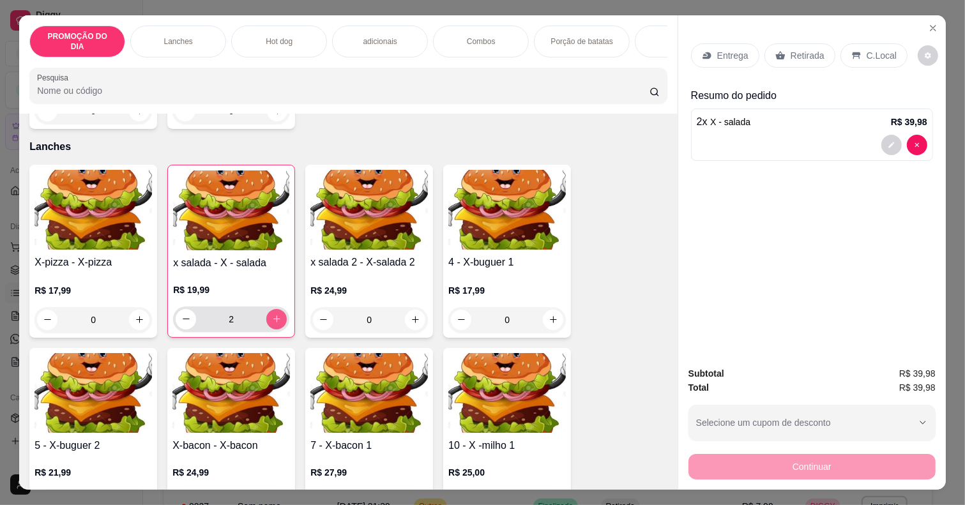
click at [272, 314] on icon "increase-product-quantity" at bounding box center [277, 319] width 10 height 10
type input "3"
click at [383, 36] on p "adicionais" at bounding box center [380, 41] width 34 height 10
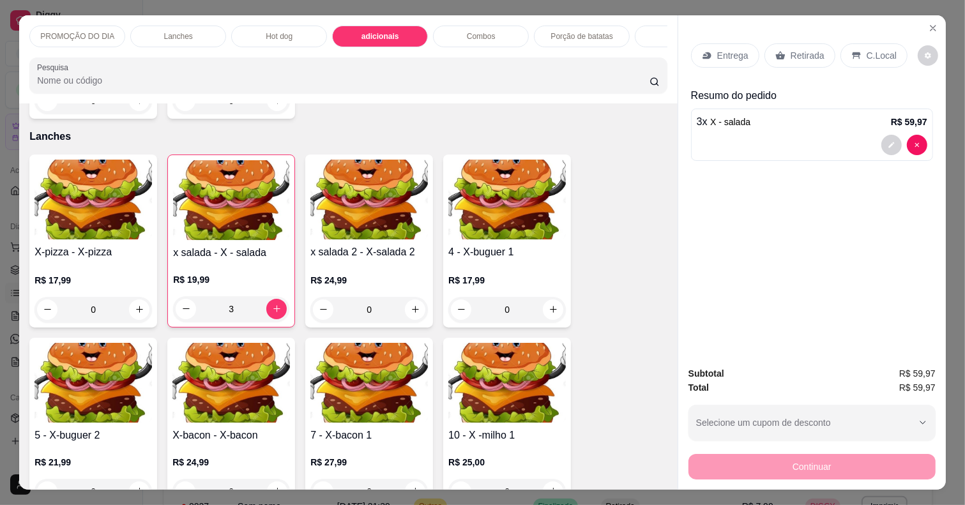
scroll to position [32, 0]
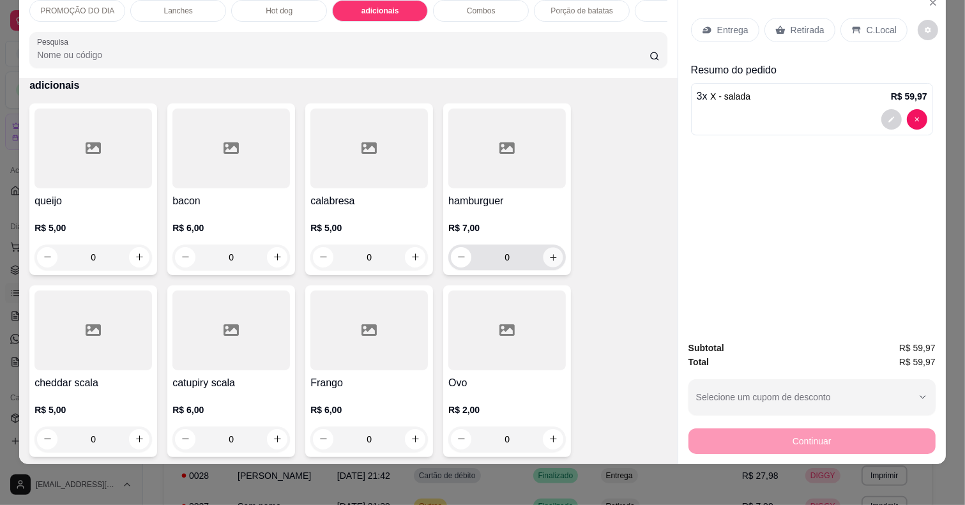
click at [549, 255] on icon "increase-product-quantity" at bounding box center [554, 257] width 10 height 10
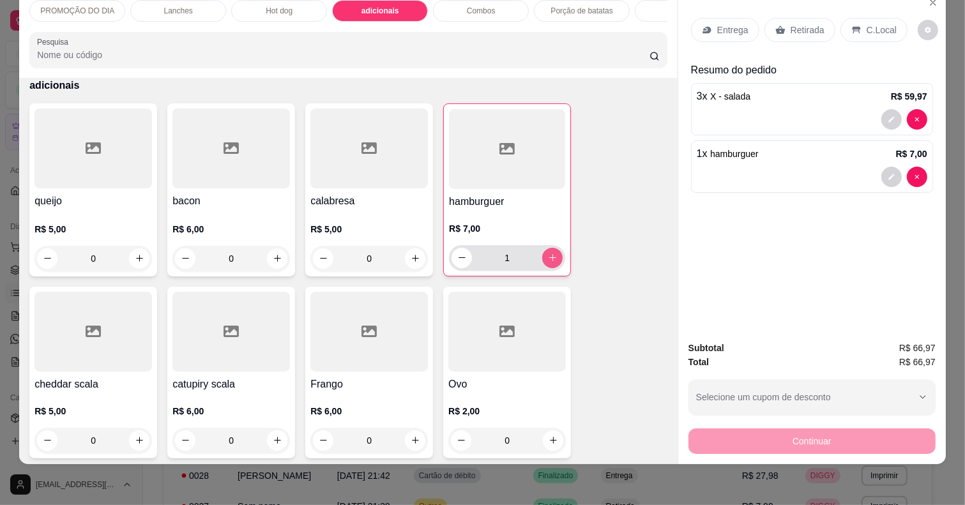
type input "1"
click at [717, 24] on p "Entrega" at bounding box center [732, 30] width 31 height 13
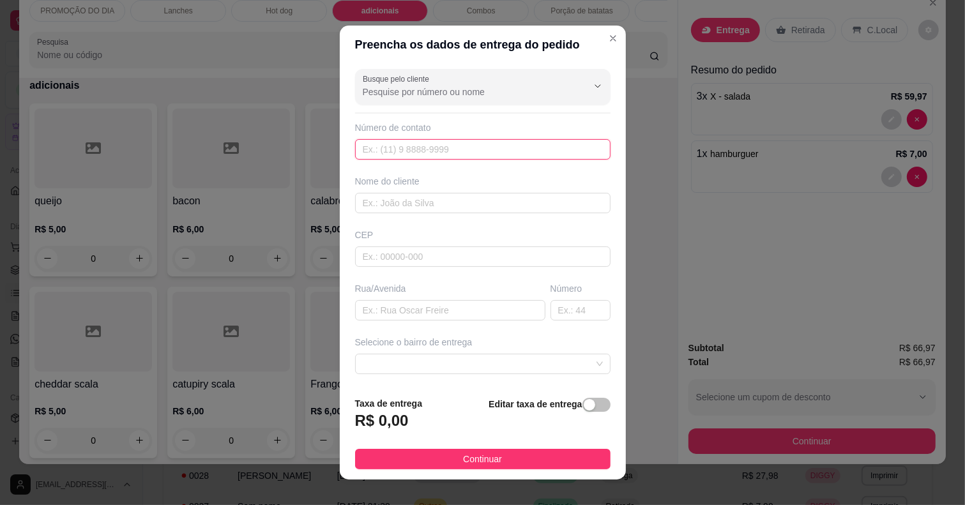
click at [493, 154] on input "text" at bounding box center [482, 149] width 255 height 20
click at [429, 158] on input "text" at bounding box center [482, 149] width 255 height 20
click at [426, 153] on input "text" at bounding box center [482, 149] width 255 height 20
click at [422, 145] on input "text" at bounding box center [482, 149] width 255 height 20
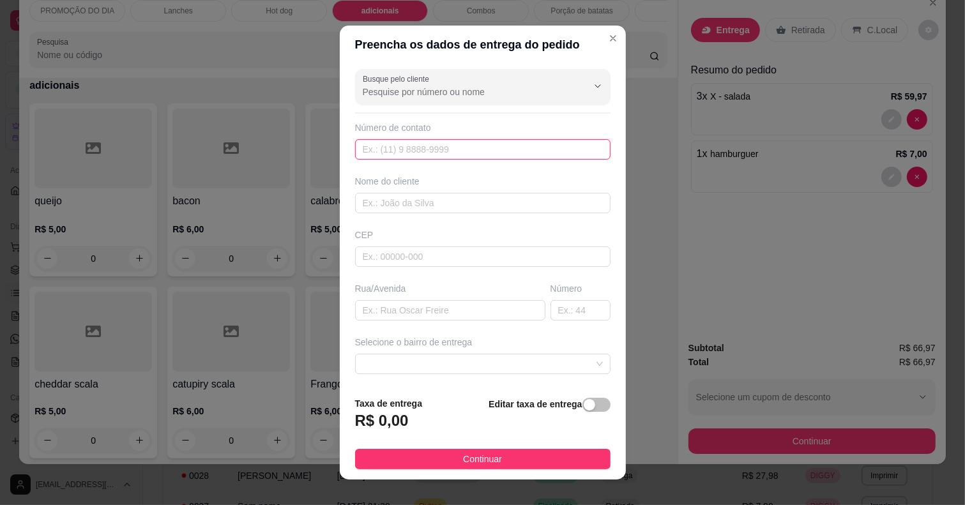
click at [422, 145] on input "text" at bounding box center [482, 149] width 255 height 20
click at [400, 208] on input "text" at bounding box center [482, 203] width 255 height 20
type input "g"
type input "gordao"
click at [397, 308] on input "text" at bounding box center [450, 310] width 190 height 20
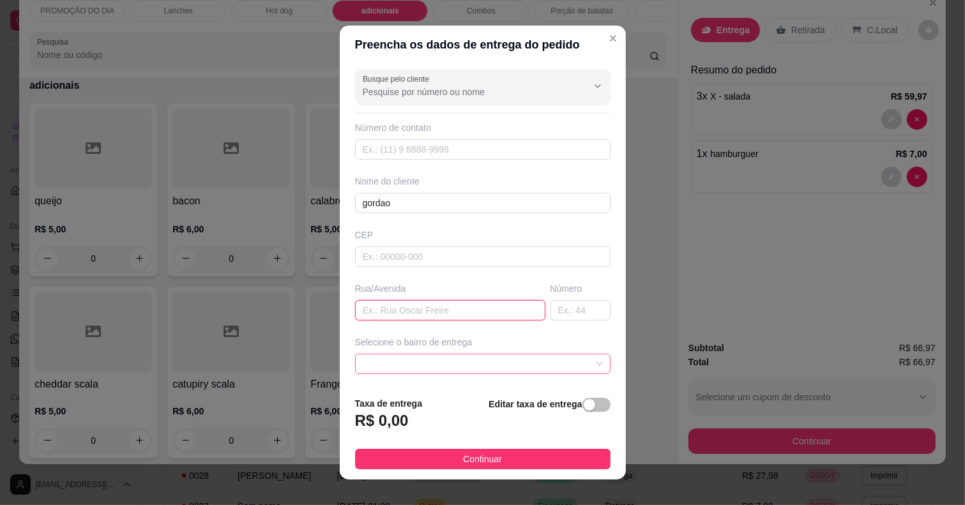
click at [388, 358] on span at bounding box center [483, 363] width 240 height 19
click at [427, 185] on div "Busque pelo cliente Número de contato Nome do cliente gordao CEP Rua/[GEOGRAPHI…" at bounding box center [483, 225] width 286 height 323
click at [427, 150] on input "text" at bounding box center [482, 149] width 255 height 20
type input "9"
drag, startPoint x: 459, startPoint y: 439, endPoint x: 416, endPoint y: 404, distance: 55.4
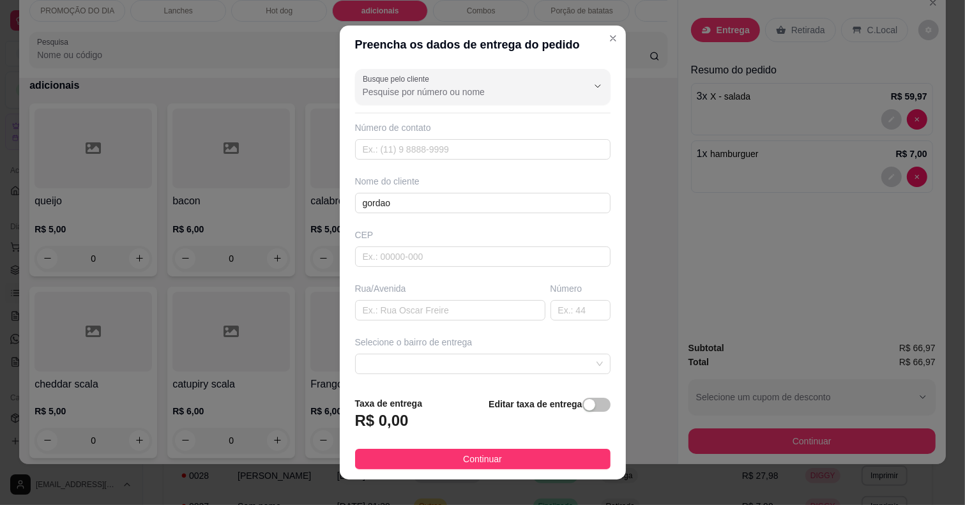
click at [415, 404] on div "Taxa de entrega R$ 0,00 Editar taxa de entrega" at bounding box center [482, 418] width 255 height 42
click at [393, 411] on h3 "R$ 0,00" at bounding box center [382, 421] width 54 height 20
click at [415, 307] on input "text" at bounding box center [450, 310] width 190 height 20
click at [400, 342] on div "Selecione o bairro de entrega" at bounding box center [482, 342] width 255 height 13
click at [400, 352] on div "Selecione o bairro de entrega 669a0b4a0818394606e848da 669a0b830818394606e848dd…" at bounding box center [483, 355] width 261 height 38
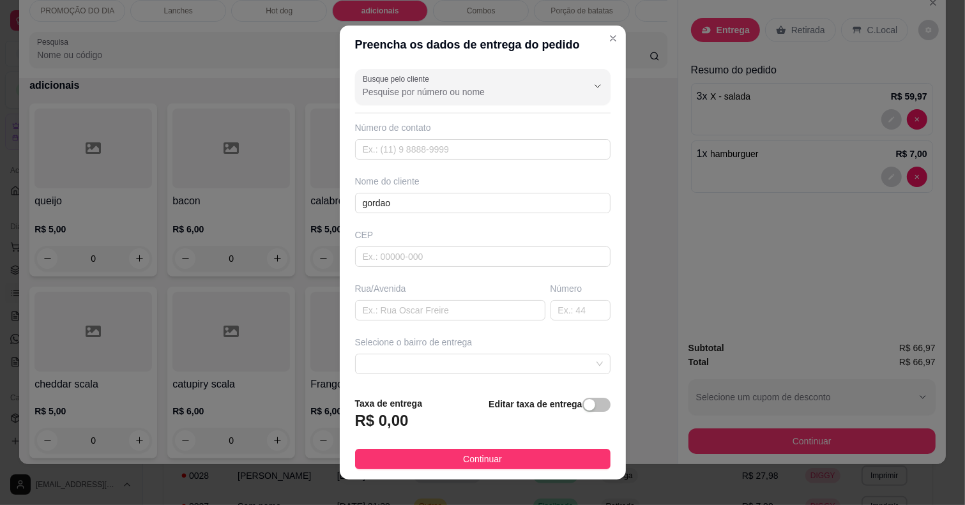
click at [410, 346] on div "Selecione o bairro de entrega" at bounding box center [482, 342] width 255 height 13
drag, startPoint x: 411, startPoint y: 346, endPoint x: 414, endPoint y: 327, distance: 18.8
click at [412, 345] on div "Selecione o bairro de entrega" at bounding box center [482, 342] width 255 height 13
click at [412, 324] on div "Busque pelo cliente Número de contato Nome do cliente gordao CEP Rua/[GEOGRAPHI…" at bounding box center [483, 225] width 286 height 323
click at [382, 337] on div "Selecione o bairro de entrega" at bounding box center [482, 342] width 255 height 13
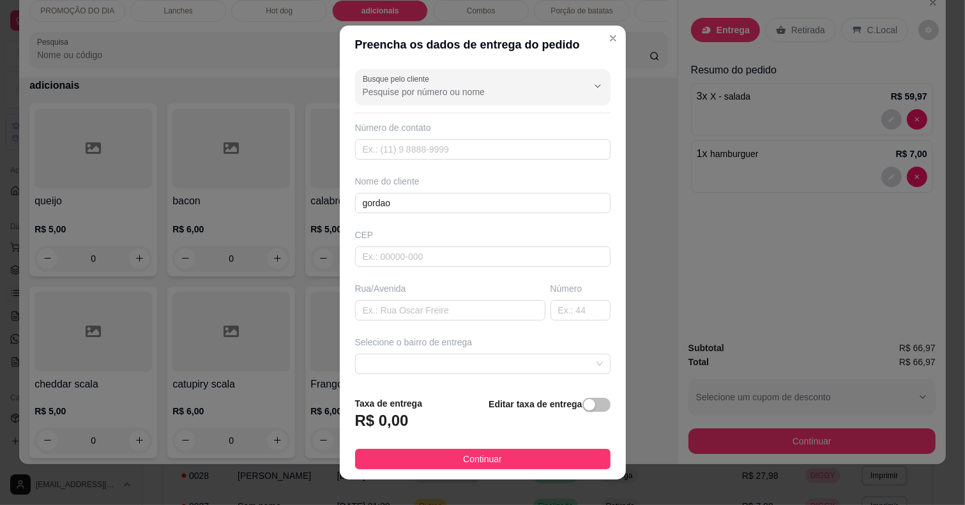
click at [419, 343] on div "Selecione o bairro de entrega" at bounding box center [482, 342] width 255 height 13
click at [527, 349] on div "Selecione o bairro de entrega" at bounding box center [482, 342] width 255 height 13
click at [583, 353] on div "Busque pelo cliente Número de contato Nome do cliente gordao CEP Rua/[GEOGRAPHI…" at bounding box center [483, 225] width 286 height 323
click at [409, 360] on span at bounding box center [483, 363] width 240 height 19
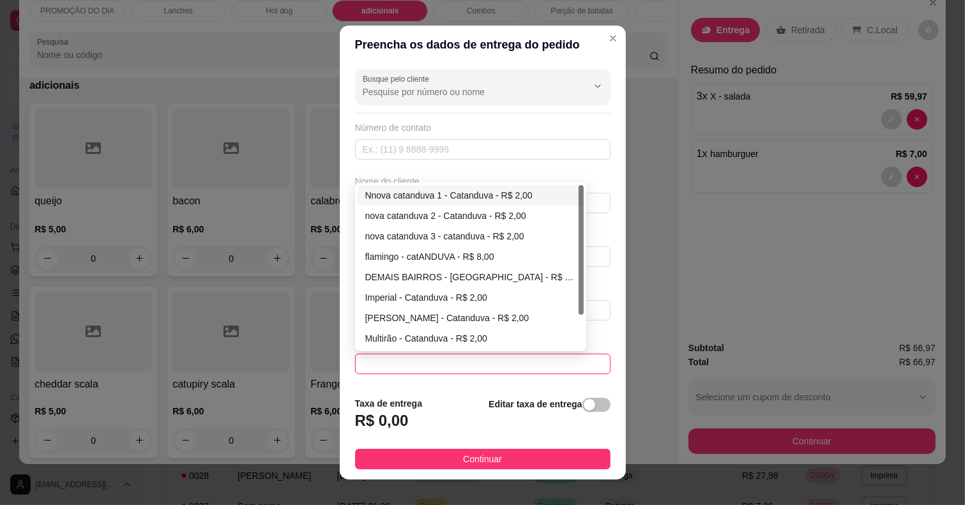
click at [426, 193] on div "Nnova catanduva 1 - Catanduva - R$ 2,00" at bounding box center [470, 195] width 211 height 14
type input "Catanduva"
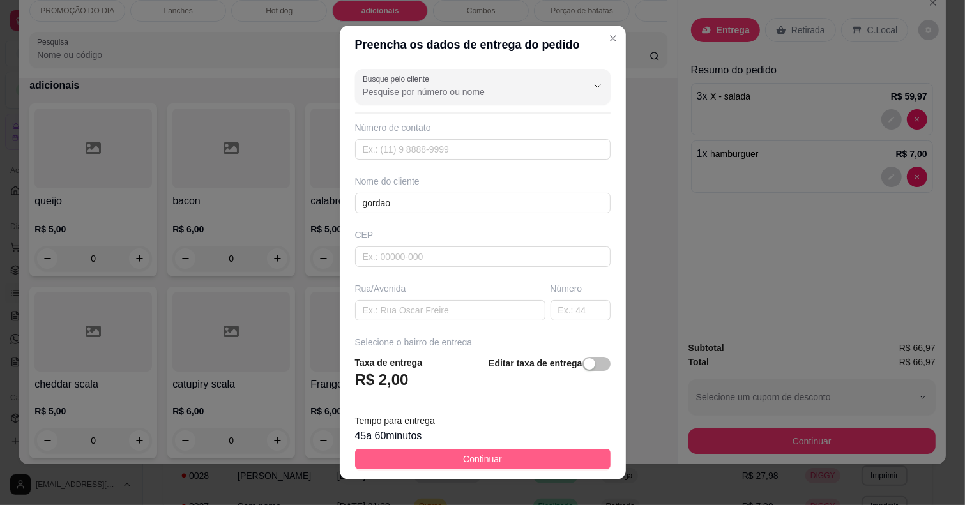
click at [396, 454] on button "Continuar" at bounding box center [482, 459] width 255 height 20
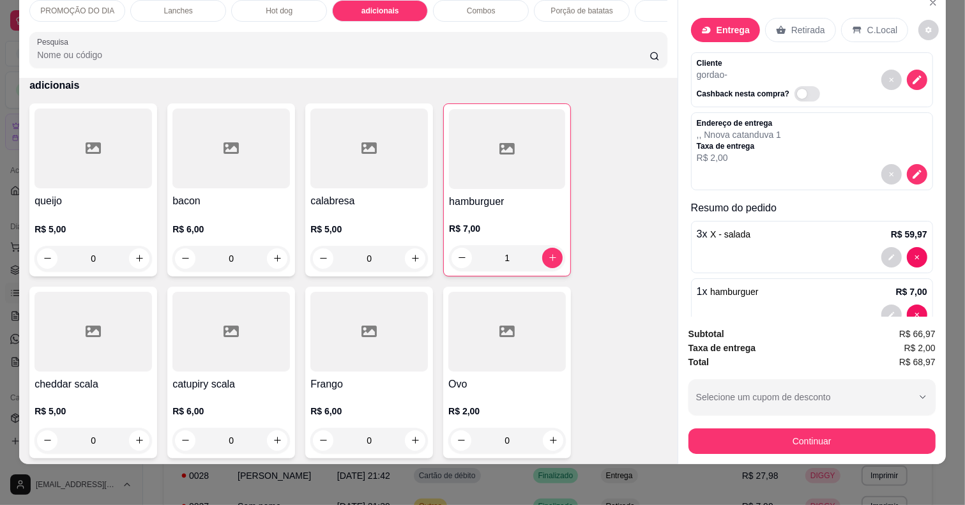
scroll to position [33, 0]
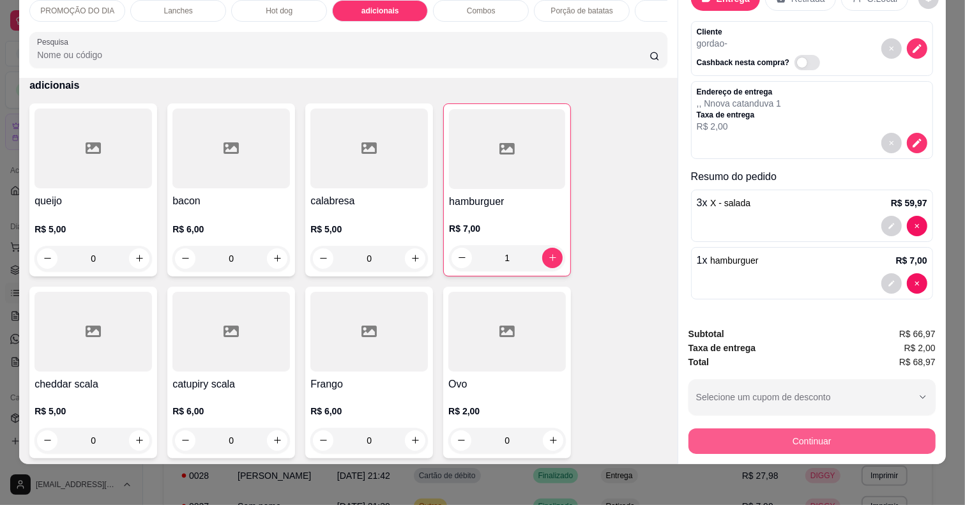
click at [770, 429] on button "Continuar" at bounding box center [811, 442] width 247 height 26
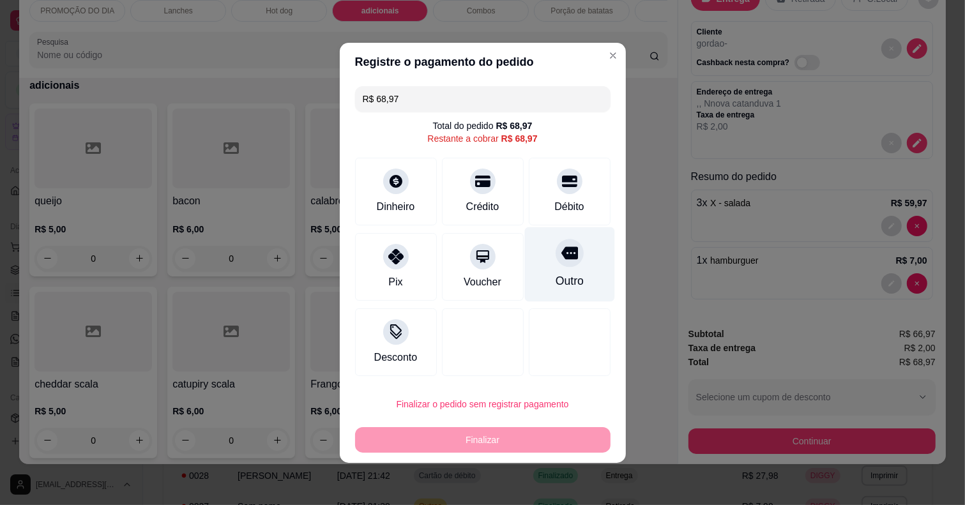
click at [562, 249] on icon at bounding box center [569, 253] width 17 height 13
type input "R$ 0,00"
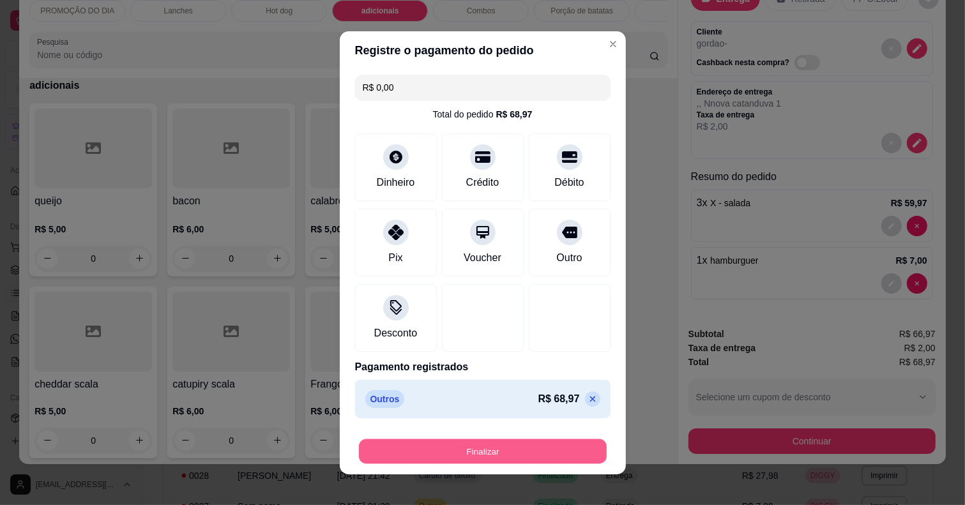
click at [495, 446] on button "Finalizar" at bounding box center [483, 451] width 248 height 25
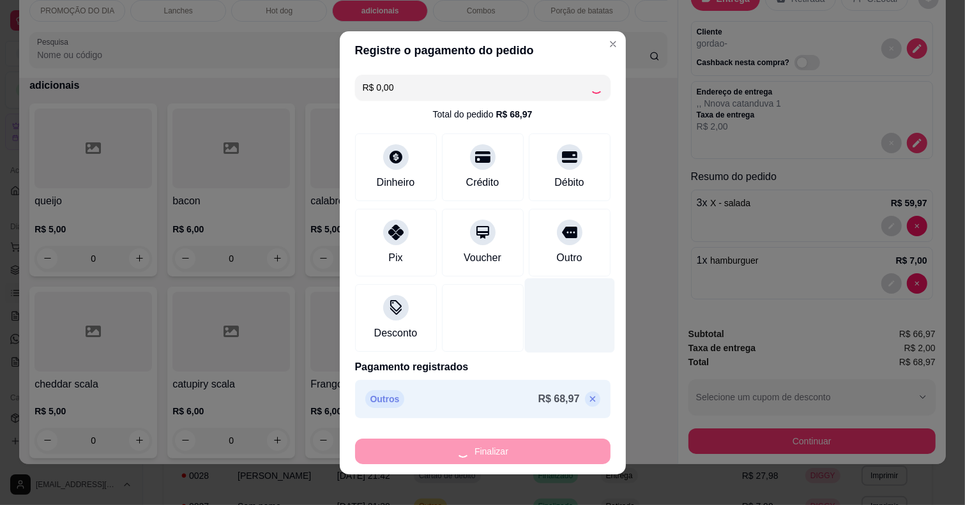
type input "0"
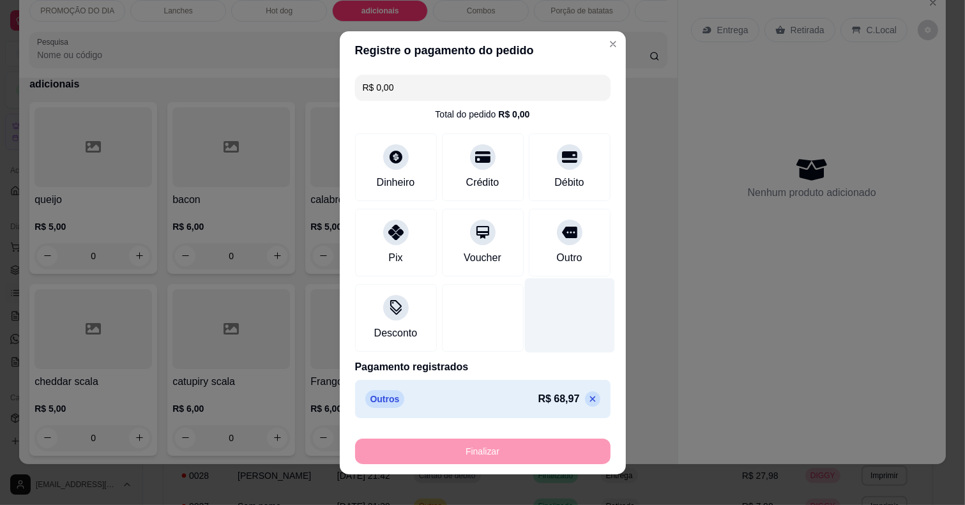
type input "-R$ 68,97"
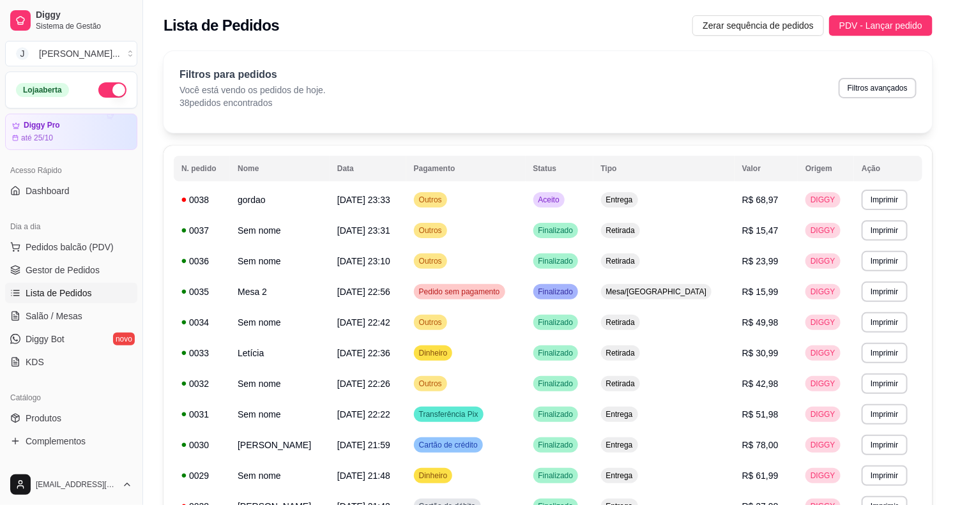
drag, startPoint x: 156, startPoint y: 52, endPoint x: 512, endPoint y: 114, distance: 361.0
click at [512, 114] on div "Filtros para pedidos Você está vendo os pedidos de hoje. 38 pedidos encontrados…" at bounding box center [547, 92] width 769 height 82
click at [593, 202] on td "Aceito" at bounding box center [560, 200] width 68 height 31
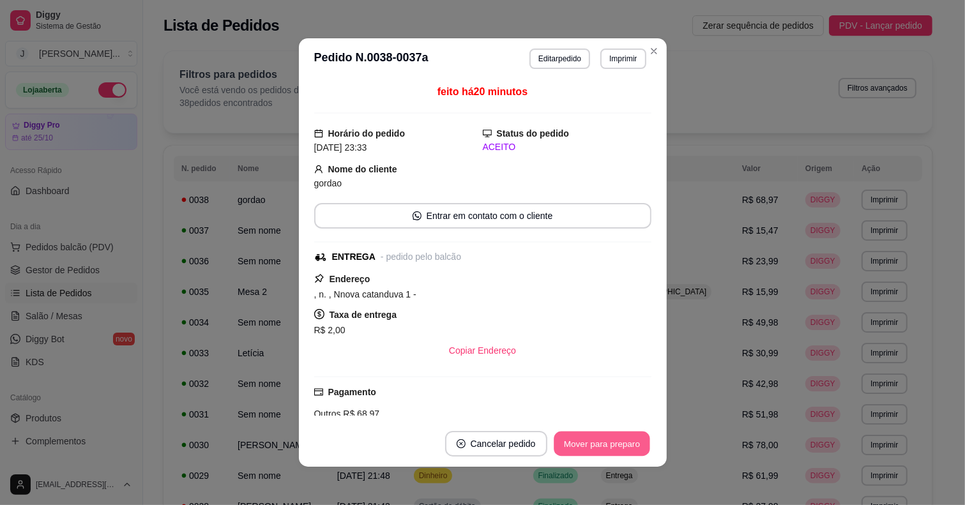
click at [620, 443] on button "Mover para preparo" at bounding box center [602, 444] width 96 height 25
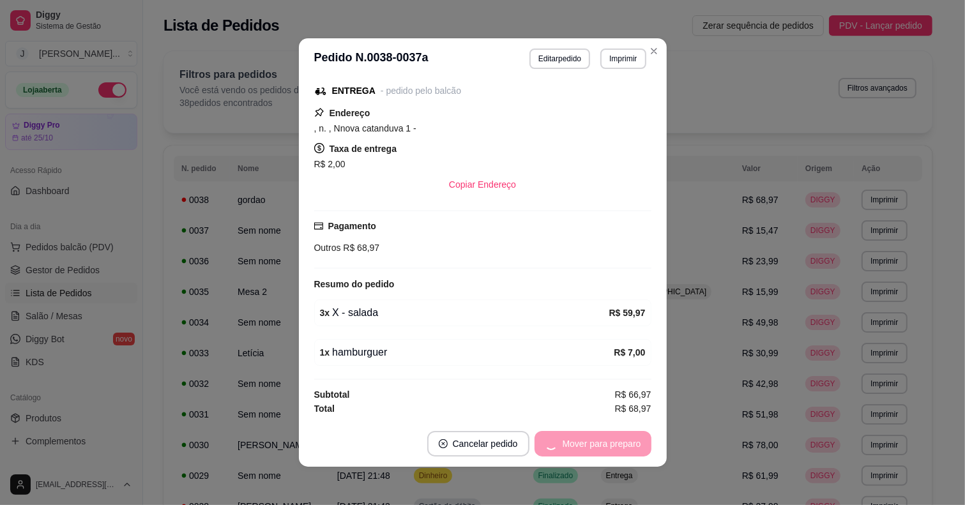
scroll to position [171, 0]
click at [594, 442] on button "Mover para preparo" at bounding box center [602, 444] width 96 height 25
click at [594, 442] on button "Mover para entrega" at bounding box center [601, 444] width 98 height 26
click at [595, 441] on button "Mover para finalizado" at bounding box center [598, 444] width 106 height 26
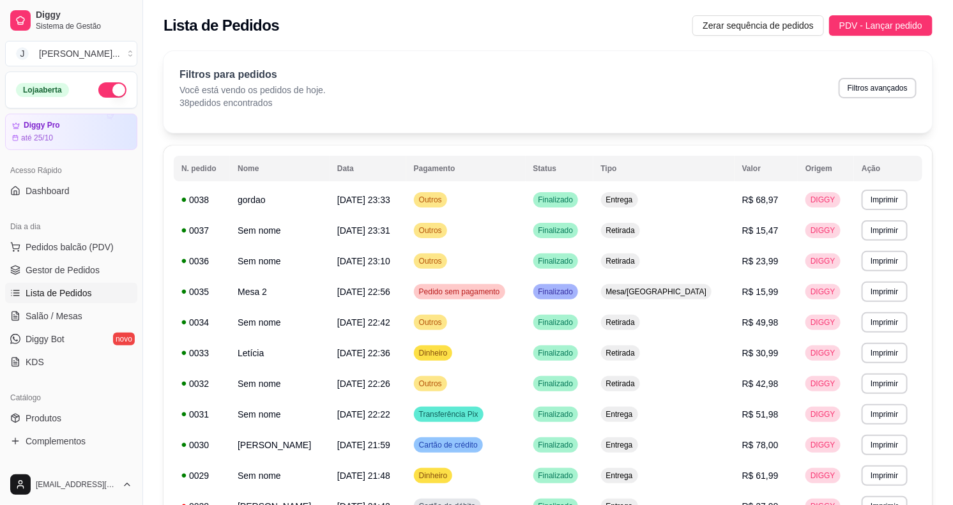
click at [49, 291] on span "Lista de Pedidos" at bounding box center [59, 293] width 66 height 13
click at [61, 247] on span "Pedidos balcão (PDV)" at bounding box center [70, 247] width 88 height 13
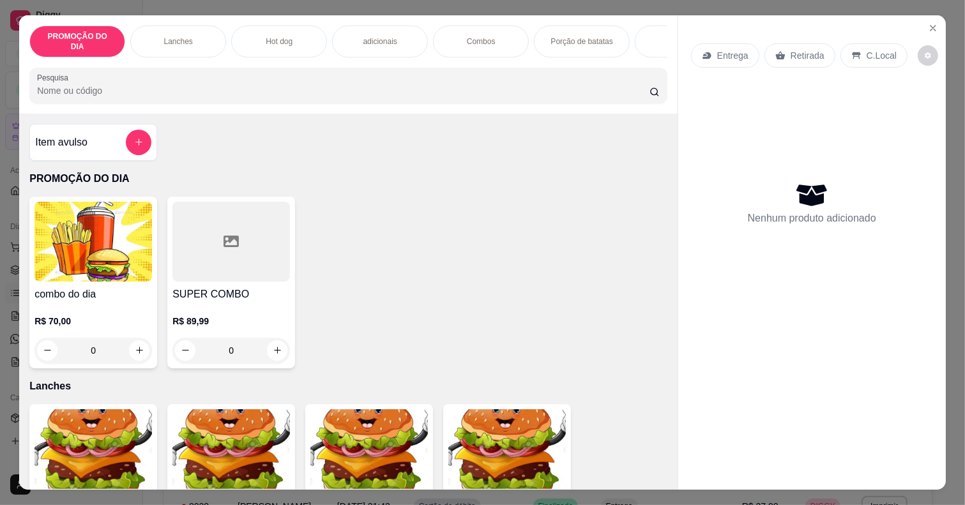
click at [168, 38] on div "Lanches" at bounding box center [178, 42] width 96 height 32
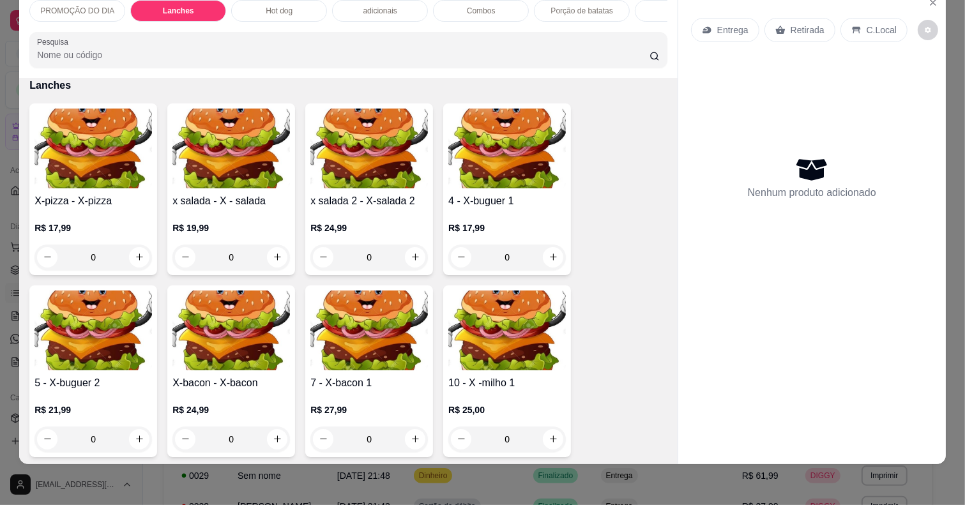
scroll to position [345, 0]
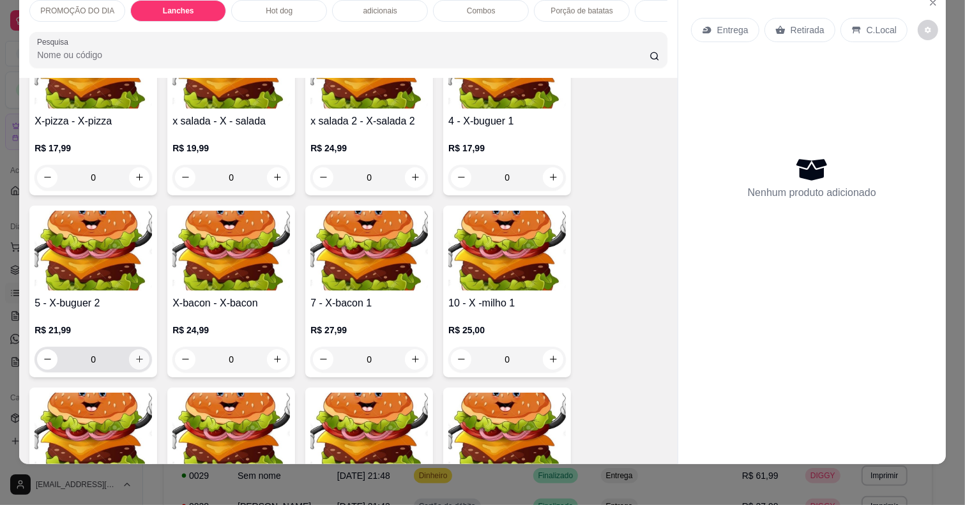
click at [138, 358] on button "increase-product-quantity" at bounding box center [139, 359] width 20 height 20
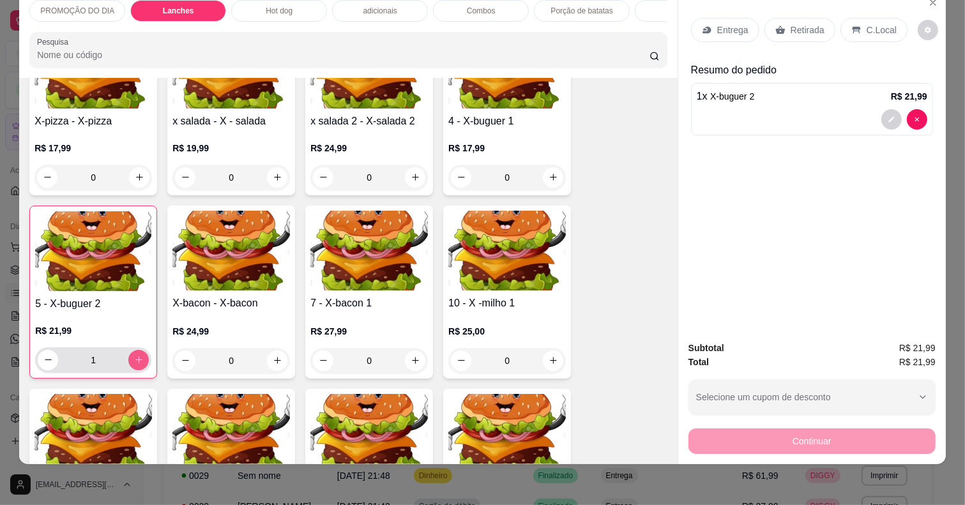
type input "1"
click at [802, 24] on p "Retirada" at bounding box center [808, 30] width 34 height 13
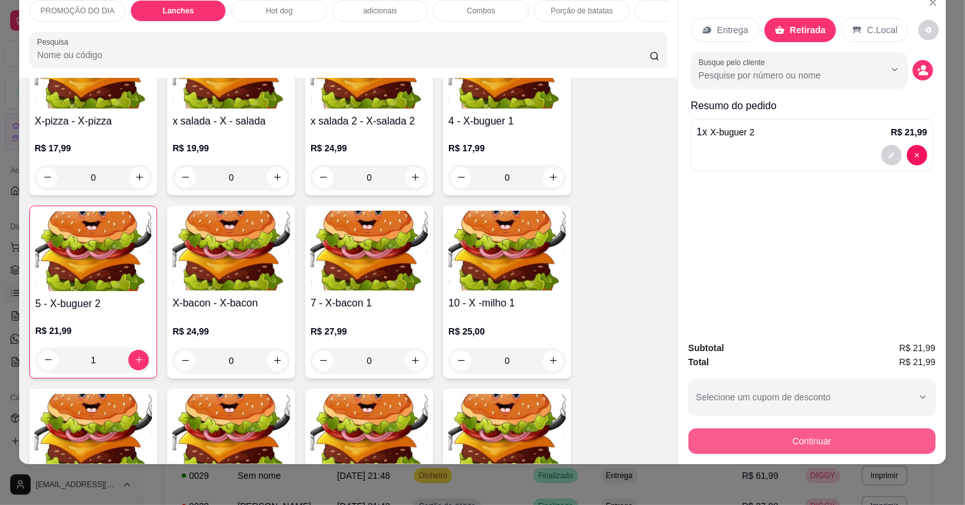
click at [796, 439] on button "Continuar" at bounding box center [811, 442] width 247 height 26
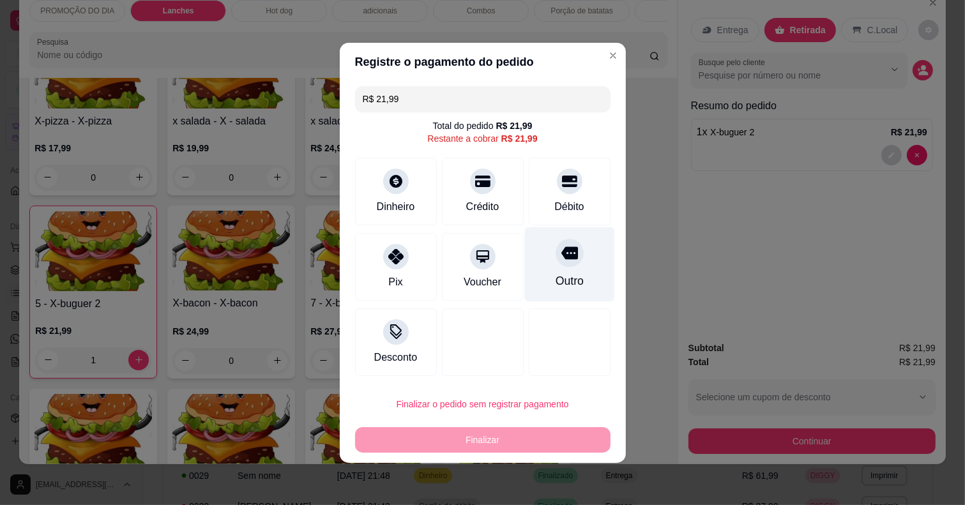
click at [556, 266] on div at bounding box center [570, 253] width 28 height 28
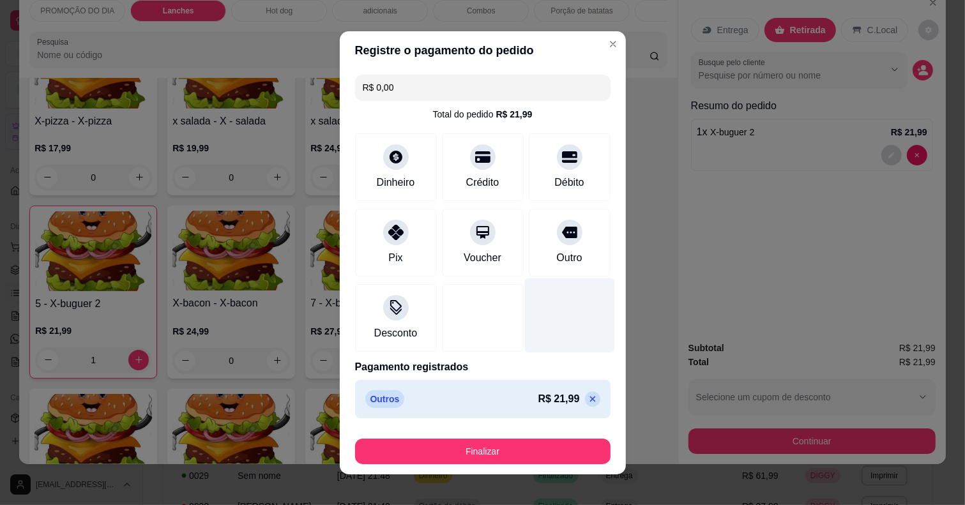
type input "R$ 0,00"
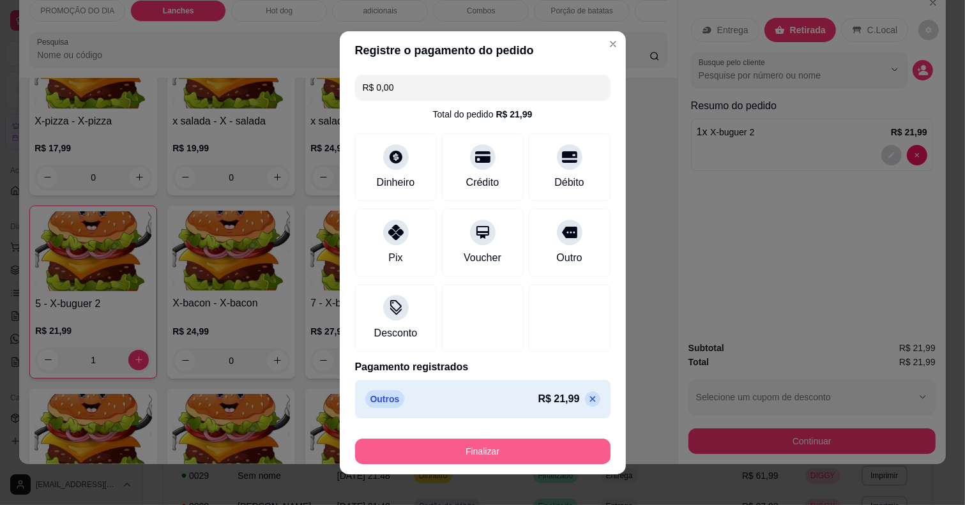
click at [522, 460] on button "Finalizar" at bounding box center [482, 452] width 255 height 26
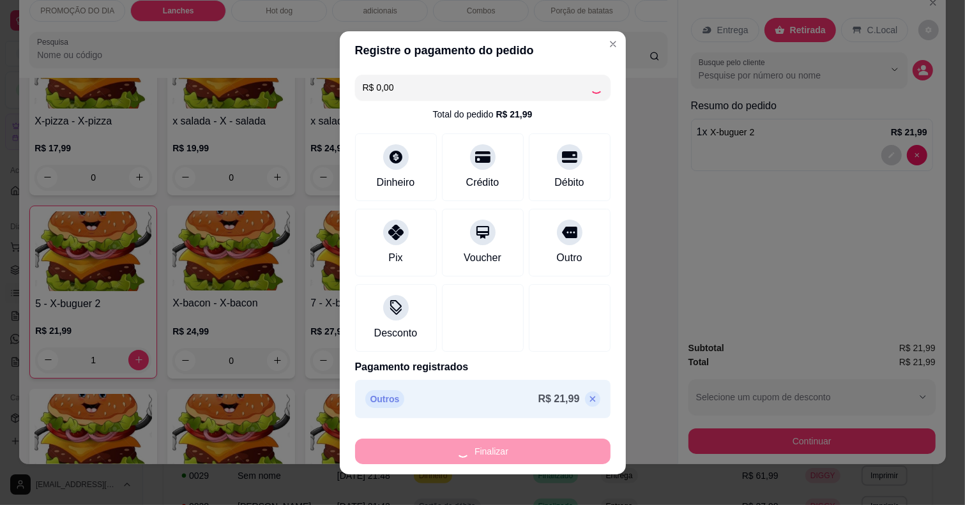
type input "0"
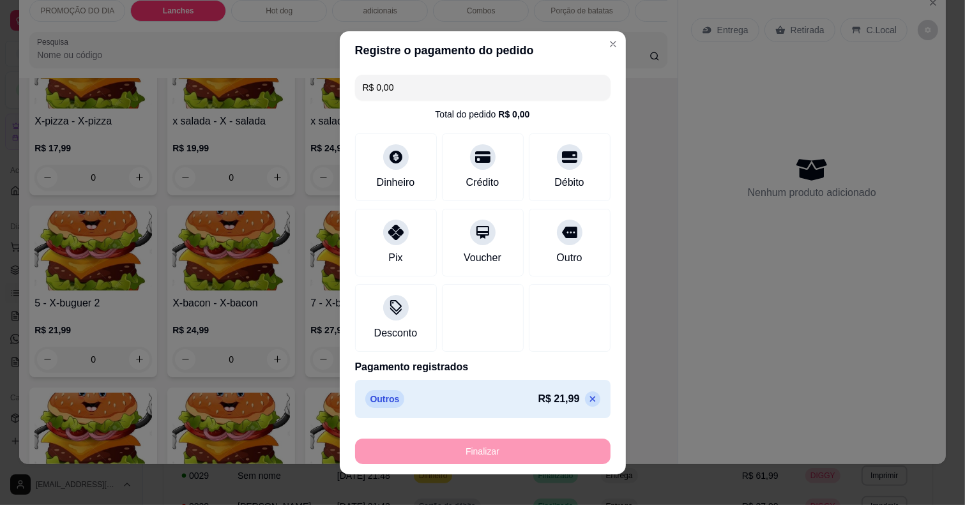
type input "-R$ 21,99"
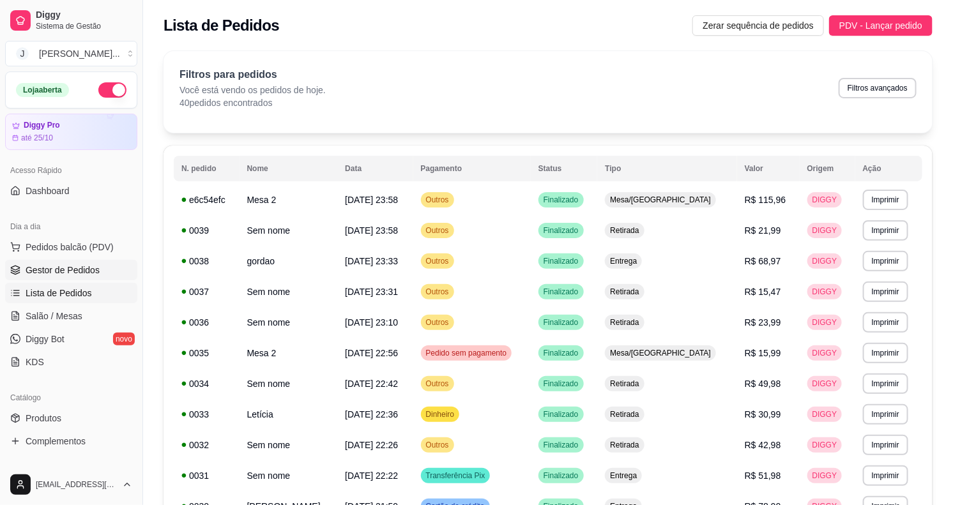
click at [56, 248] on span "Pedidos balcão (PDV)" at bounding box center [70, 247] width 88 height 13
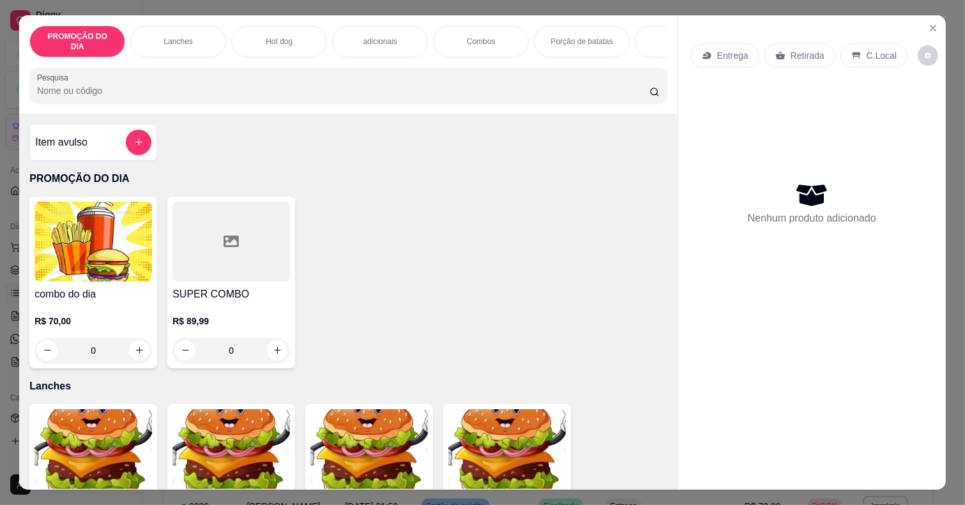
scroll to position [479, 0]
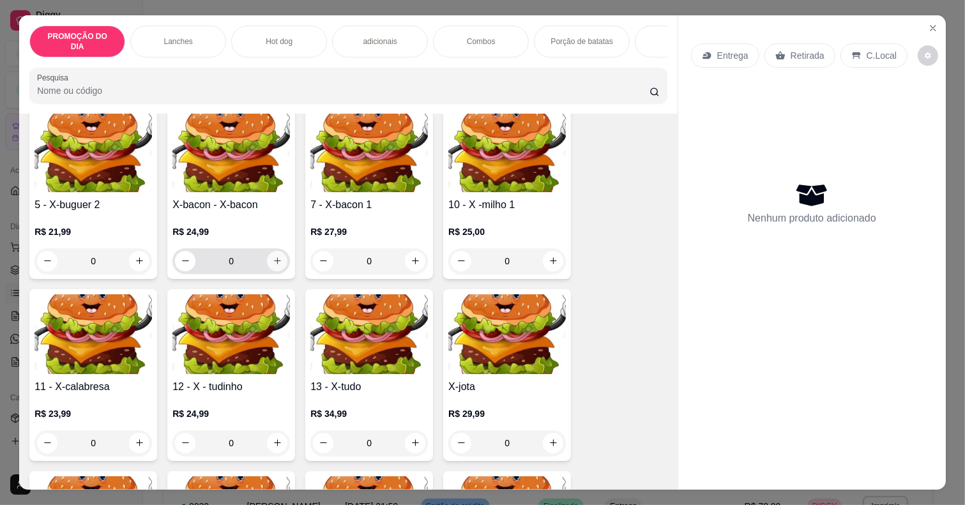
click at [273, 256] on icon "increase-product-quantity" at bounding box center [278, 261] width 10 height 10
click at [411, 438] on icon "increase-product-quantity" at bounding box center [416, 443] width 10 height 10
click at [727, 49] on p "Entrega" at bounding box center [732, 55] width 31 height 13
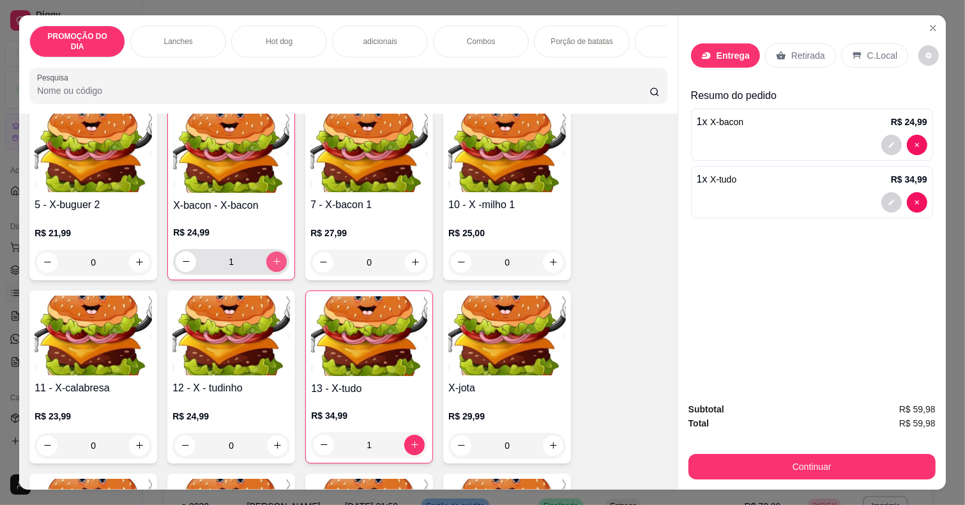
type input "1"
click at [383, 319] on input "text" at bounding box center [449, 310] width 190 height 20
click at [383, 324] on div "Busque pelo cliente Número de contato Nome do cliente CEP Rua/[GEOGRAPHIC_DATA]…" at bounding box center [482, 224] width 286 height 323
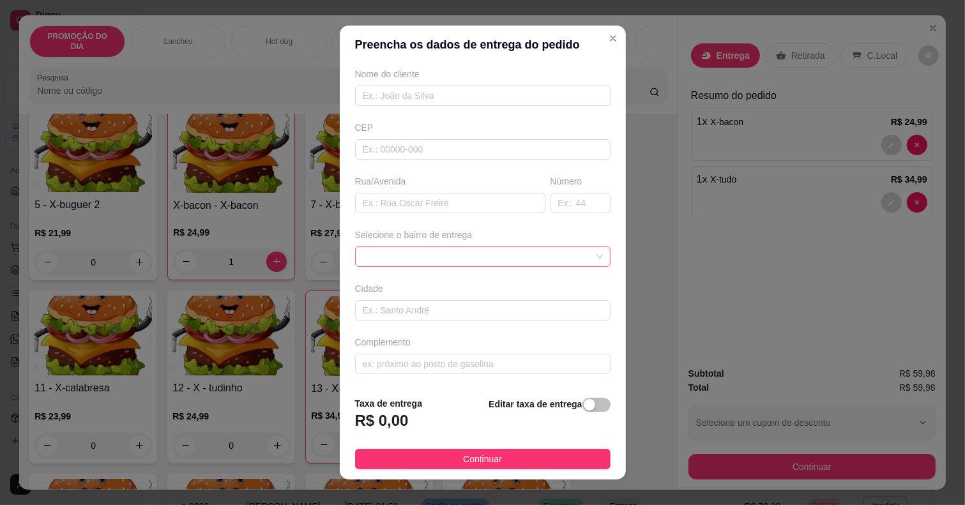
scroll to position [16, 0]
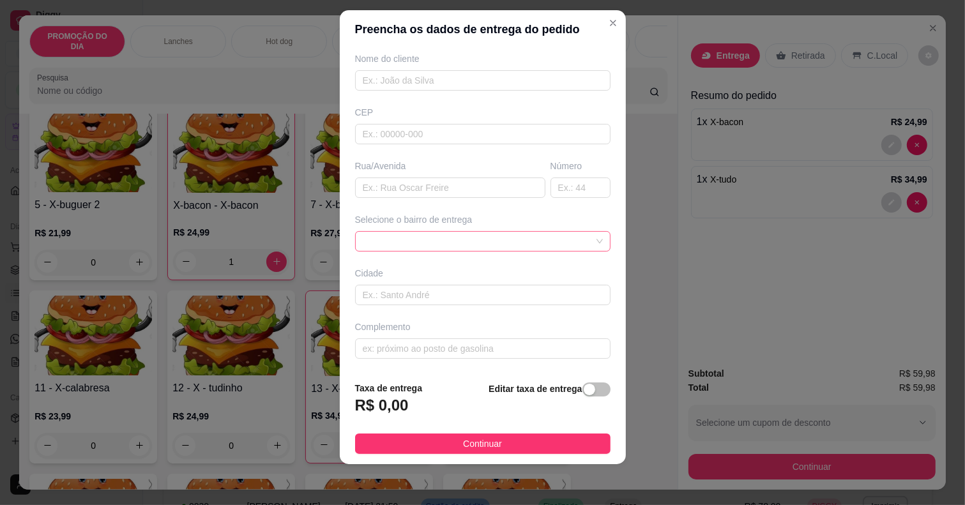
click at [383, 234] on span at bounding box center [483, 241] width 240 height 19
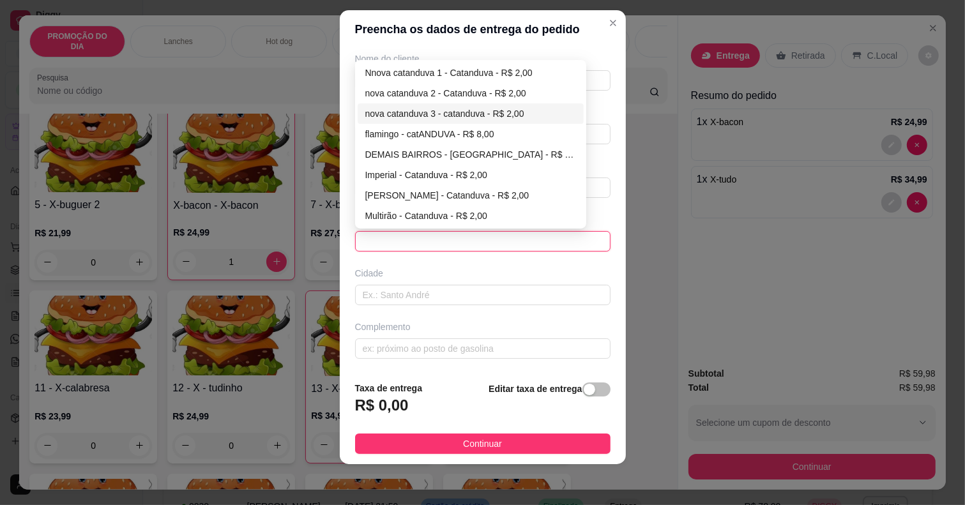
click at [386, 103] on div "nova catanduva 3 - catanduva - R$ 2,00" at bounding box center [471, 113] width 227 height 20
type input "catanduva"
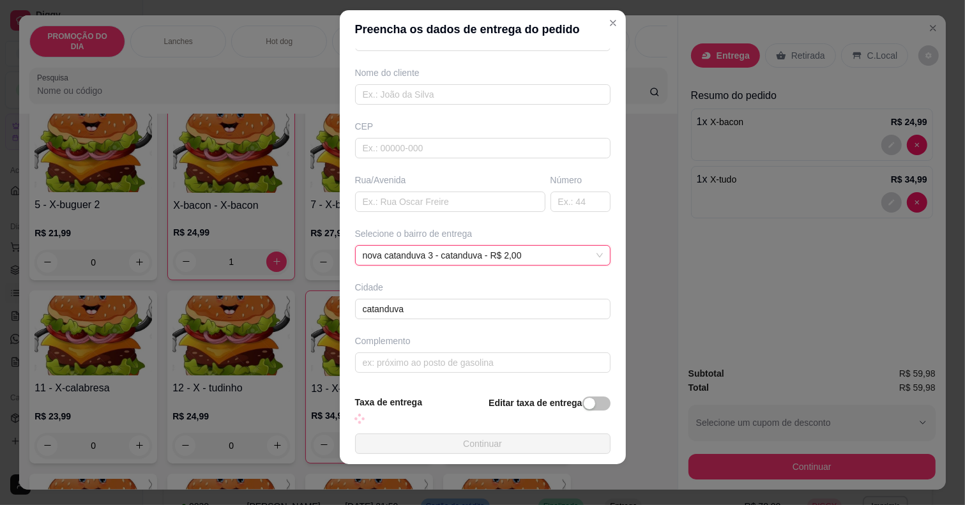
scroll to position [95, 0]
click at [381, 200] on input "text" at bounding box center [450, 202] width 190 height 20
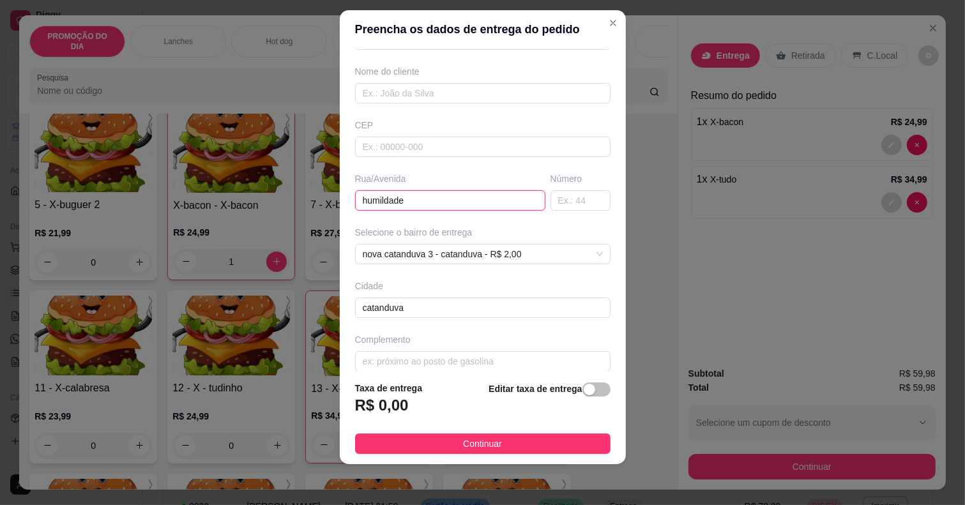
type input "humildade"
type input "105"
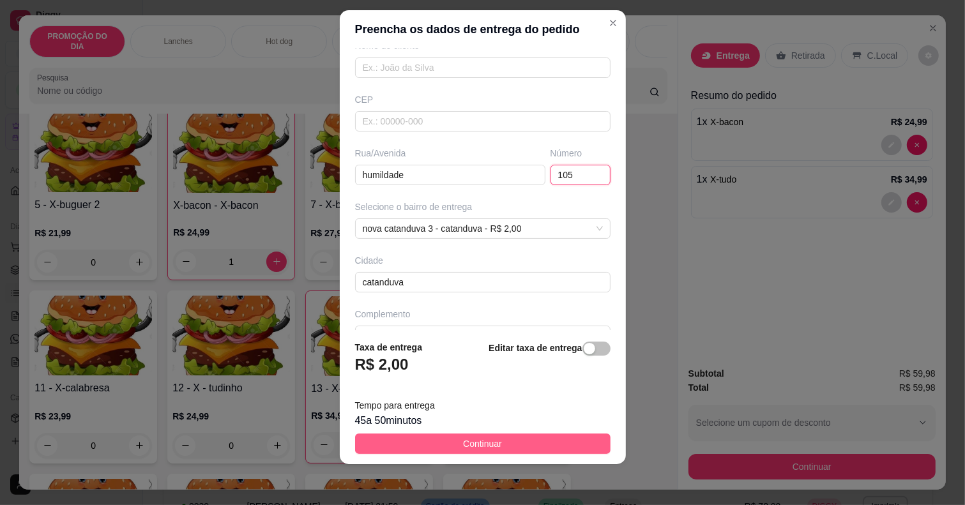
scroll to position [150, 0]
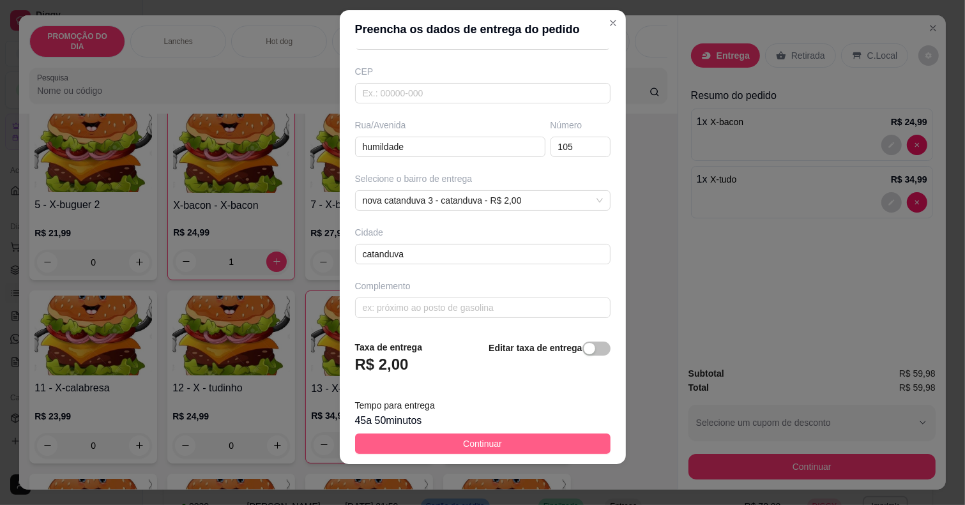
click at [492, 445] on button "Continuar" at bounding box center [482, 444] width 255 height 20
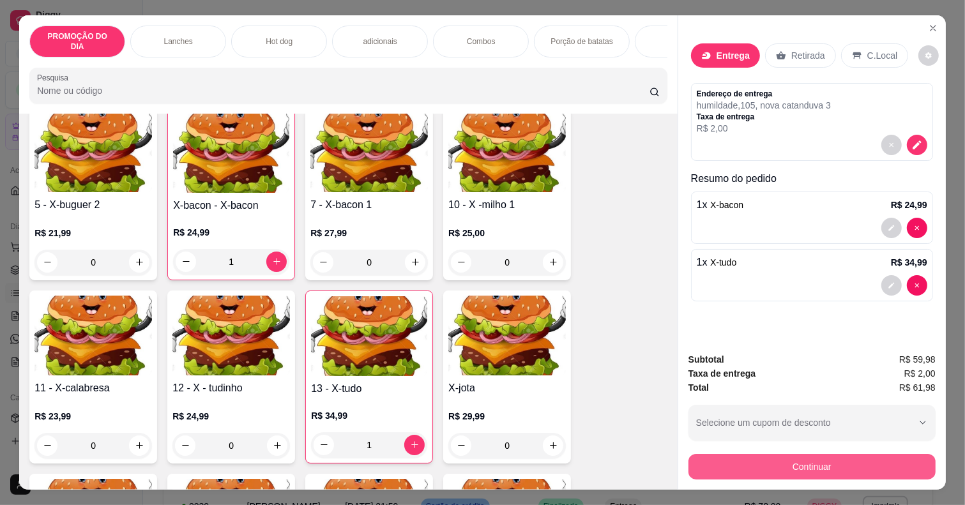
click at [739, 457] on button "Continuar" at bounding box center [811, 467] width 247 height 26
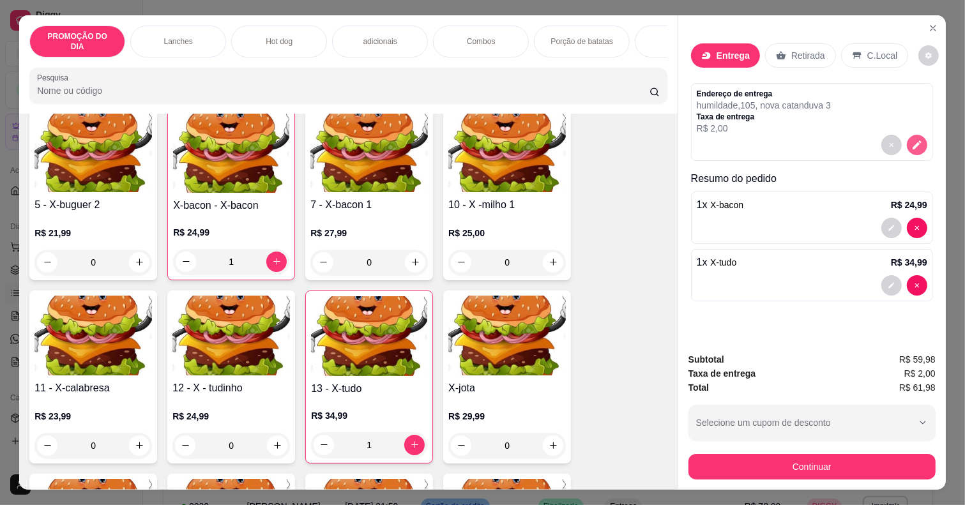
click at [911, 139] on icon "decrease-product-quantity" at bounding box center [916, 144] width 11 height 11
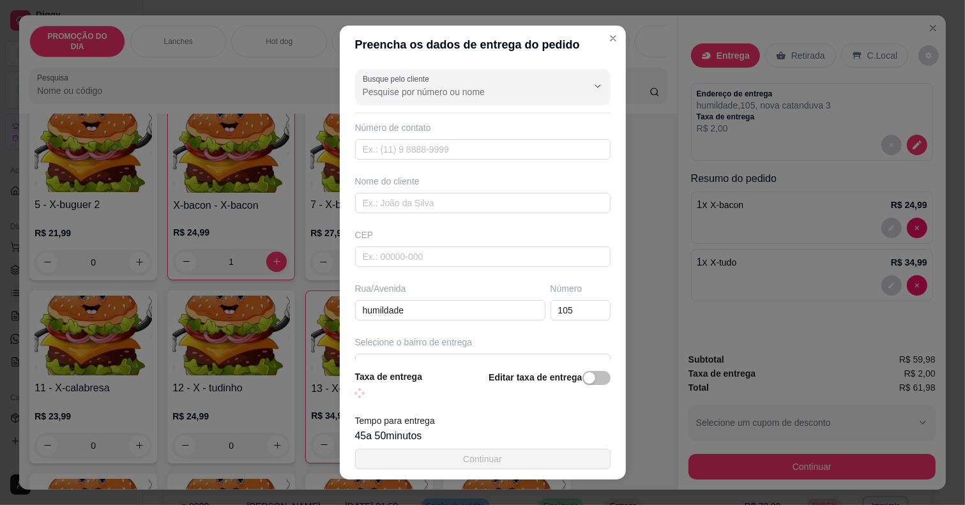
scroll to position [135, 0]
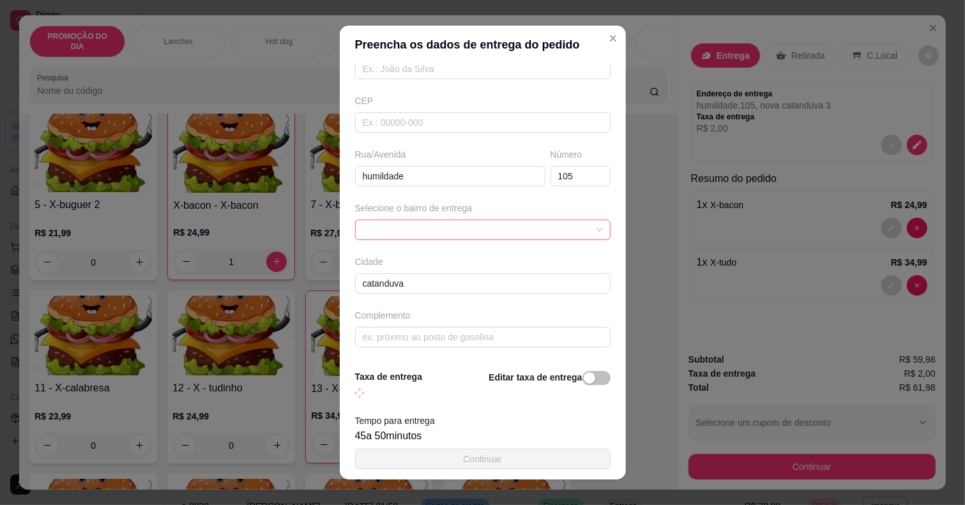
click at [394, 224] on div at bounding box center [482, 230] width 255 height 20
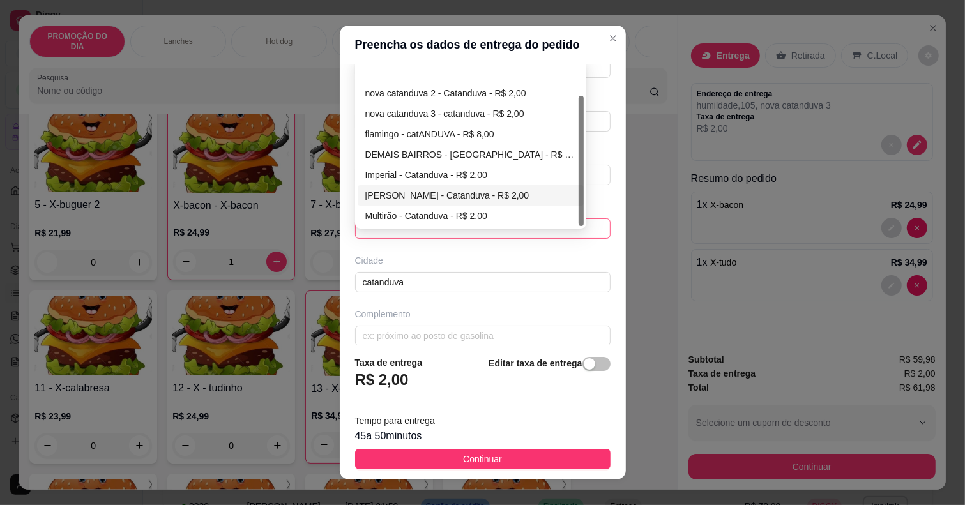
scroll to position [40, 0]
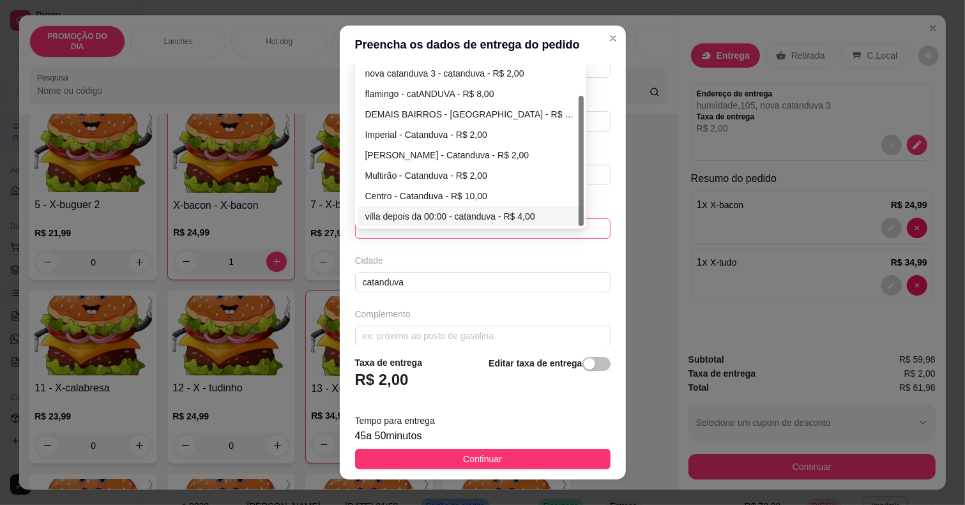
click at [425, 216] on div "villa depois da 00:00 - catanduva - R$ 4,00" at bounding box center [470, 216] width 211 height 14
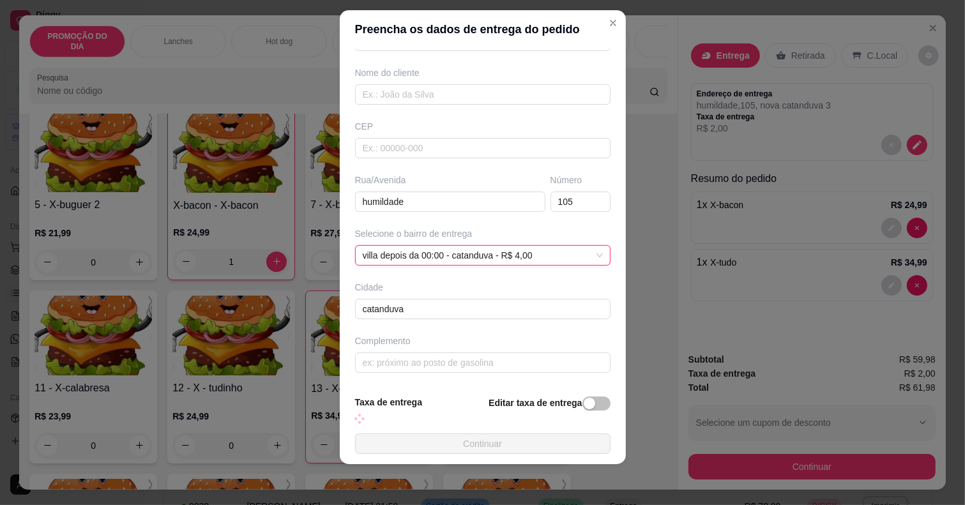
scroll to position [109, 0]
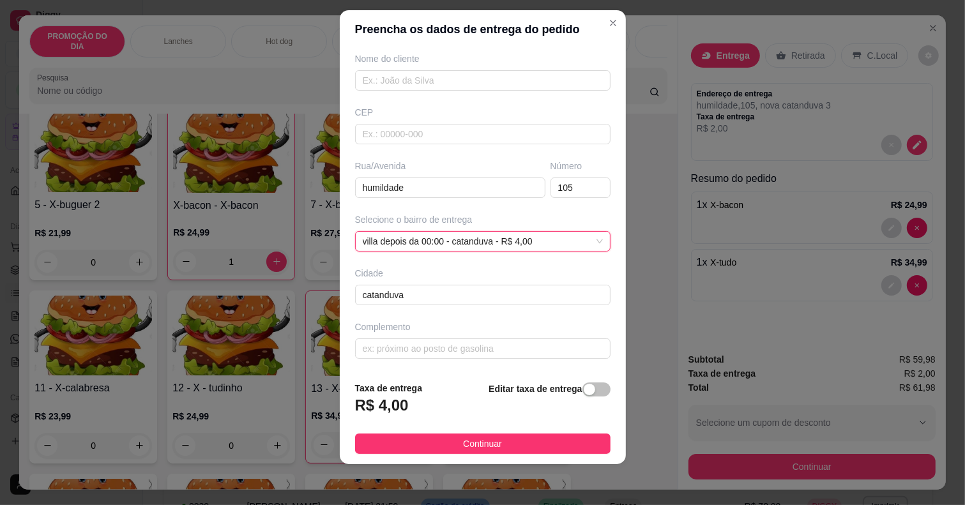
drag, startPoint x: 436, startPoint y: 438, endPoint x: 711, endPoint y: 466, distance: 276.7
click at [436, 438] on button "Continuar" at bounding box center [482, 444] width 255 height 20
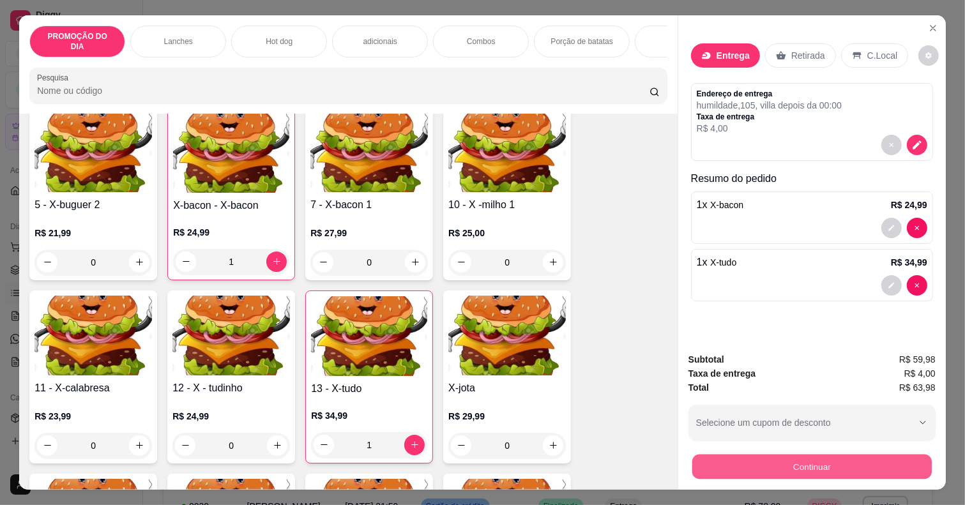
click at [707, 458] on button "Continuar" at bounding box center [811, 467] width 239 height 25
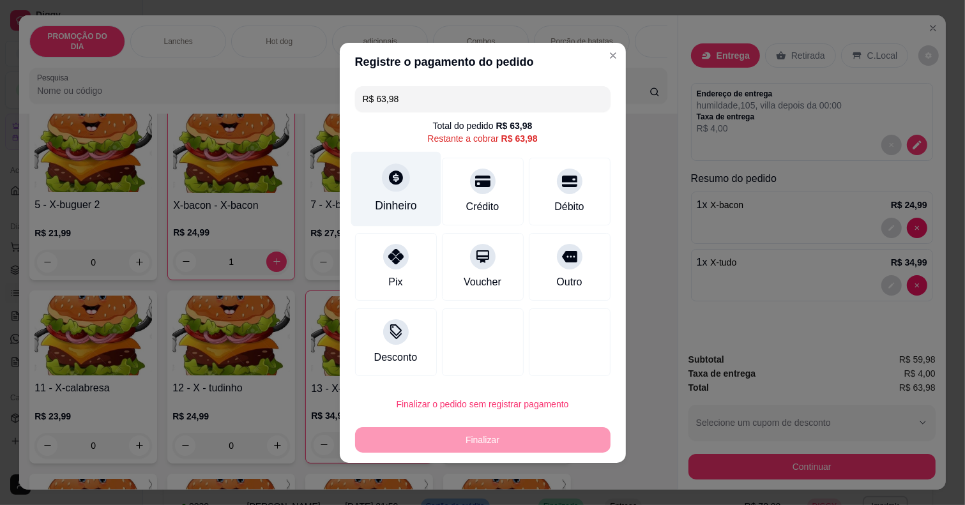
click at [407, 192] on div "Dinheiro" at bounding box center [396, 188] width 90 height 75
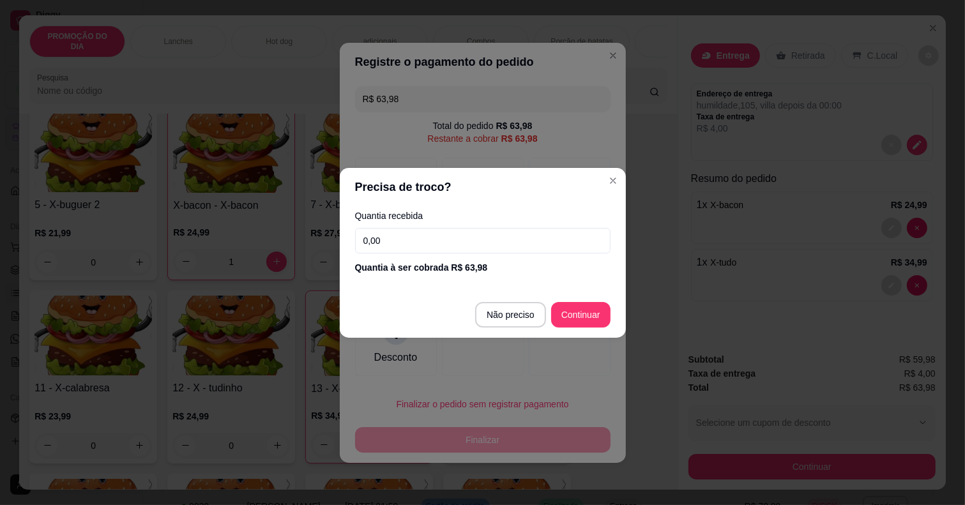
click at [528, 301] on footer "Não preciso Continuar" at bounding box center [483, 315] width 286 height 46
type input "R$ 0,00"
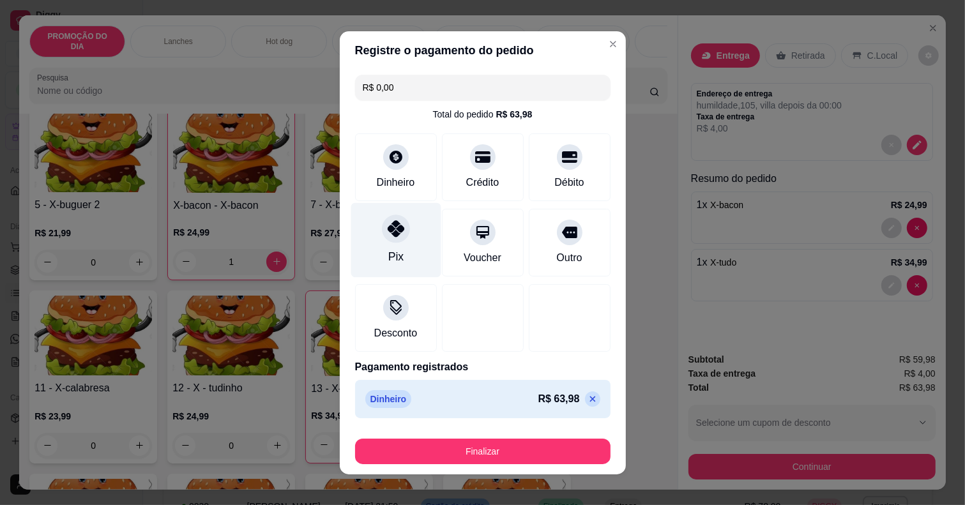
click at [382, 241] on div at bounding box center [396, 229] width 28 height 28
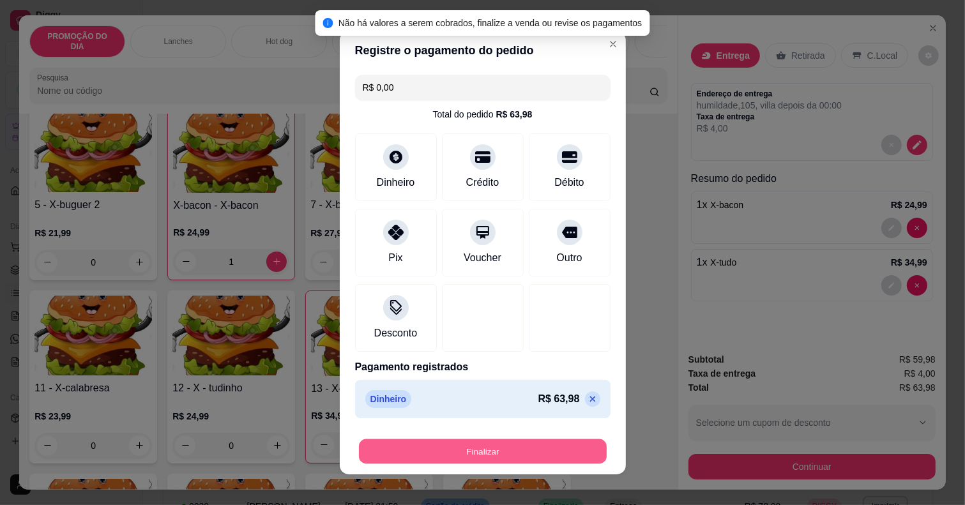
click at [490, 448] on button "Finalizar" at bounding box center [483, 451] width 248 height 25
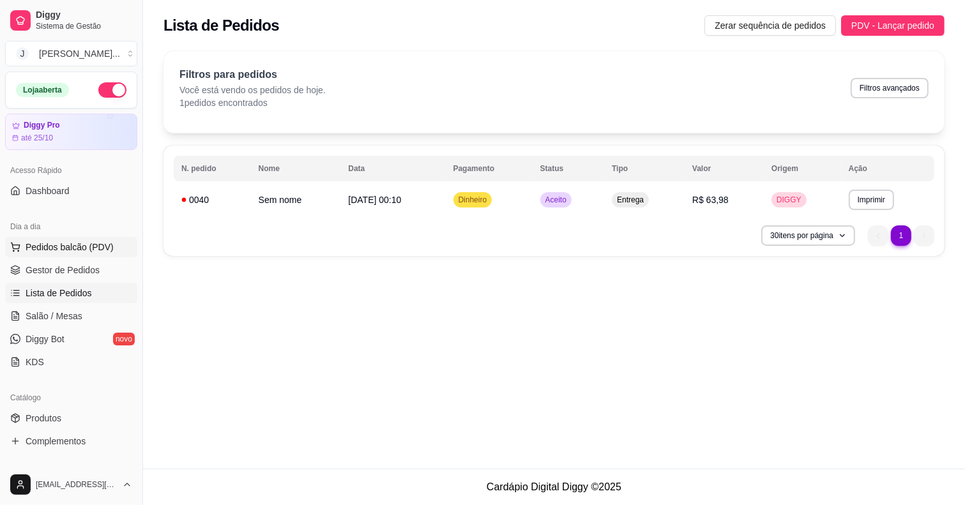
click at [72, 244] on span "Pedidos balcão (PDV)" at bounding box center [70, 247] width 88 height 13
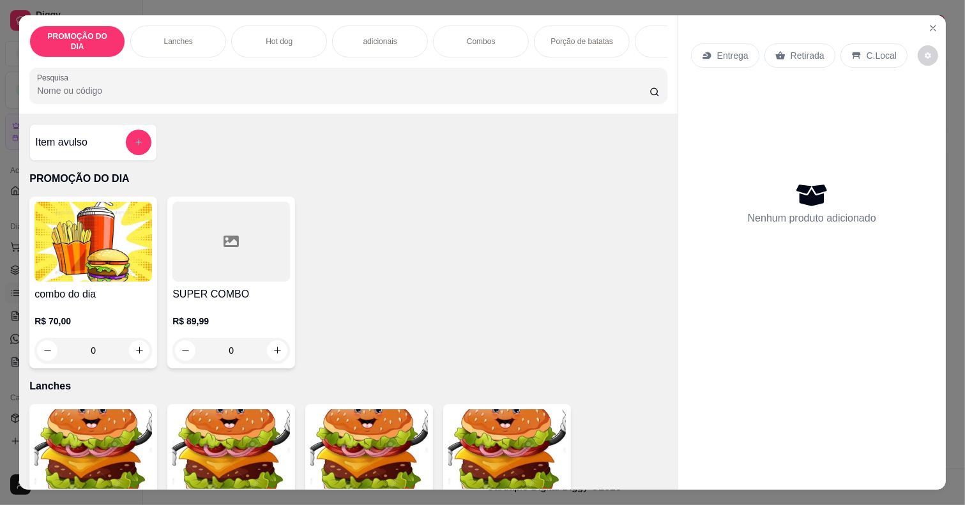
scroll to position [0, 152]
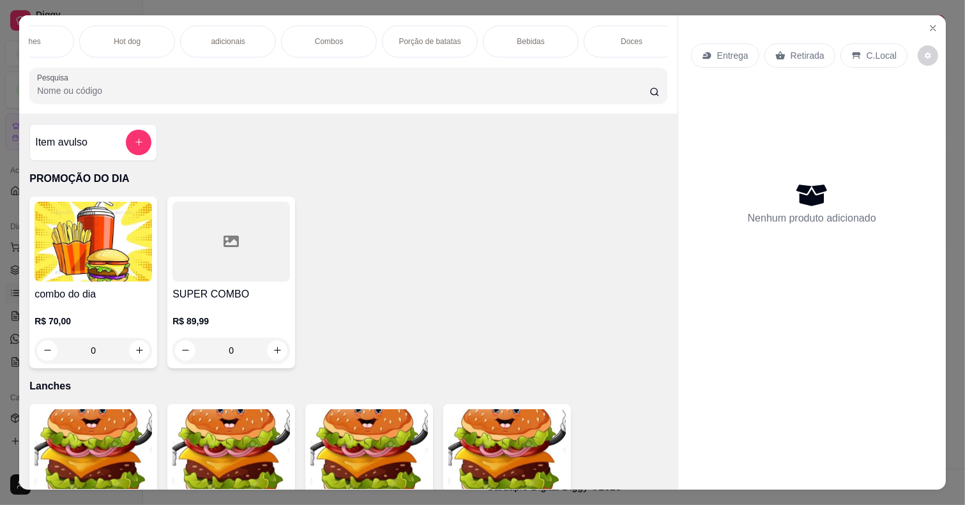
click at [546, 27] on div "Bebidas" at bounding box center [531, 42] width 96 height 32
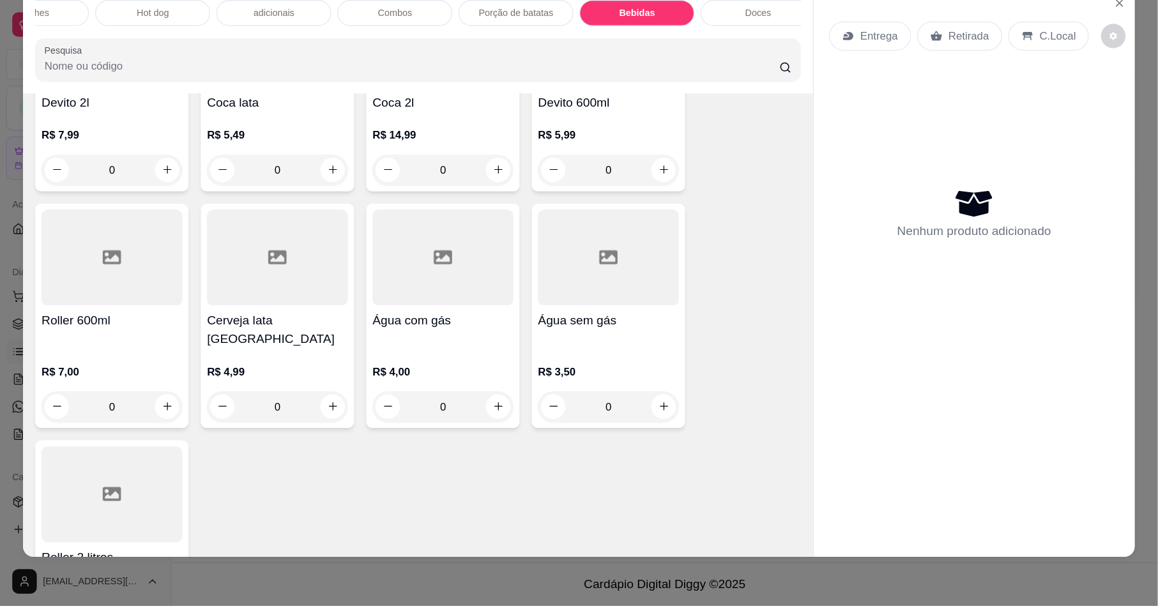
scroll to position [2998, 0]
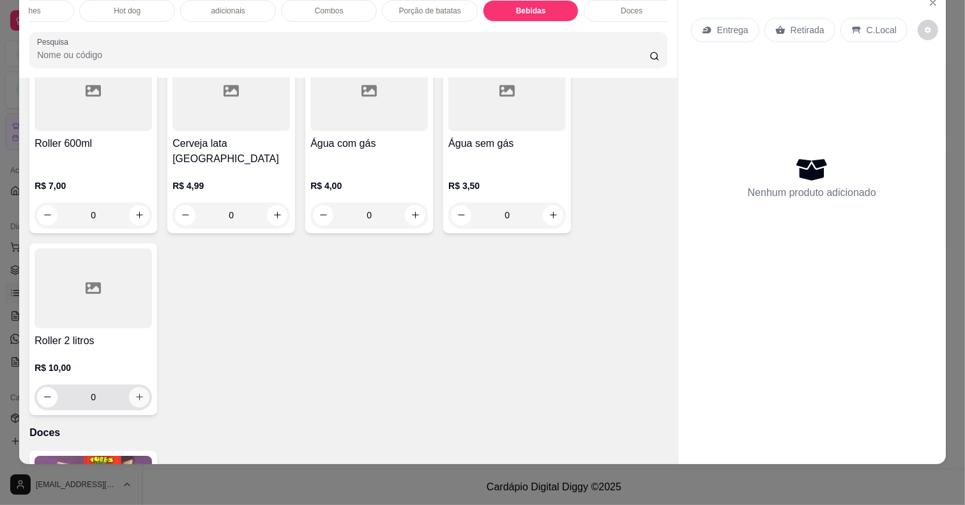
click at [135, 392] on icon "increase-product-quantity" at bounding box center [140, 397] width 10 height 10
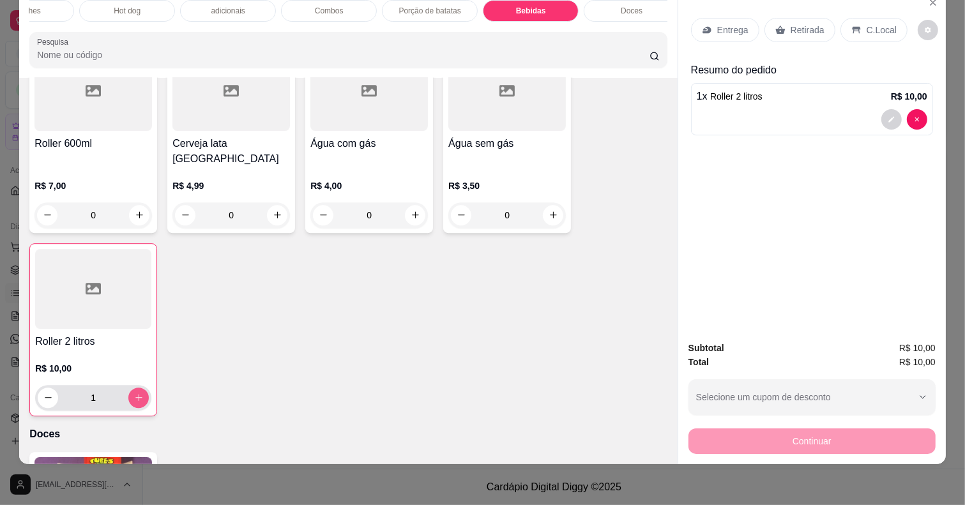
type input "1"
click at [796, 24] on p "Retirada" at bounding box center [808, 30] width 34 height 13
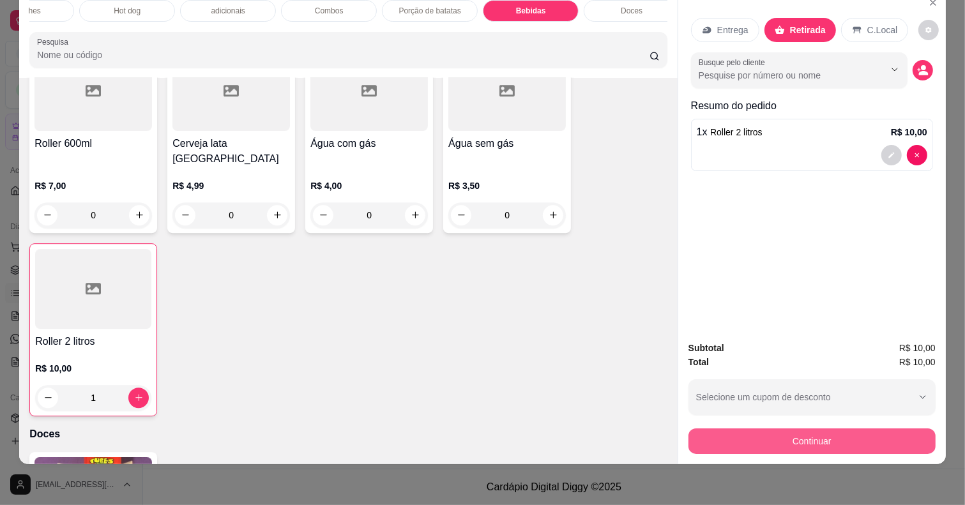
click at [791, 429] on button "Continuar" at bounding box center [811, 442] width 247 height 26
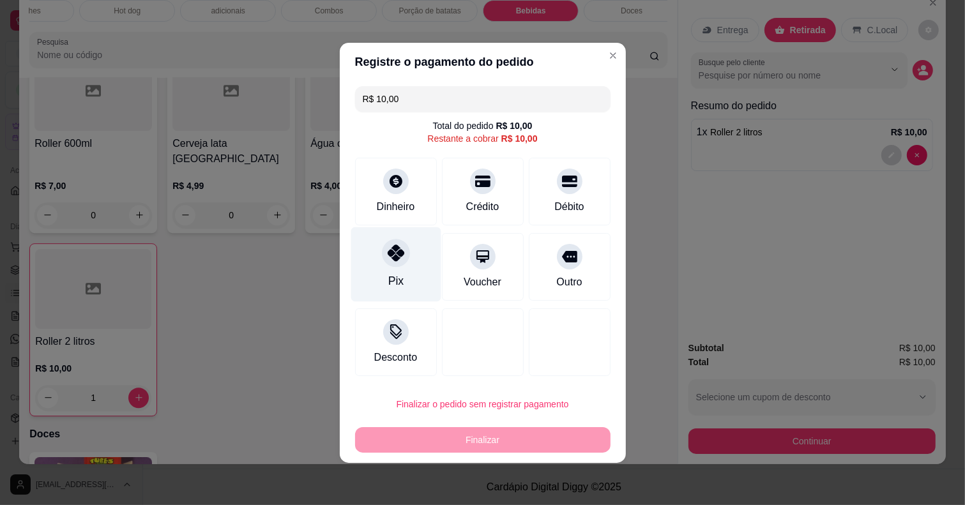
click at [391, 268] on div "Pix" at bounding box center [396, 264] width 90 height 75
type input "R$ 0,00"
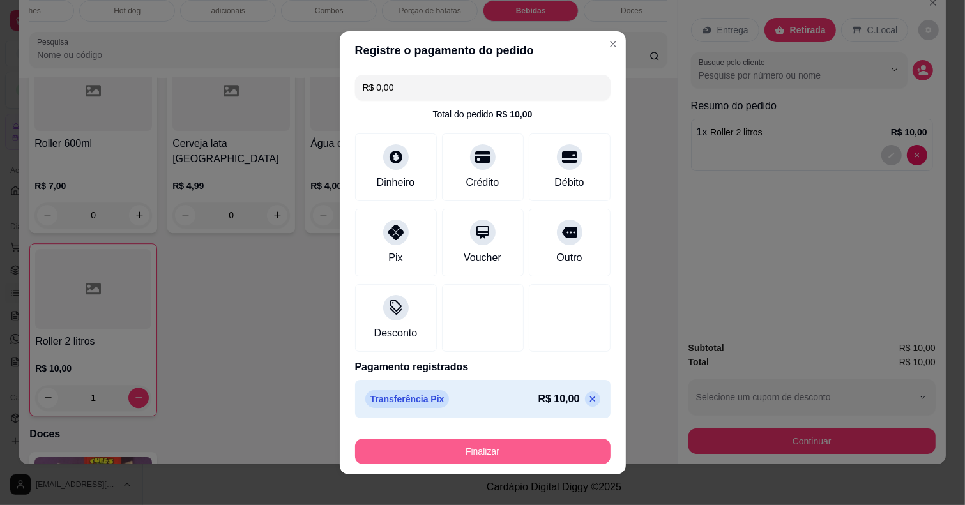
click at [452, 452] on button "Finalizar" at bounding box center [482, 452] width 255 height 26
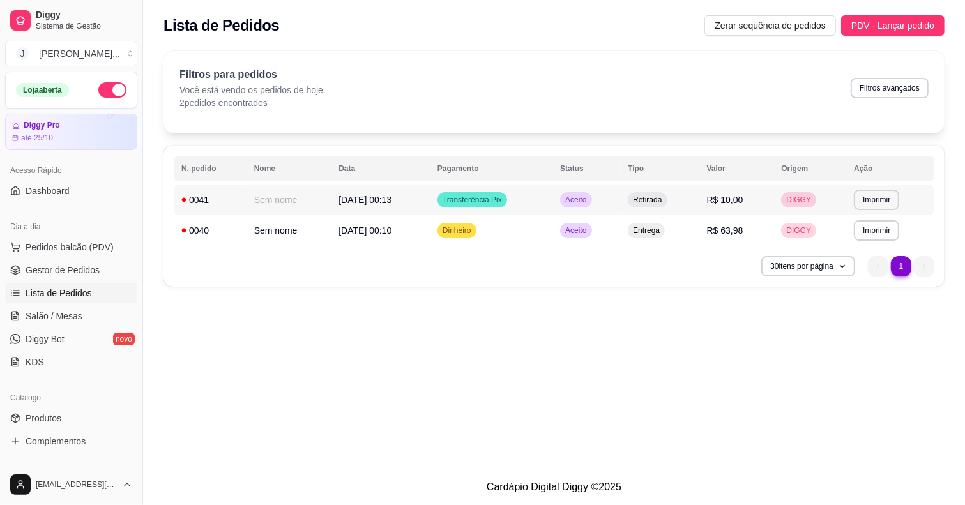
click at [546, 195] on td "Transferência Pix" at bounding box center [491, 200] width 123 height 31
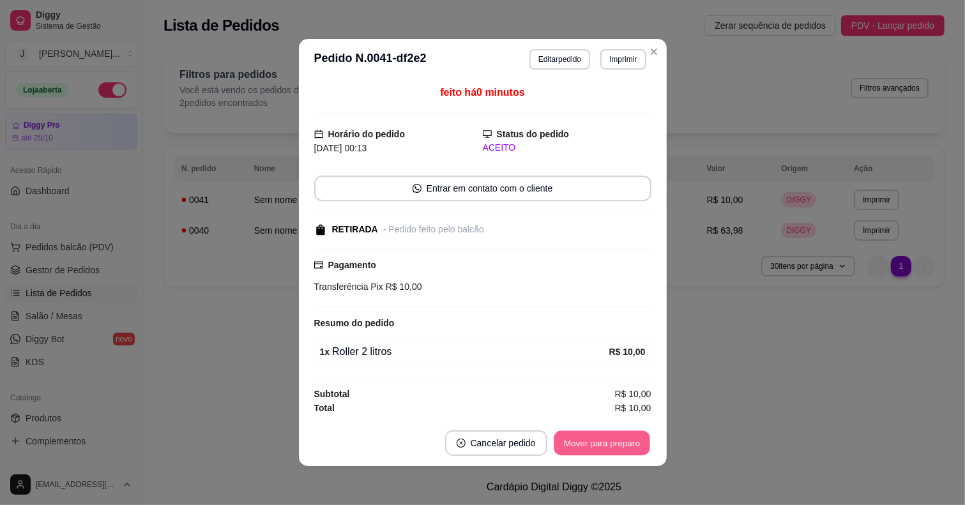
click at [585, 441] on button "Mover para preparo" at bounding box center [602, 443] width 96 height 25
click at [585, 441] on button "Mover para retirada disponível" at bounding box center [580, 443] width 137 height 25
click at [585, 441] on div "Mover para retirada disponível" at bounding box center [580, 443] width 141 height 26
click at [585, 441] on button "Mover para finalizado" at bounding box center [598, 443] width 106 height 26
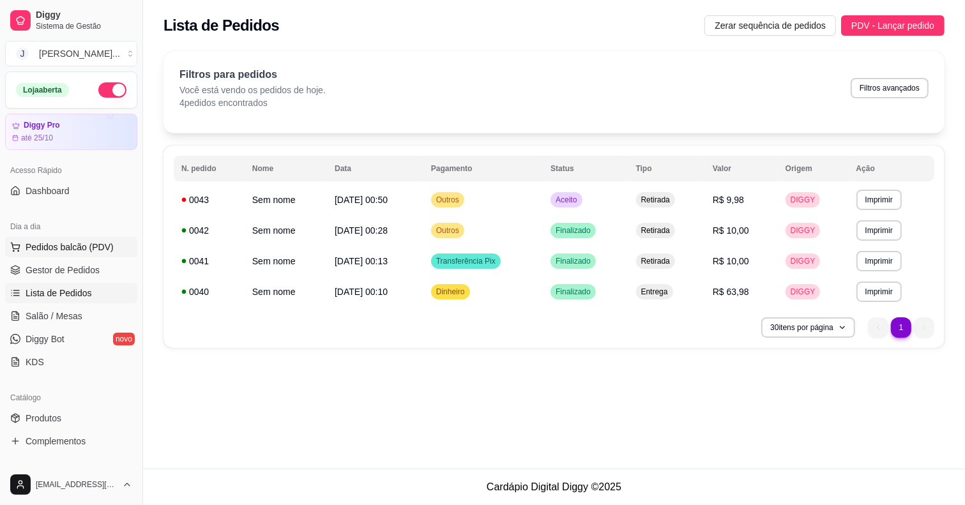
click at [66, 248] on span "Pedidos balcão (PDV)" at bounding box center [70, 247] width 88 height 13
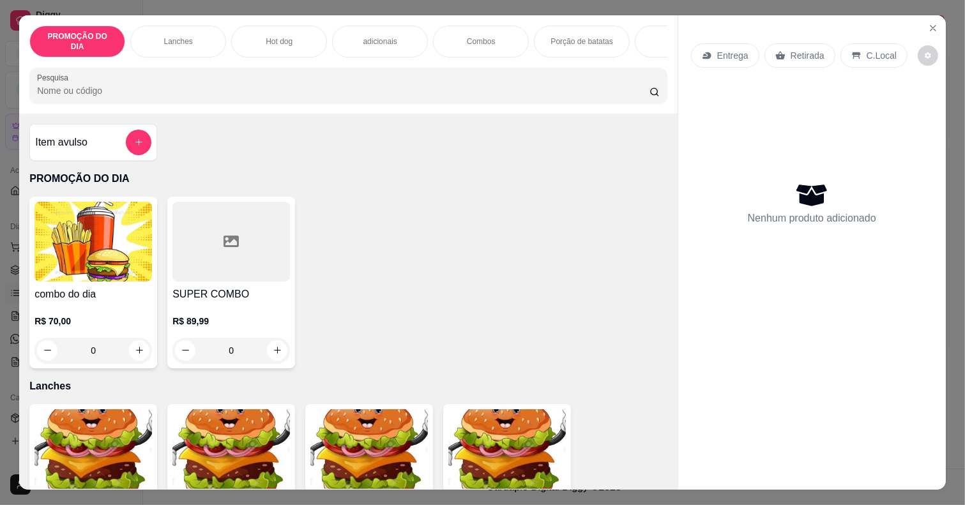
click at [133, 124] on div "Item avulso" at bounding box center [93, 142] width 128 height 37
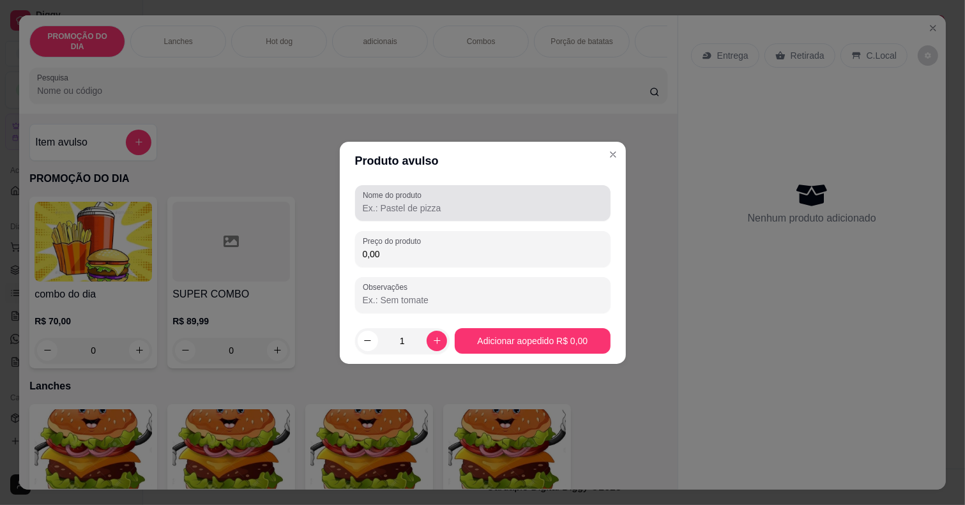
click at [393, 209] on input "Nome do produto" at bounding box center [483, 208] width 240 height 13
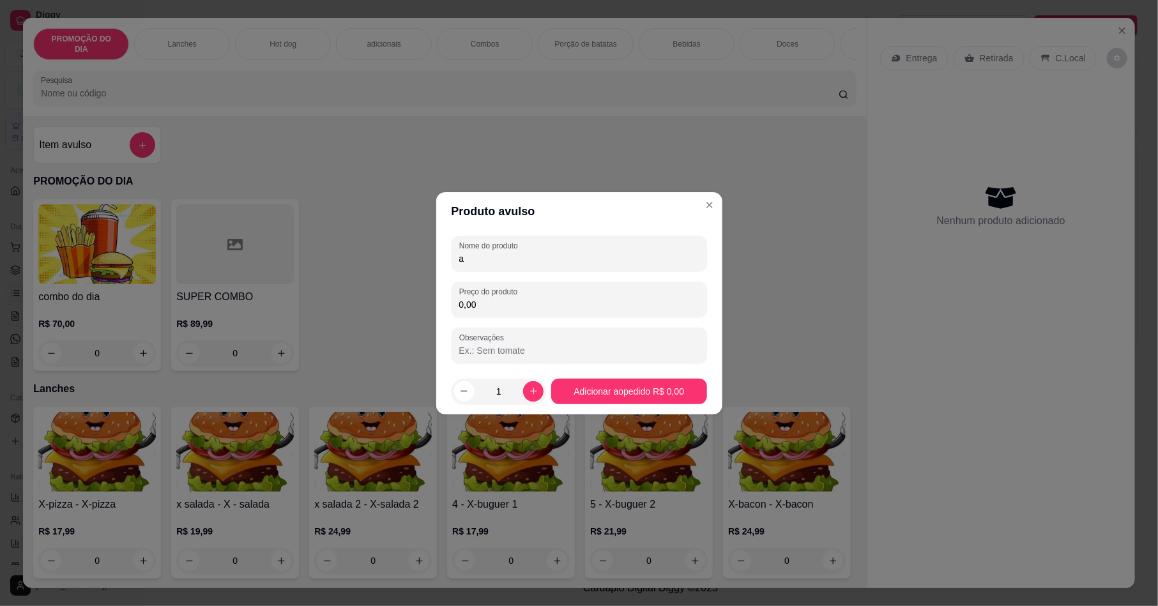
type input "a"
type input "antRTICA LATA"
click at [506, 298] on input "0,00" at bounding box center [579, 304] width 240 height 13
type input "1,00"
click at [964, 31] on icon "Close" at bounding box center [1122, 30] width 5 height 5
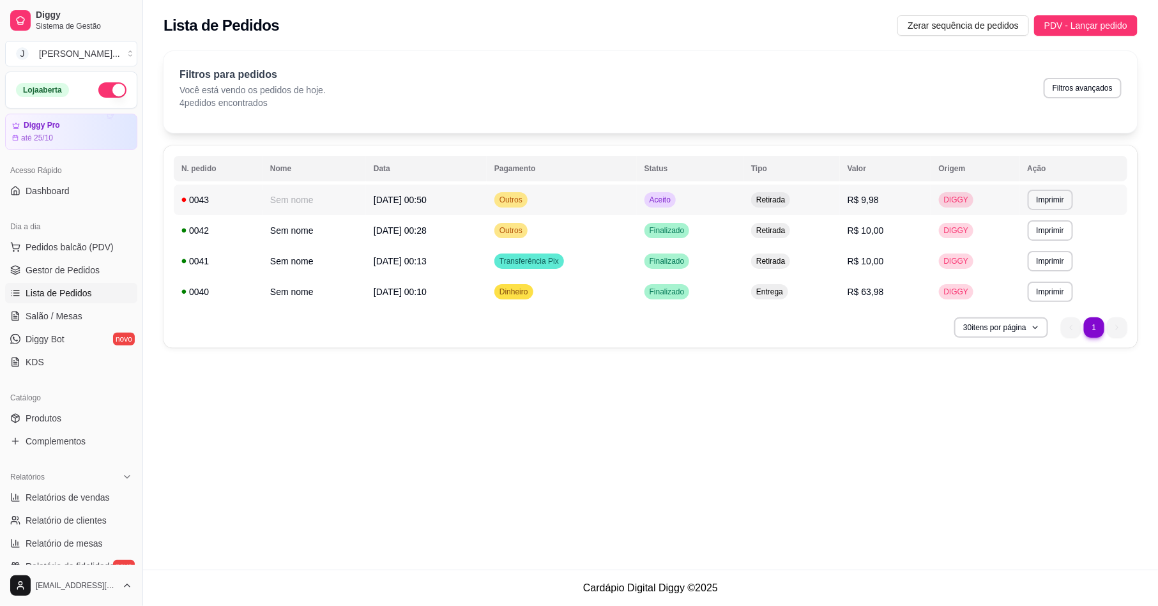
click at [840, 192] on td "Retirada" at bounding box center [791, 200] width 96 height 31
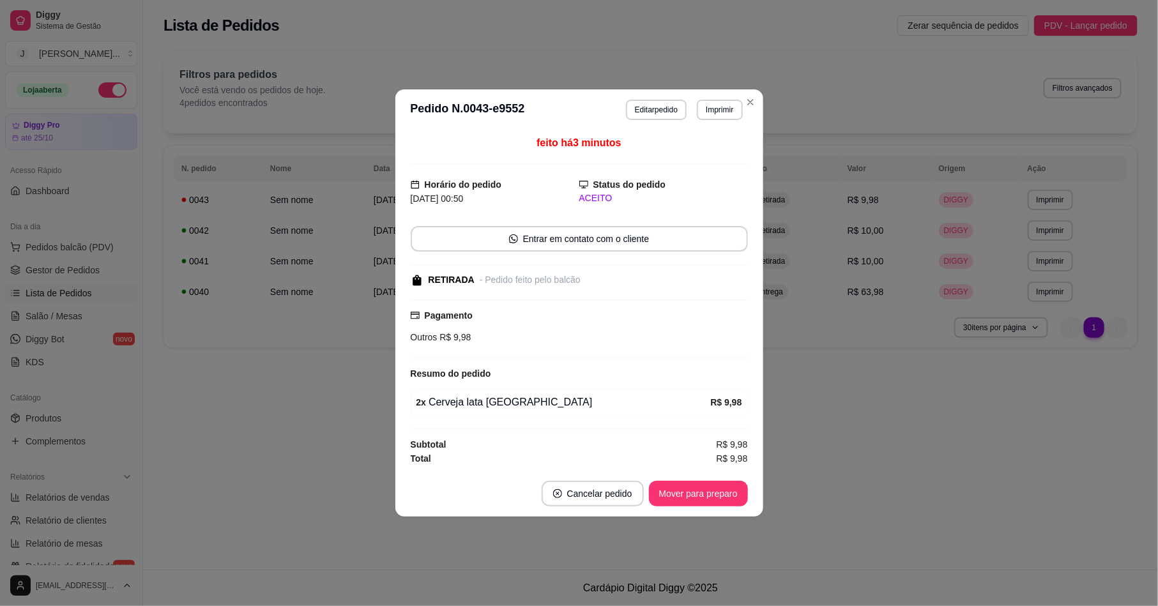
click at [687, 483] on footer "Cancelar pedido Mover para preparo" at bounding box center [579, 494] width 368 height 46
click at [684, 493] on button "Mover para preparo" at bounding box center [698, 494] width 99 height 26
click at [684, 493] on button "Mover para retirada disponível" at bounding box center [677, 494] width 137 height 25
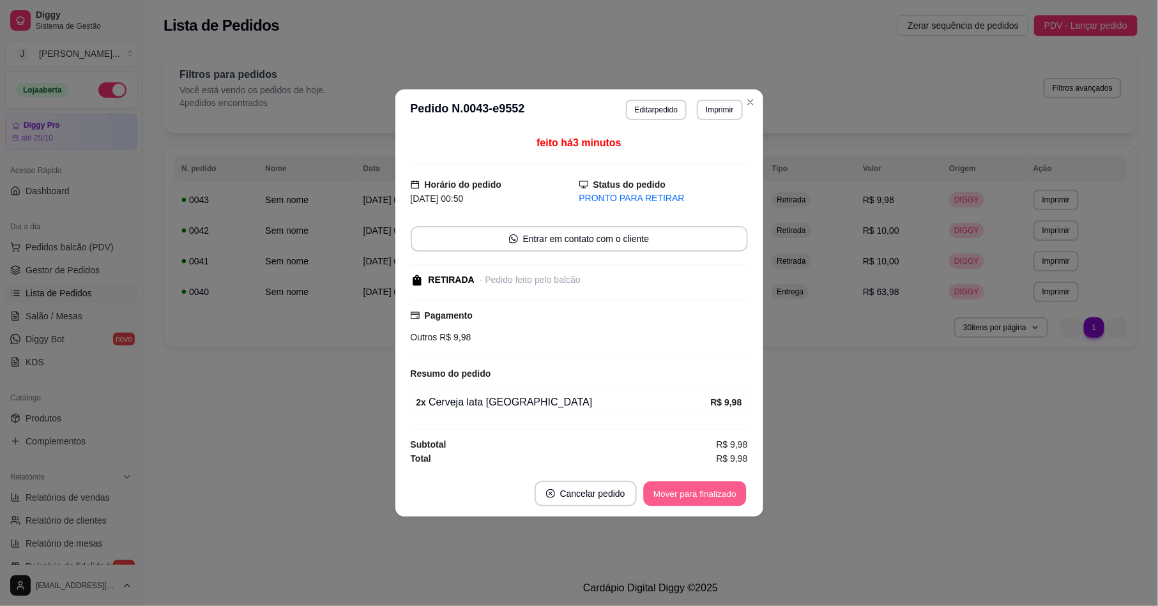
click at [684, 493] on button "Mover para finalizado" at bounding box center [694, 494] width 103 height 25
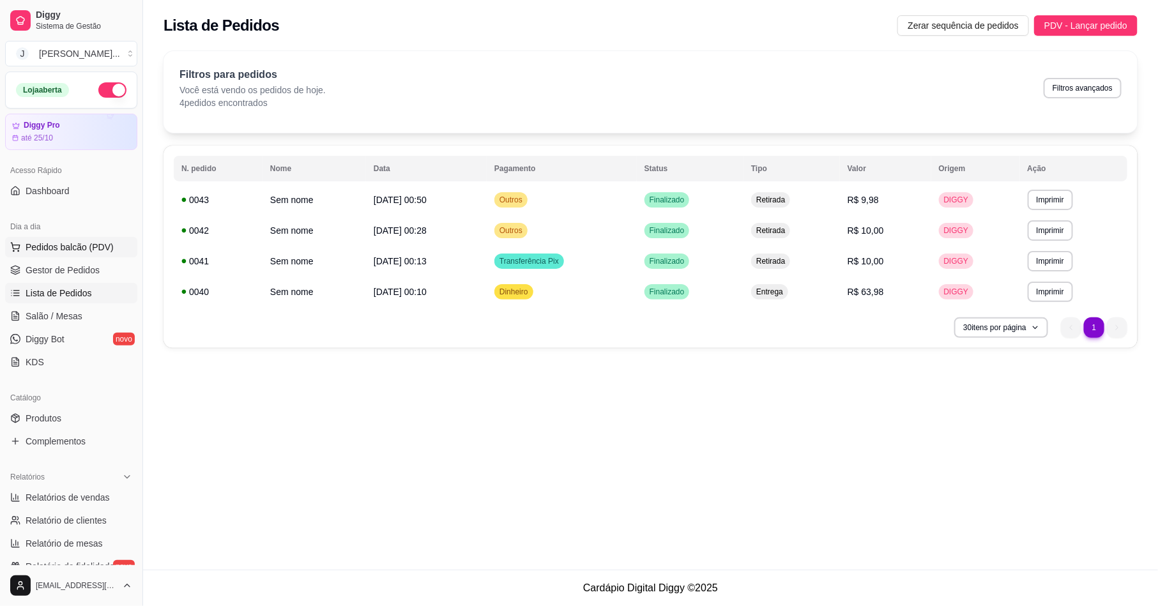
click at [98, 241] on span "Pedidos balcão (PDV)" at bounding box center [70, 247] width 88 height 13
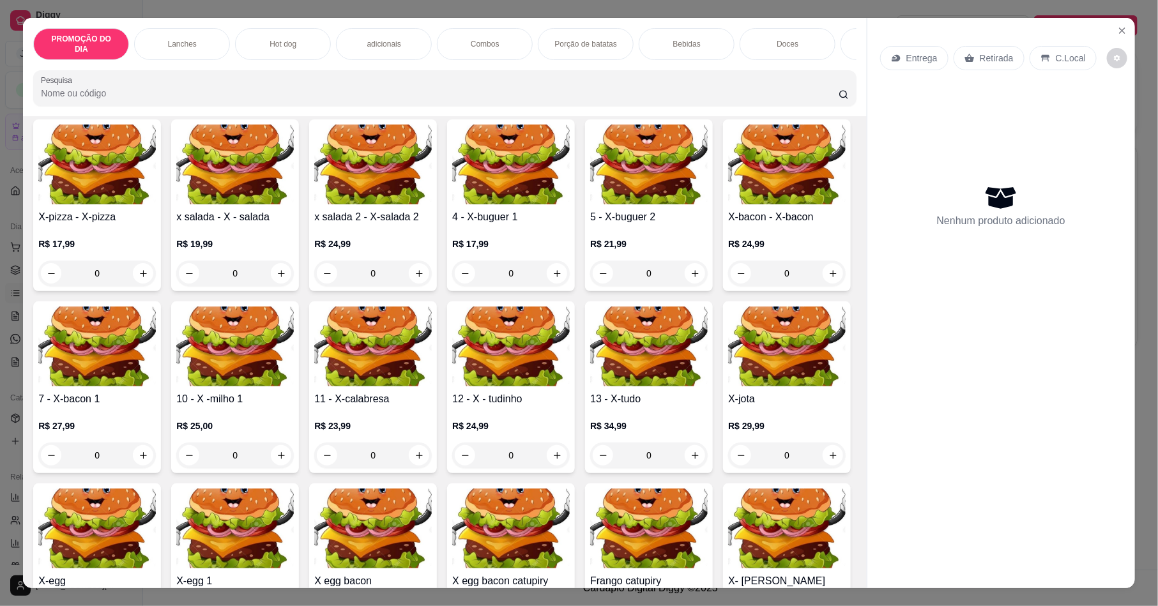
scroll to position [479, 0]
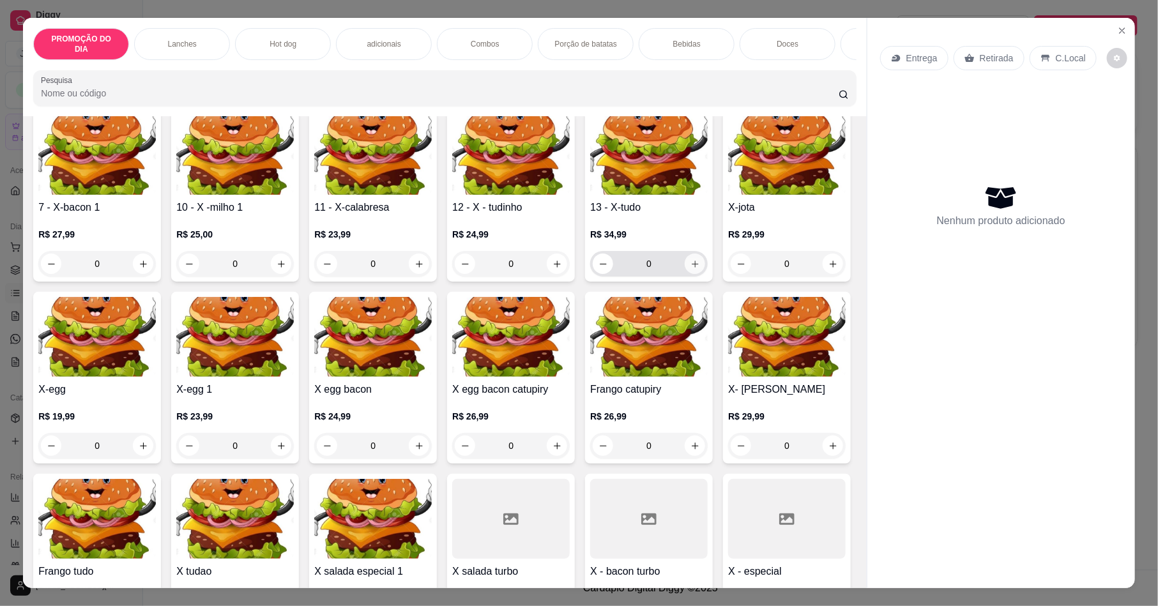
click at [690, 269] on icon "increase-product-quantity" at bounding box center [695, 264] width 10 height 10
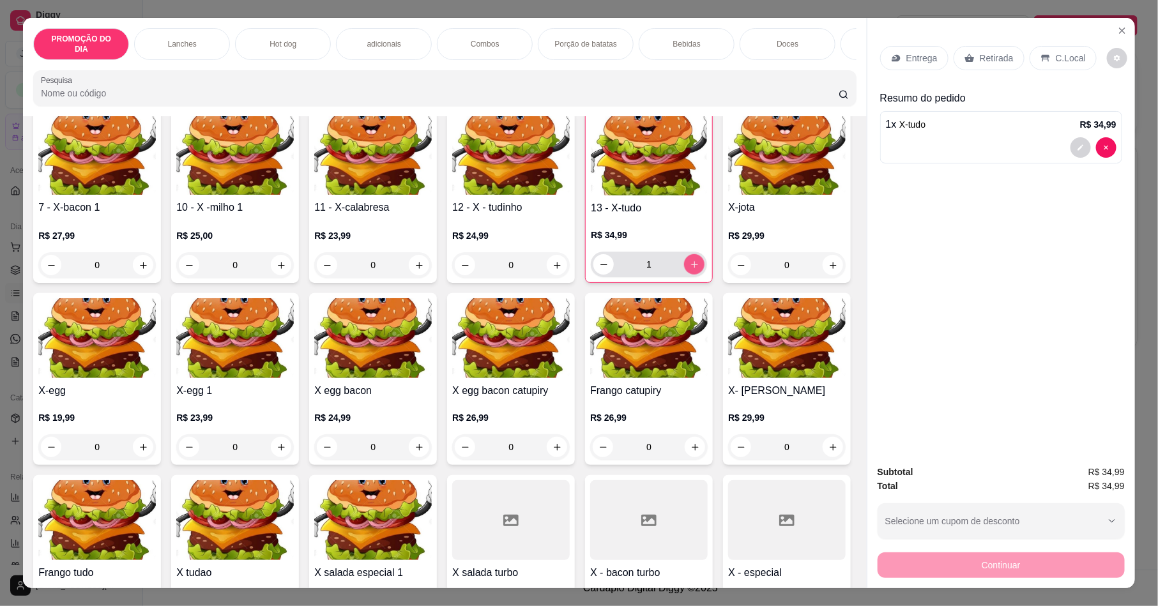
type input "1"
click at [964, 146] on button "decrease-product-quantity" at bounding box center [1080, 148] width 20 height 20
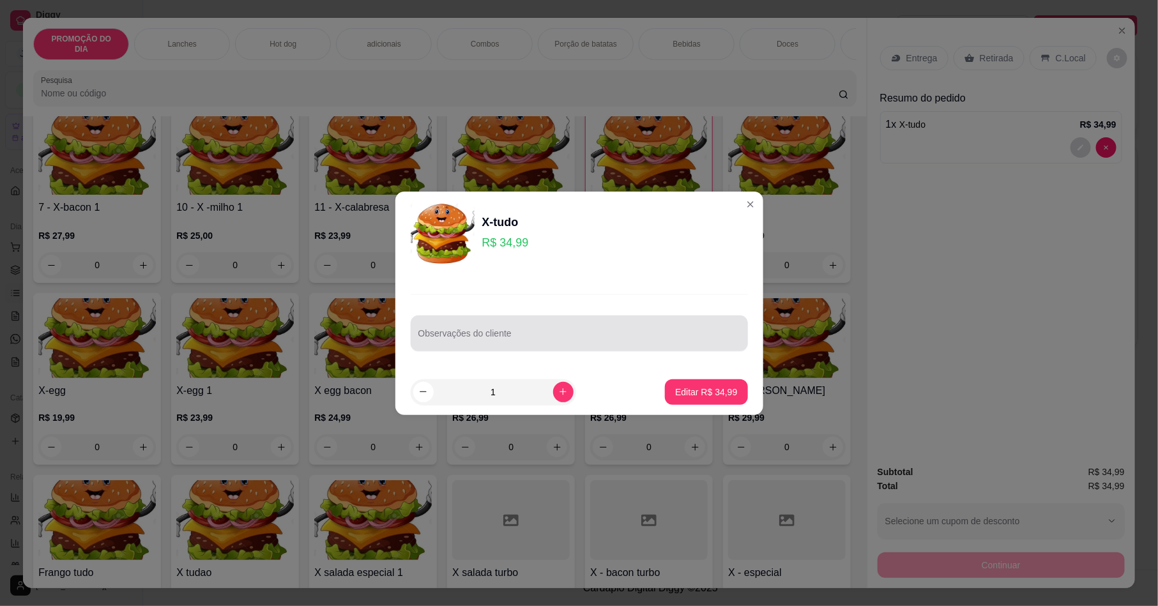
click at [464, 326] on div at bounding box center [579, 334] width 322 height 26
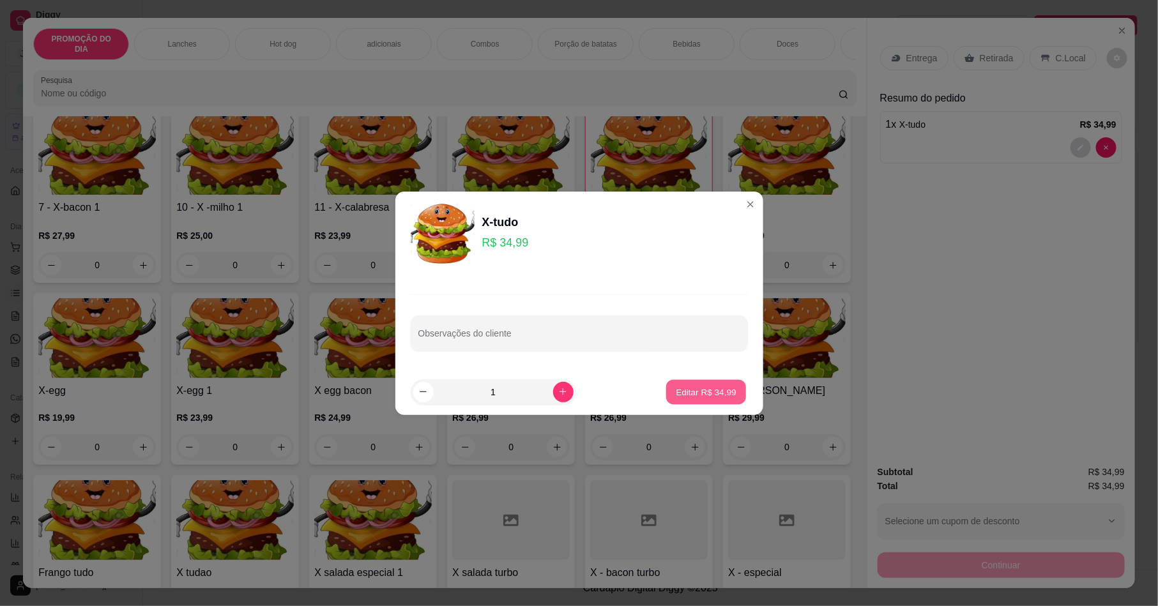
click at [697, 382] on button "Editar R$ 34,99" at bounding box center [706, 391] width 80 height 25
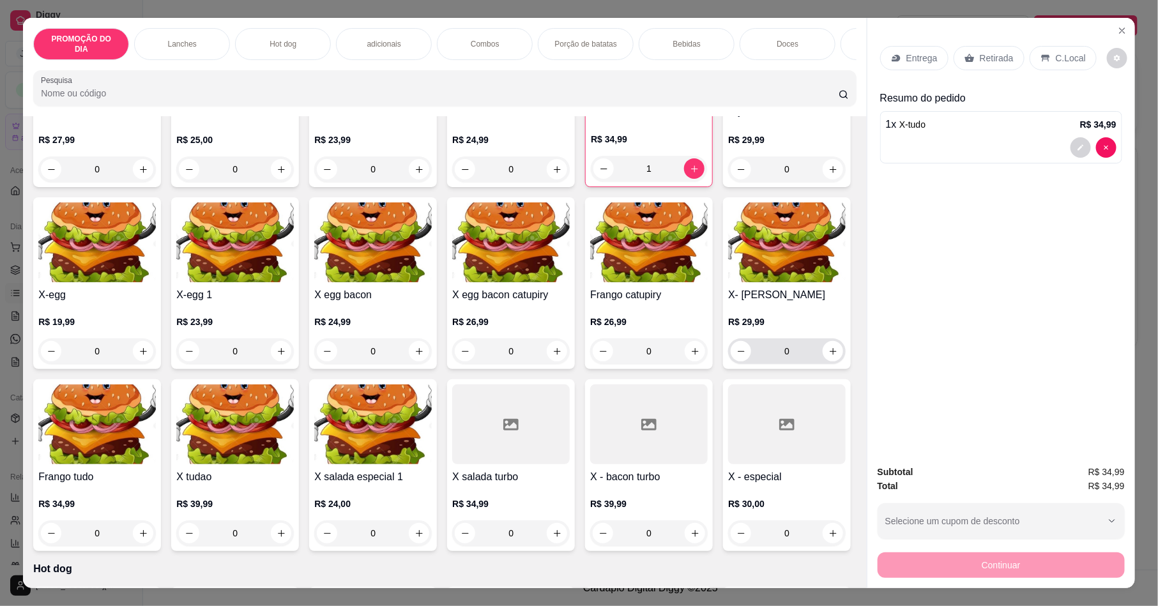
scroll to position [671, 0]
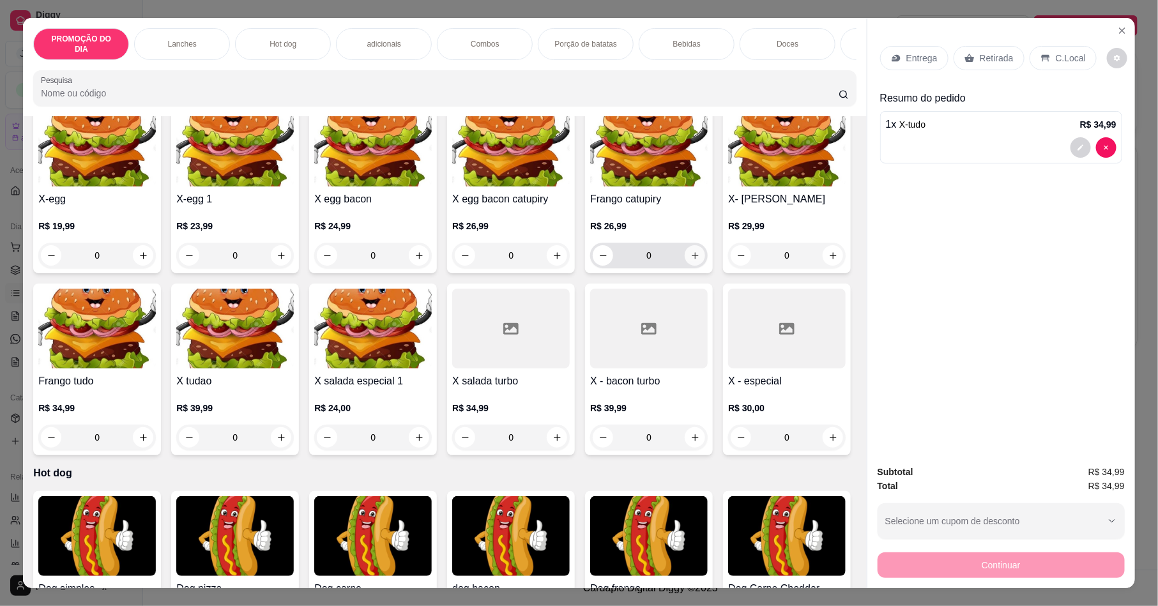
click at [685, 266] on button "increase-product-quantity" at bounding box center [695, 255] width 20 height 20
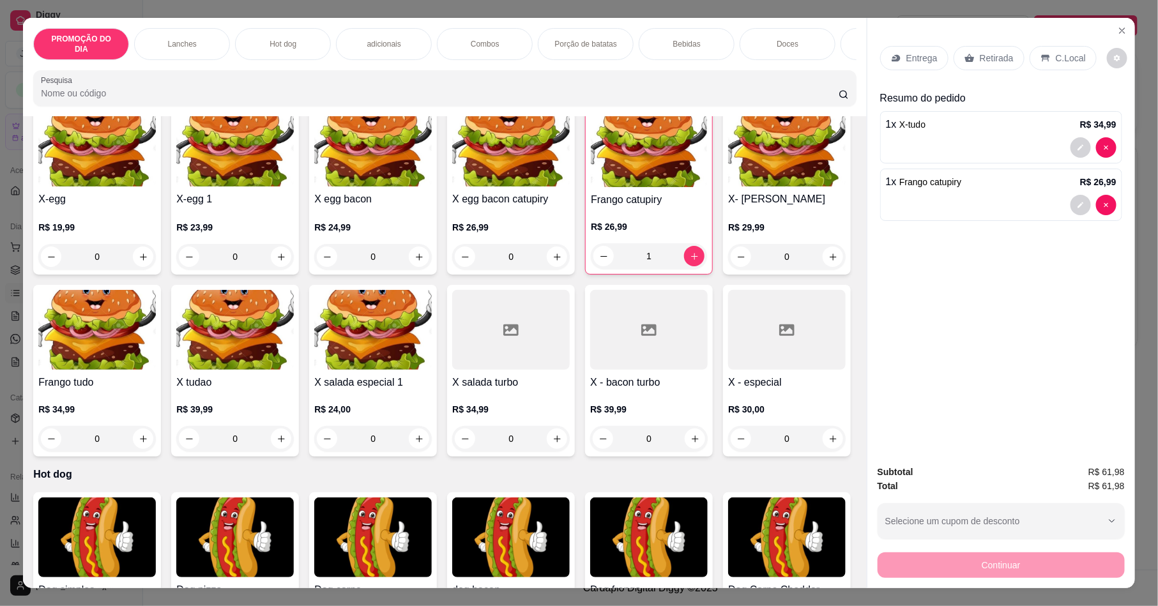
type input "1"
click at [964, 156] on button "decrease-product-quantity" at bounding box center [1080, 147] width 20 height 20
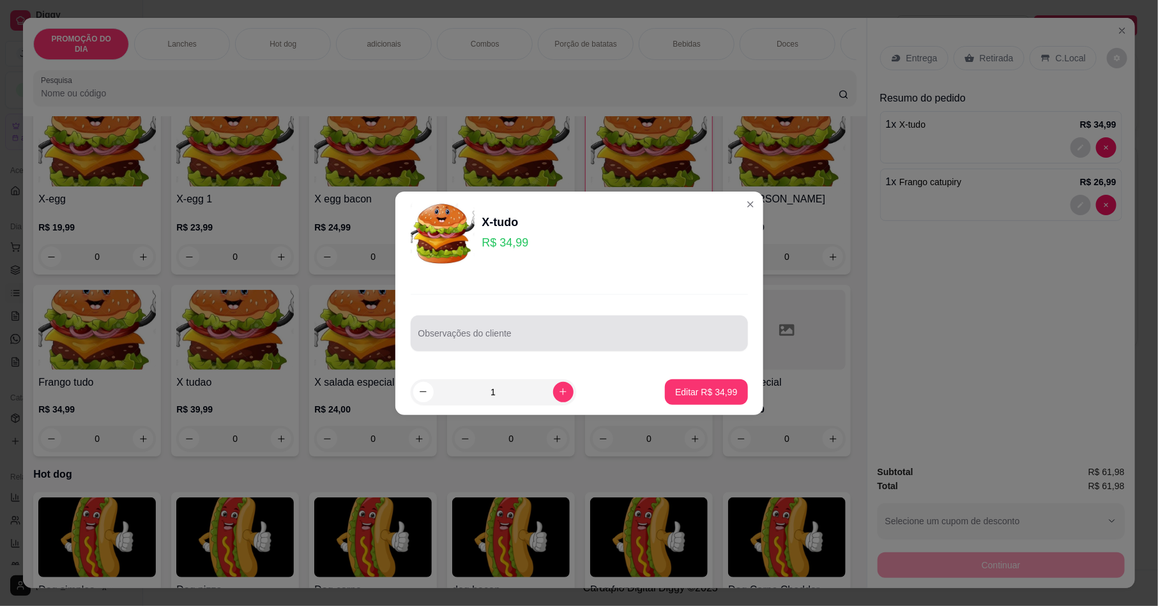
click at [547, 321] on div at bounding box center [579, 334] width 322 height 26
type input "SEM SALADA OS DOIS"
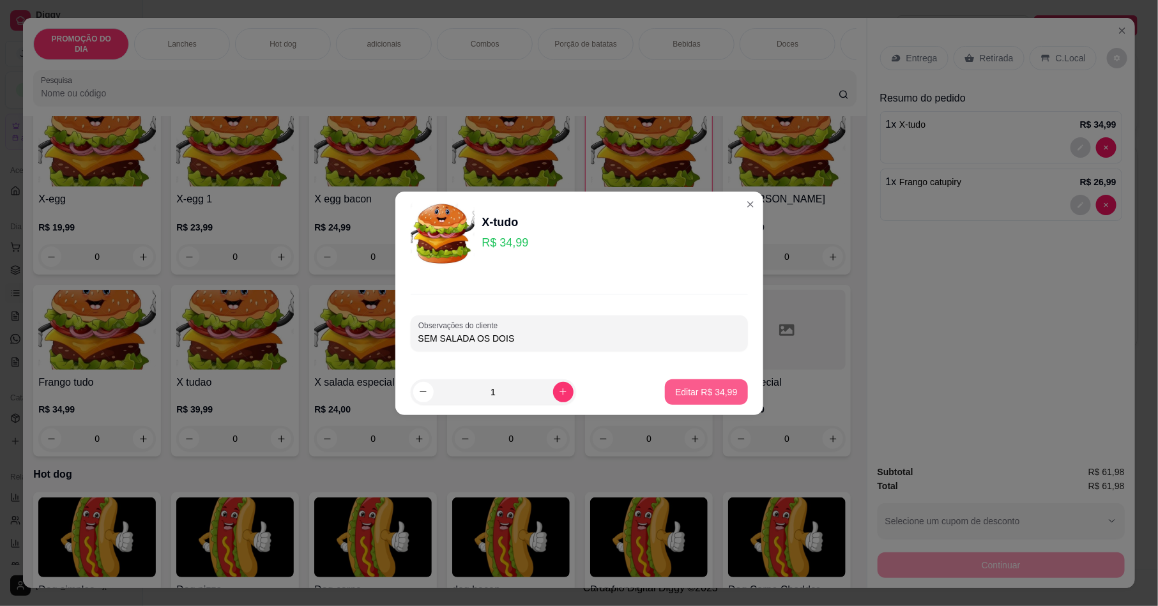
click at [711, 399] on button "Editar R$ 34,99" at bounding box center [706, 392] width 82 height 26
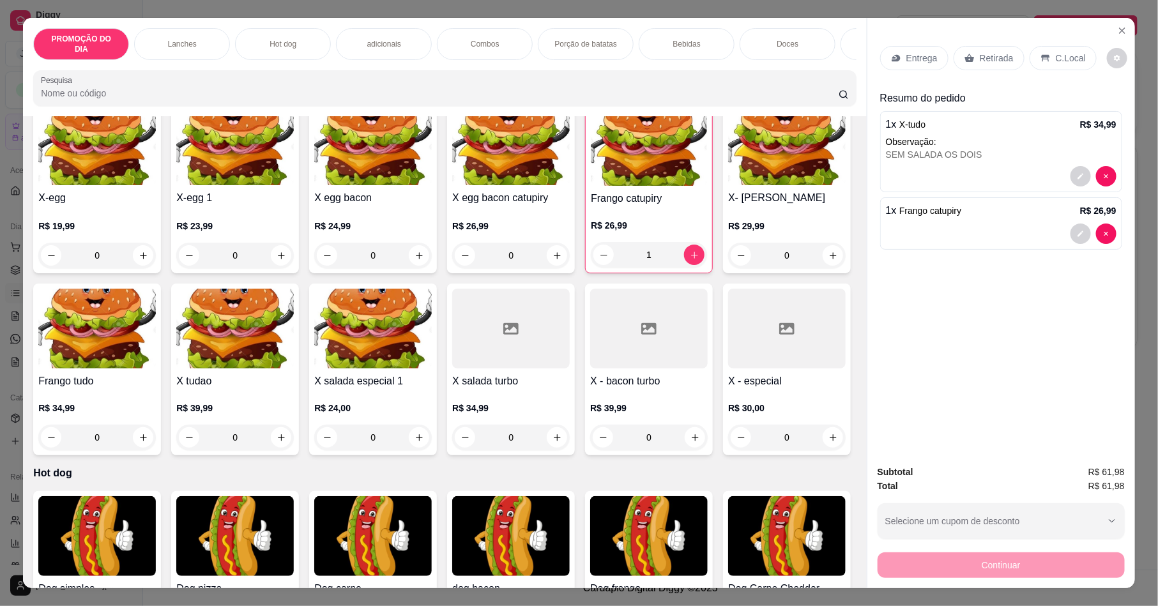
type input "0"
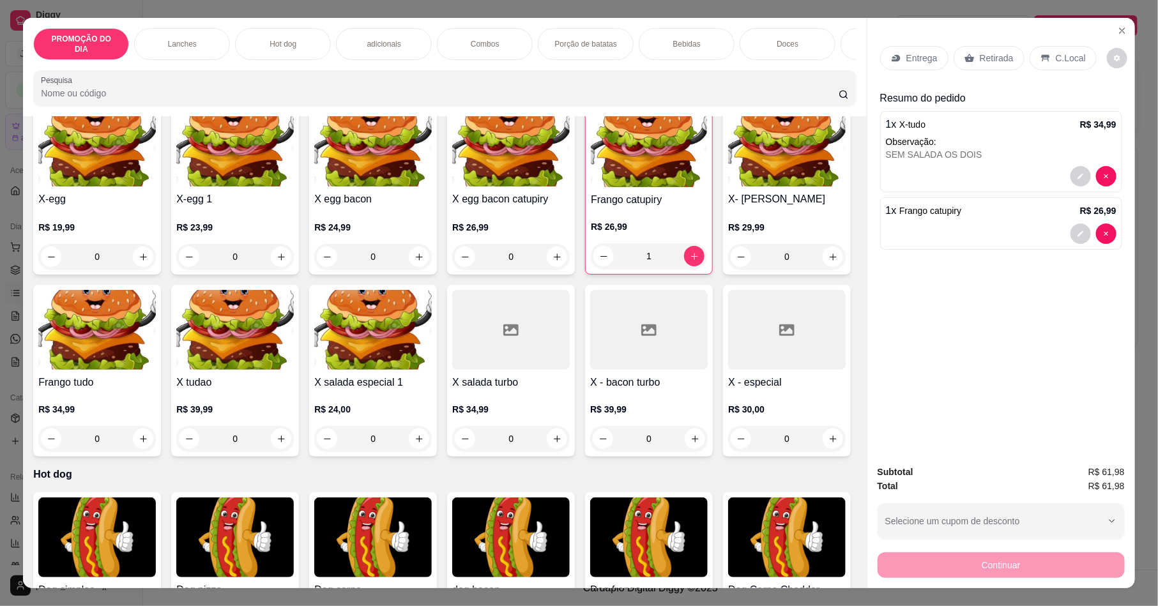
click at [964, 63] on p "Retirada" at bounding box center [997, 58] width 34 height 13
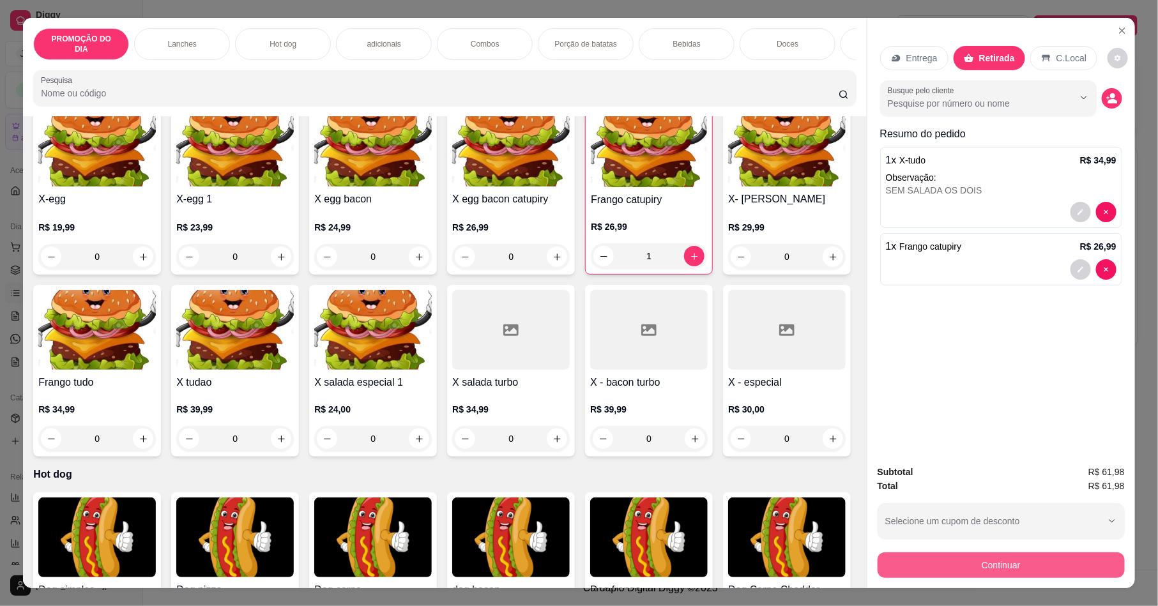
click at [964, 505] on button "Continuar" at bounding box center [1001, 565] width 247 height 26
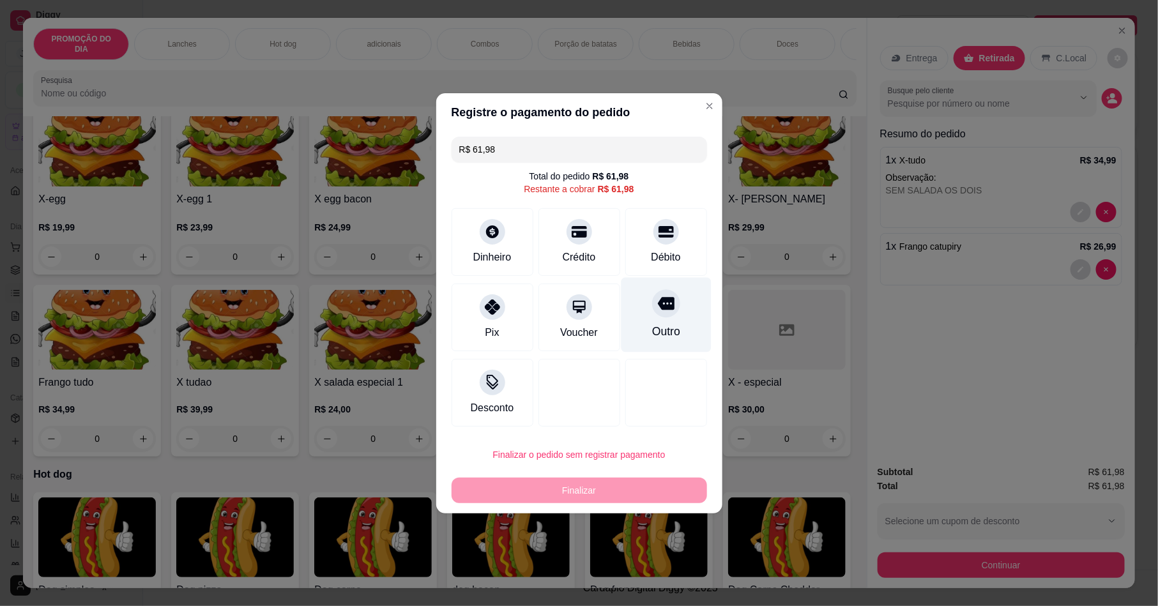
click at [652, 288] on div "Outro" at bounding box center [666, 314] width 90 height 75
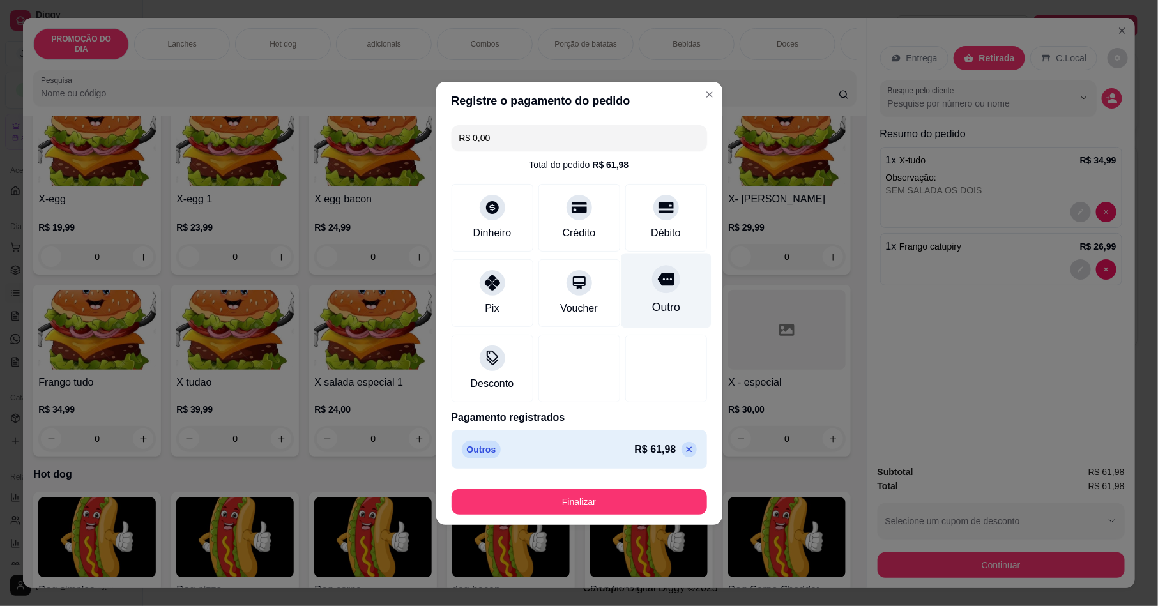
type input "R$ 0,00"
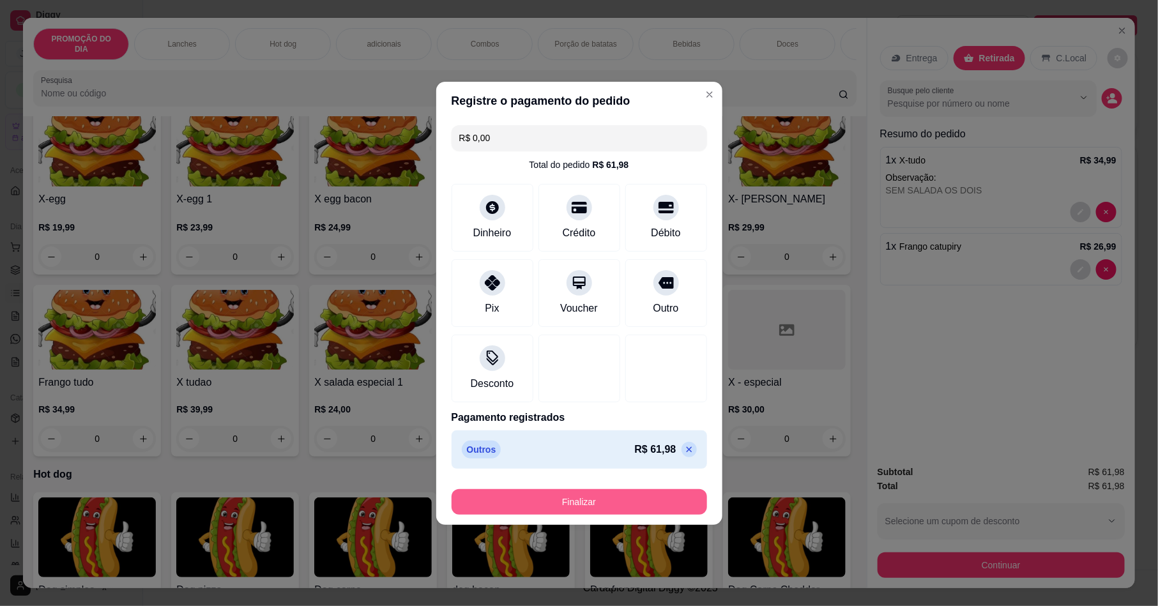
click at [650, 505] on button "Finalizar" at bounding box center [579, 502] width 255 height 26
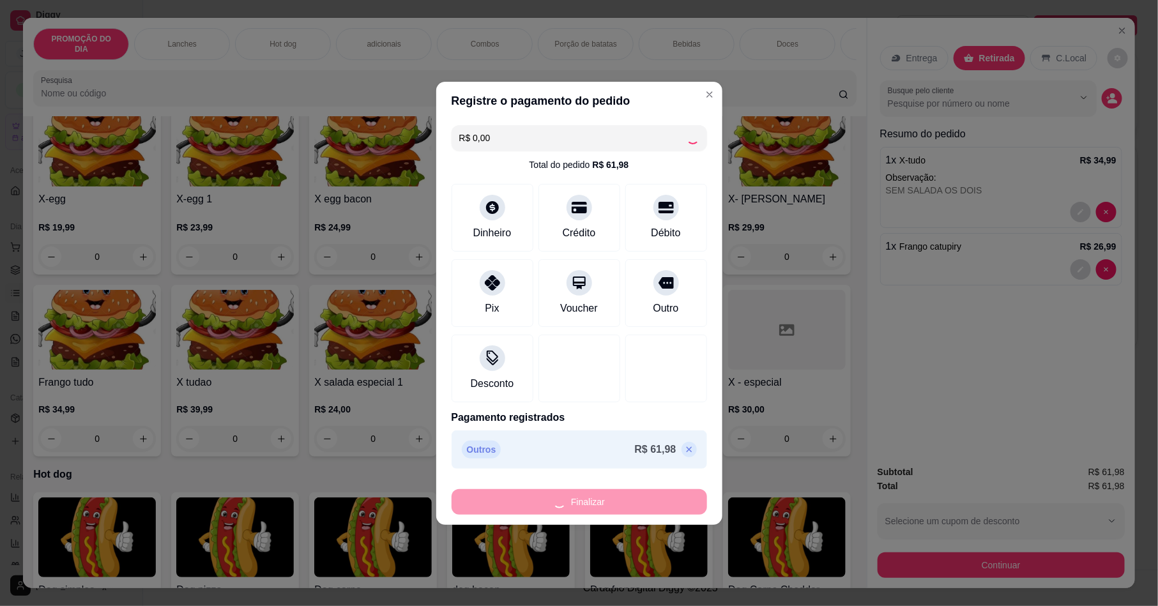
type input "0"
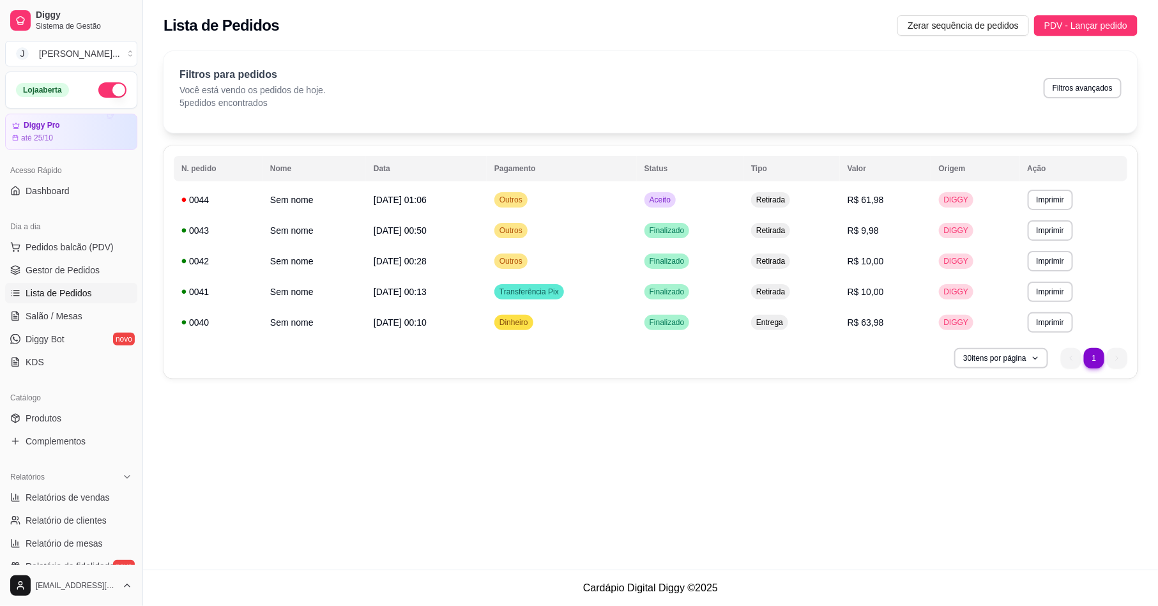
click at [606, 460] on div "**********" at bounding box center [650, 285] width 1015 height 570
click at [45, 238] on button "Pedidos balcão (PDV)" at bounding box center [71, 247] width 132 height 20
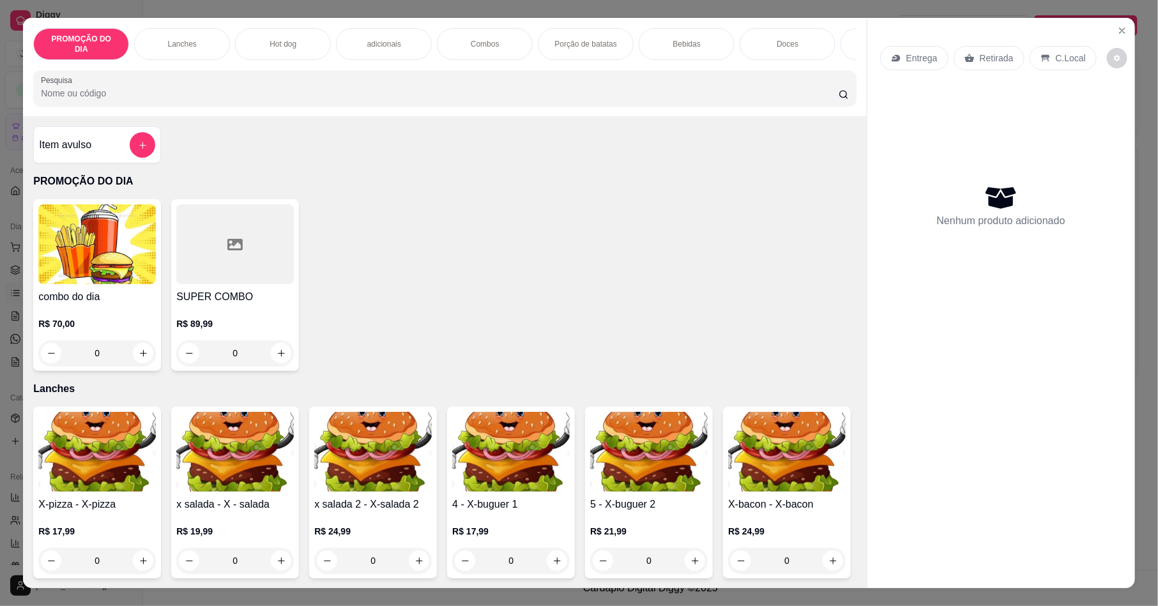
drag, startPoint x: 690, startPoint y: 38, endPoint x: 356, endPoint y: 192, distance: 367.5
click at [692, 39] on p "Bebidas" at bounding box center [686, 44] width 27 height 10
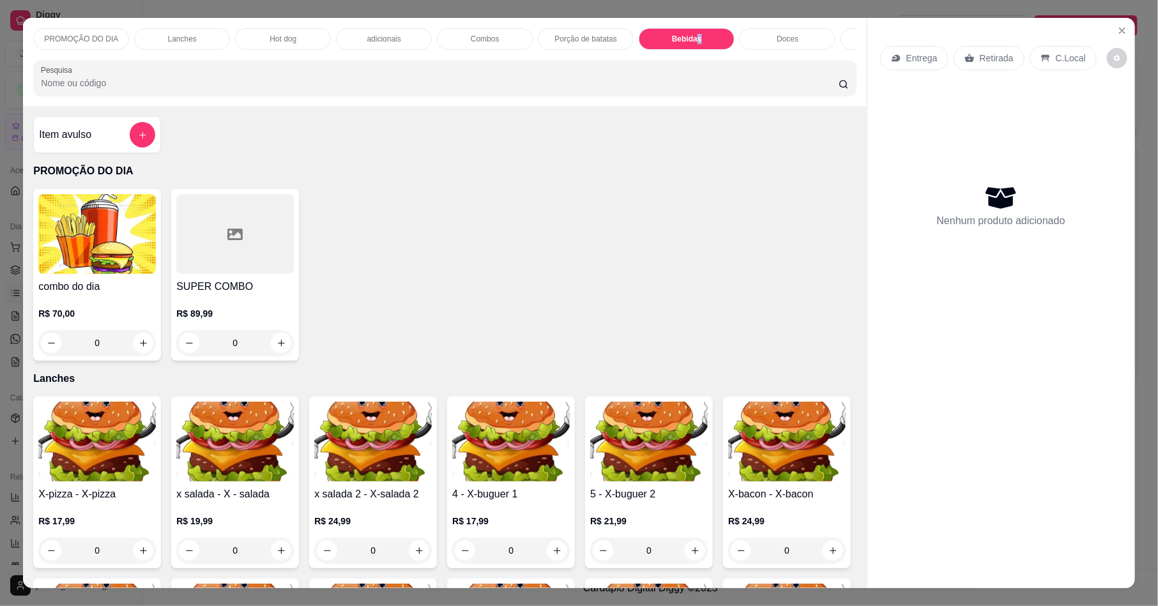
scroll to position [23, 0]
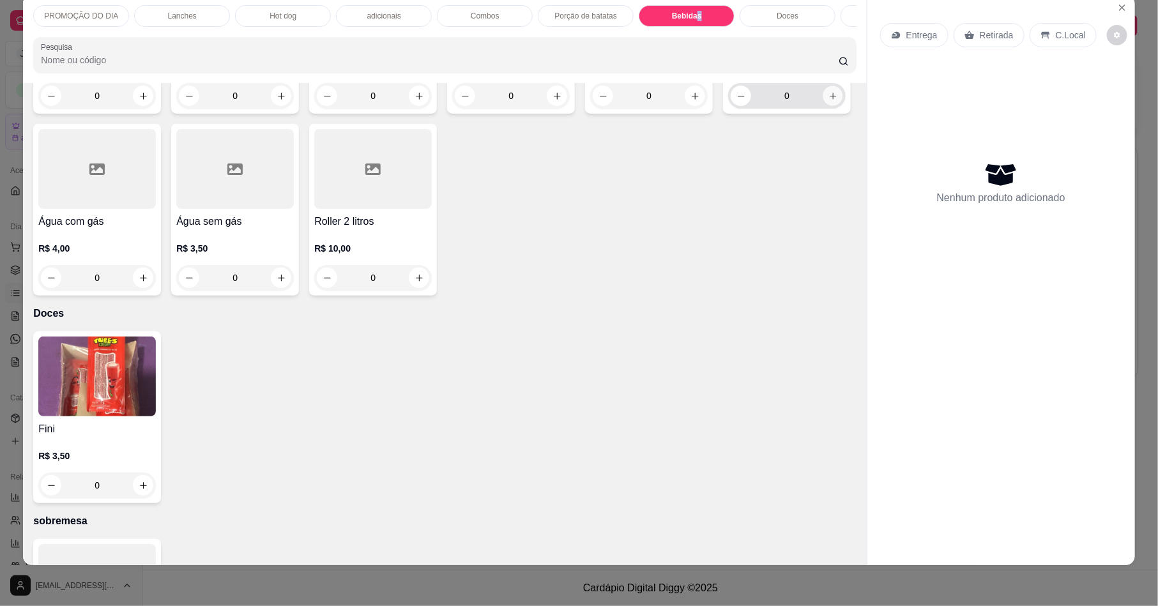
click at [828, 101] on icon "increase-product-quantity" at bounding box center [833, 96] width 10 height 10
click at [823, 106] on button "increase-product-quantity" at bounding box center [833, 96] width 20 height 20
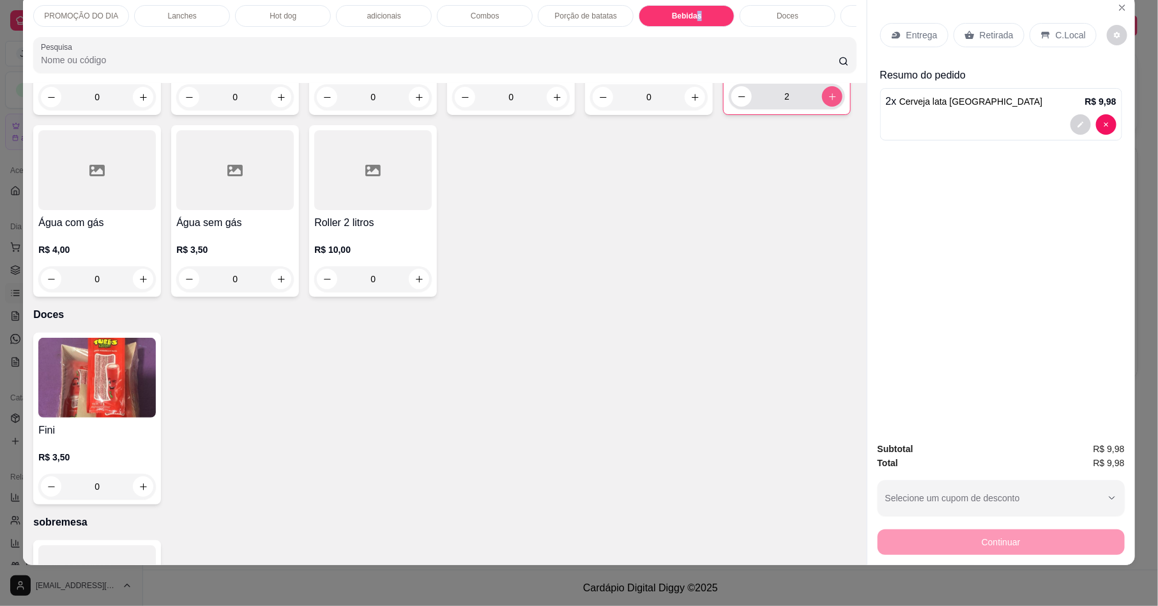
type input "2"
click at [964, 35] on p "Retirada" at bounding box center [997, 35] width 34 height 13
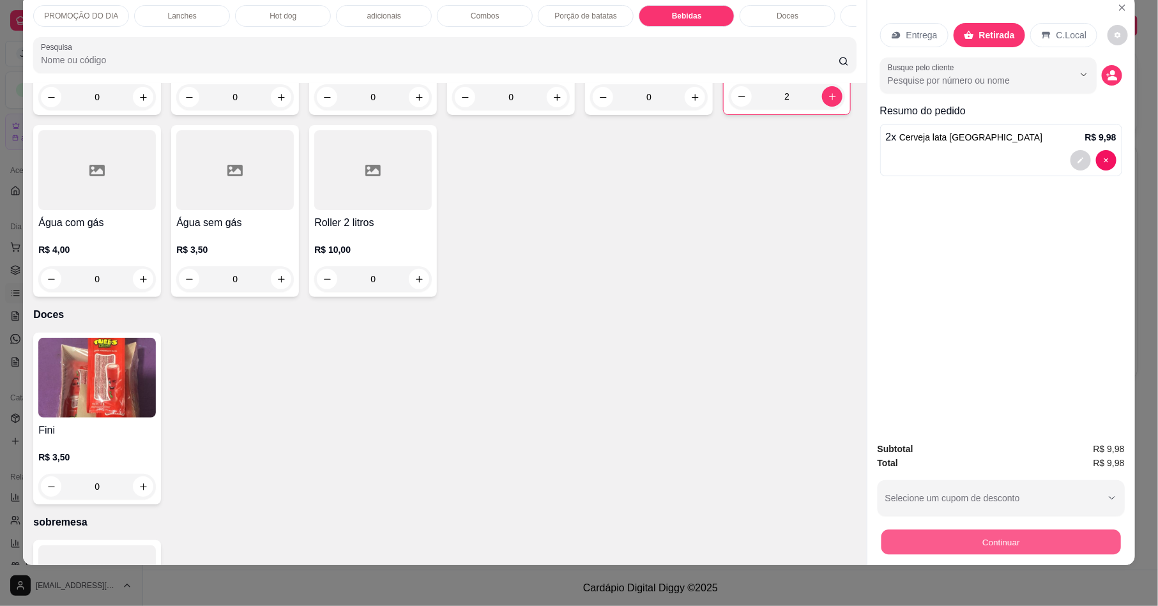
click at [964, 505] on button "Continuar" at bounding box center [1000, 541] width 239 height 25
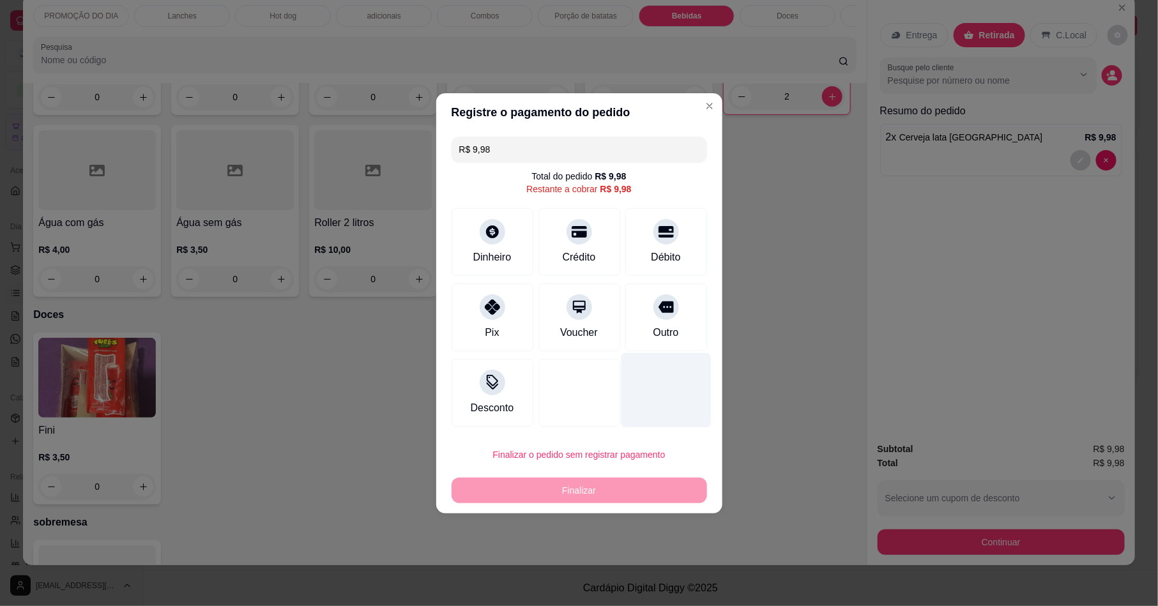
click at [657, 324] on div "Outro" at bounding box center [666, 318] width 82 height 68
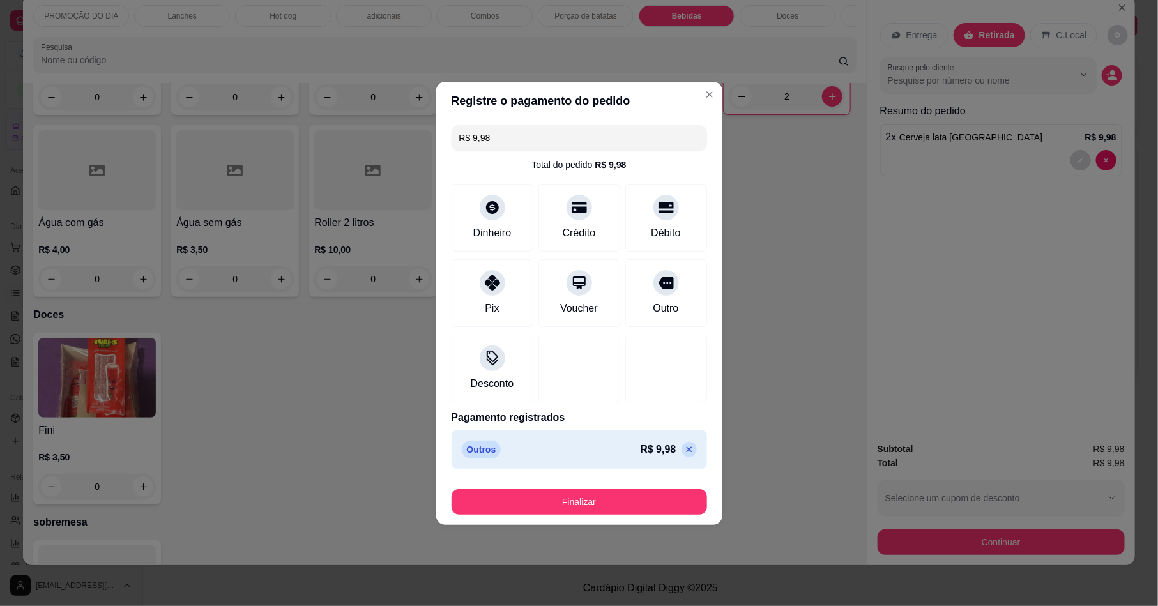
type input "R$ 0,00"
click at [619, 489] on button "Finalizar" at bounding box center [579, 502] width 255 height 26
click at [619, 490] on button "Finalizar" at bounding box center [579, 502] width 255 height 26
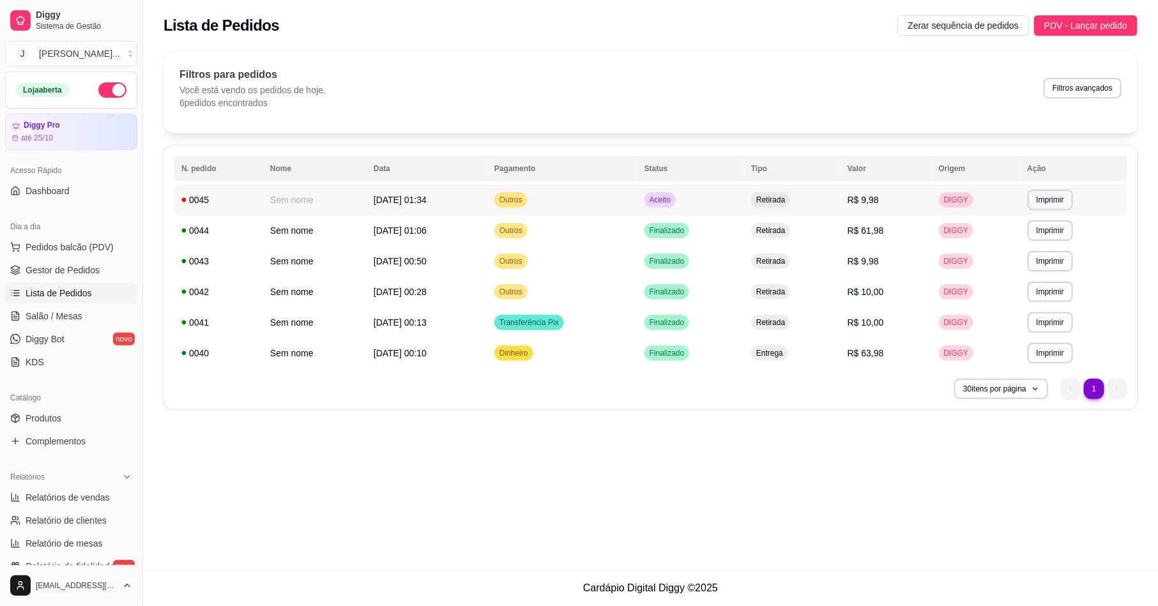
click at [701, 201] on td "Aceito" at bounding box center [690, 200] width 107 height 31
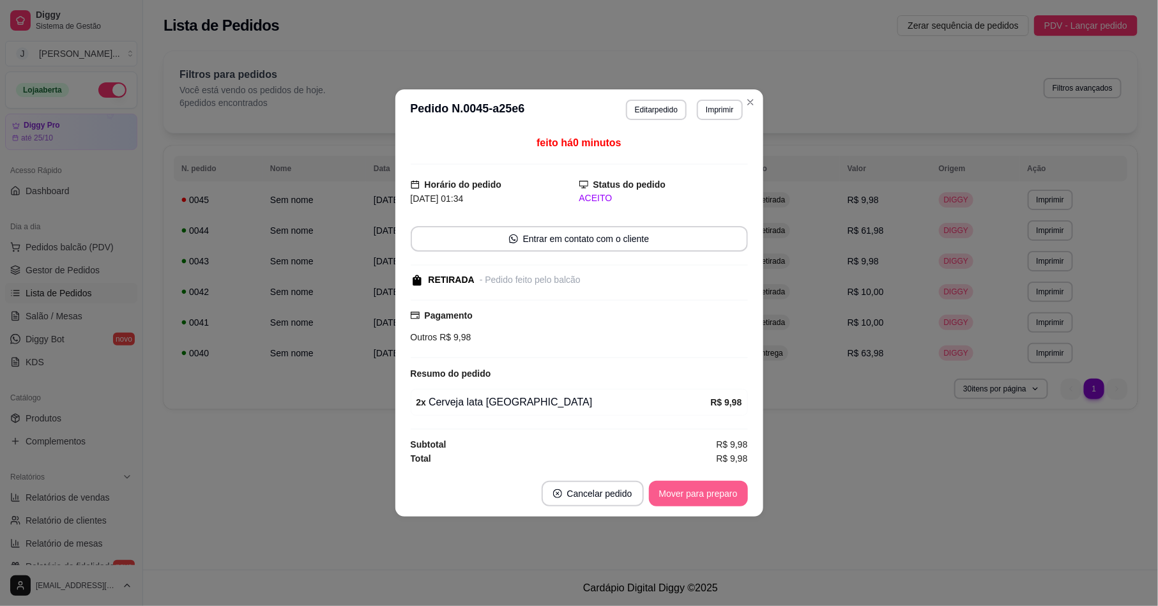
click at [685, 495] on button "Mover para preparo" at bounding box center [698, 494] width 99 height 26
click at [671, 487] on button "Mover para retirada disponível" at bounding box center [676, 494] width 141 height 26
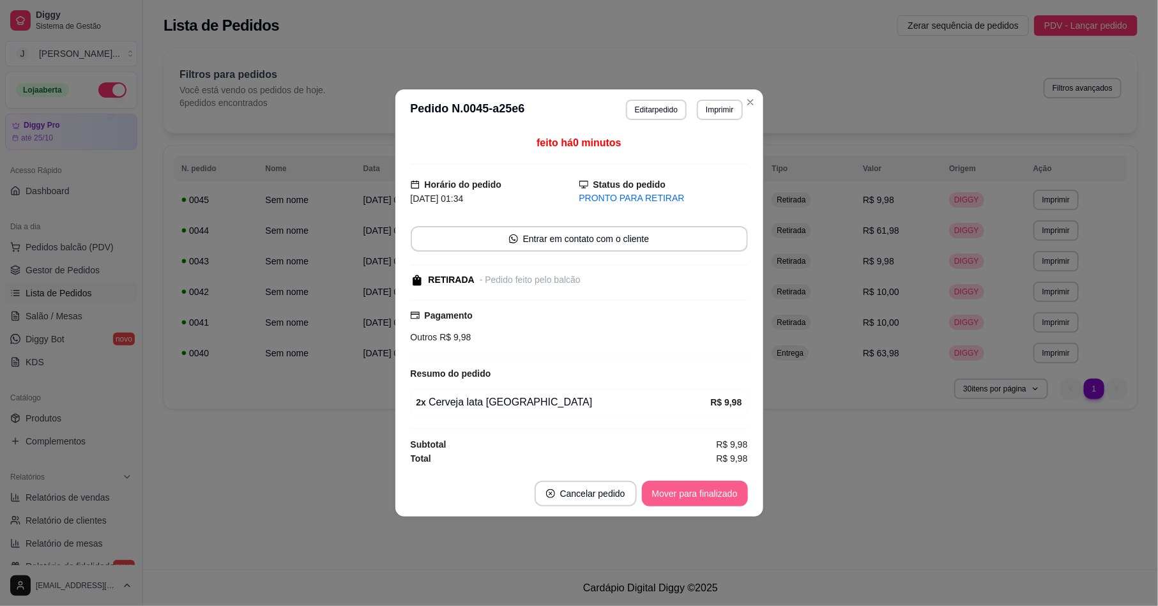
click at [681, 489] on button "Mover para finalizado" at bounding box center [695, 494] width 106 height 26
